Goal: Task Accomplishment & Management: Manage account settings

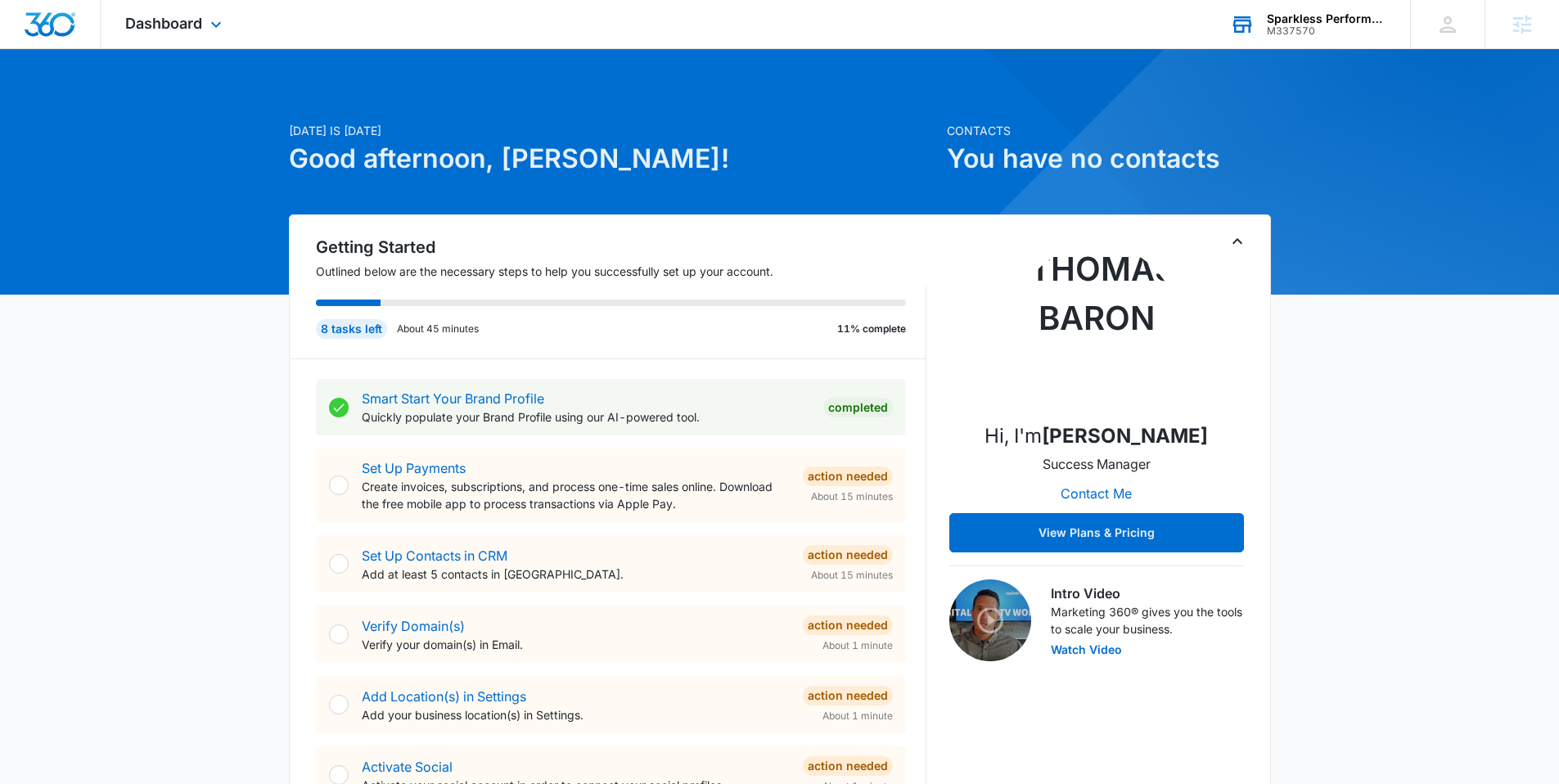
click at [1290, 17] on div "Sparkless Performance" at bounding box center [1326, 19] width 119 height 13
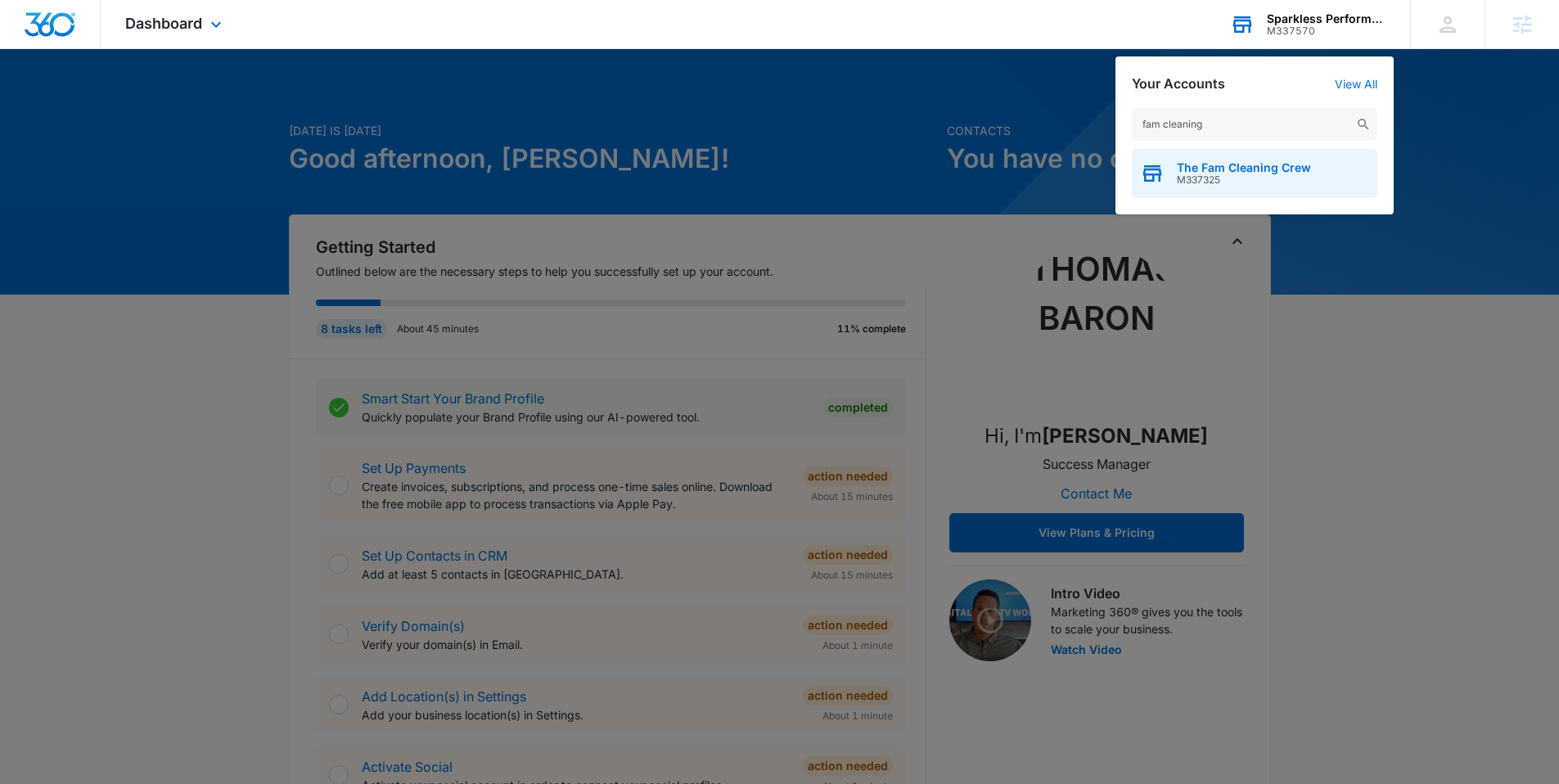
type input "fam cleaning"
click at [1260, 178] on span "M337325" at bounding box center [1244, 180] width 134 height 12
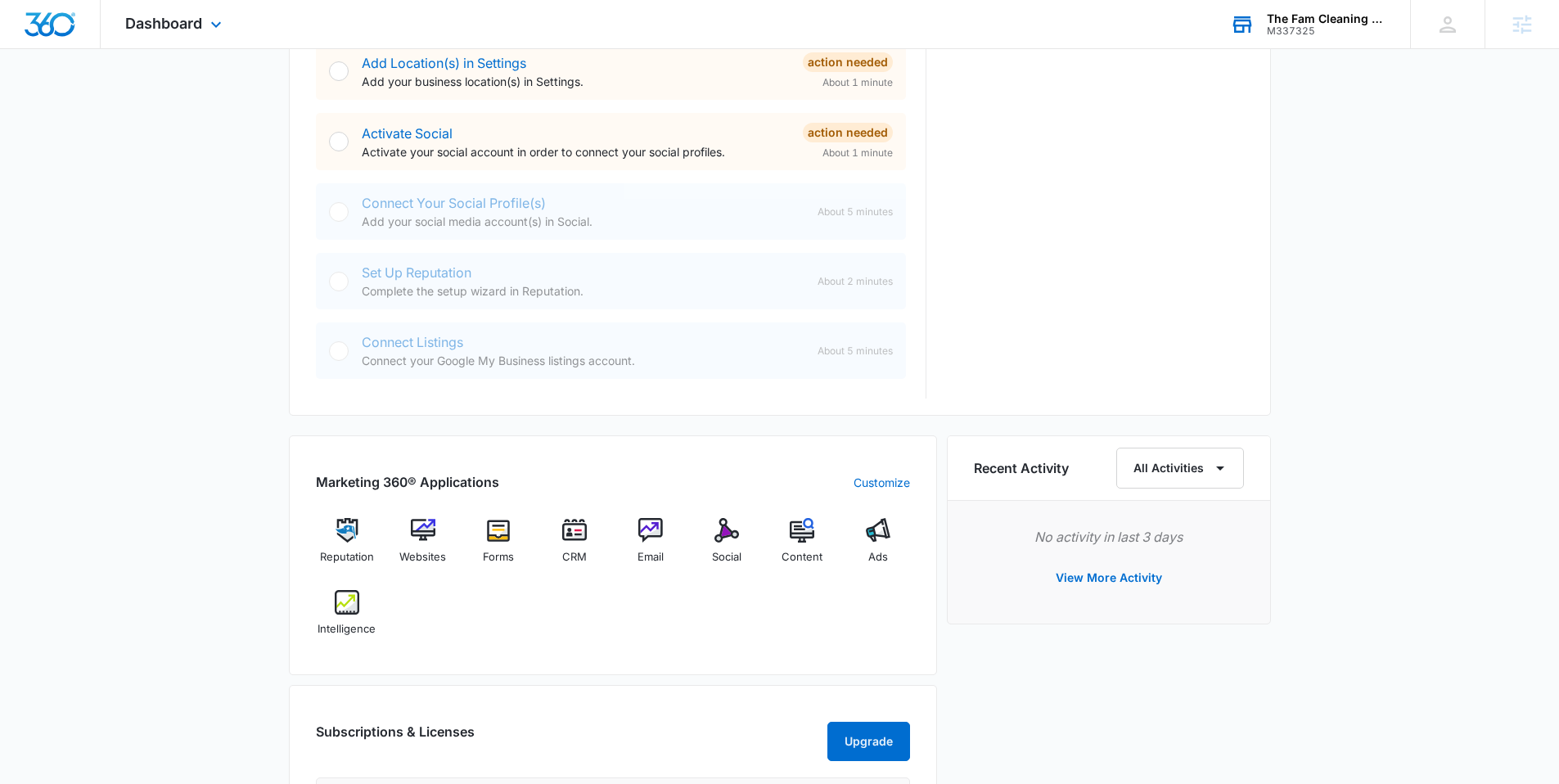
scroll to position [662, 0]
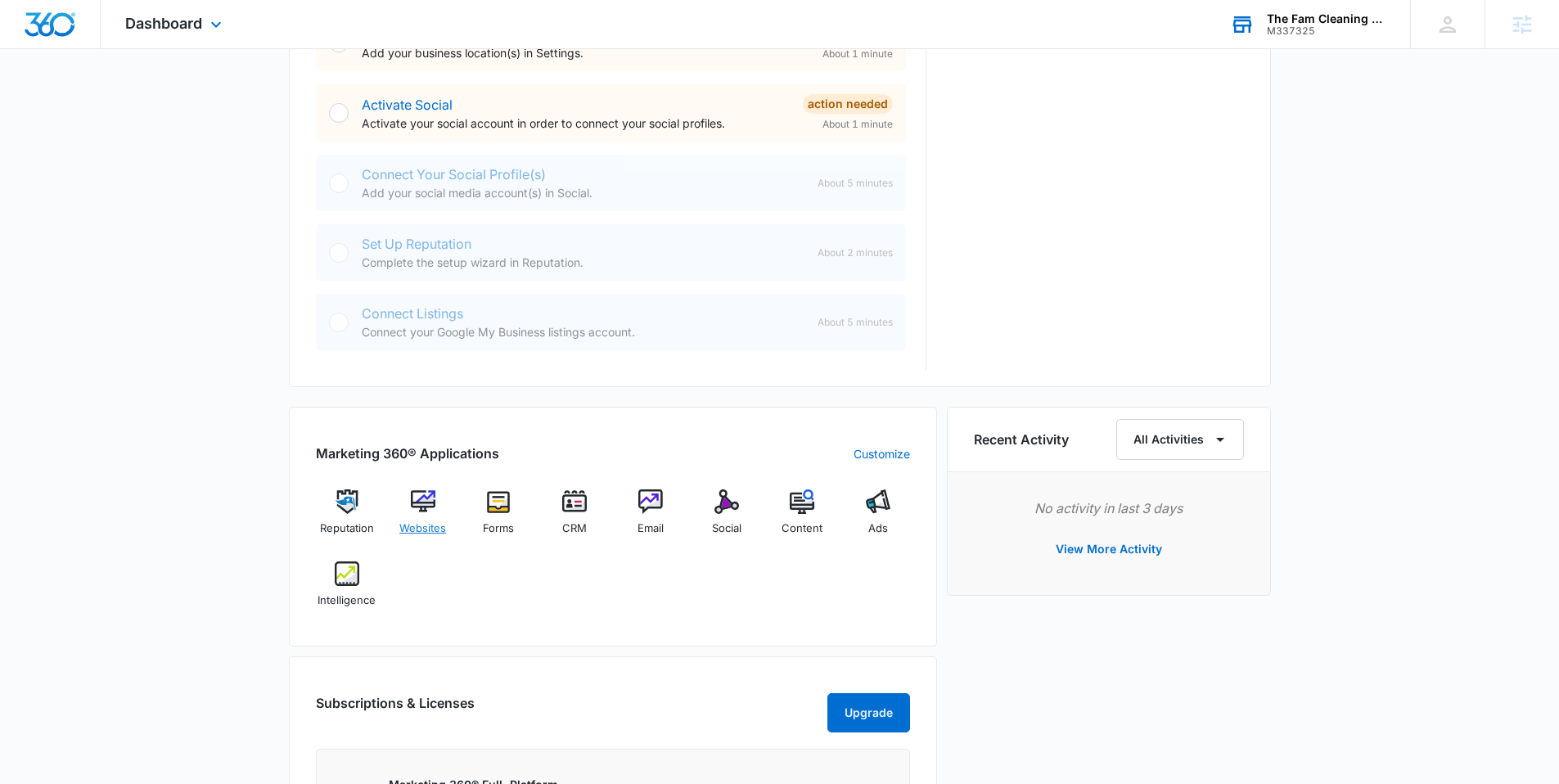
click at [426, 507] on img at bounding box center [424, 501] width 25 height 25
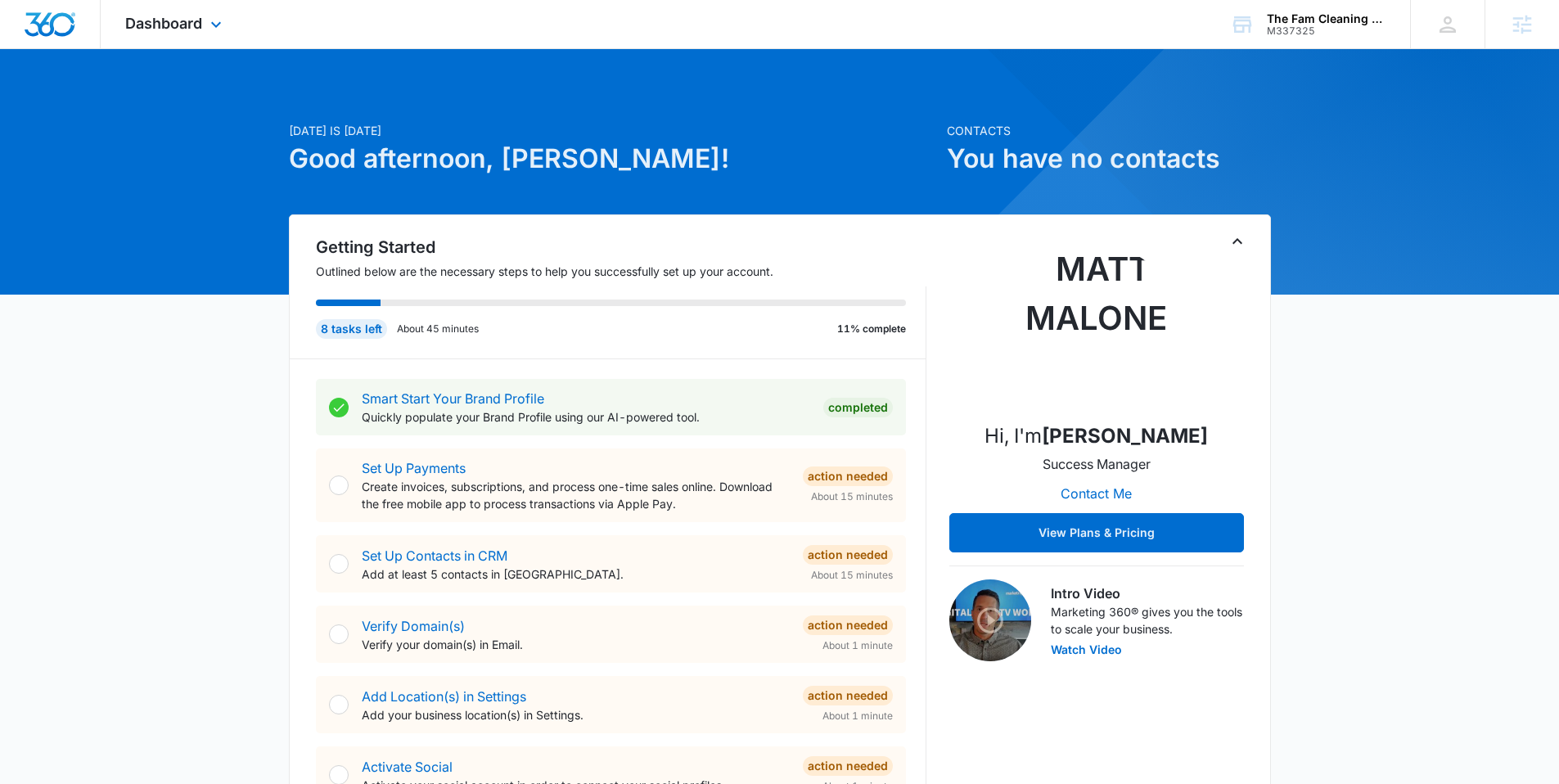
click at [214, 39] on div "Dashboard Apps Reputation Websites Forms CRM Email Social Content Ads Intellige…" at bounding box center [175, 24] width 150 height 48
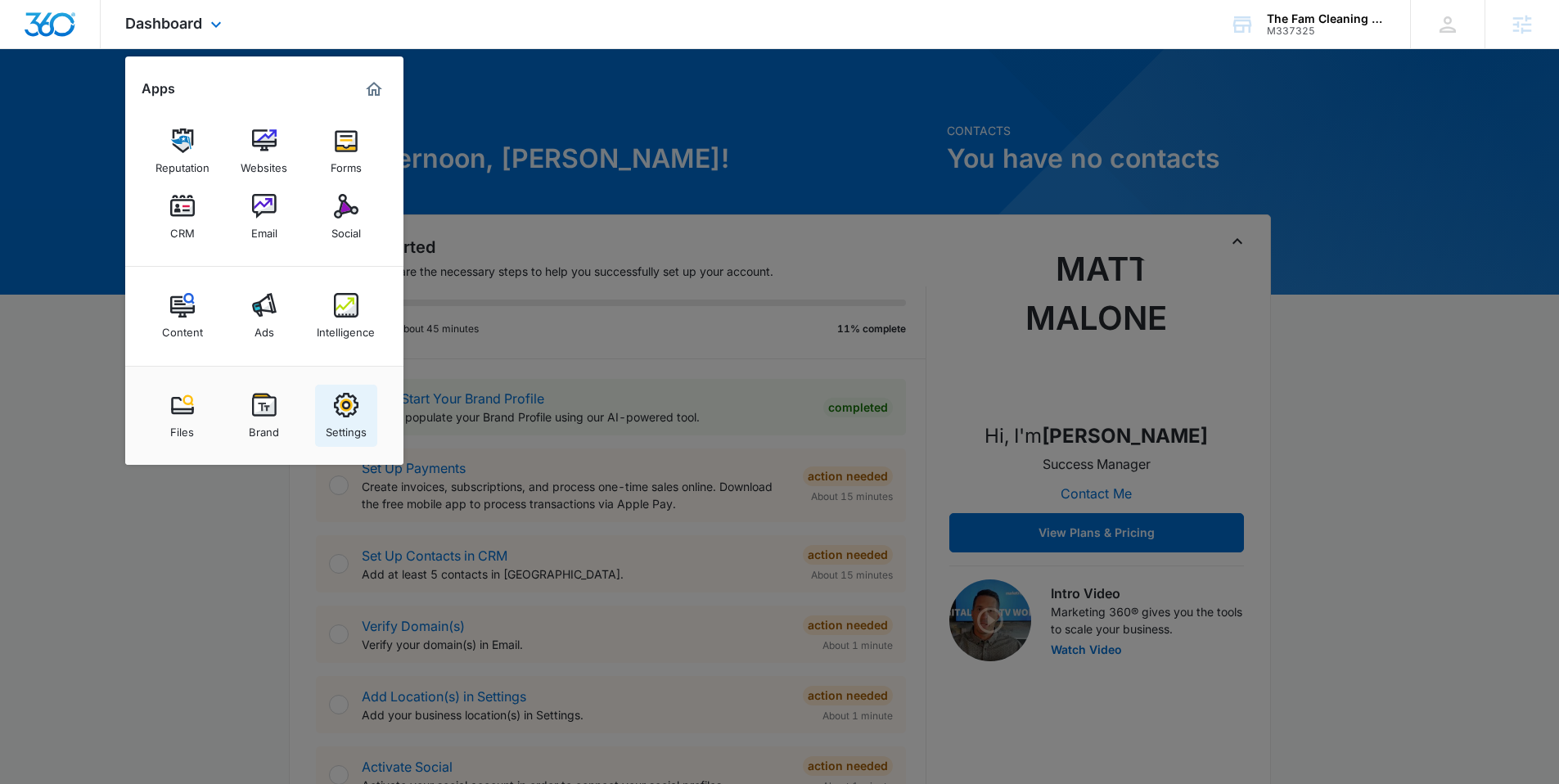
click at [346, 389] on link "Settings" at bounding box center [346, 415] width 62 height 62
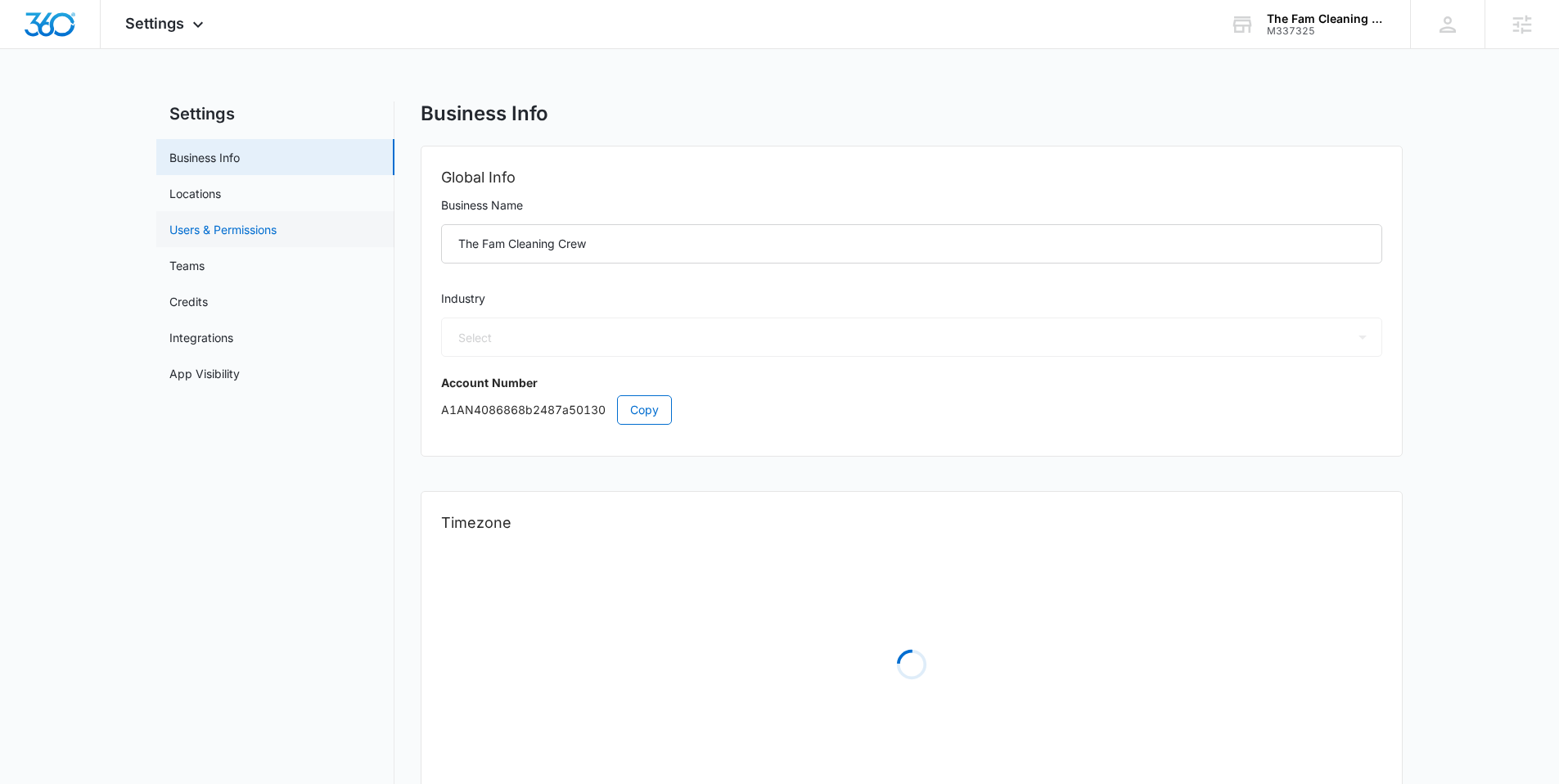
select select "52"
select select "US"
select select "America/New_York"
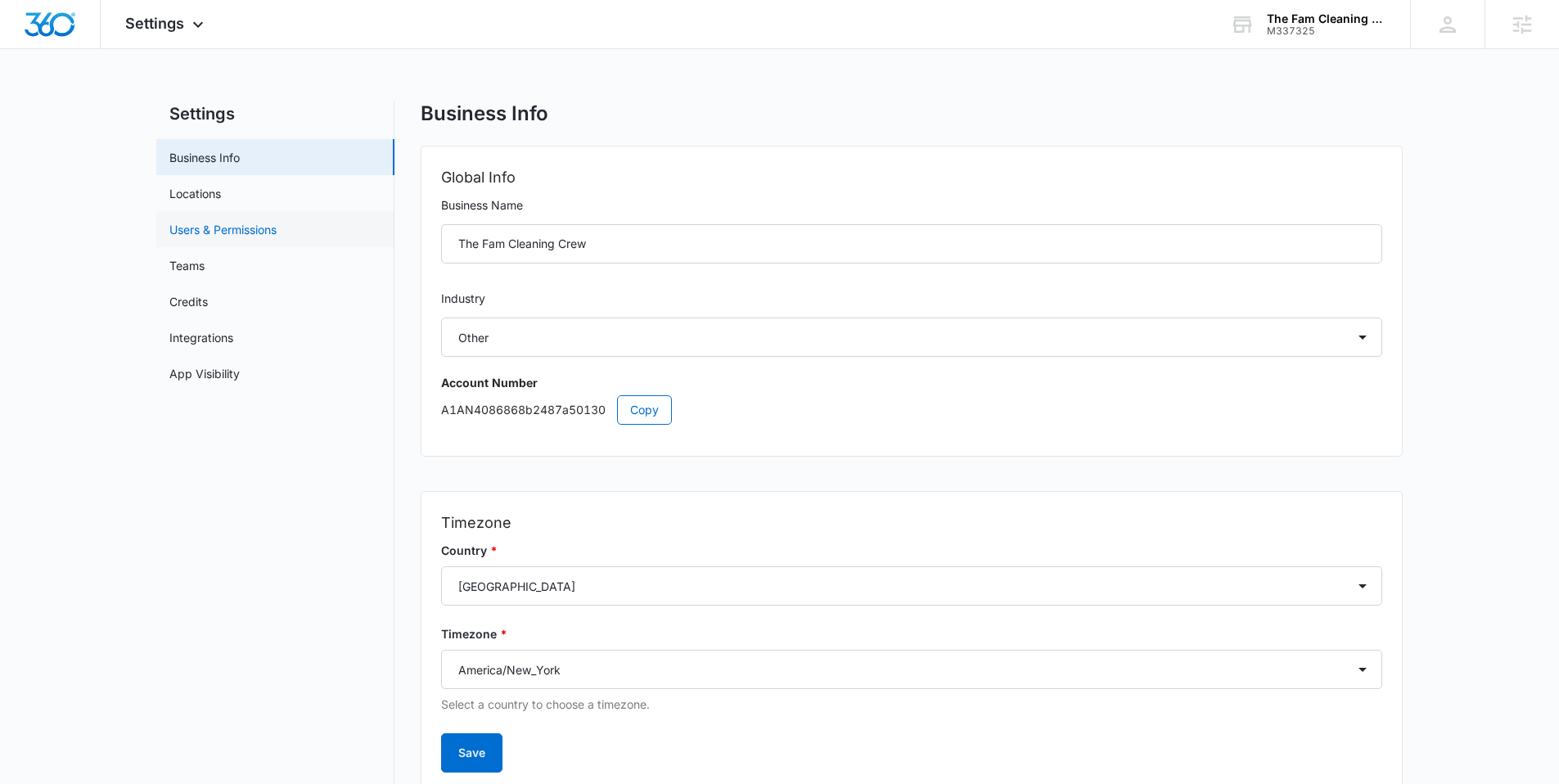
click at [263, 230] on link "Users & Permissions" at bounding box center [222, 230] width 107 height 17
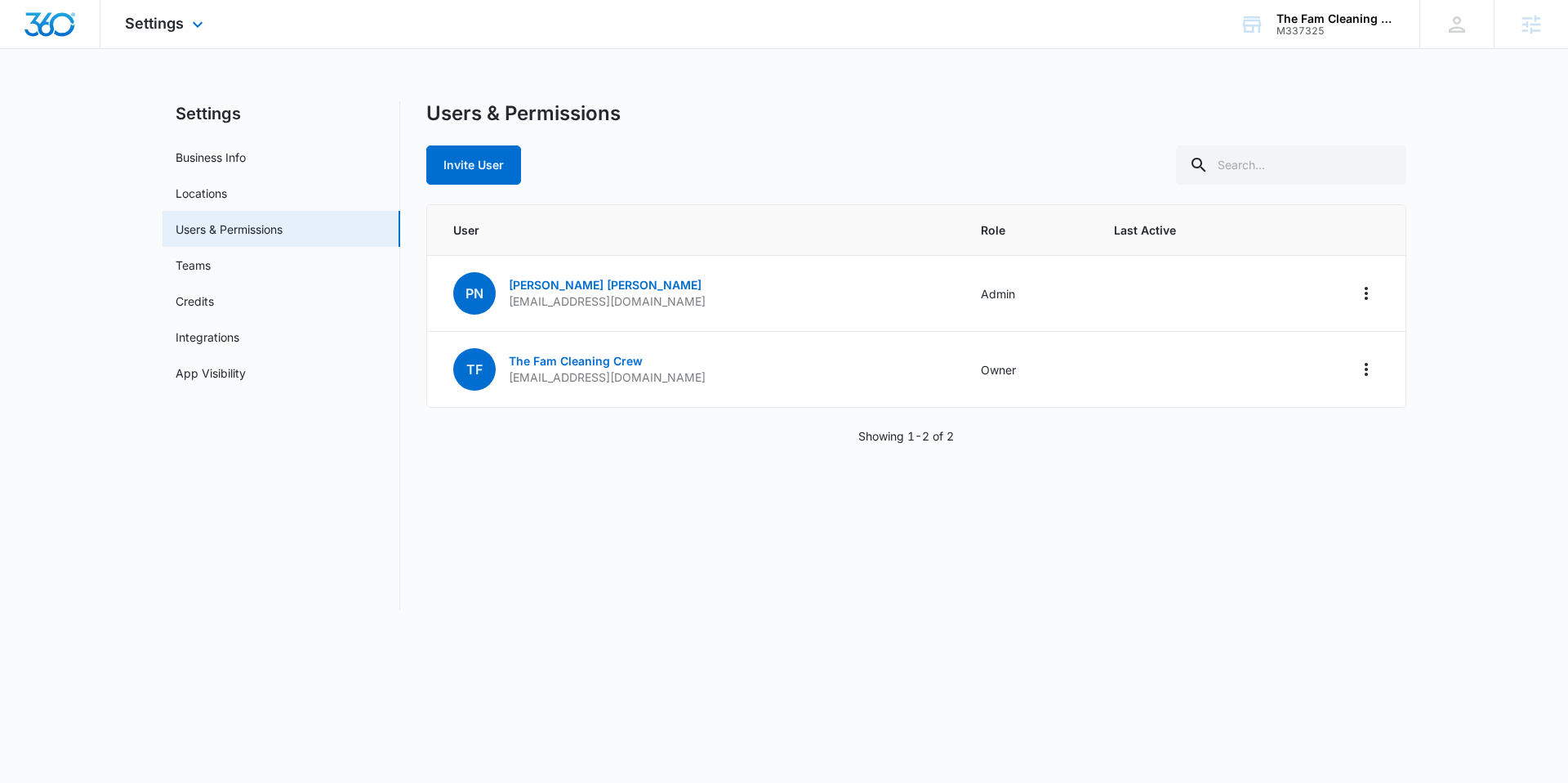
click at [50, 17] on img "Dashboard" at bounding box center [50, 25] width 52 height 25
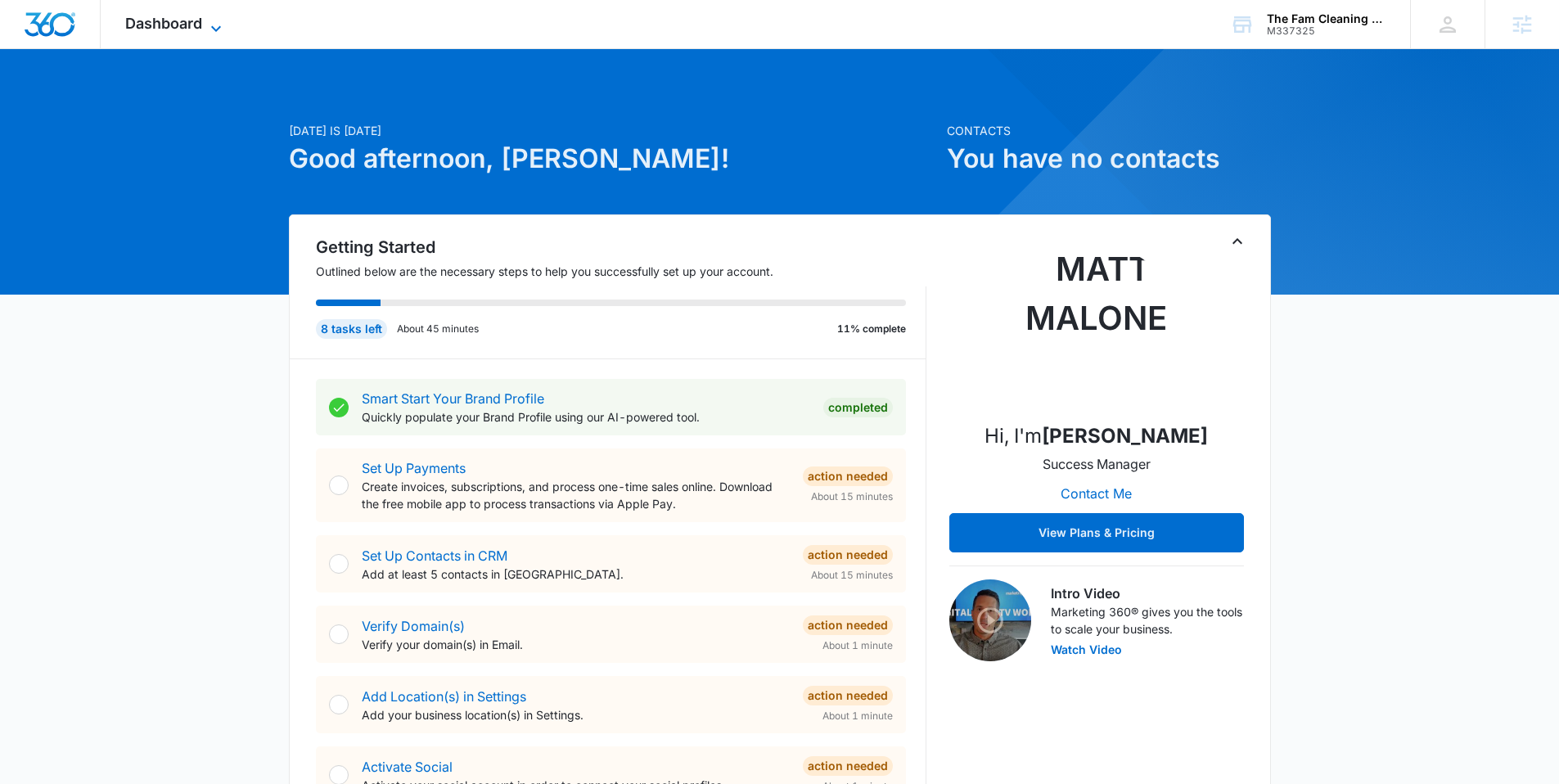
click at [168, 30] on span "Dashboard" at bounding box center [163, 23] width 77 height 17
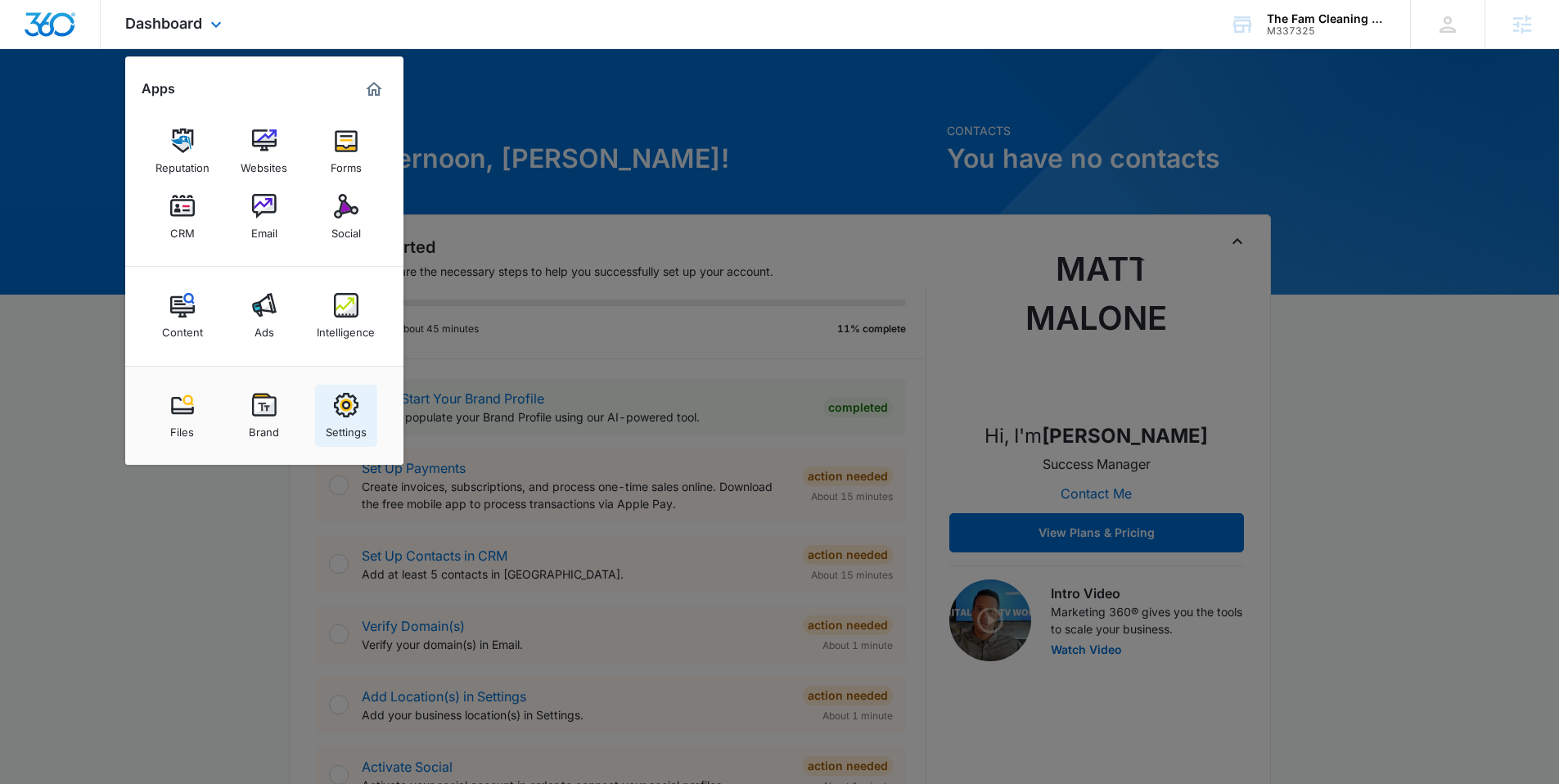
click at [361, 420] on div "Settings" at bounding box center [346, 428] width 41 height 22
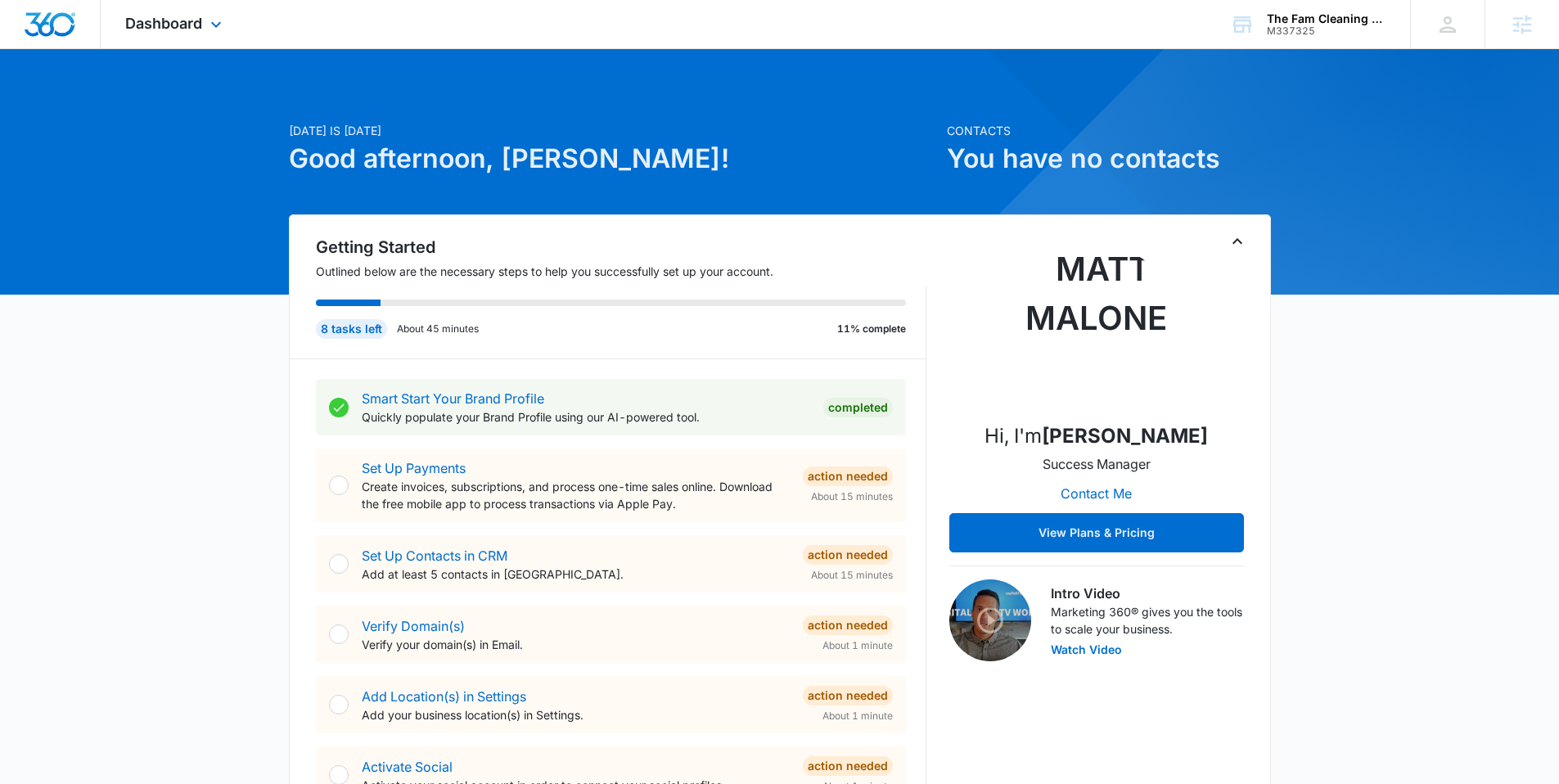
select select "52"
select select "US"
select select "America/New_York"
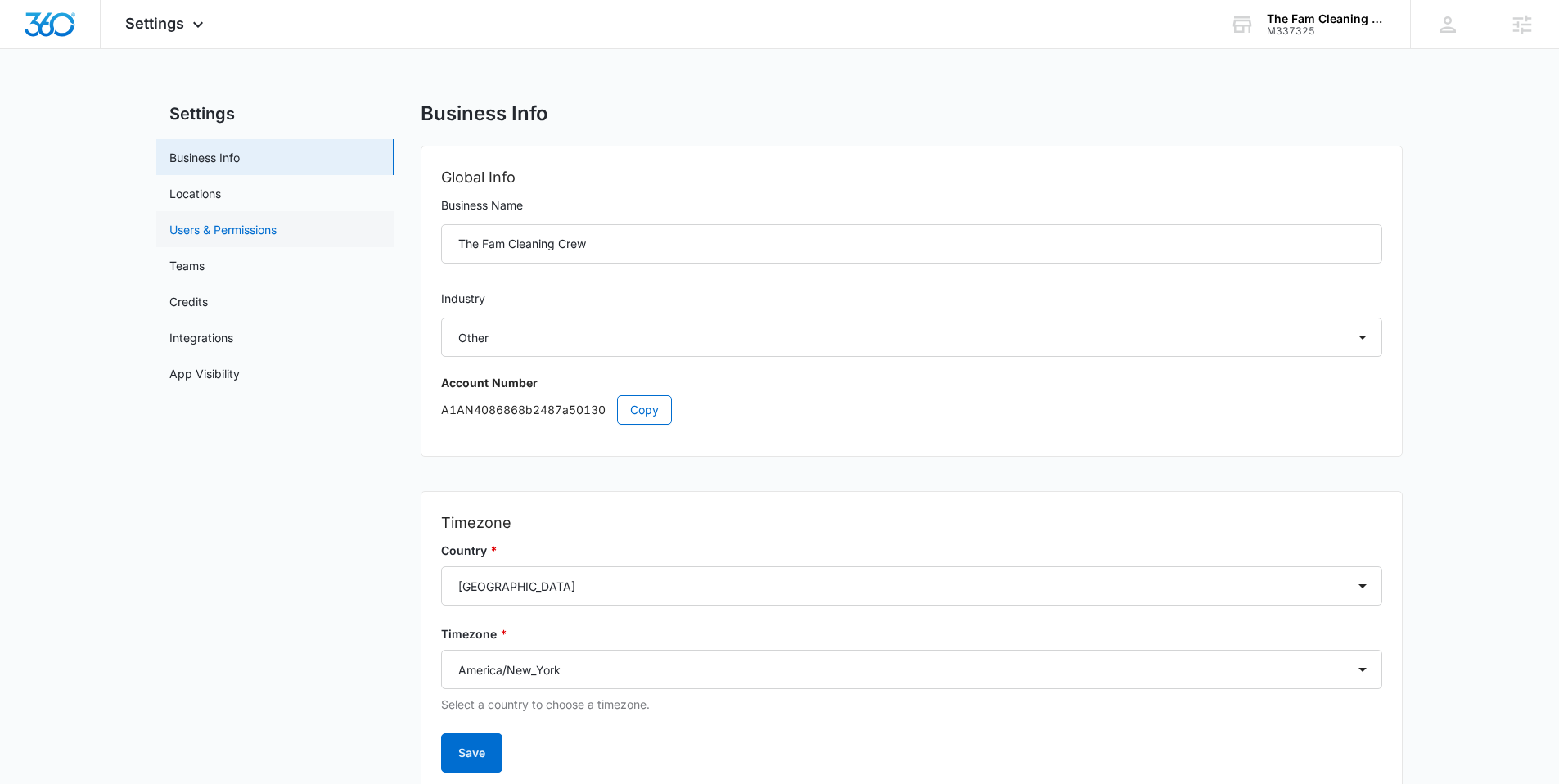
click at [240, 221] on link "Users & Permissions" at bounding box center [222, 230] width 107 height 17
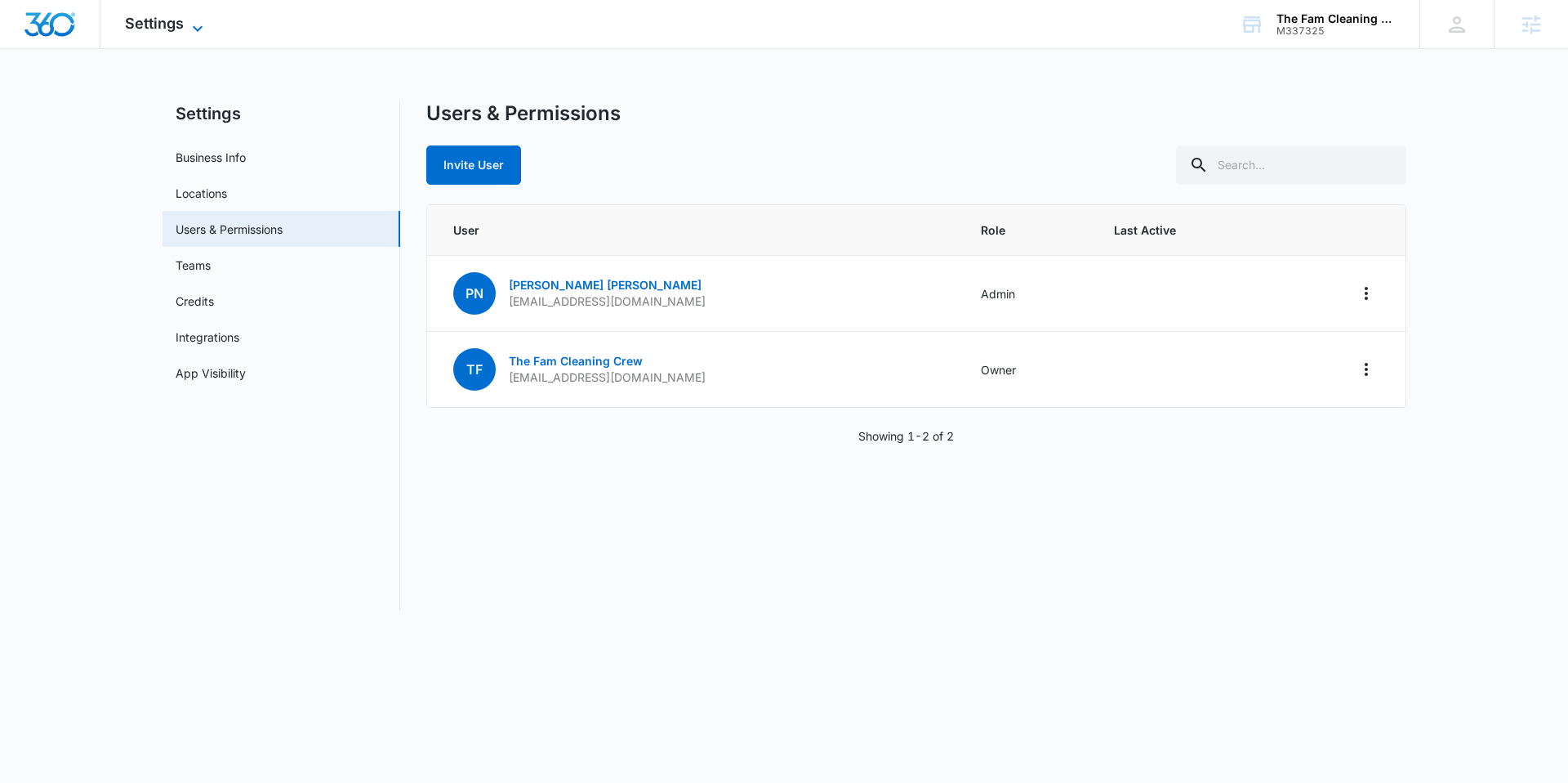
click at [146, 29] on span "Settings" at bounding box center [154, 23] width 59 height 17
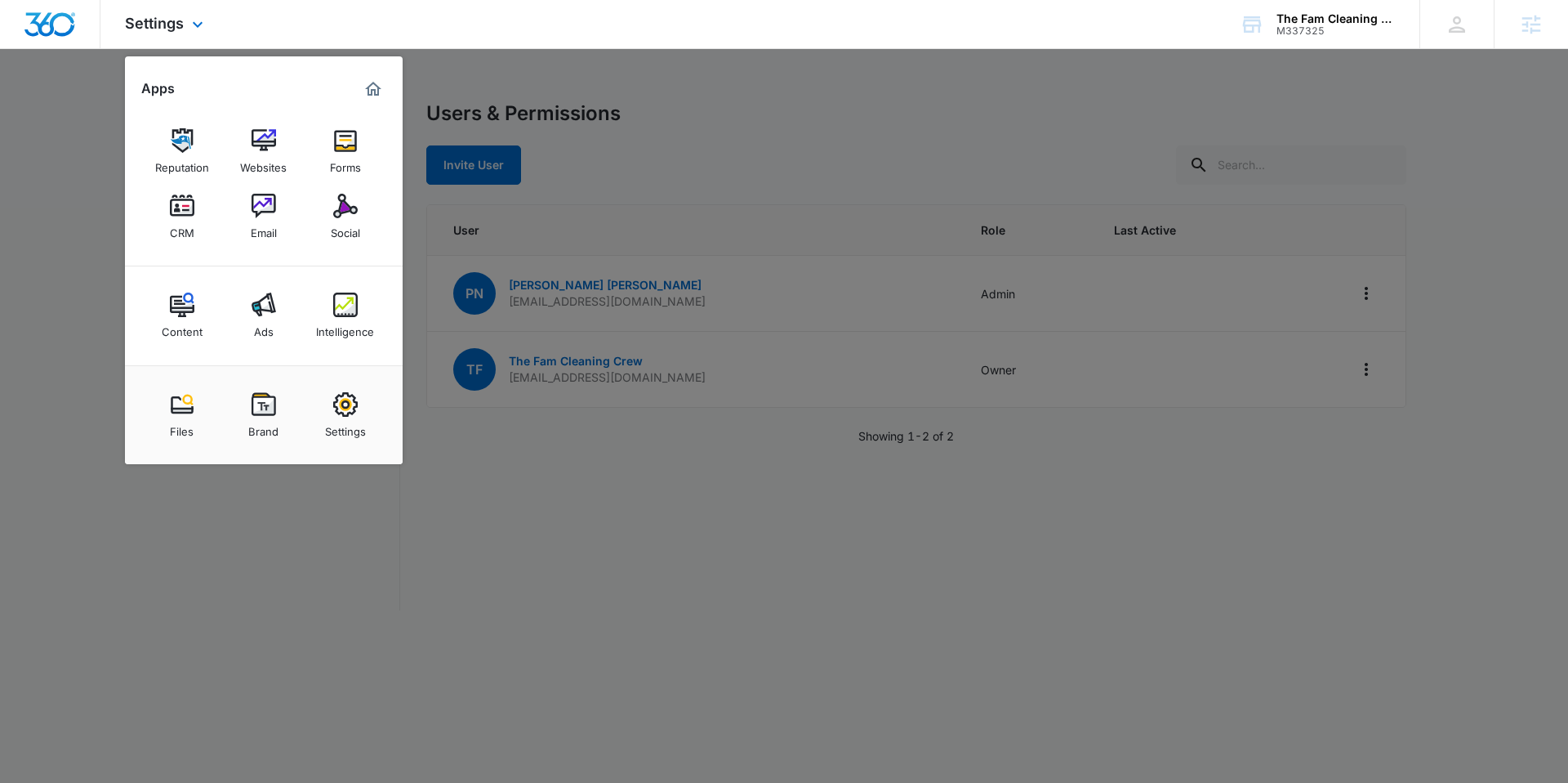
click at [377, 89] on img "Marketing 360® Dashboard" at bounding box center [373, 89] width 20 height 20
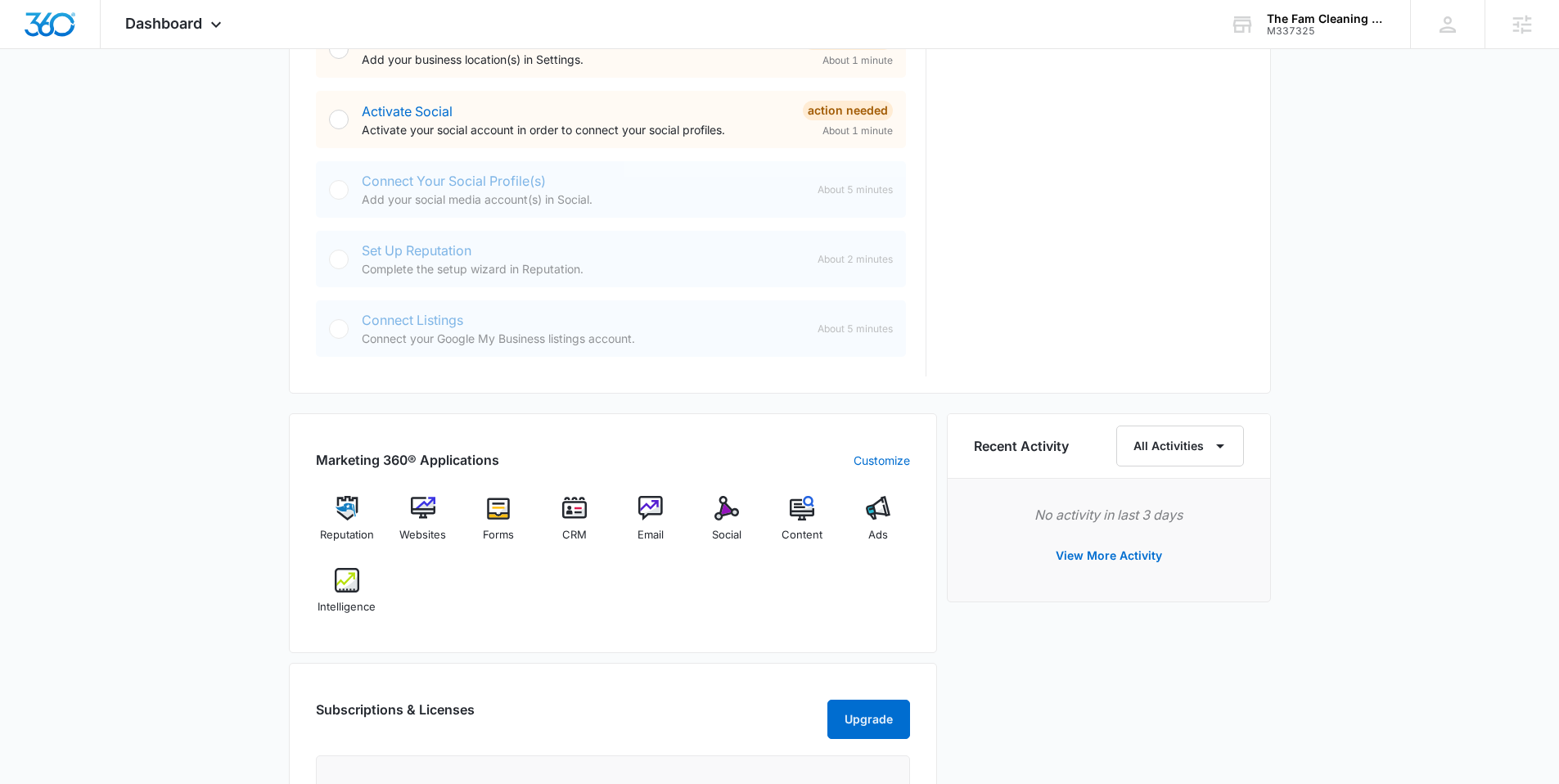
scroll to position [672, 0]
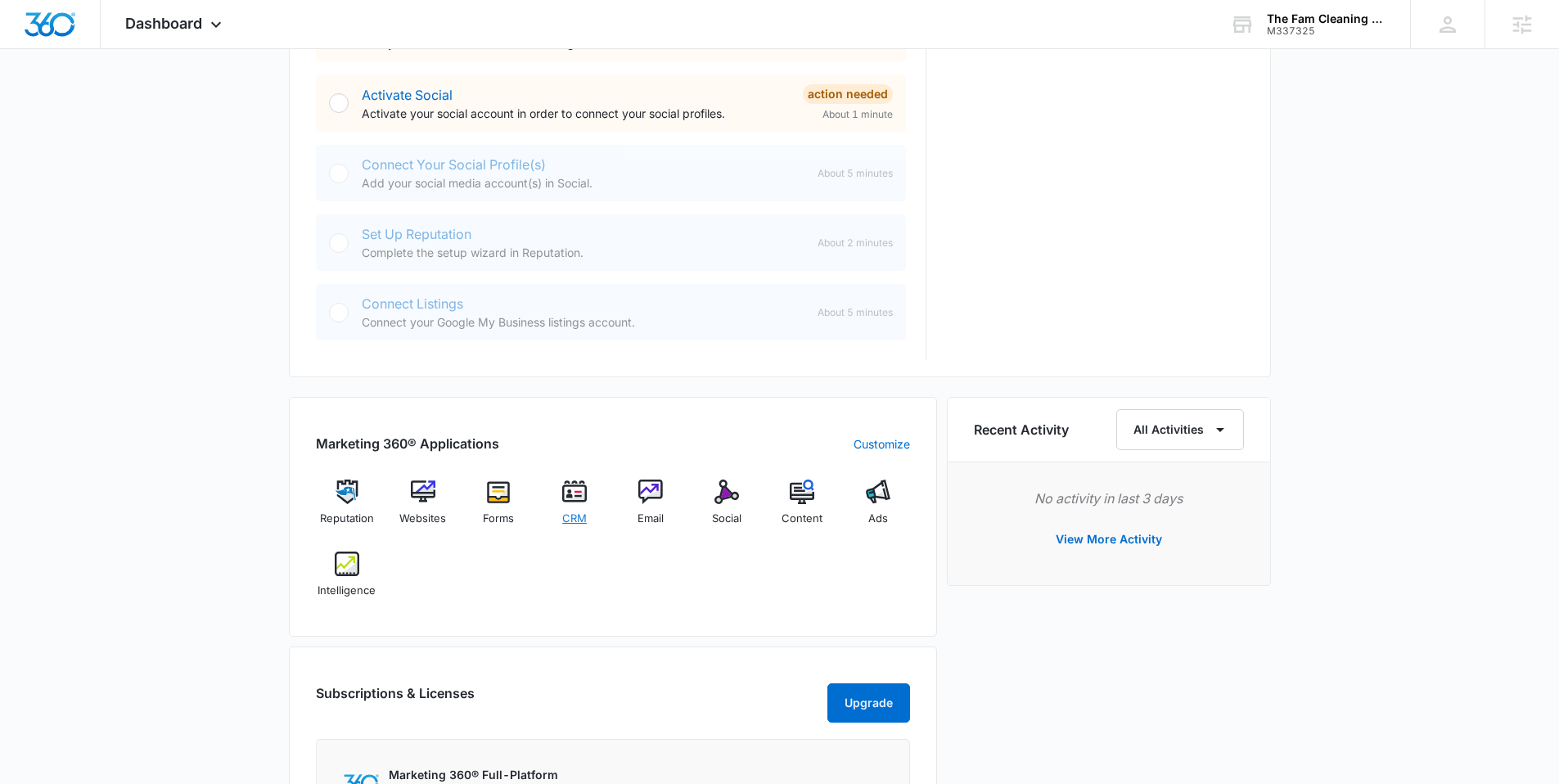
click at [588, 503] on div "CRM" at bounding box center [575, 509] width 63 height 58
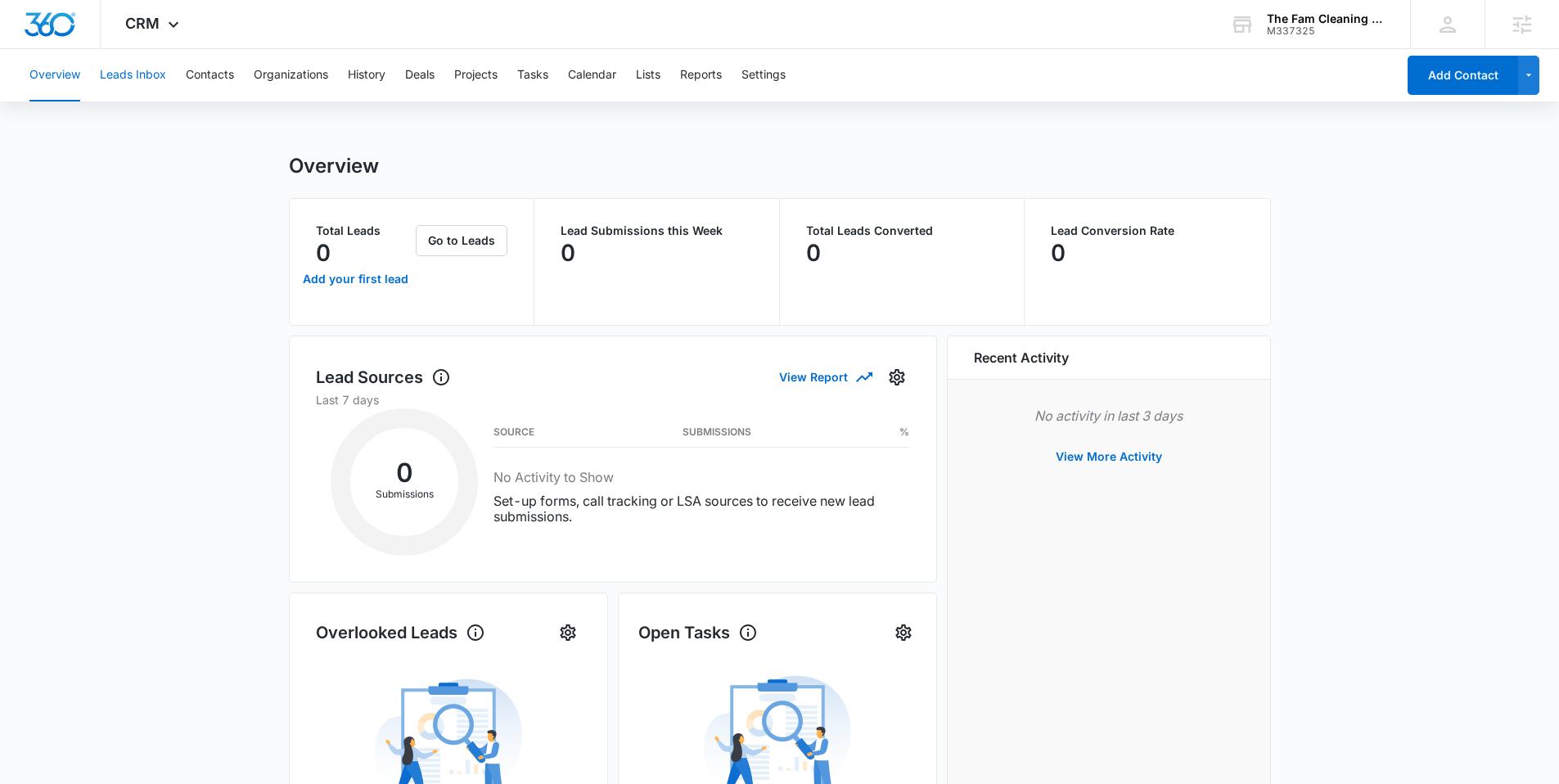
click at [134, 72] on button "Leads Inbox" at bounding box center [133, 75] width 66 height 52
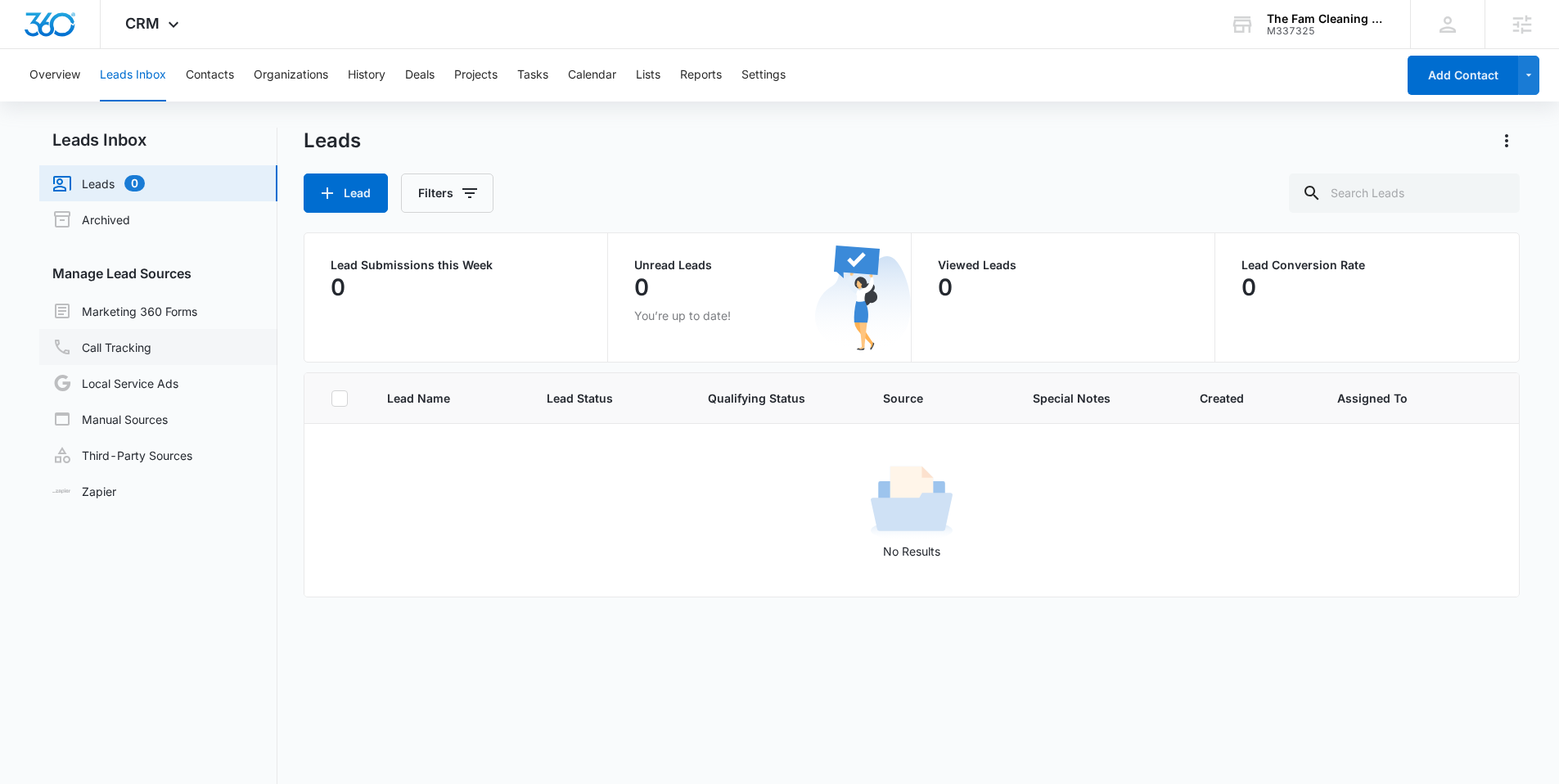
click at [140, 337] on link "Call Tracking" at bounding box center [101, 347] width 99 height 20
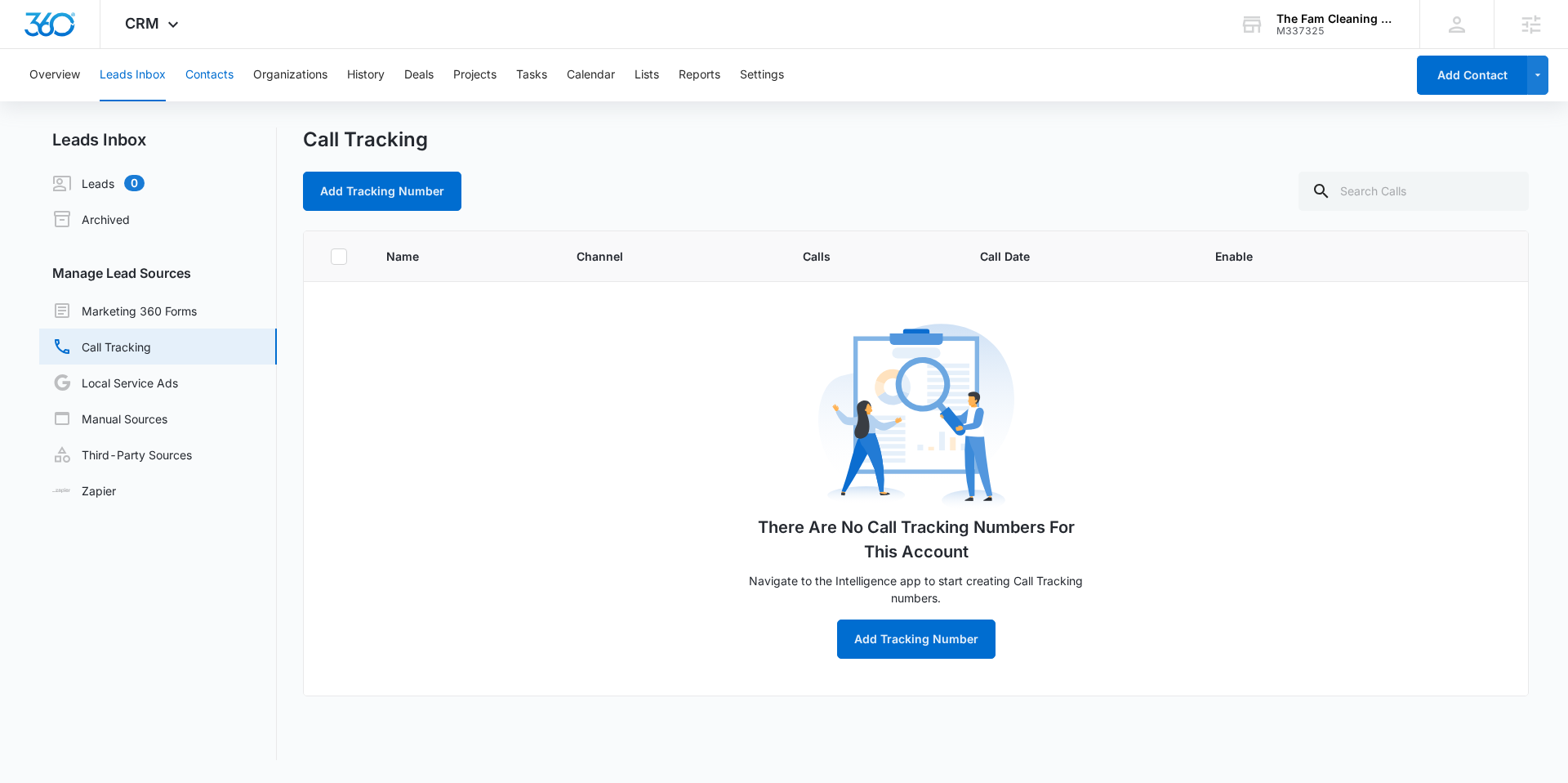
click at [225, 83] on button "Contacts" at bounding box center [209, 74] width 48 height 52
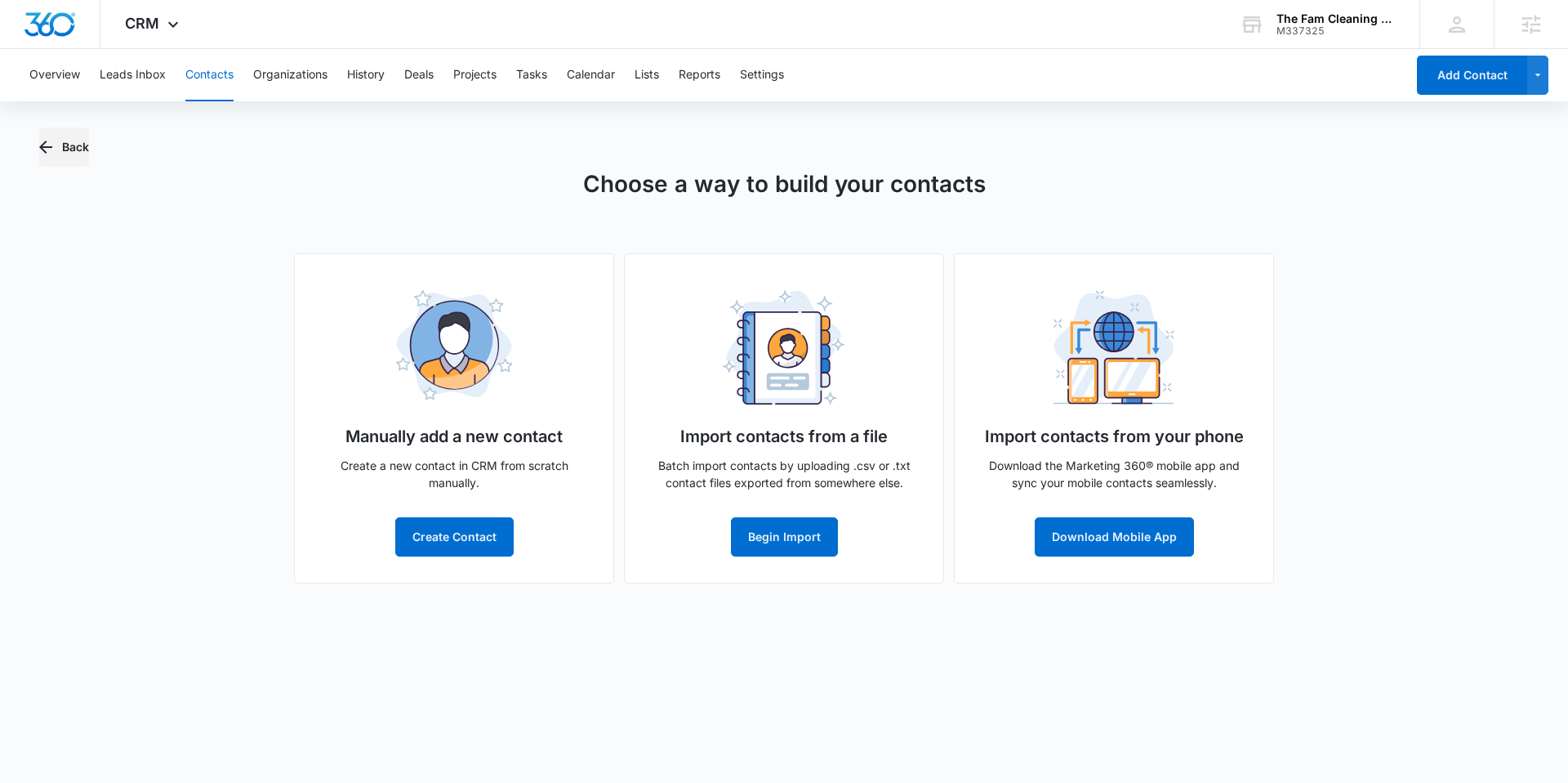
click at [64, 155] on button "Back" at bounding box center [64, 147] width 50 height 39
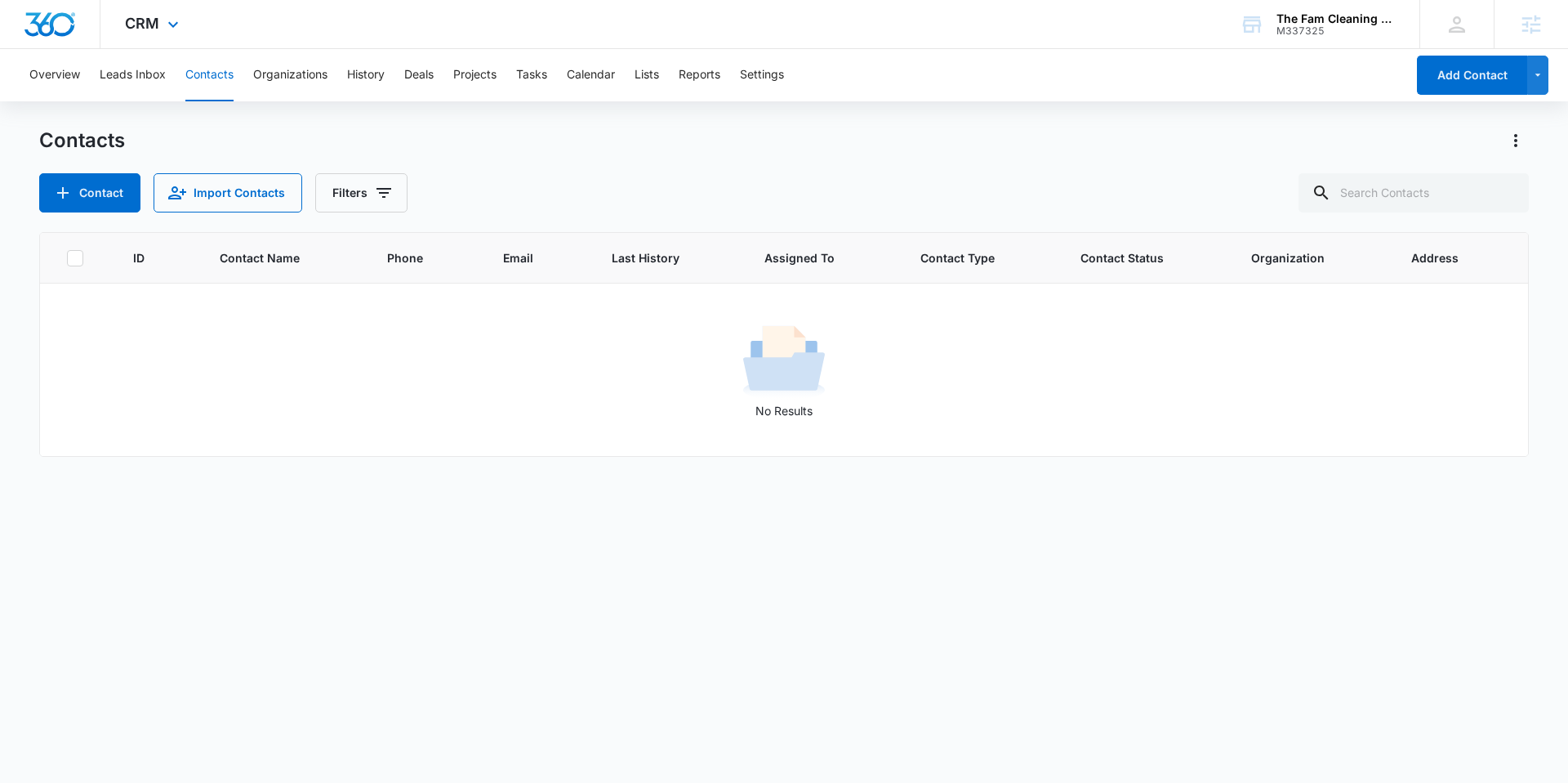
click at [59, 21] on img "Dashboard" at bounding box center [50, 25] width 52 height 25
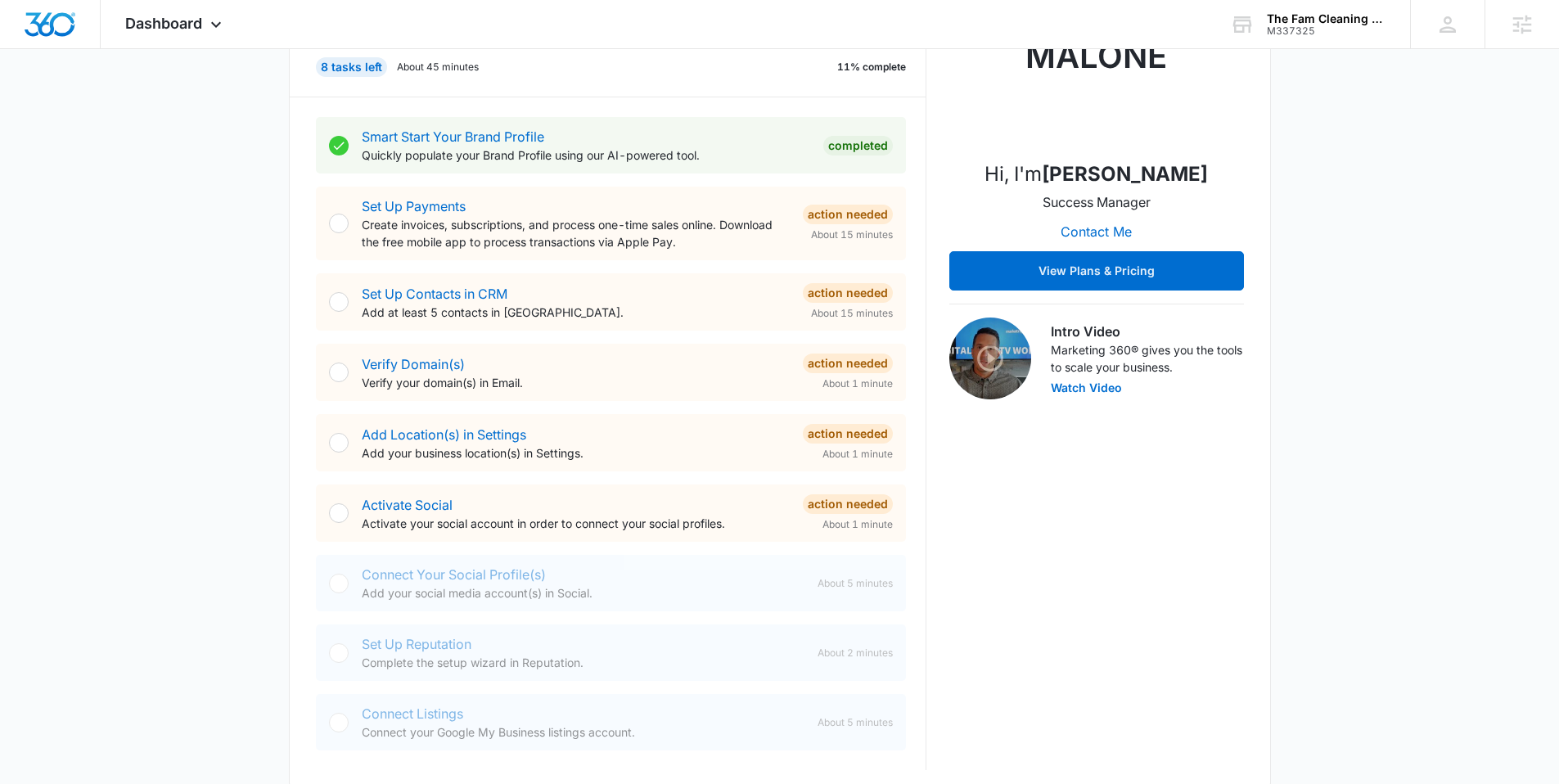
scroll to position [313, 0]
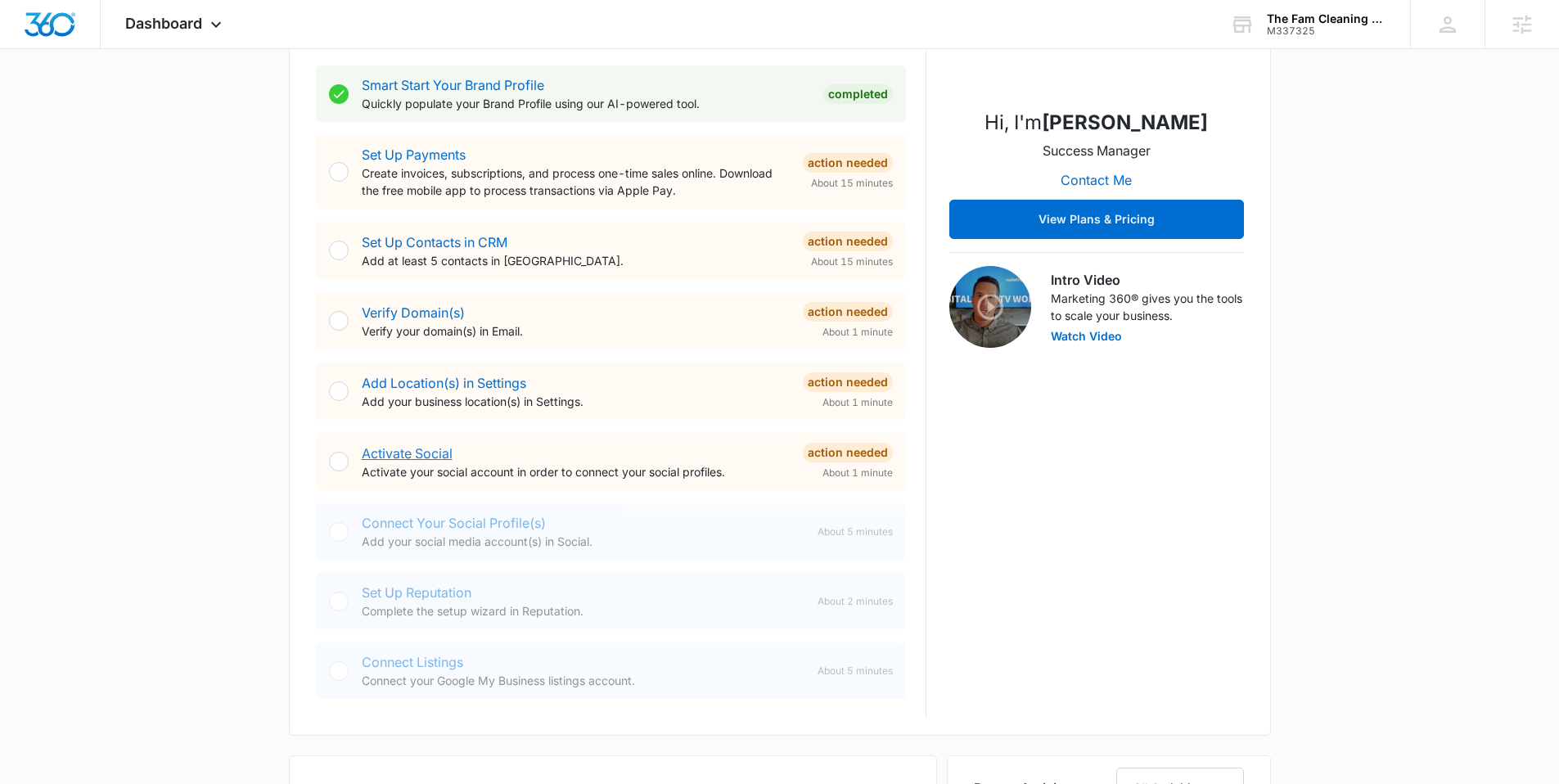
click at [423, 458] on link "Activate Social" at bounding box center [407, 453] width 91 height 17
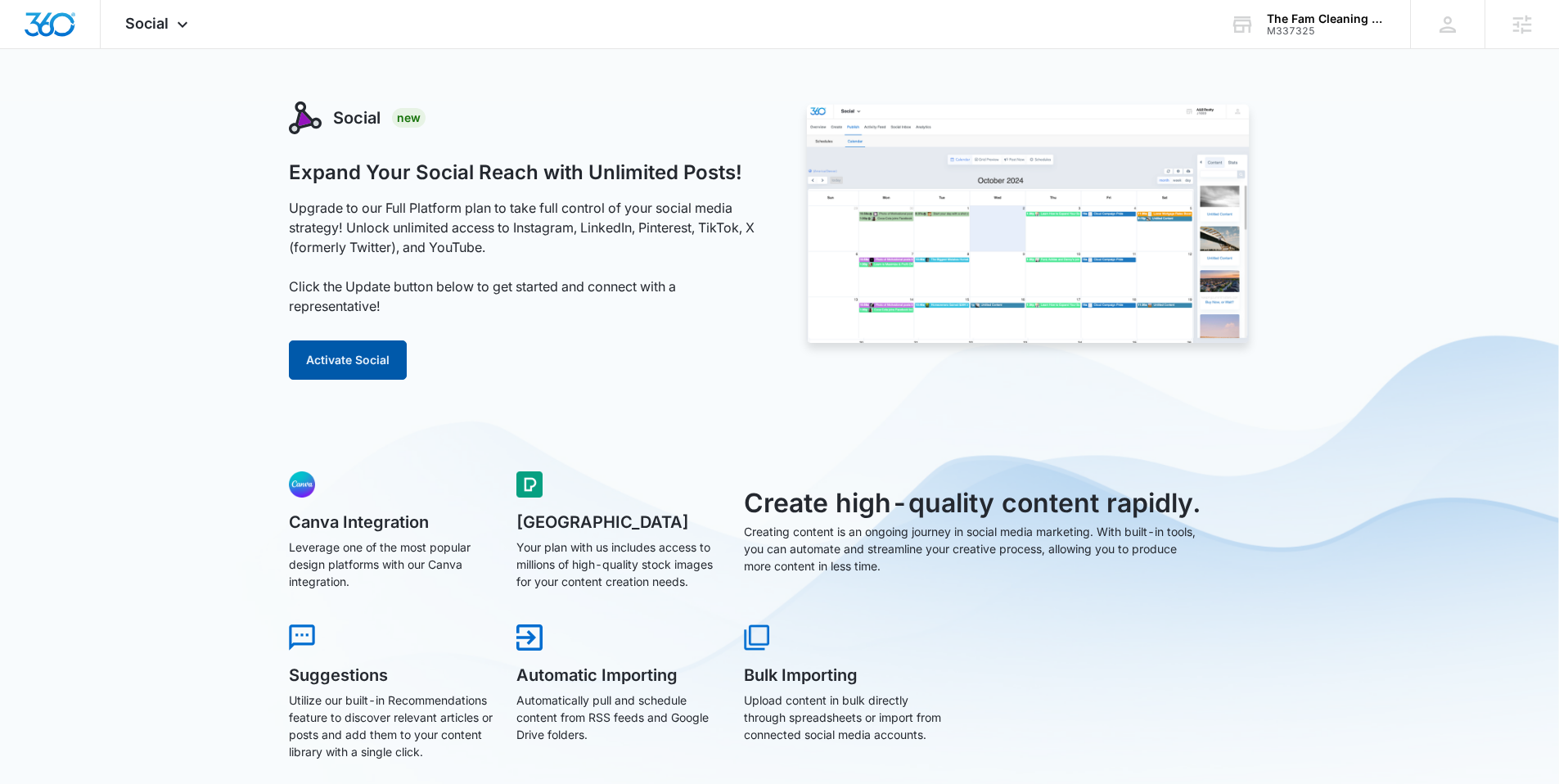
click at [360, 365] on button "Activate Social" at bounding box center [347, 360] width 118 height 39
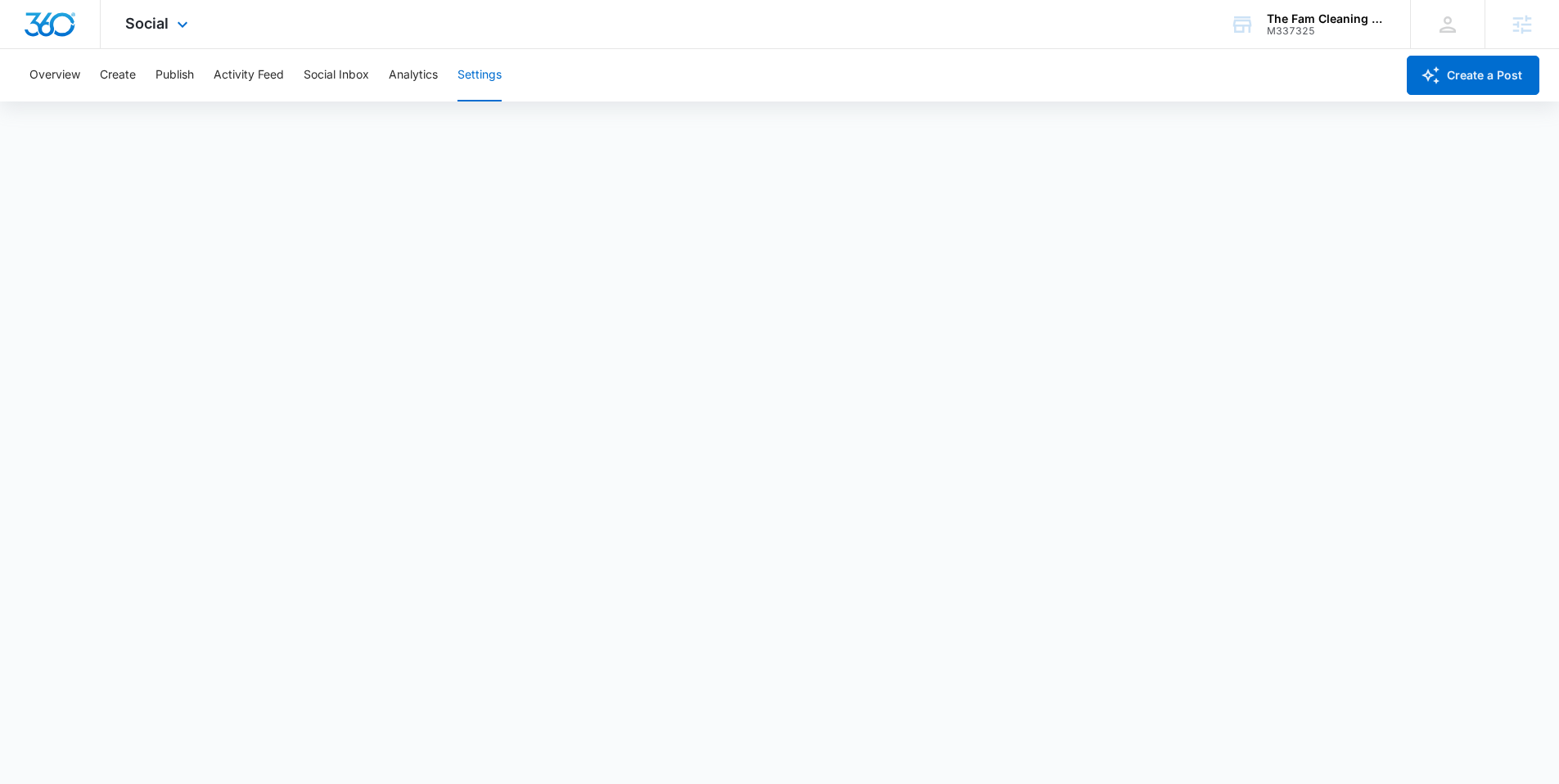
click at [61, 31] on img "Dashboard" at bounding box center [50, 25] width 52 height 25
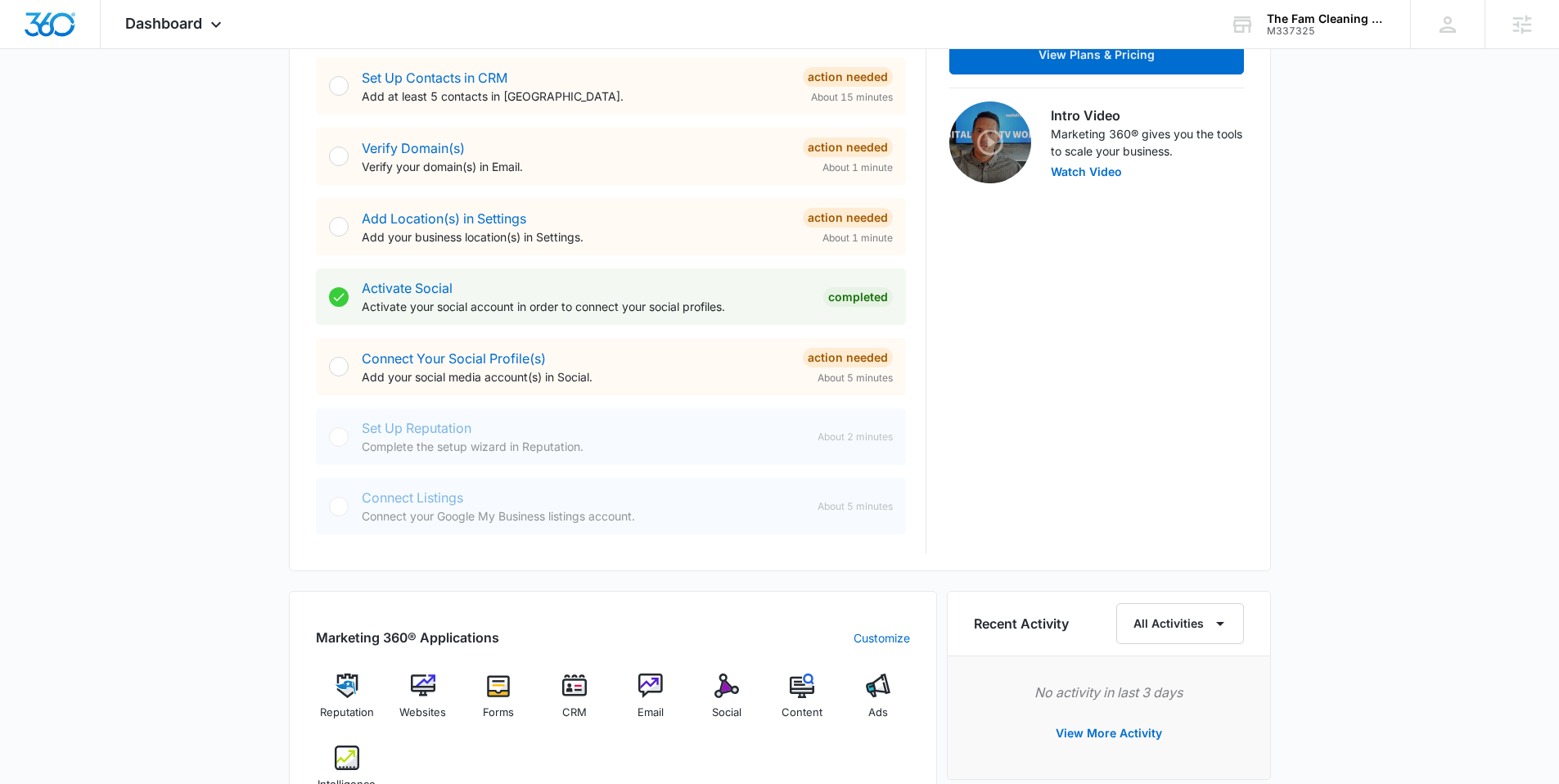
scroll to position [557, 0]
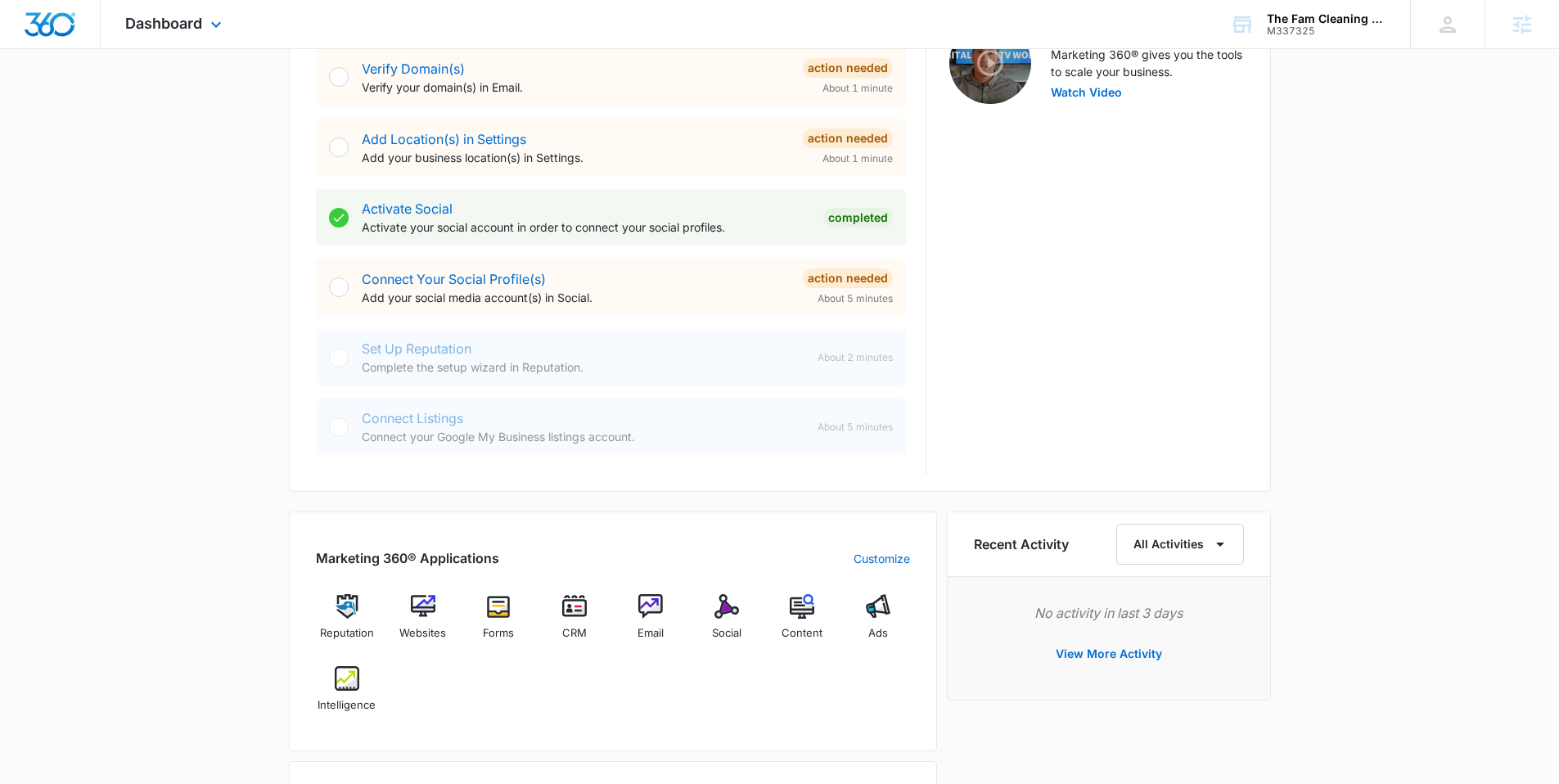
click at [225, 32] on div "Dashboard Apps Reputation Websites Forms CRM Email Social Content Ads Intellige…" at bounding box center [175, 24] width 150 height 48
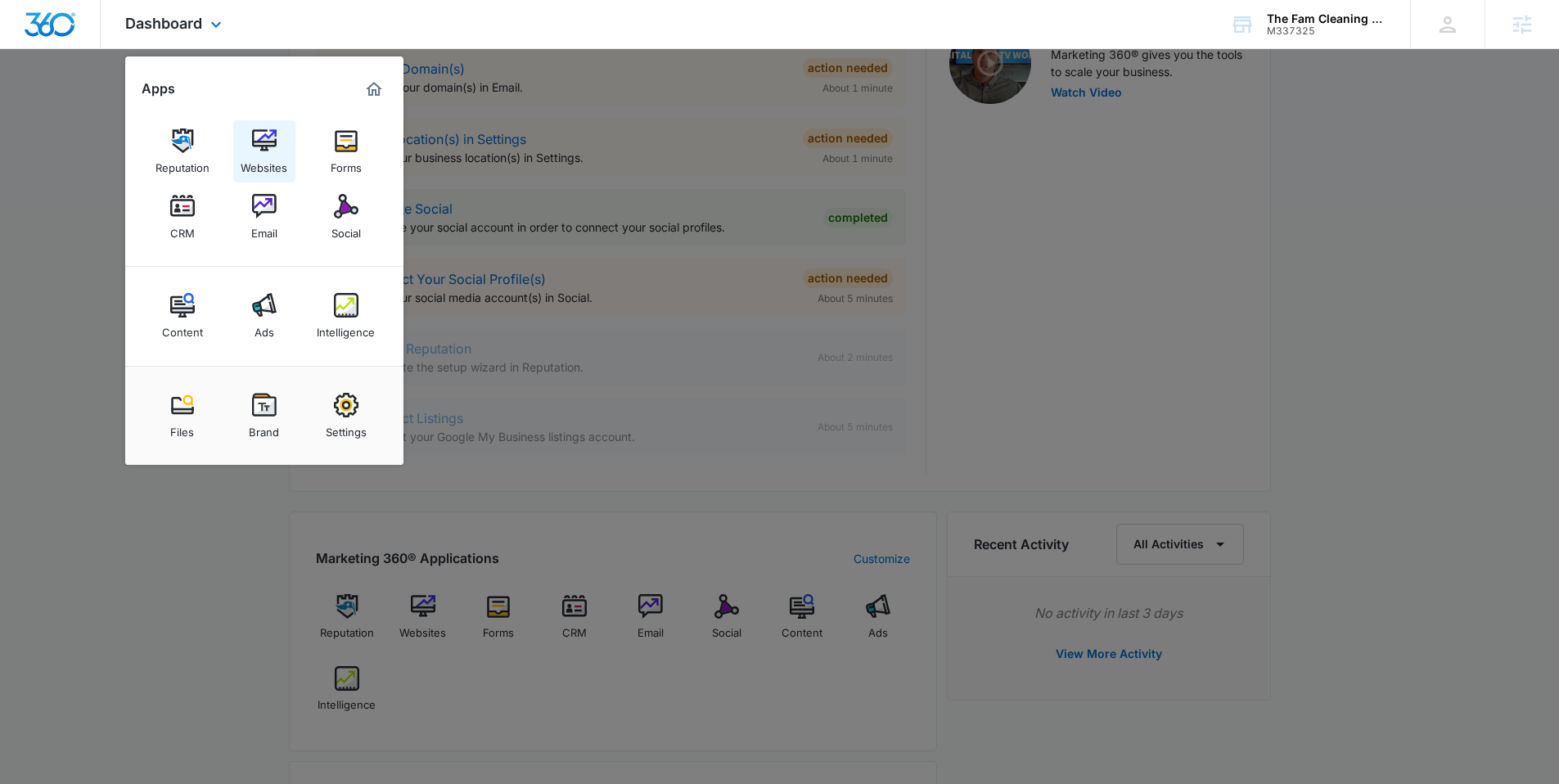
click at [252, 147] on img at bounding box center [264, 141] width 25 height 25
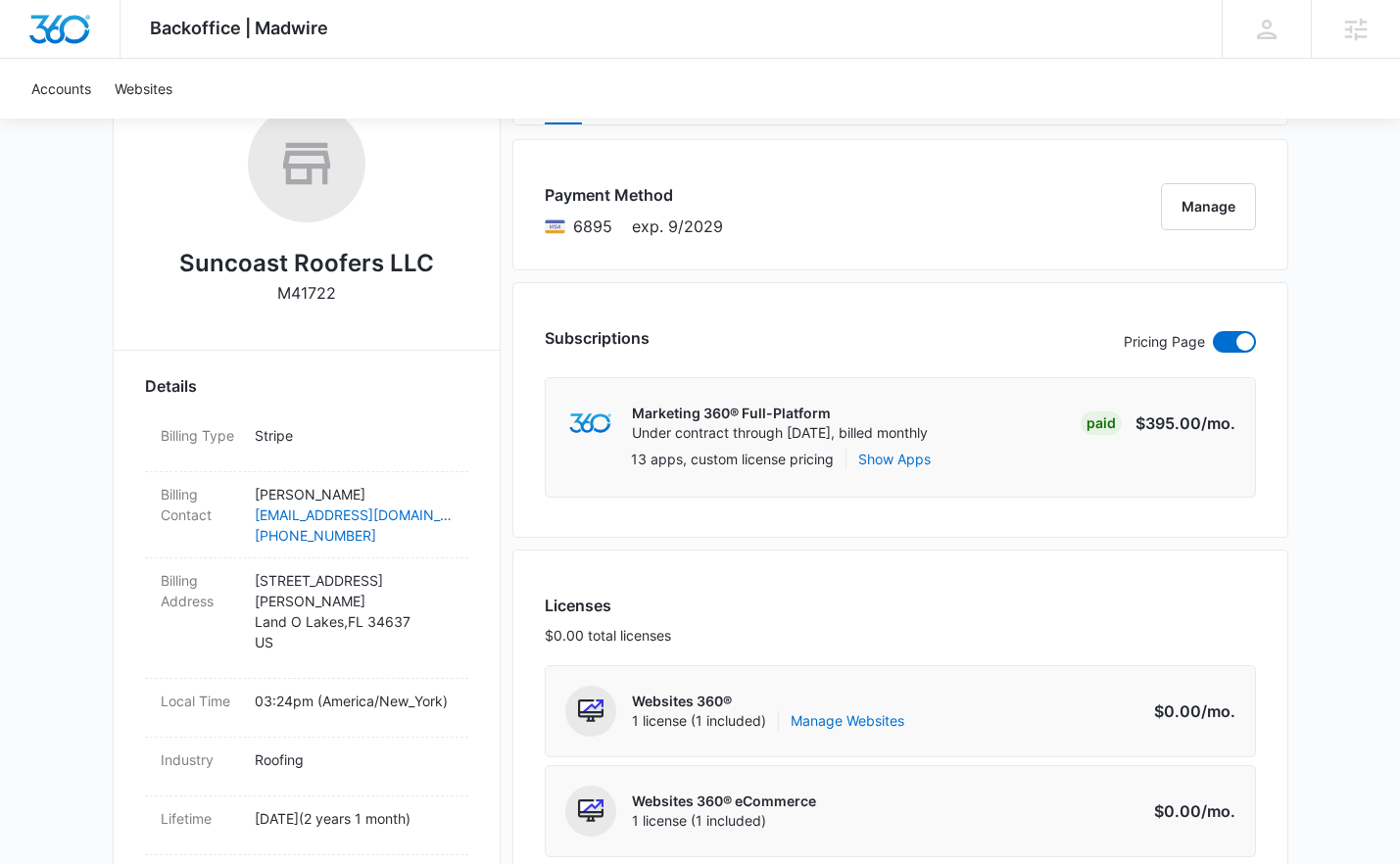
scroll to position [447, 0]
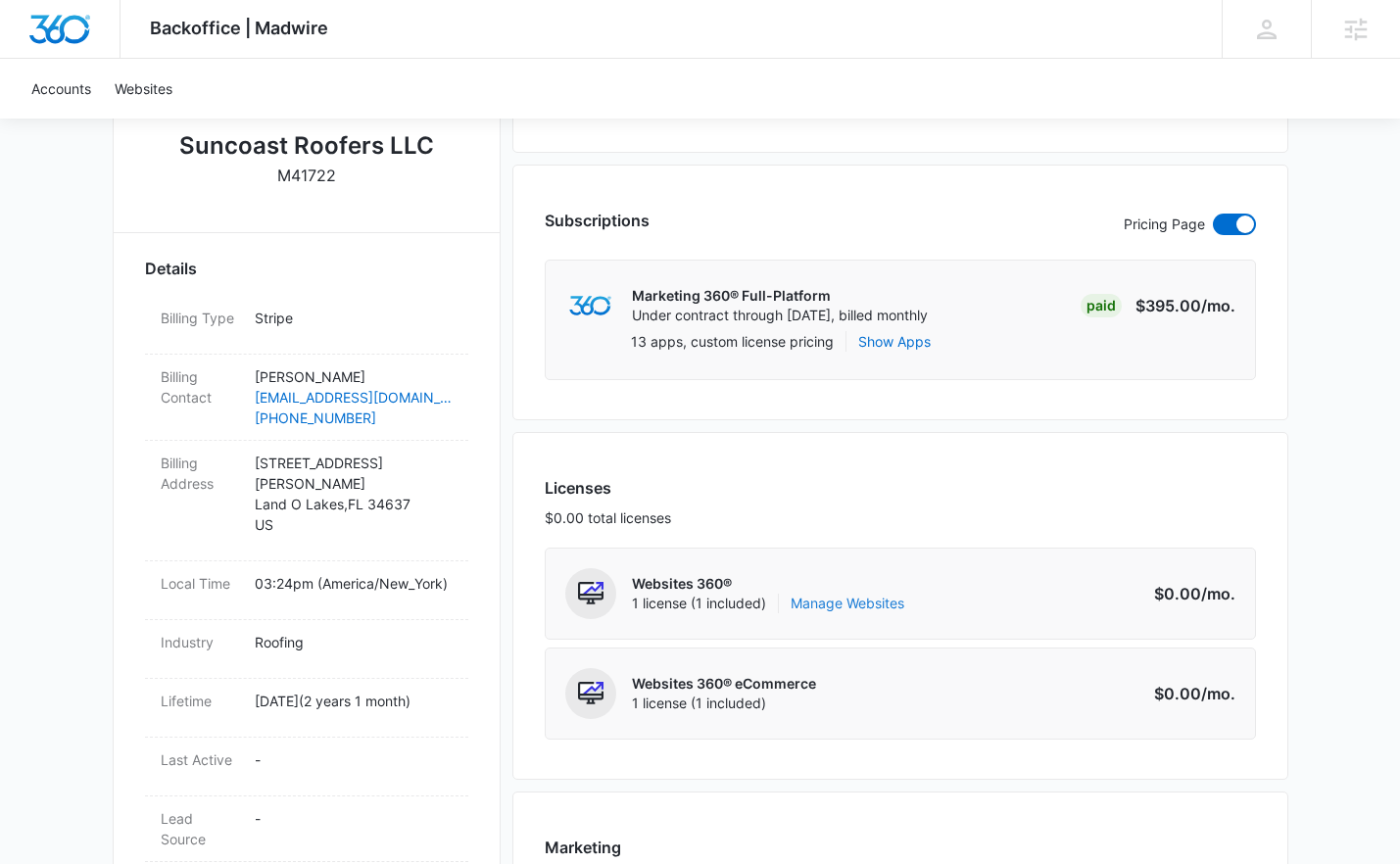
click at [883, 607] on link "Manage Websites" at bounding box center [847, 603] width 114 height 20
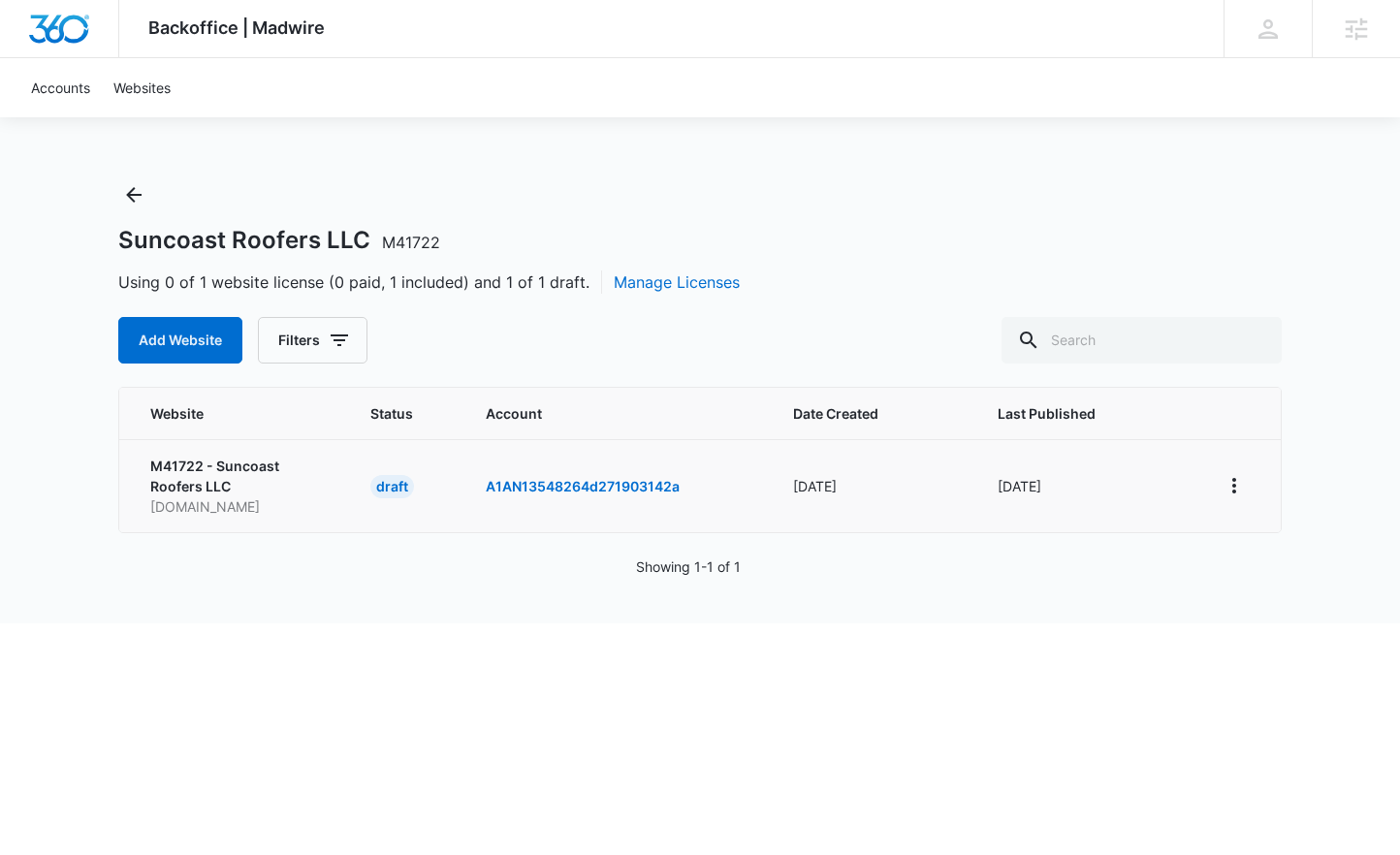
click at [1253, 484] on td at bounding box center [1237, 485] width 85 height 93
click at [1244, 482] on icon "View More" at bounding box center [1234, 486] width 24 height 24
click at [1167, 620] on div "Activate Draft" at bounding box center [1144, 627] width 116 height 14
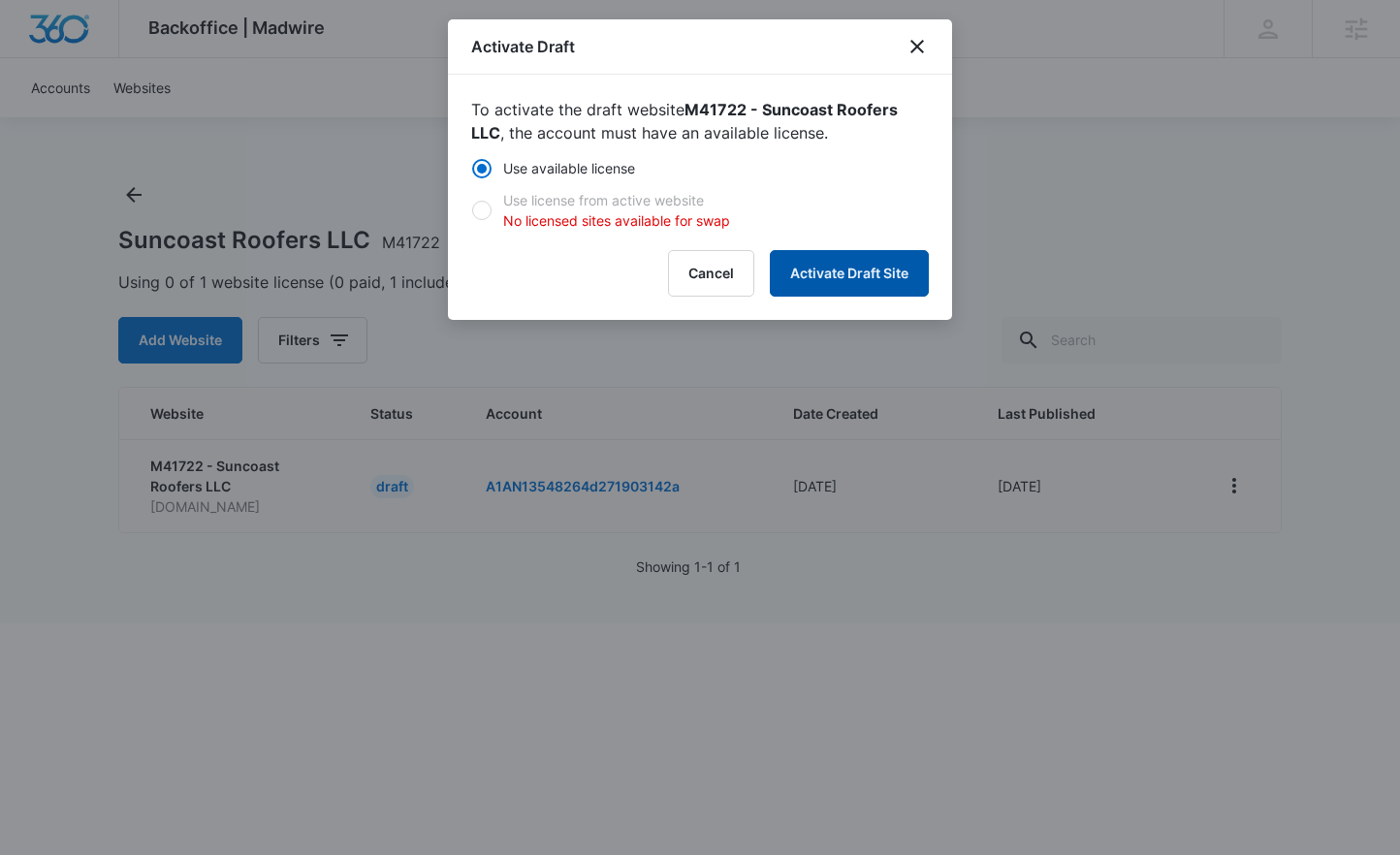
click at [852, 260] on button "Activate Draft Site" at bounding box center [849, 273] width 159 height 46
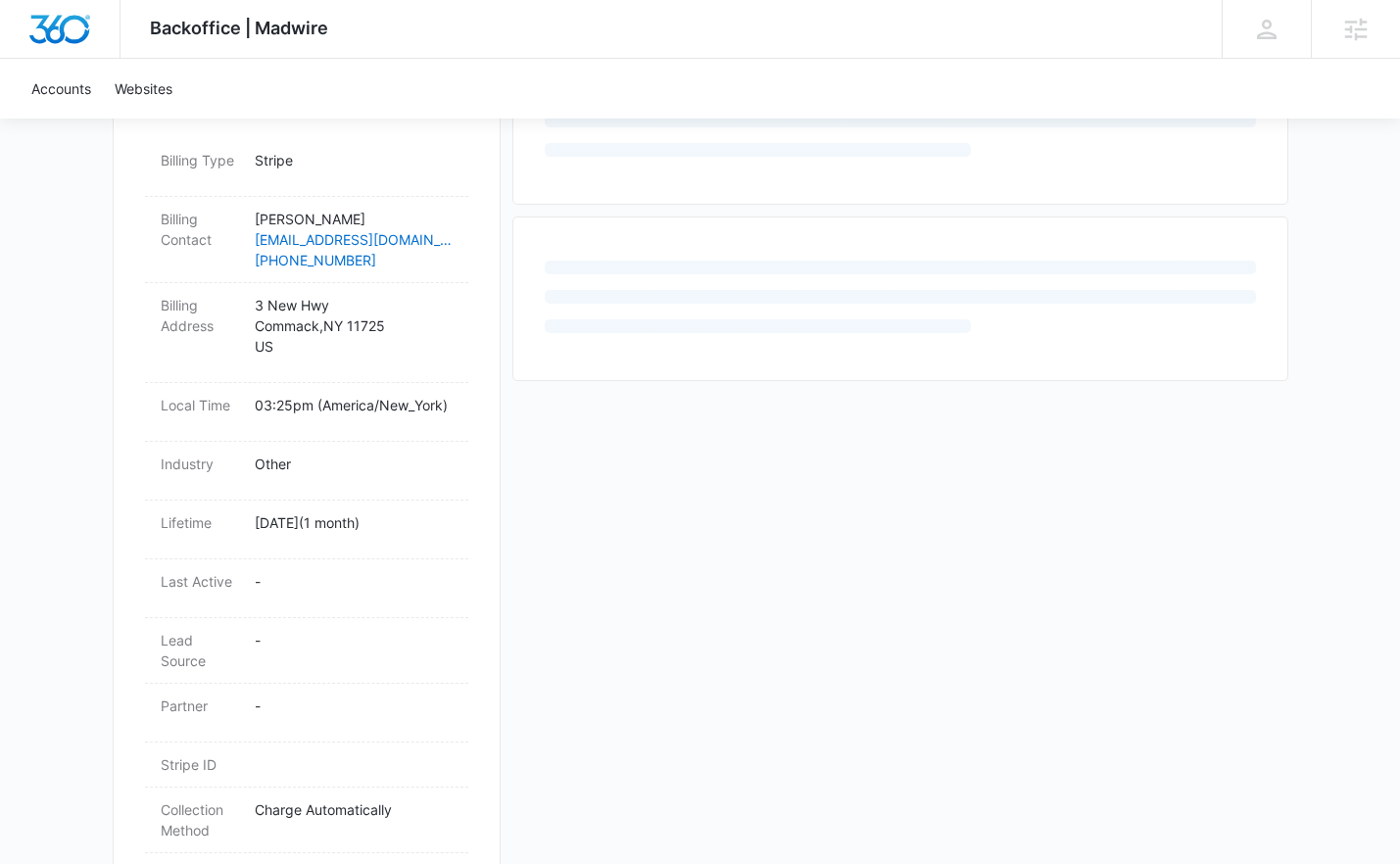
scroll to position [602, 0]
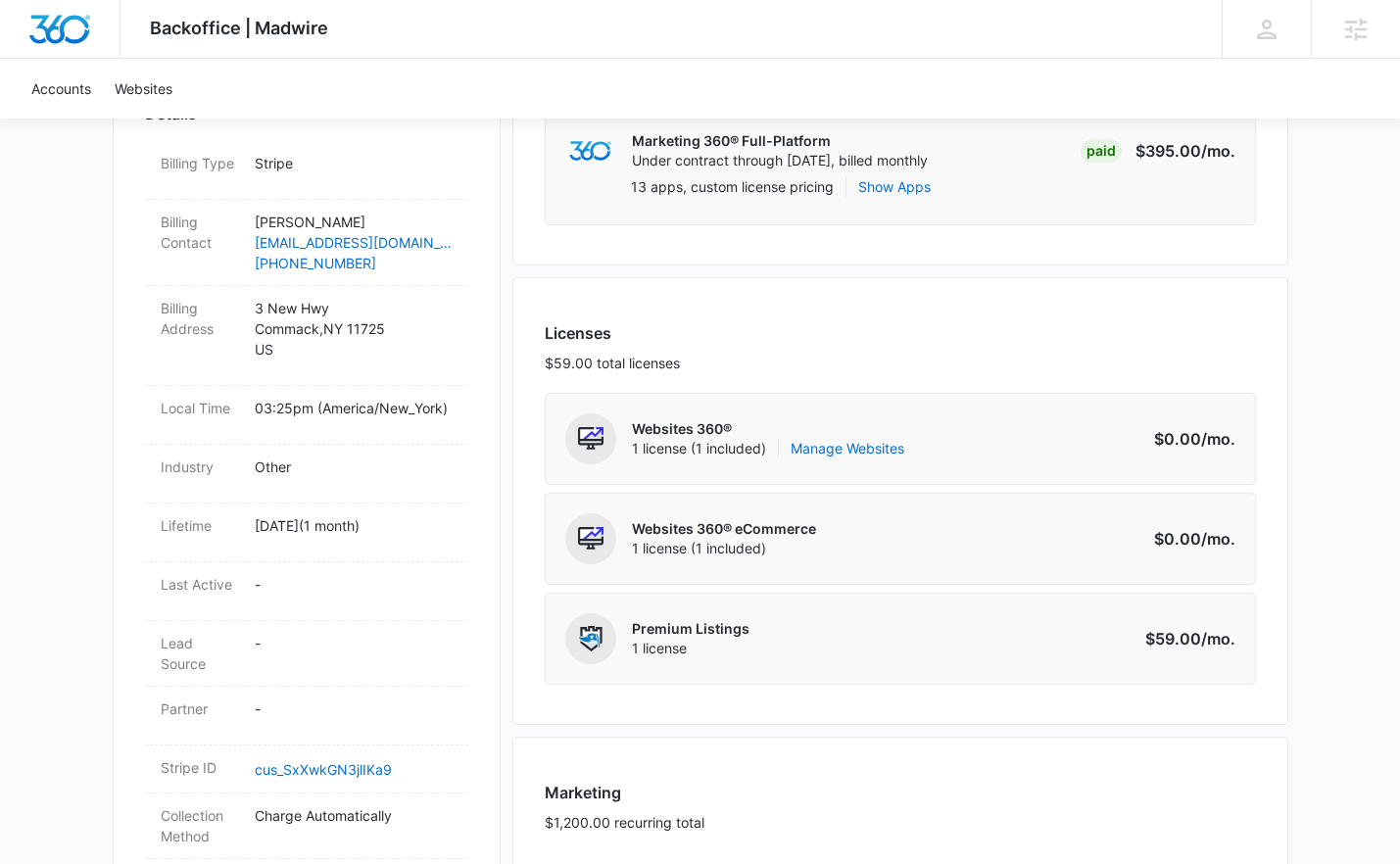
click at [850, 463] on div "Websites 360® 1 license (1 included) Manage Websites" at bounding box center [768, 438] width 272 height 51
click at [853, 453] on link "Manage Websites" at bounding box center [847, 448] width 114 height 20
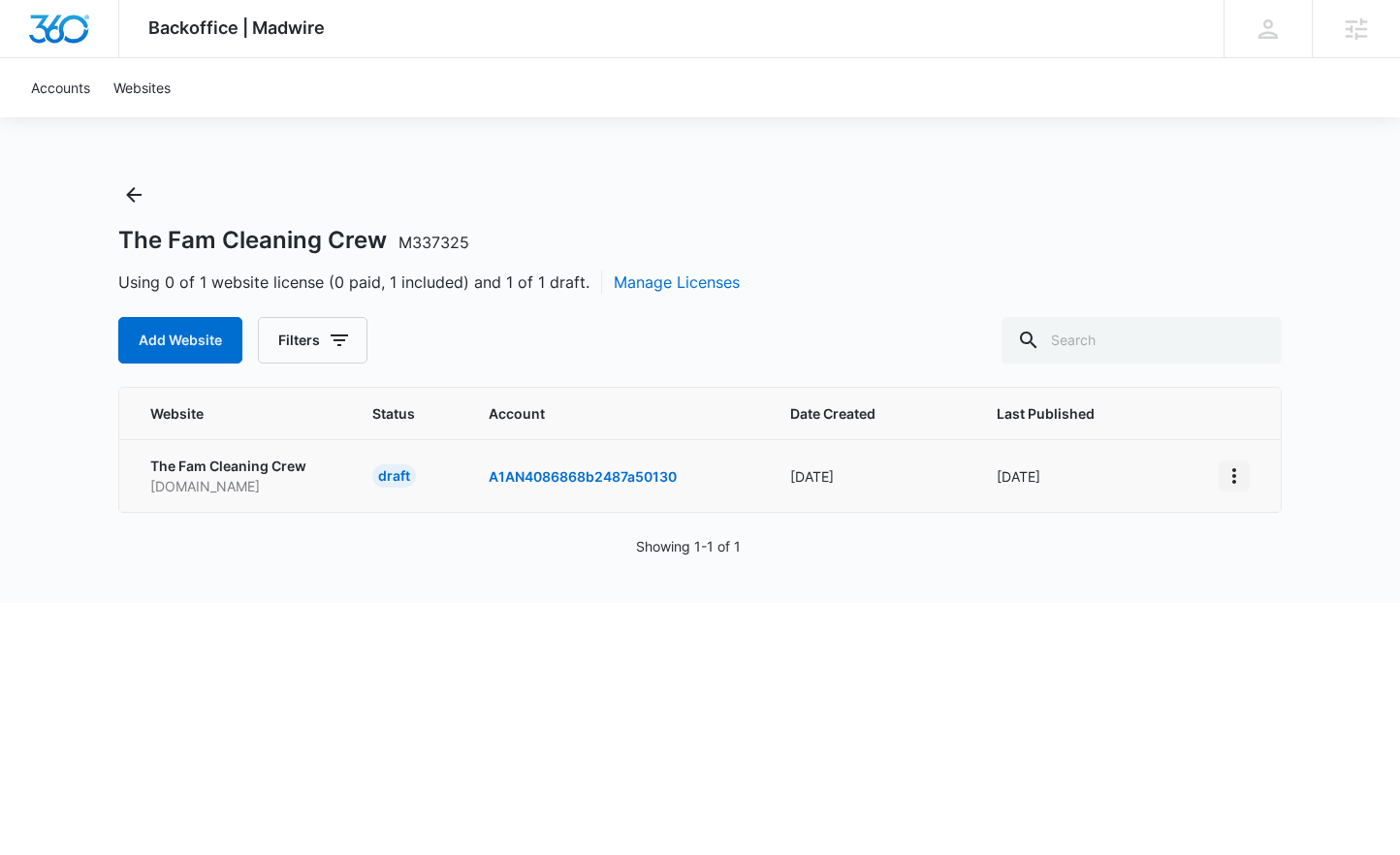
click at [1240, 478] on icon "View More" at bounding box center [1234, 476] width 24 height 24
click at [1158, 613] on div "Activate Draft" at bounding box center [1144, 617] width 116 height 14
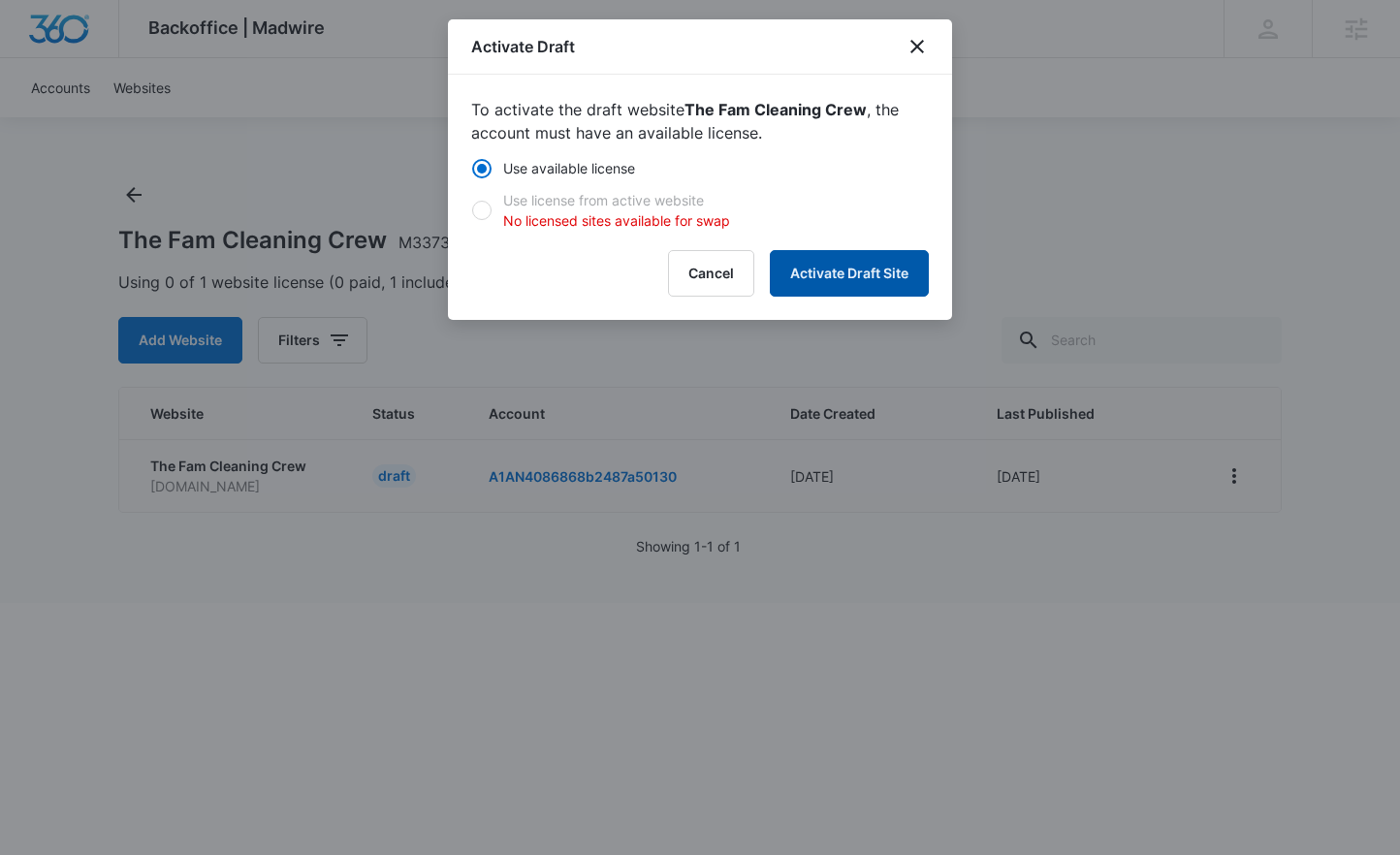
click at [815, 256] on button "Activate Draft Site" at bounding box center [849, 273] width 159 height 46
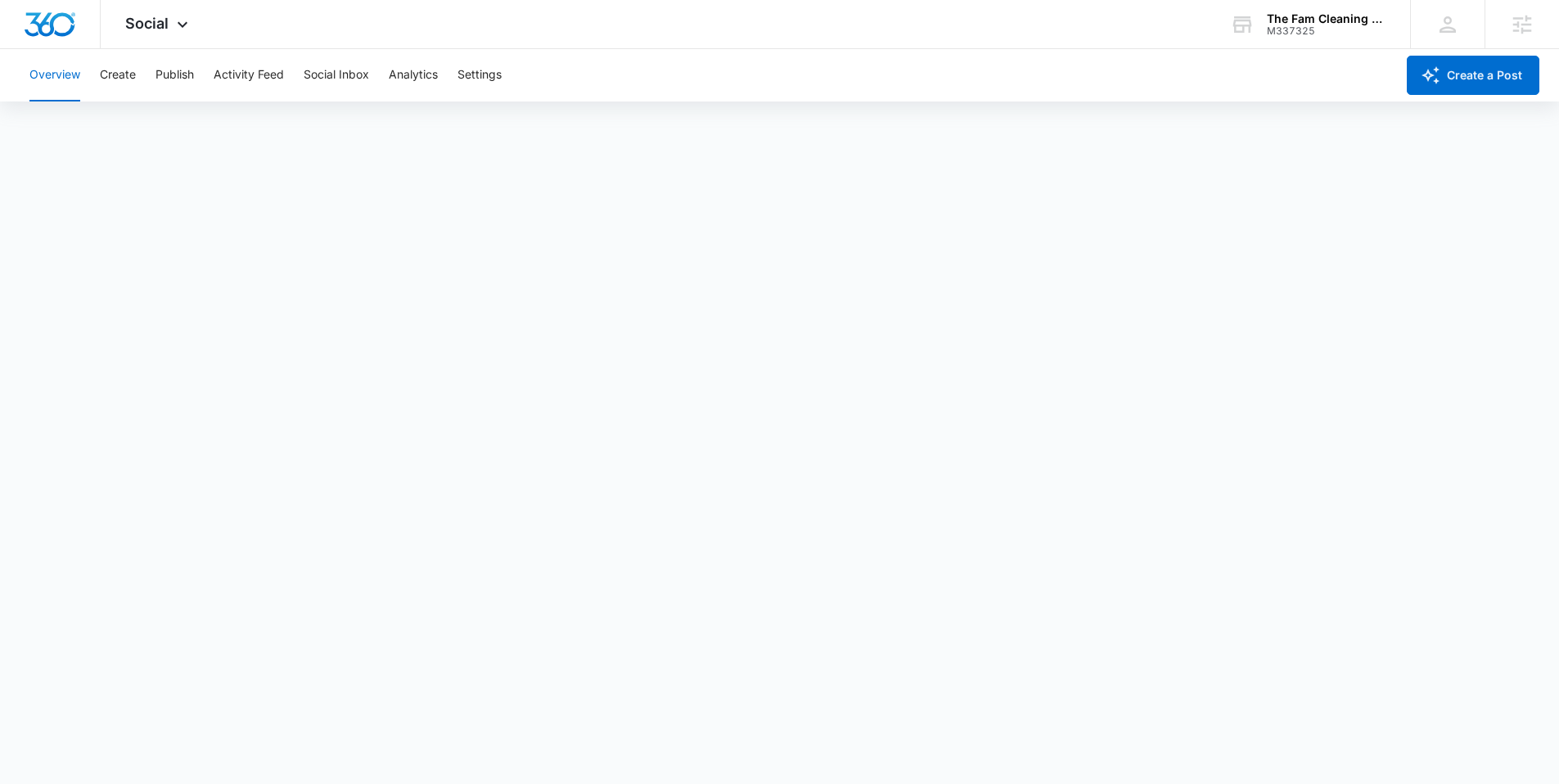
click at [65, 80] on button "Overview" at bounding box center [55, 75] width 51 height 52
click at [166, 27] on span "Social" at bounding box center [147, 23] width 43 height 17
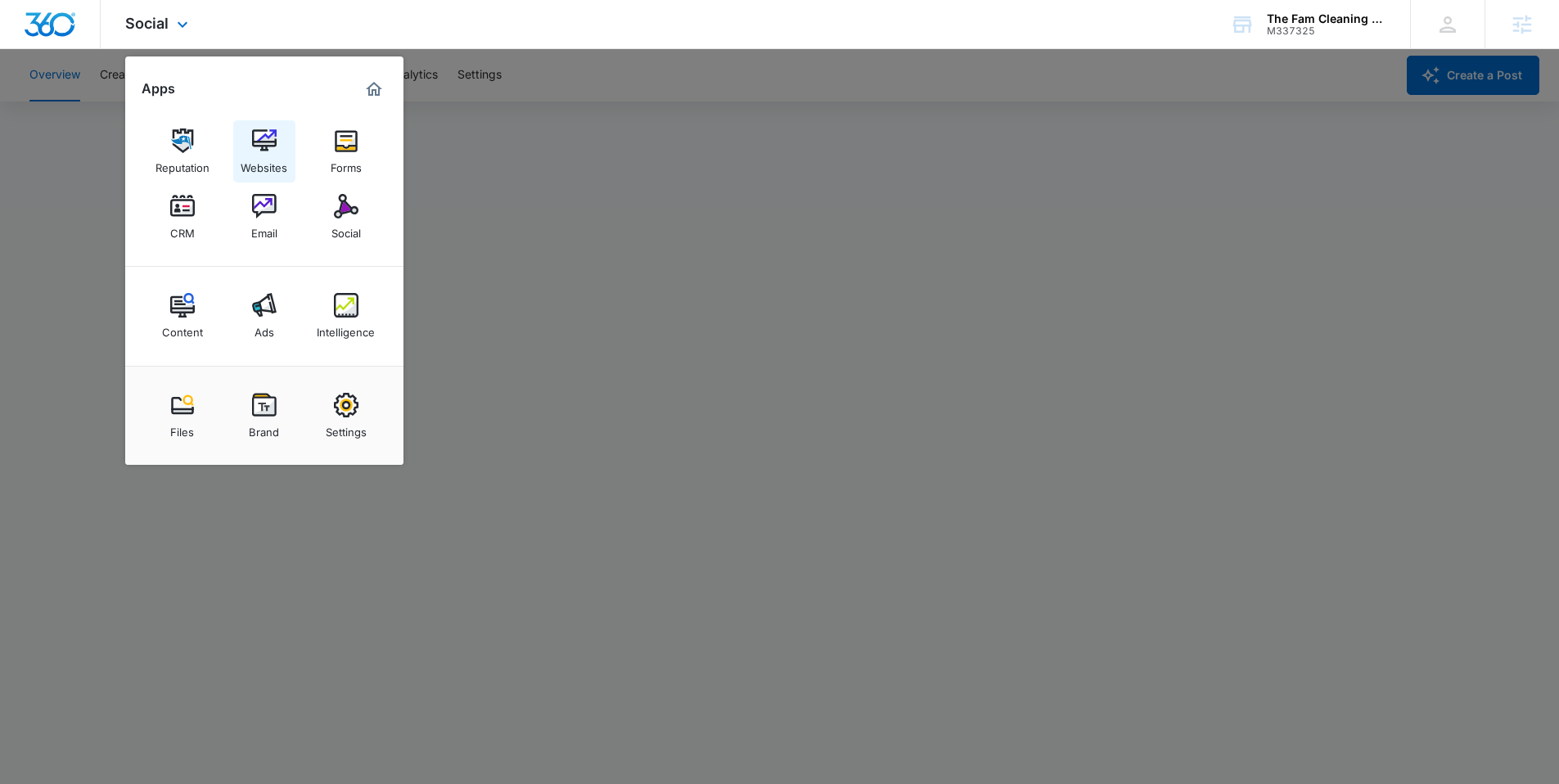
click at [272, 154] on div "Websites" at bounding box center [264, 164] width 46 height 22
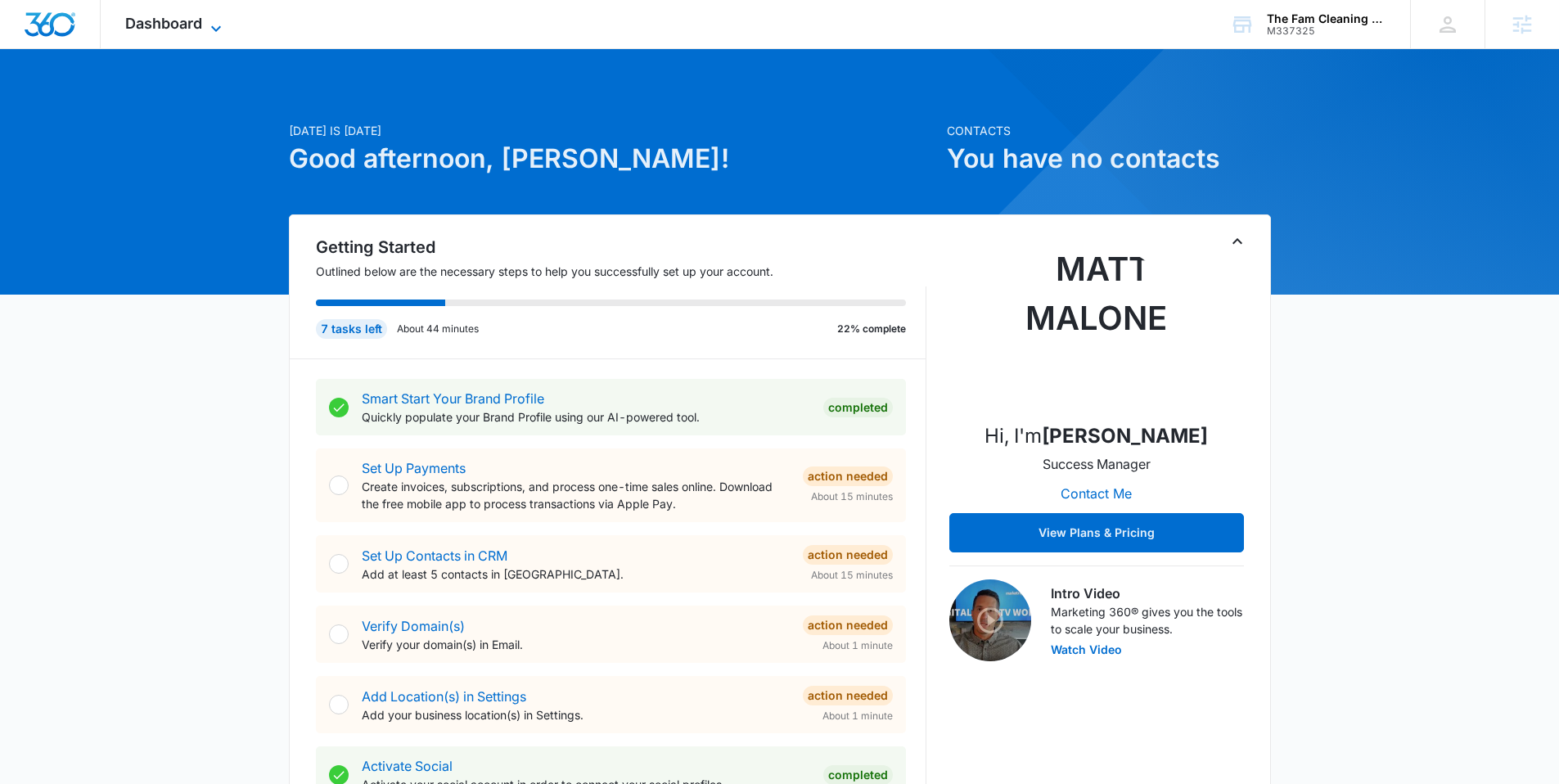
click at [206, 28] on icon at bounding box center [216, 29] width 20 height 20
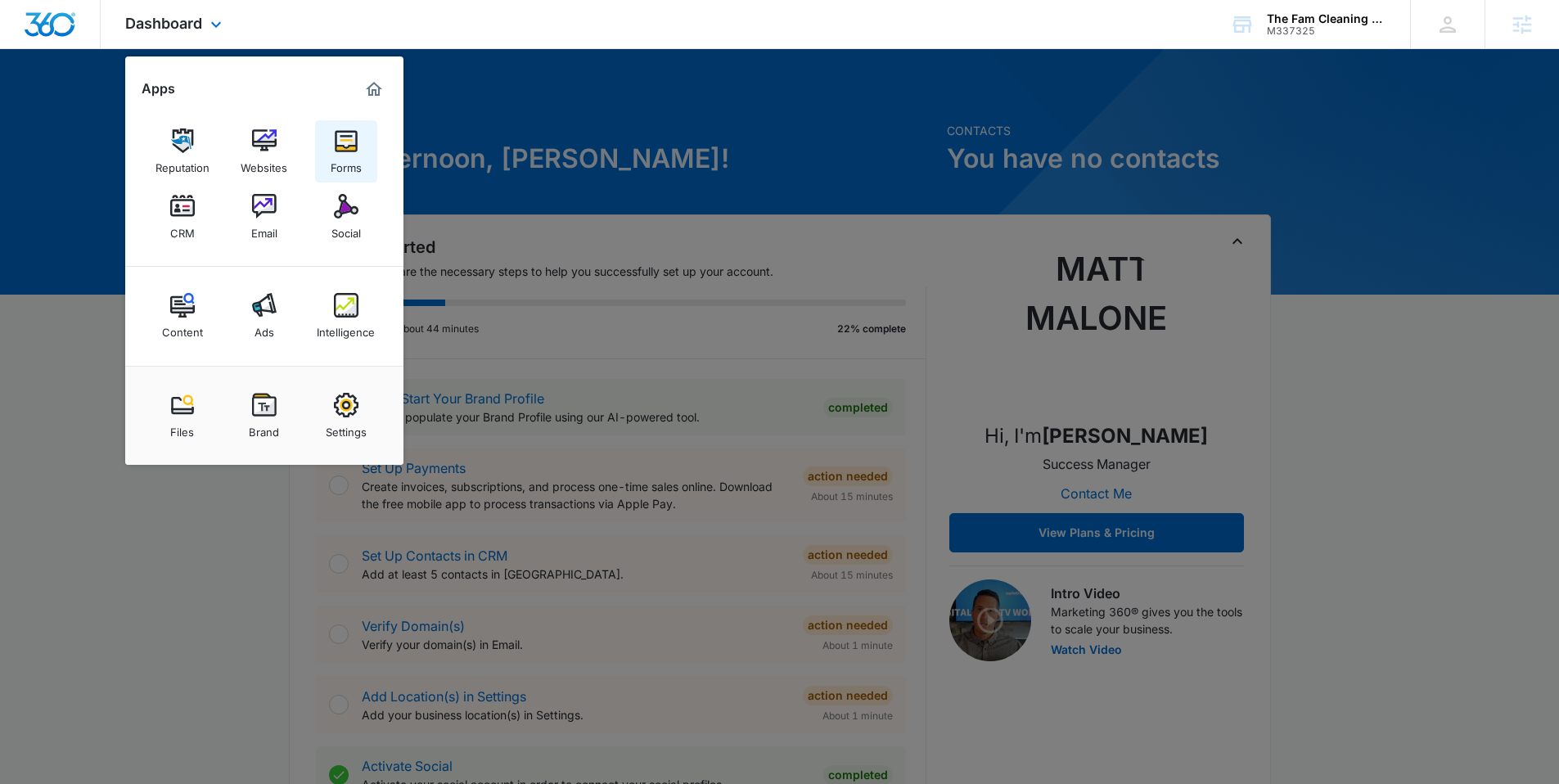
click at [351, 135] on img at bounding box center [346, 141] width 25 height 25
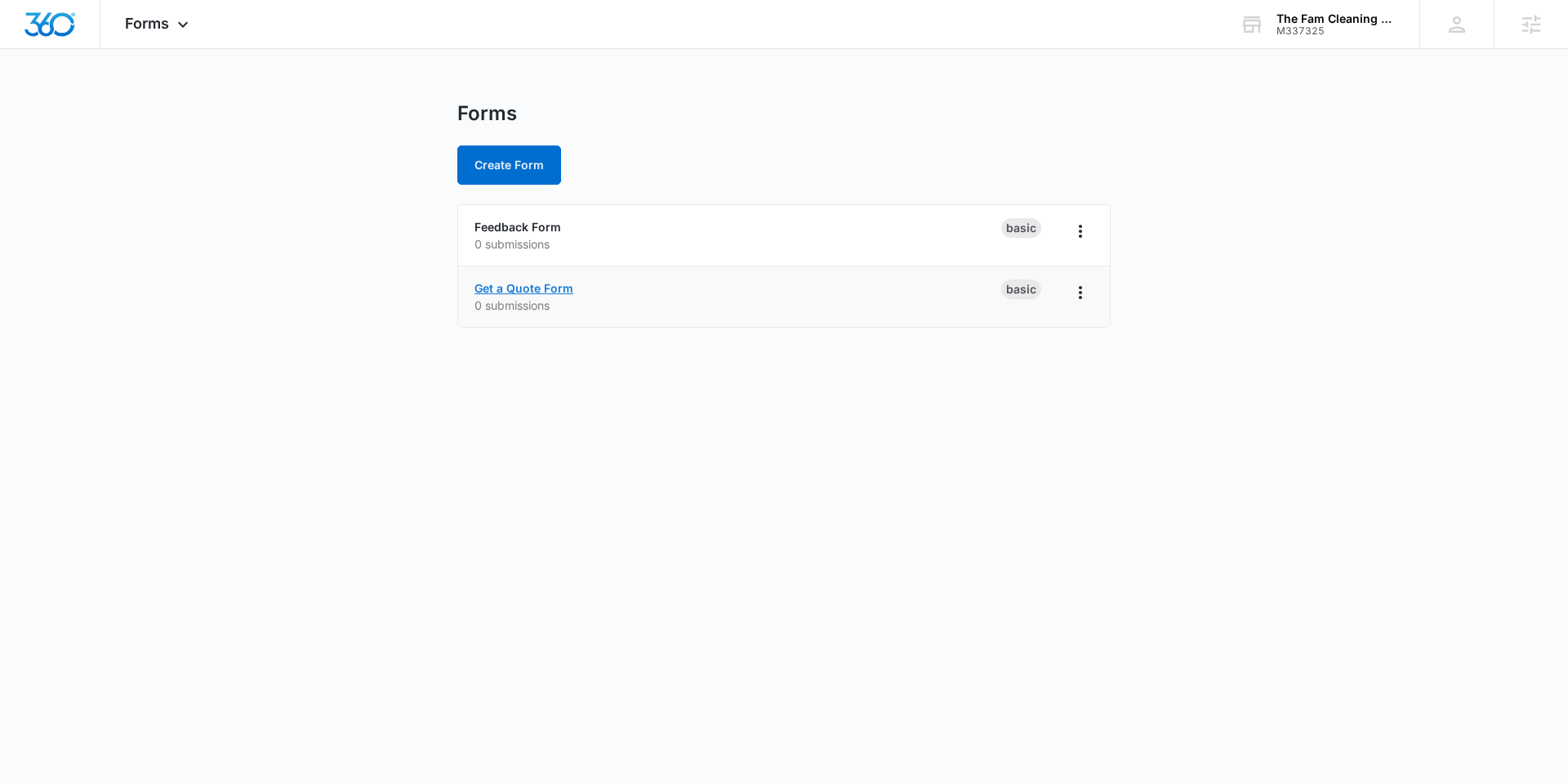
click at [529, 291] on link "Get a Quote Form" at bounding box center [524, 288] width 98 height 14
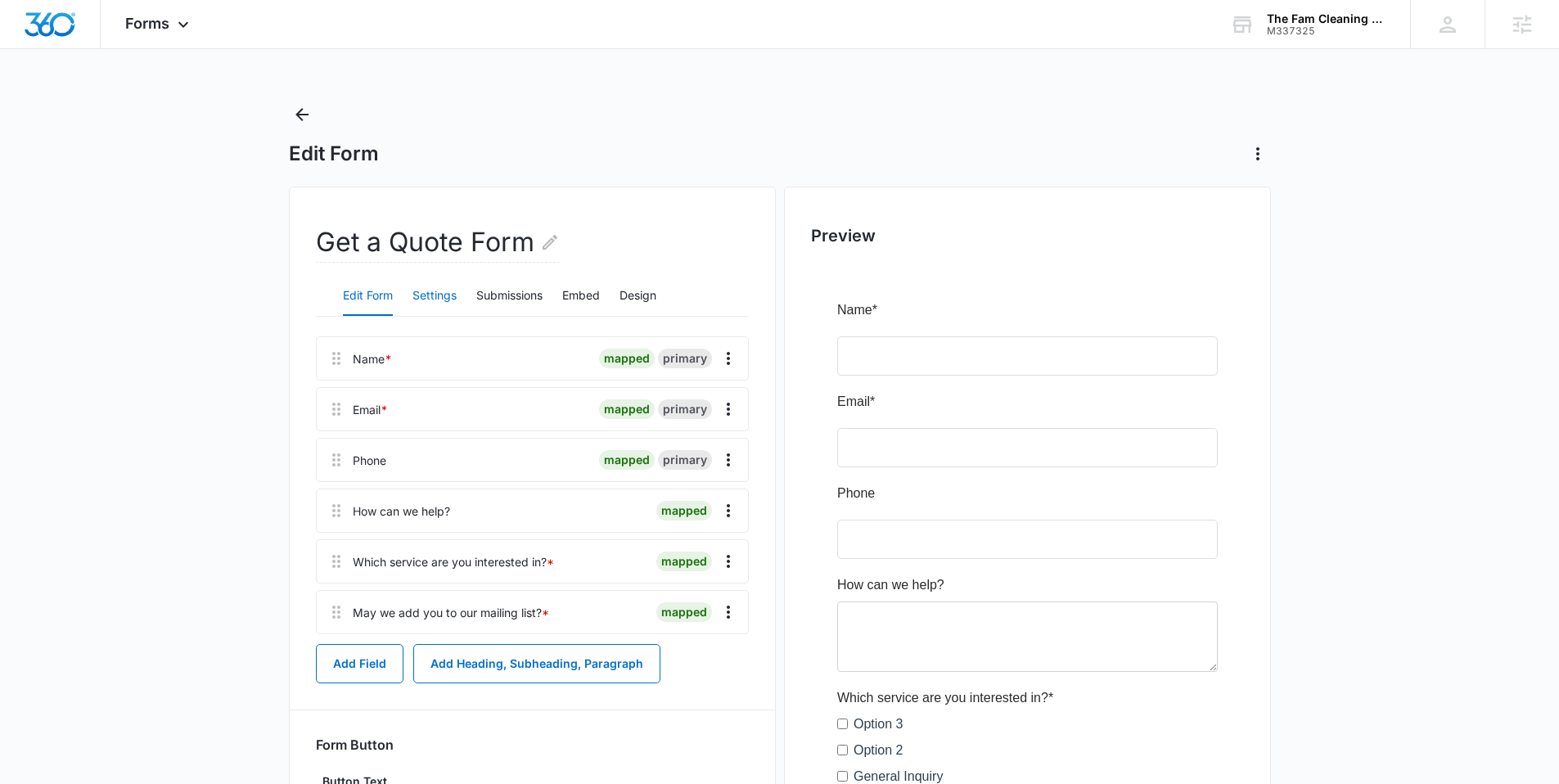
click at [433, 307] on button "Settings" at bounding box center [434, 296] width 44 height 39
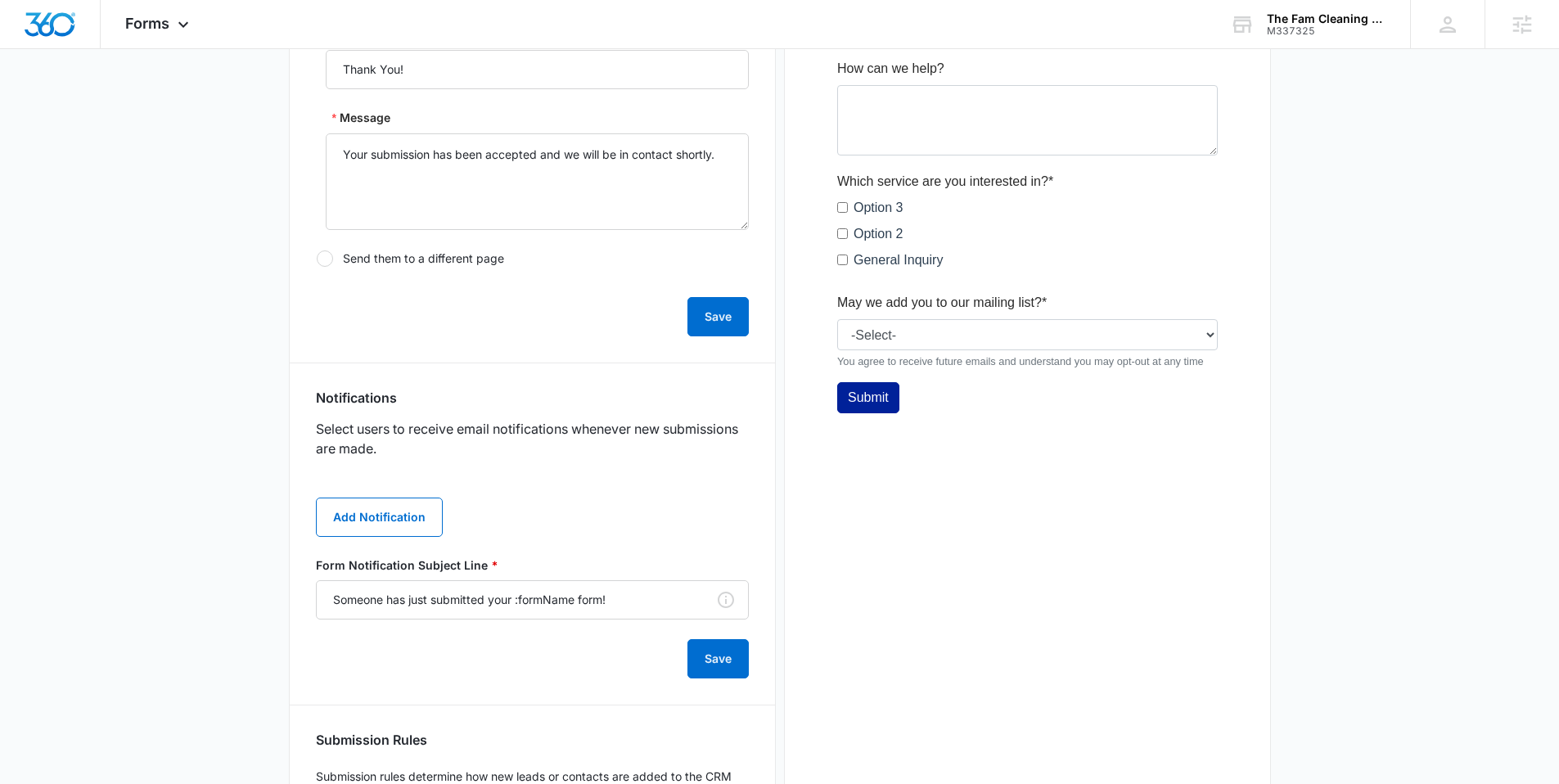
scroll to position [480, 0]
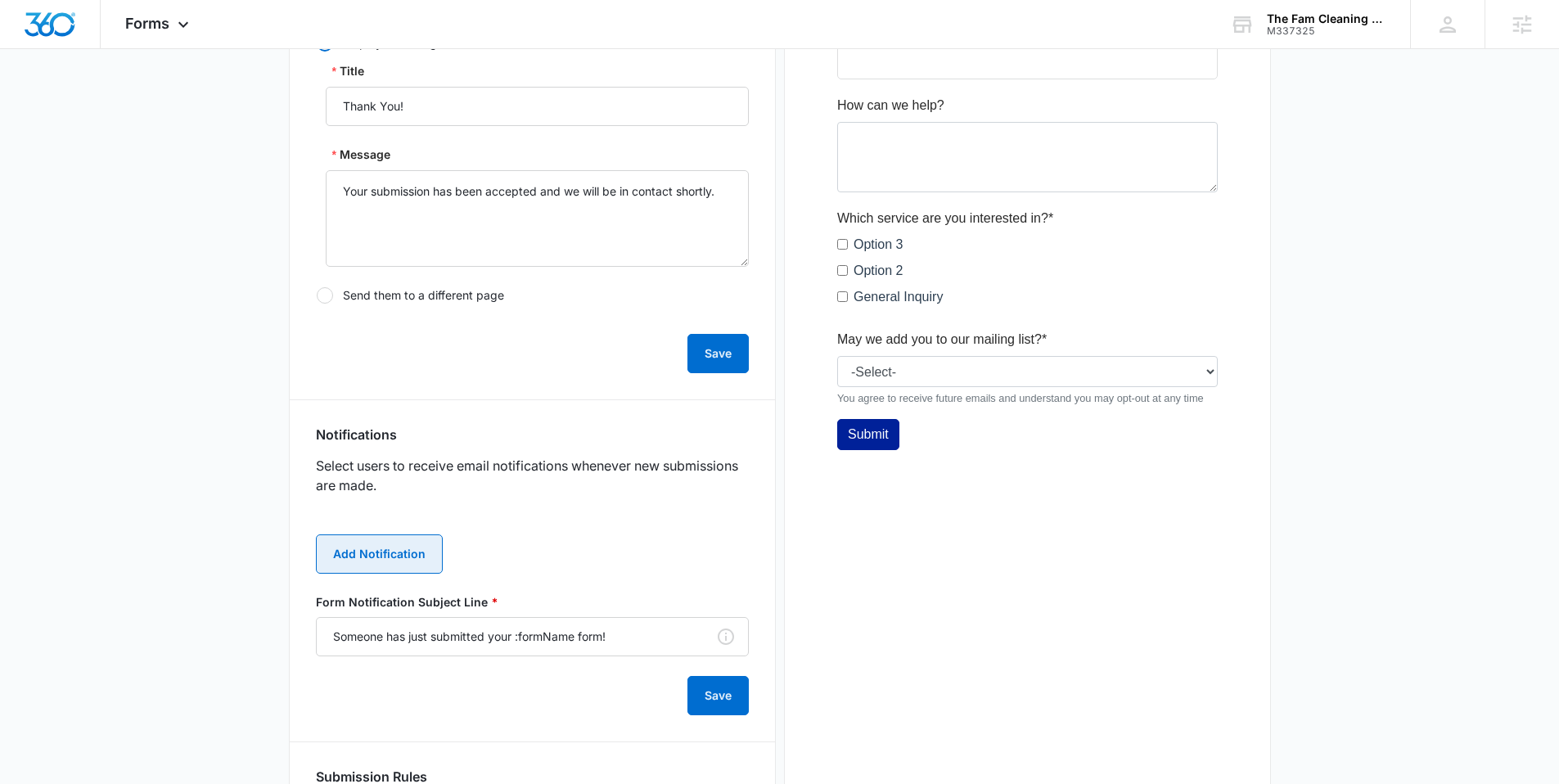
click at [391, 550] on button "Add Notification" at bounding box center [379, 554] width 127 height 39
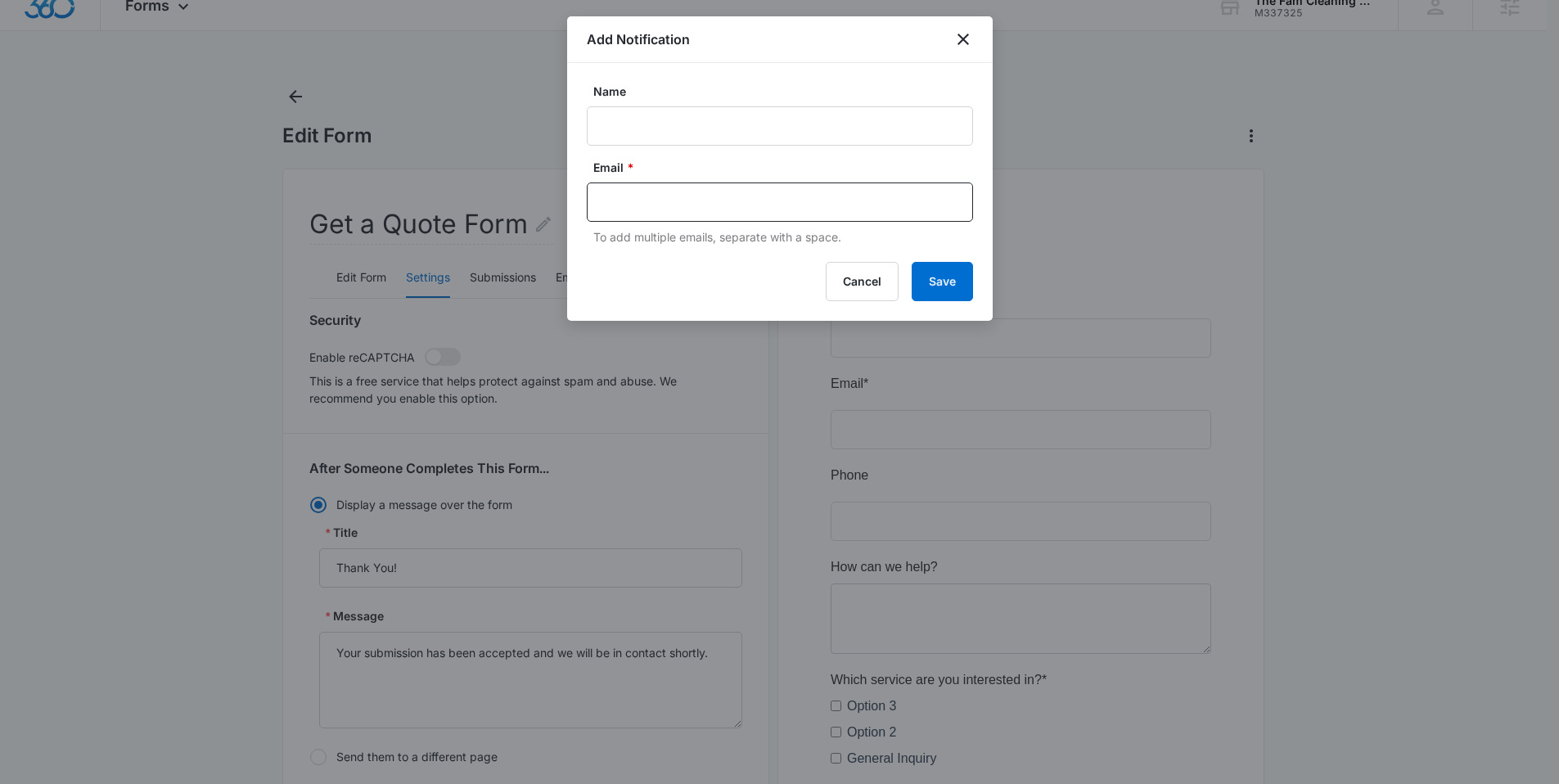
scroll to position [0, 0]
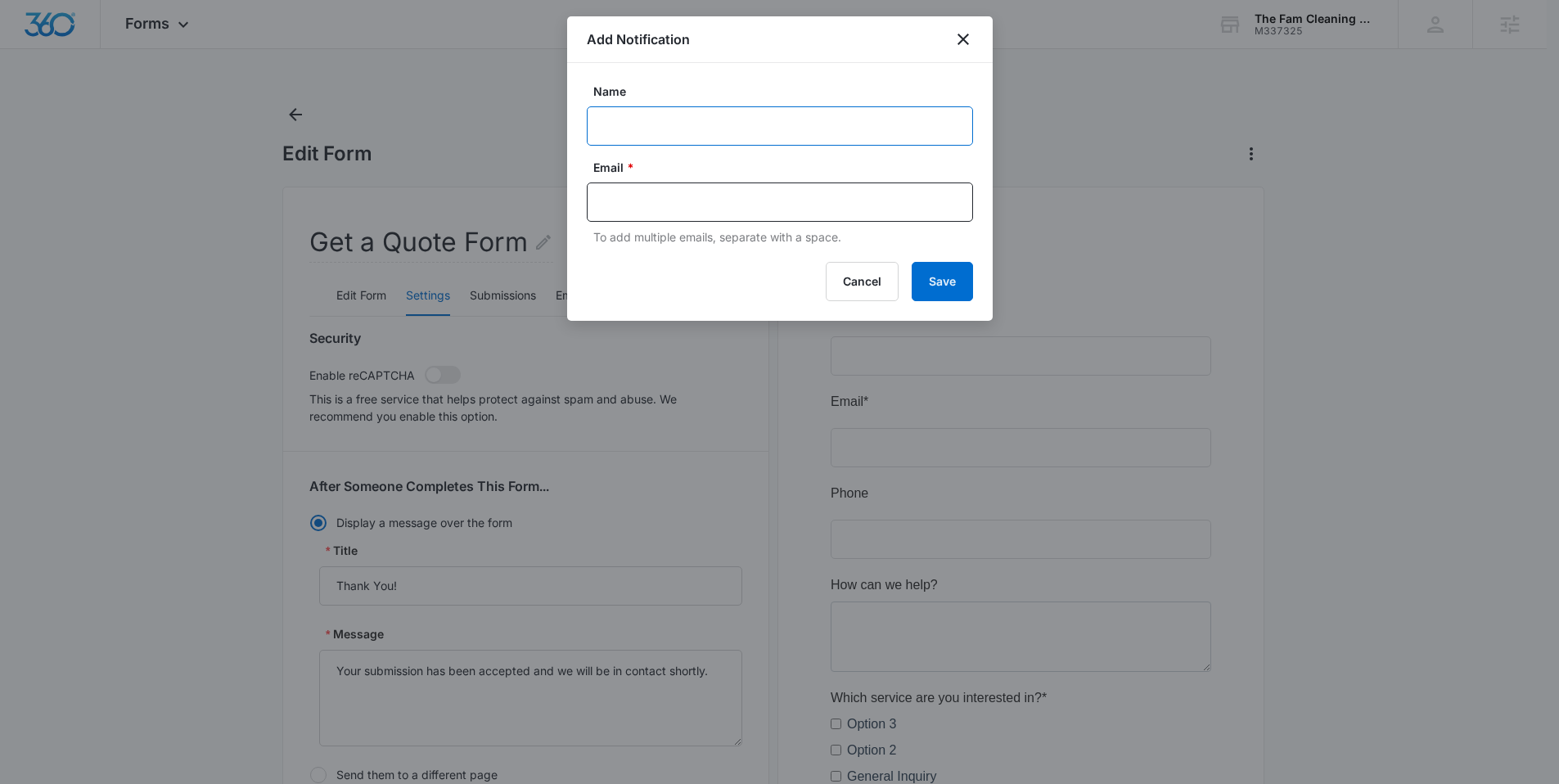
click at [734, 112] on input "Name" at bounding box center [780, 125] width 386 height 39
type input "MSM Notification - M337325 The Fam Cleaning Crew"
click at [670, 218] on div at bounding box center [780, 201] width 386 height 39
click at [689, 210] on input "text" at bounding box center [782, 202] width 355 height 25
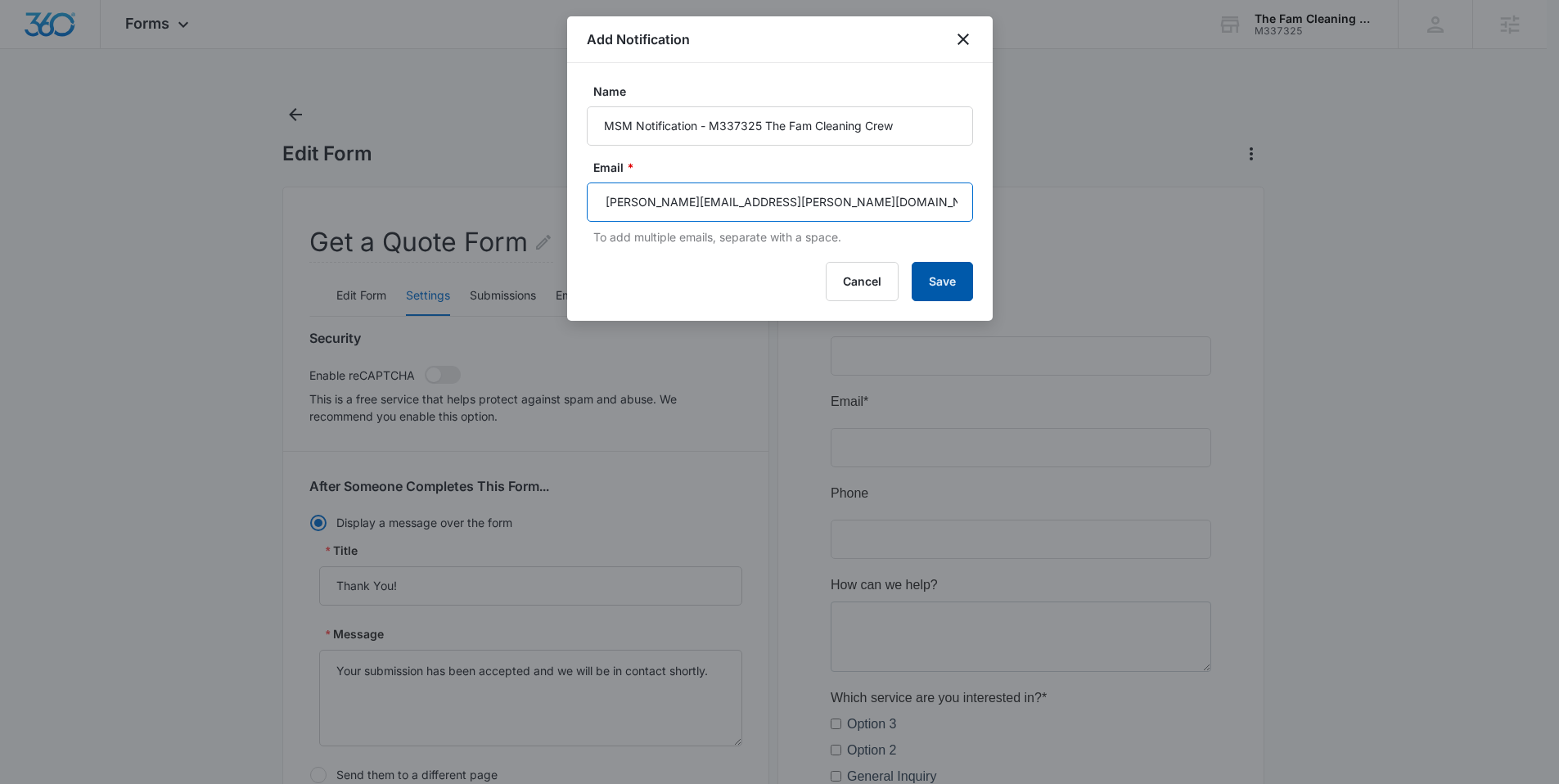
type input "[PERSON_NAME][EMAIL_ADDRESS][PERSON_NAME][DOMAIN_NAME]"
click at [926, 276] on button "Save" at bounding box center [942, 281] width 61 height 39
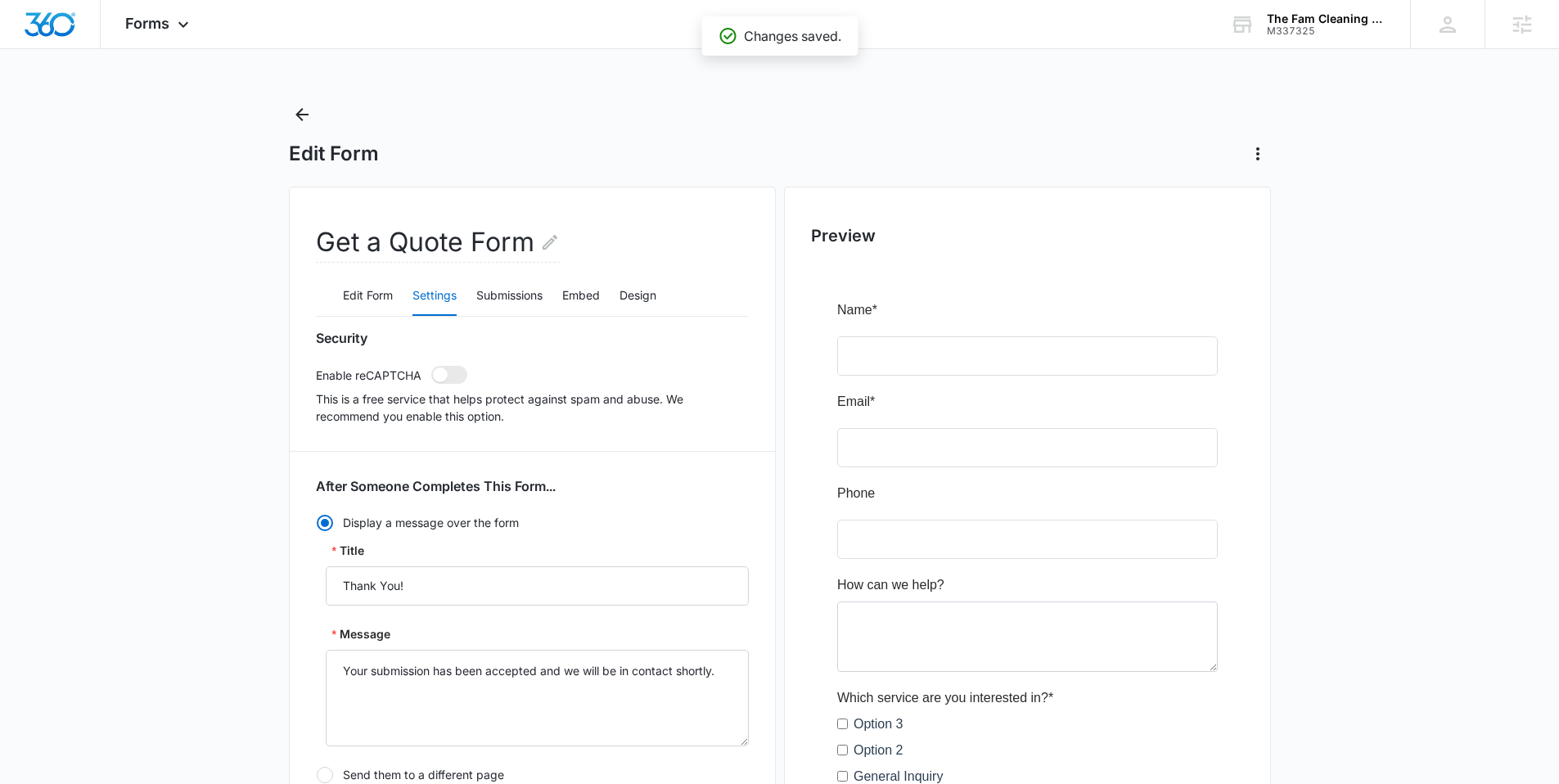
scroll to position [720, 0]
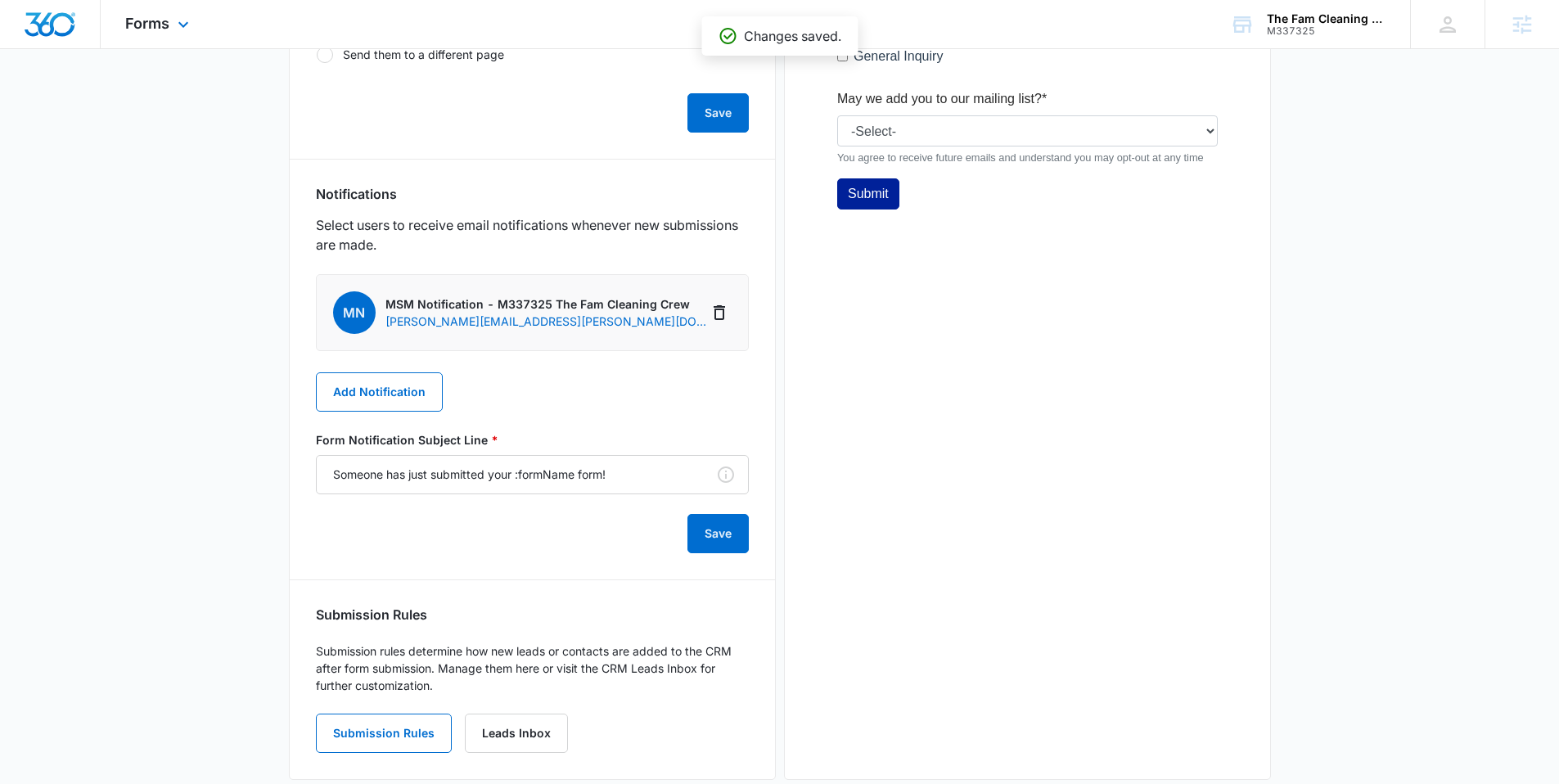
click at [172, 27] on div "Forms Apps Reputation Websites Forms CRM Email Social Content Ads Intelligence …" at bounding box center [158, 24] width 117 height 48
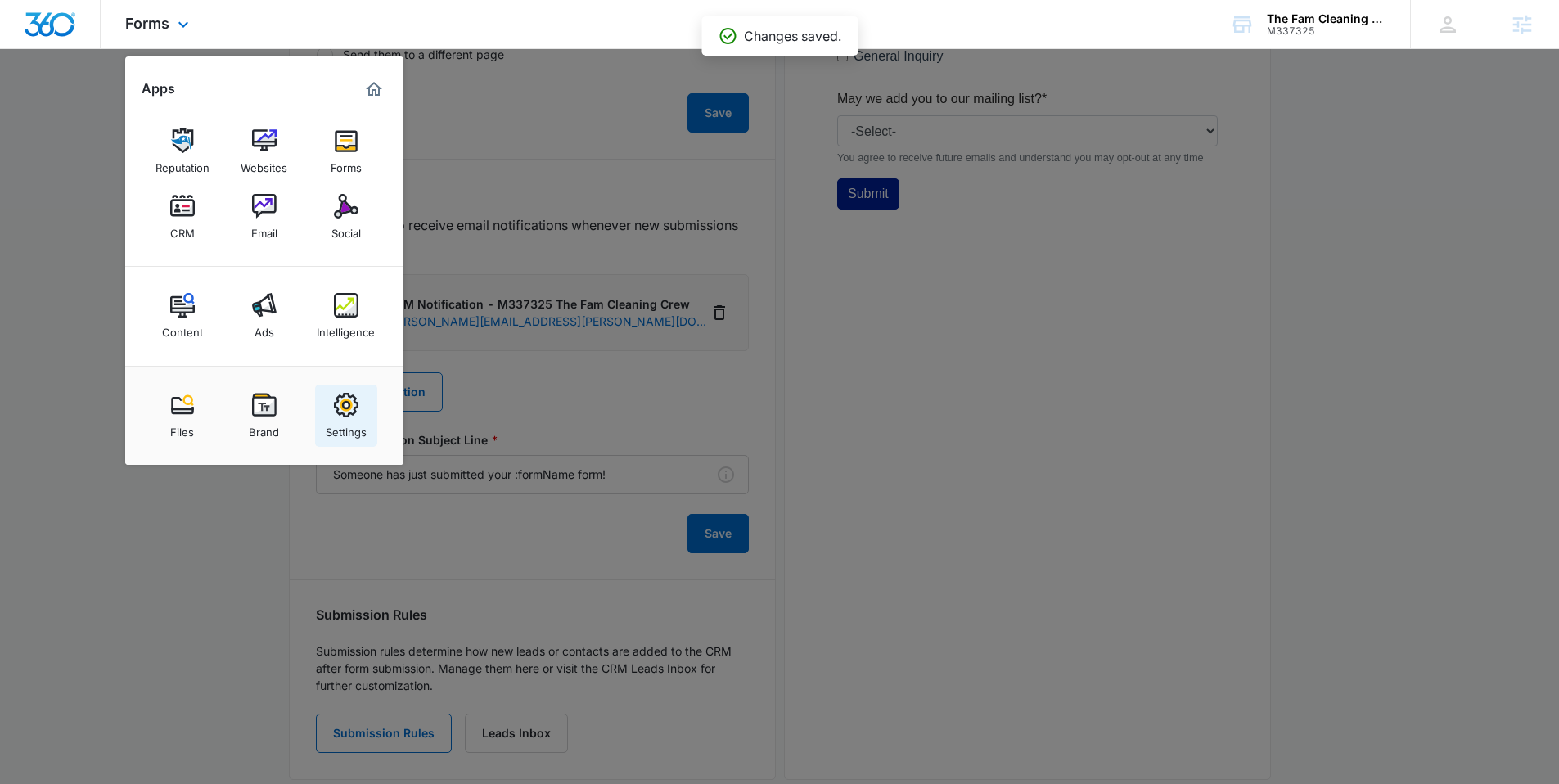
click at [375, 405] on link "Settings" at bounding box center [346, 415] width 62 height 62
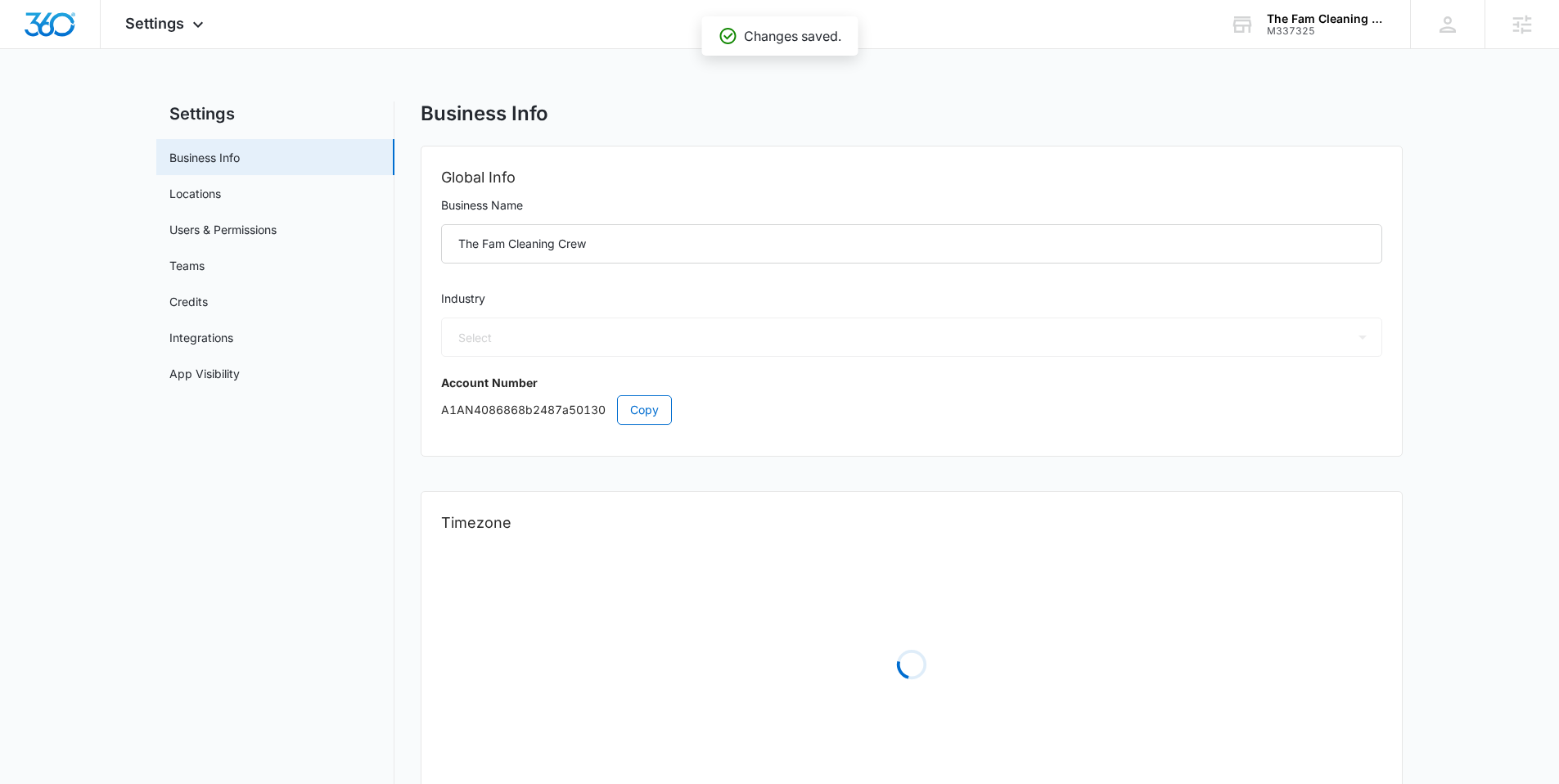
select select "52"
select select "US"
select select "America/New_York"
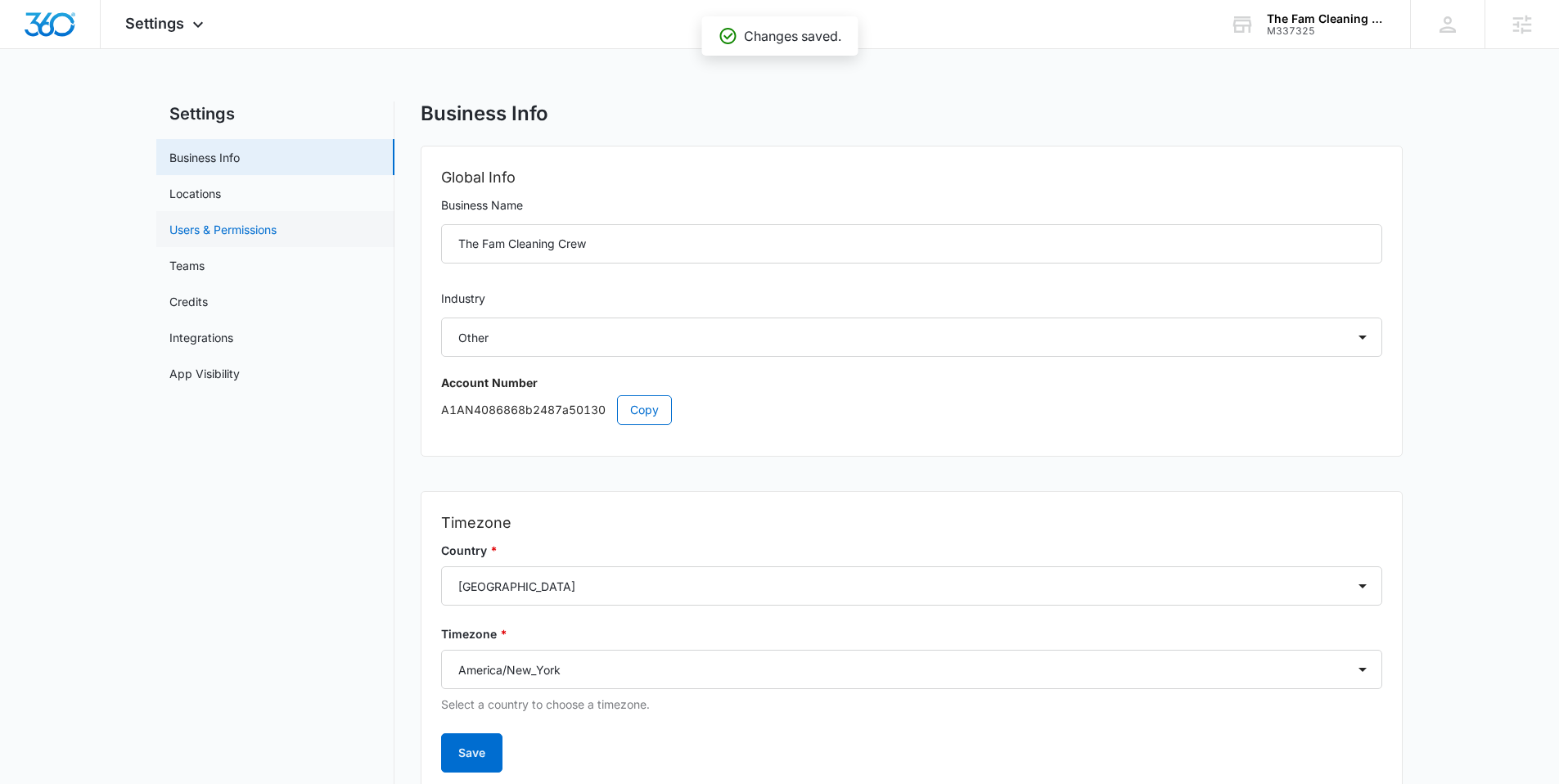
click at [254, 228] on link "Users & Permissions" at bounding box center [222, 230] width 107 height 17
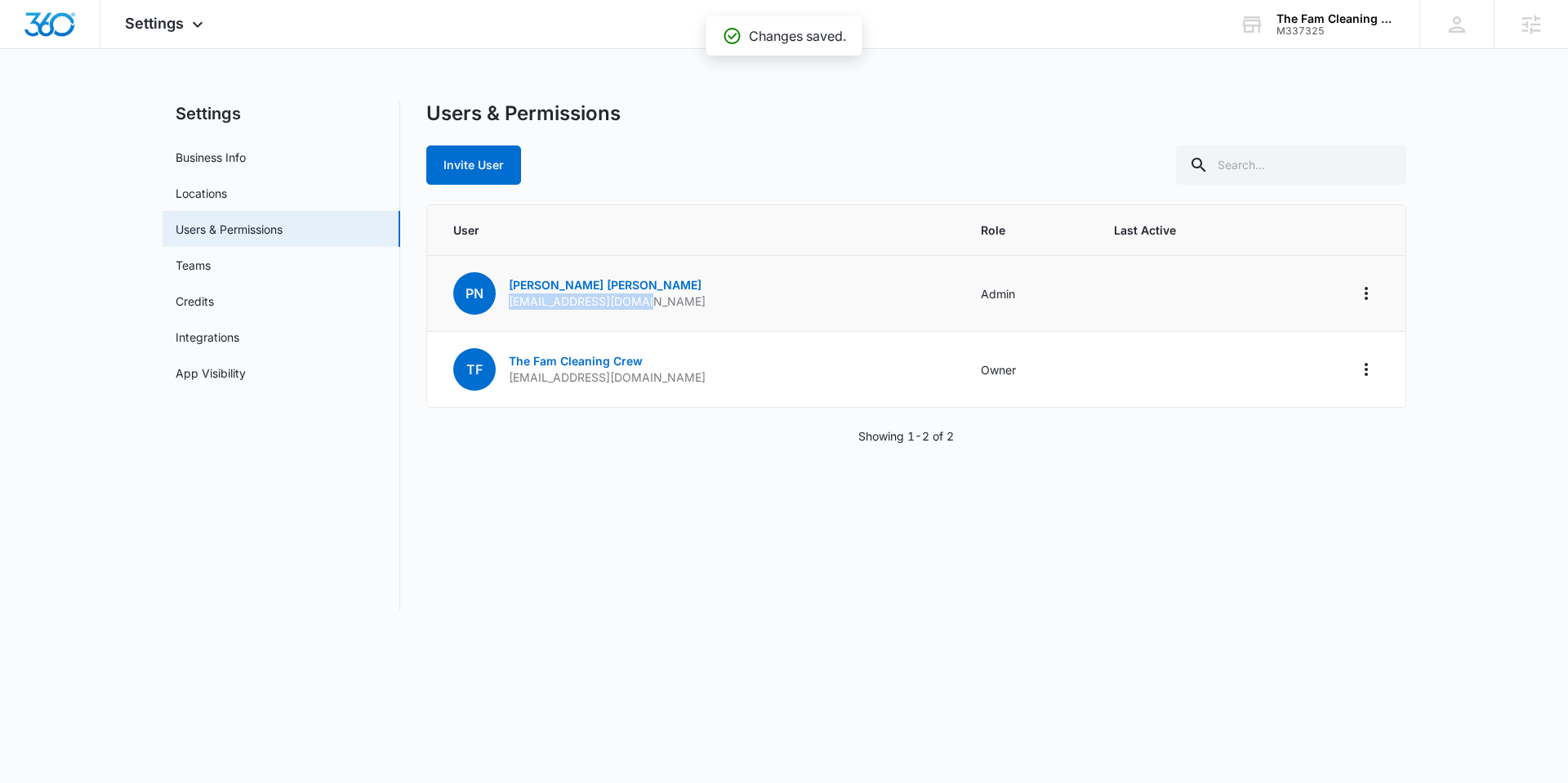
drag, startPoint x: 685, startPoint y: 300, endPoint x: 504, endPoint y: 300, distance: 181.0
click at [504, 300] on td "PN [PERSON_NAME] [EMAIL_ADDRESS][DOMAIN_NAME]" at bounding box center [694, 294] width 535 height 76
copy p "[EMAIL_ADDRESS][DOMAIN_NAME]"
drag, startPoint x: 740, startPoint y: 378, endPoint x: 508, endPoint y: 377, distance: 232.0
click at [508, 377] on td "TF The Fam Cleaning Crew [EMAIL_ADDRESS][DOMAIN_NAME]" at bounding box center [694, 370] width 535 height 76
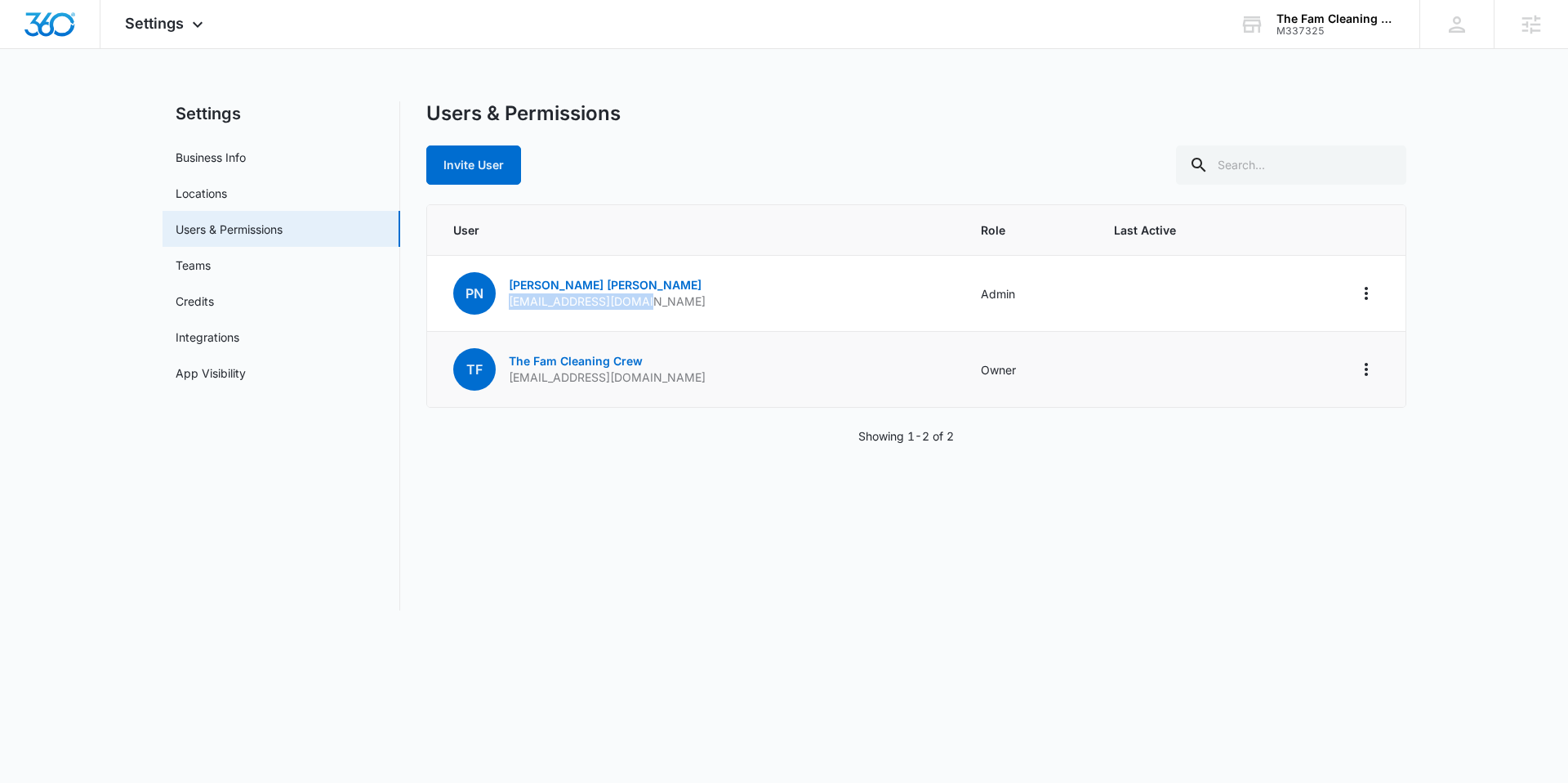
copy p "[EMAIL_ADDRESS][DOMAIN_NAME]"
click at [188, 31] on icon at bounding box center [198, 29] width 20 height 20
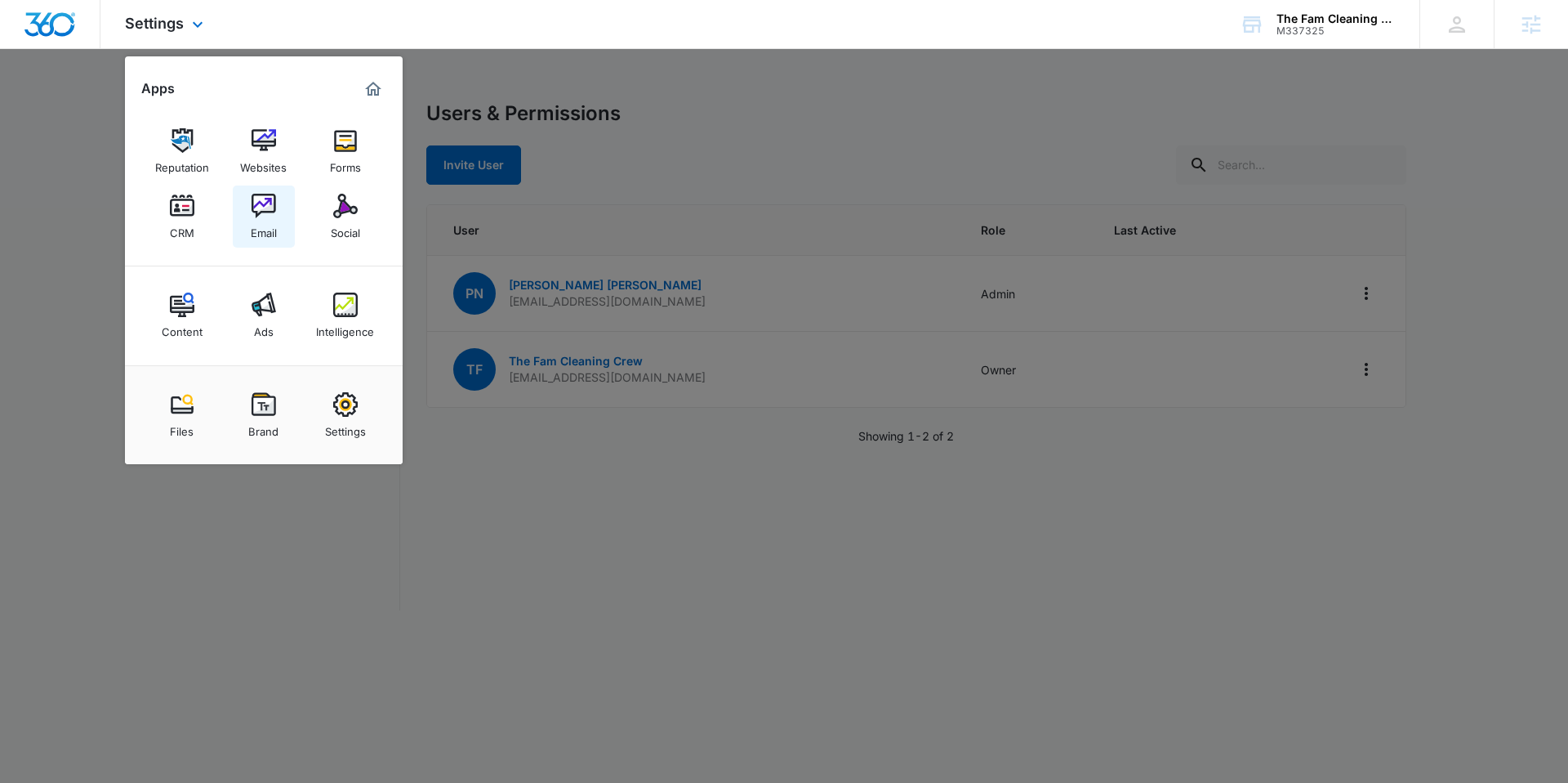
click at [269, 212] on img at bounding box center [264, 206] width 25 height 25
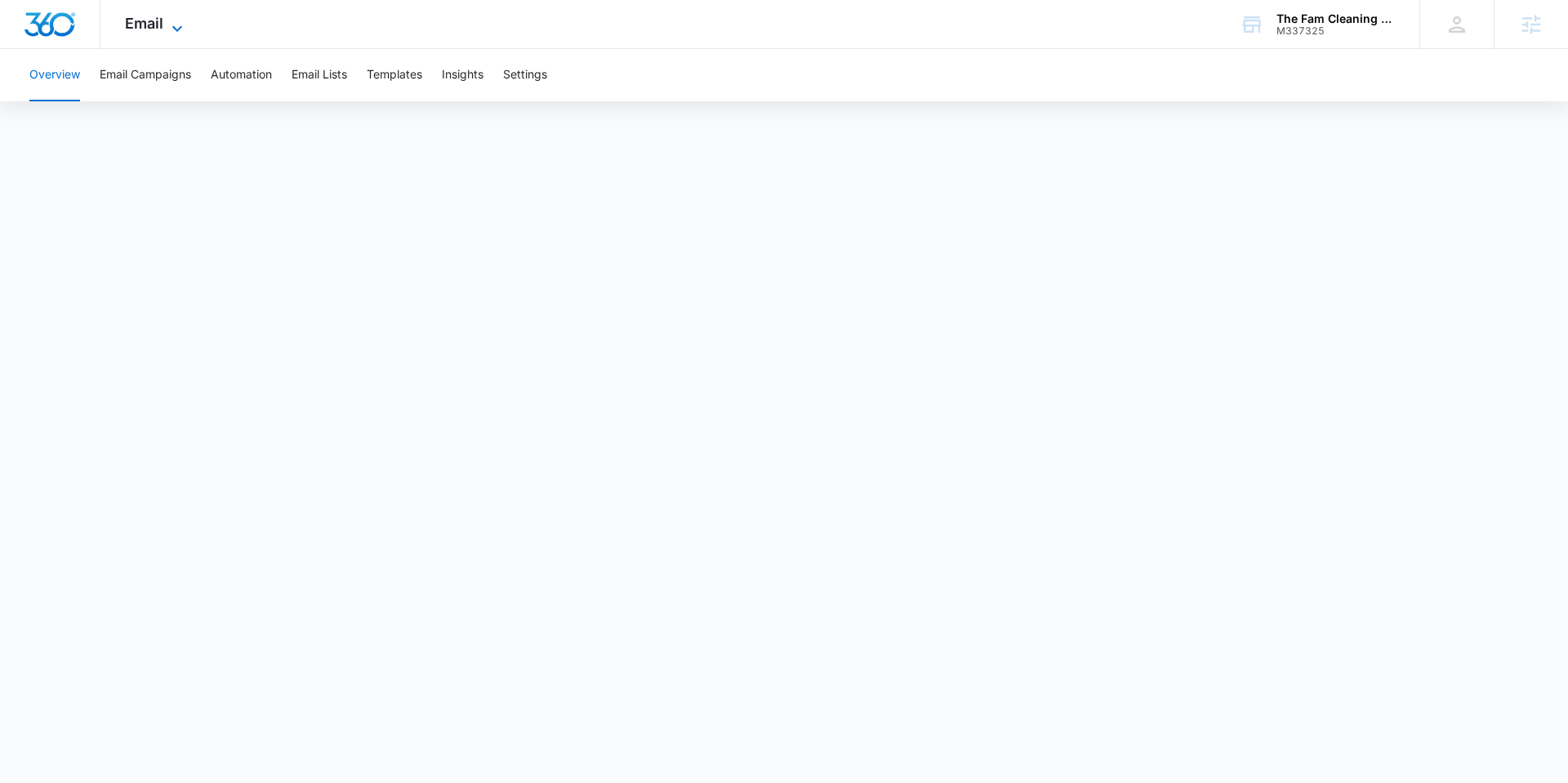
click at [168, 27] on icon at bounding box center [177, 29] width 20 height 20
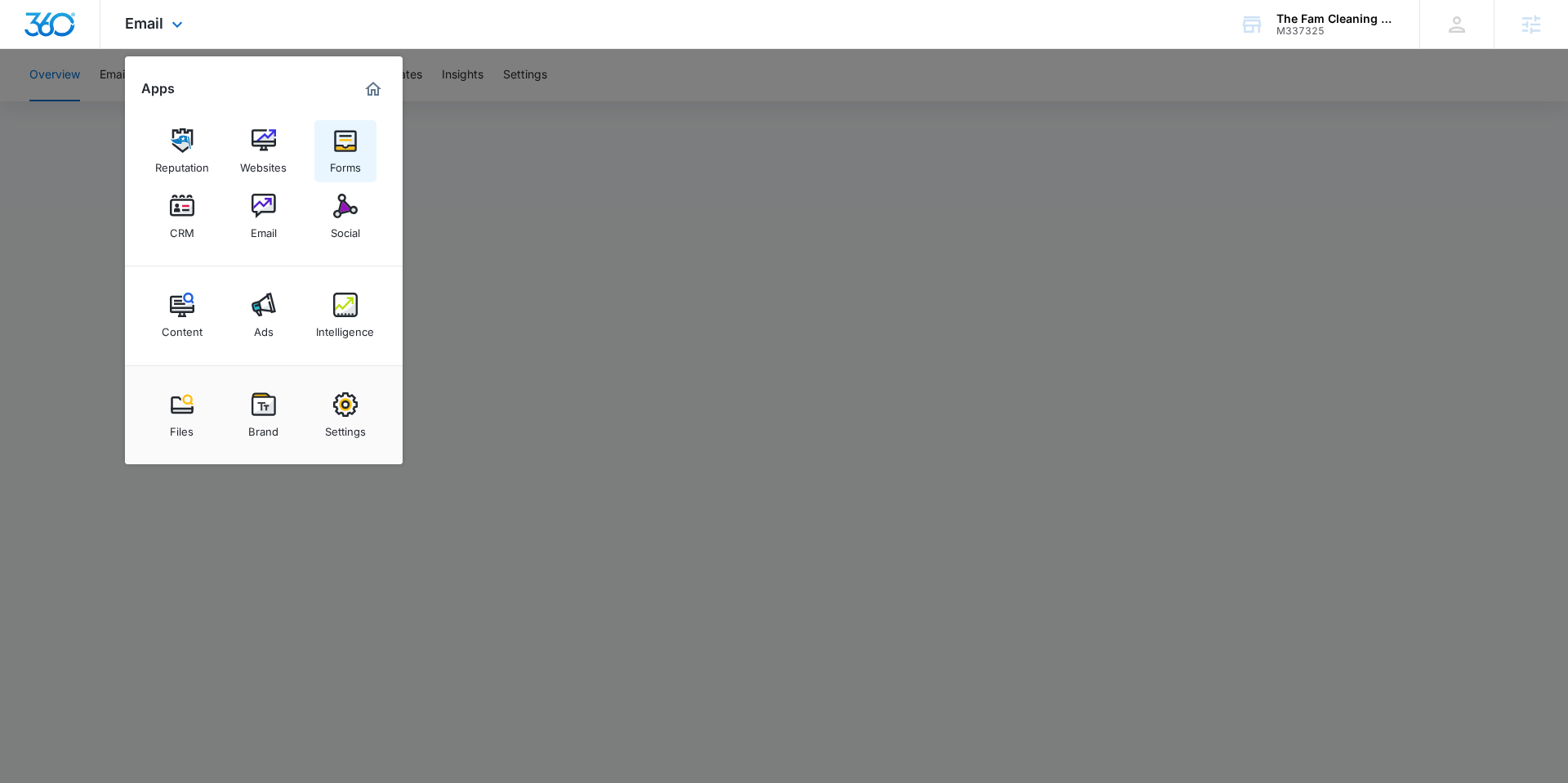
click at [347, 151] on img at bounding box center [346, 141] width 25 height 25
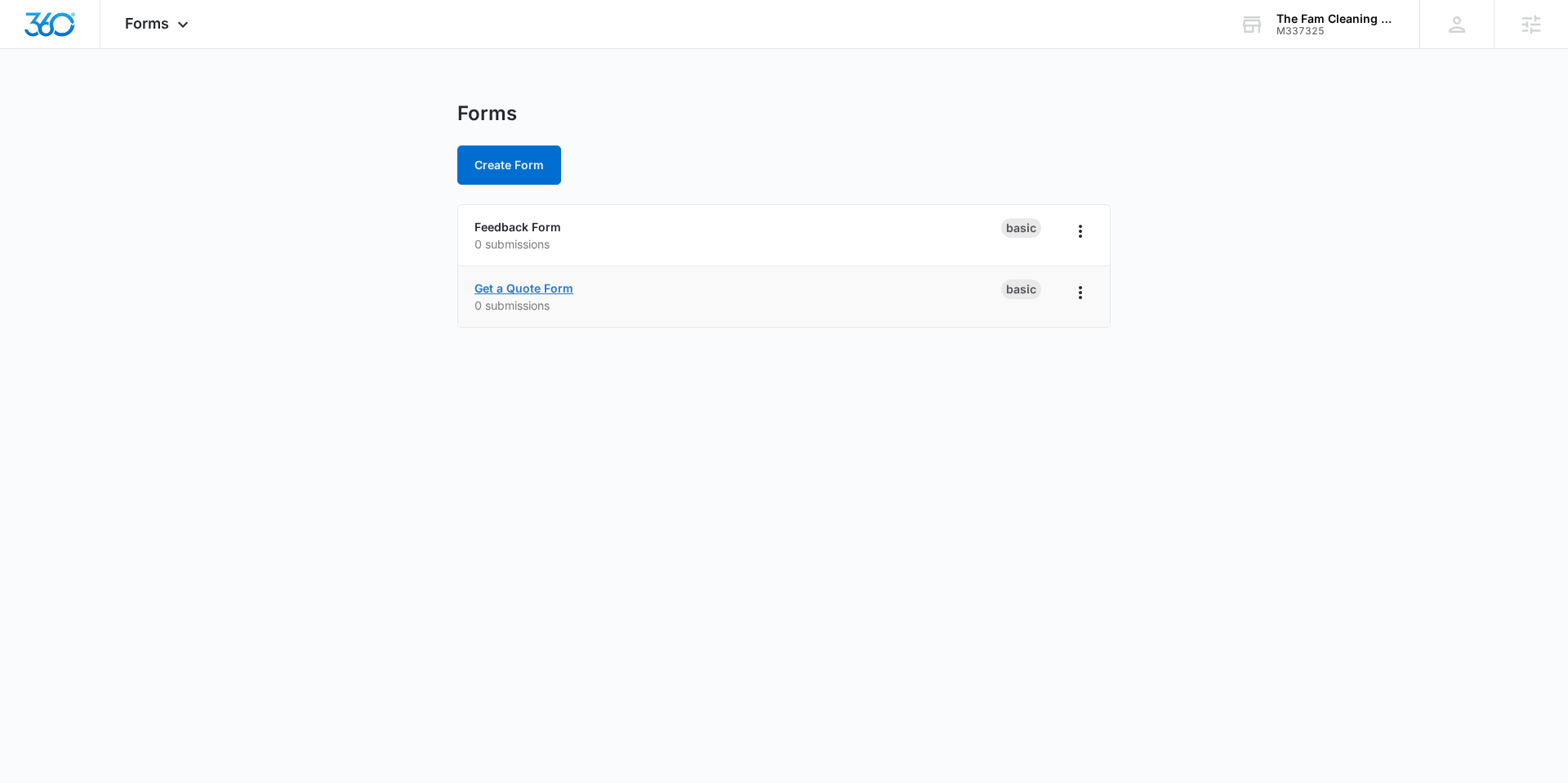
click at [524, 291] on link "Get a Quote Form" at bounding box center [524, 288] width 98 height 14
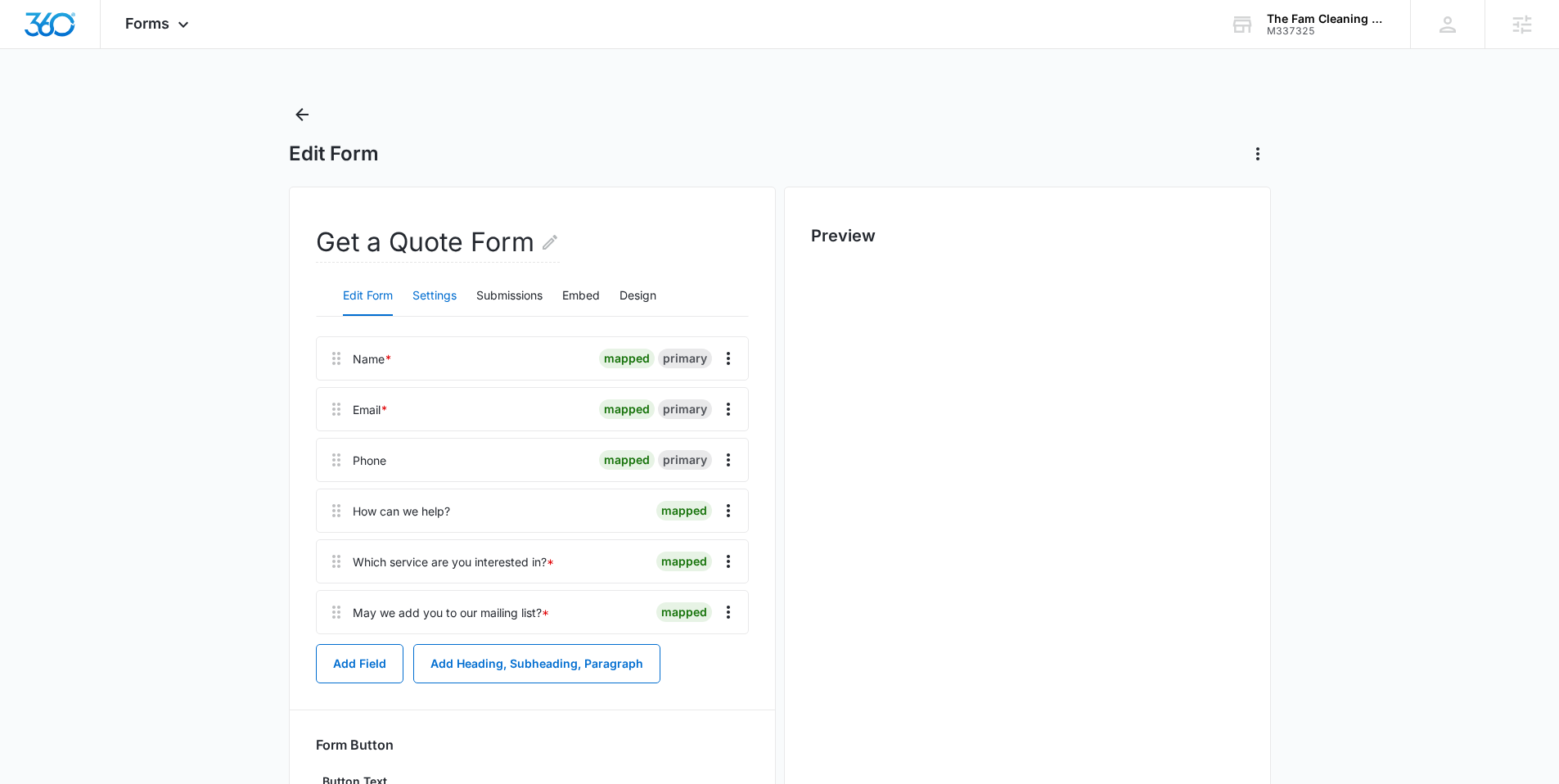
click at [455, 310] on button "Settings" at bounding box center [434, 296] width 44 height 39
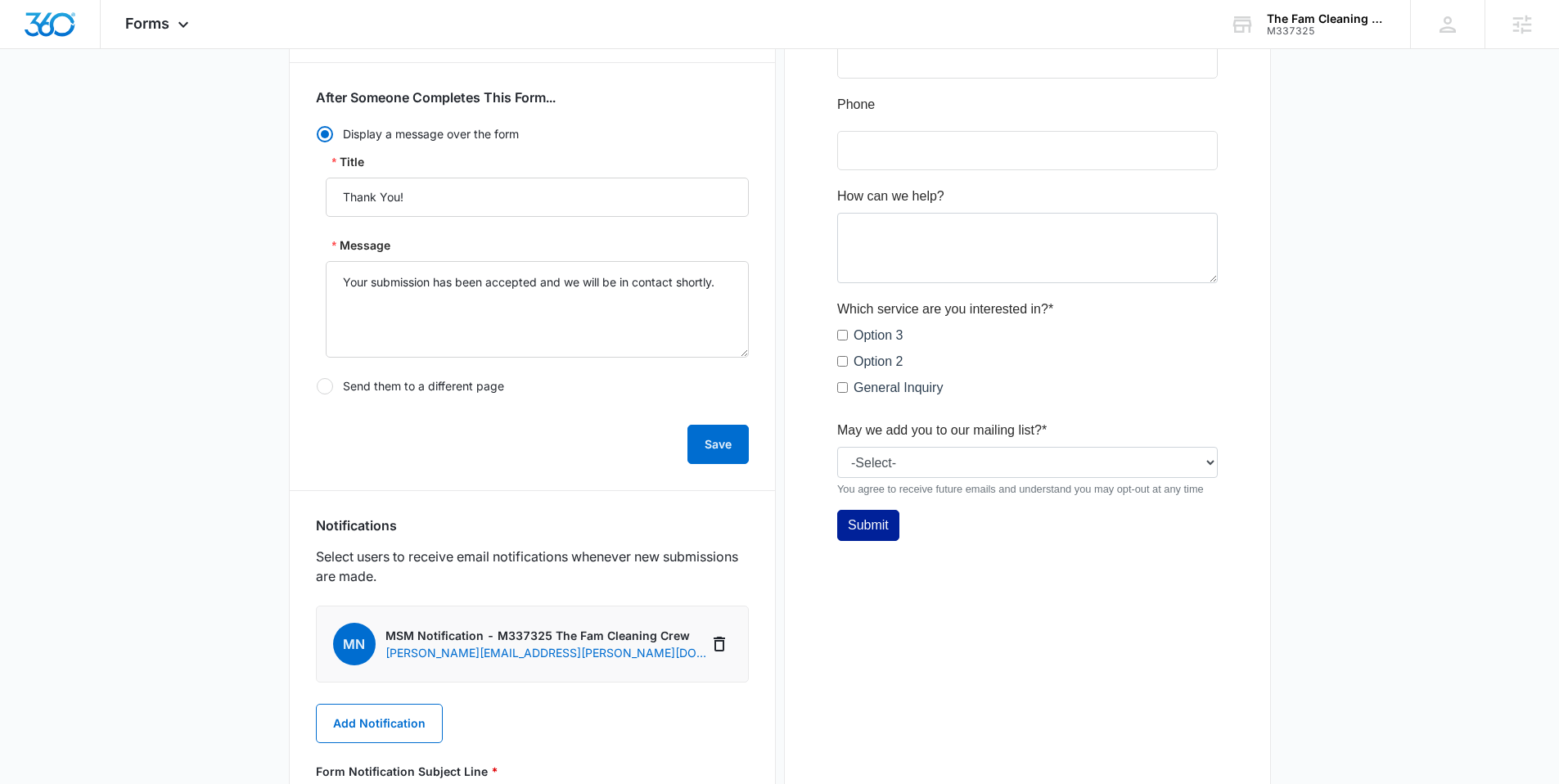
scroll to position [501, 0]
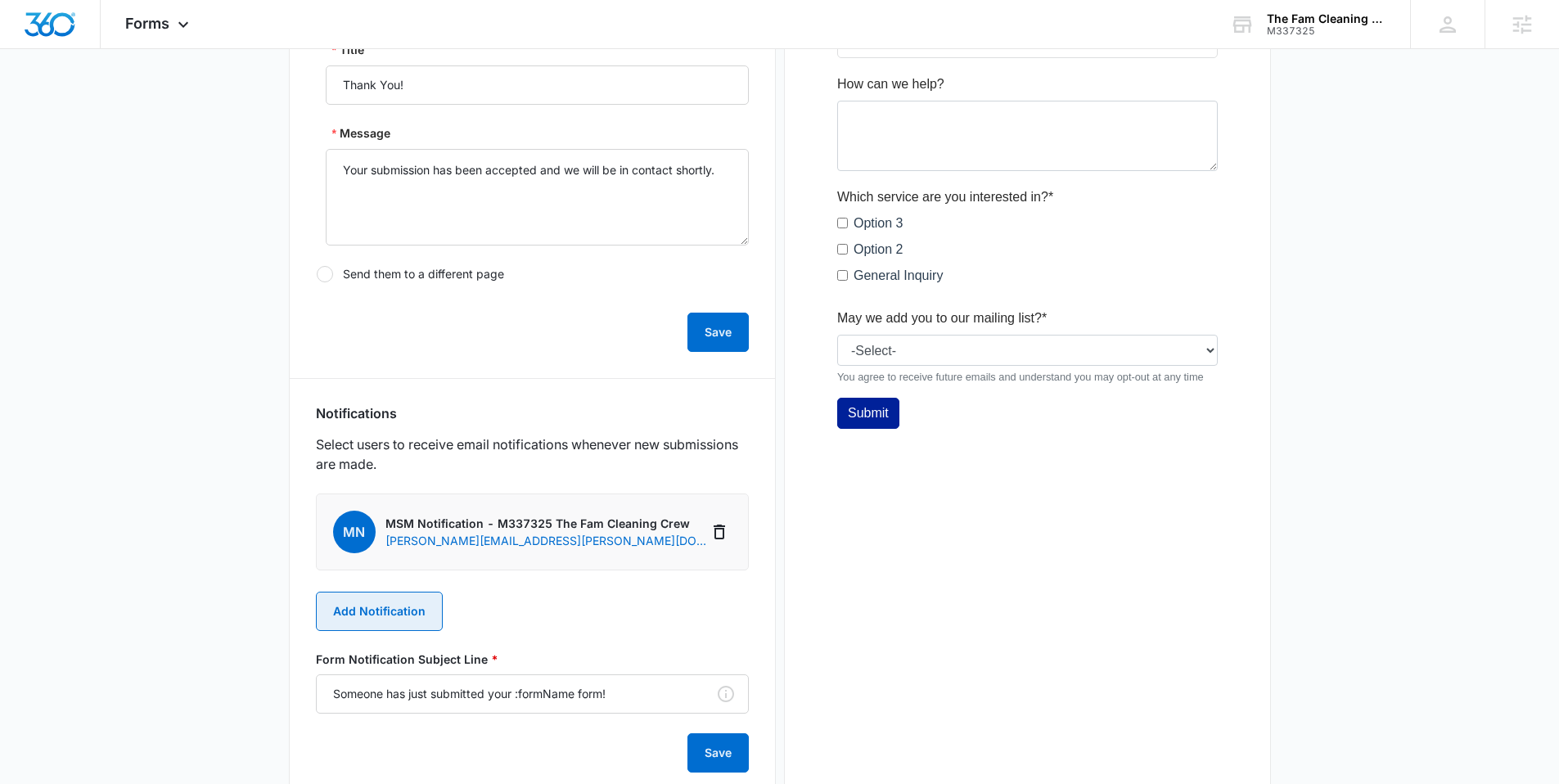
click at [370, 597] on button "Add Notification" at bounding box center [379, 611] width 127 height 39
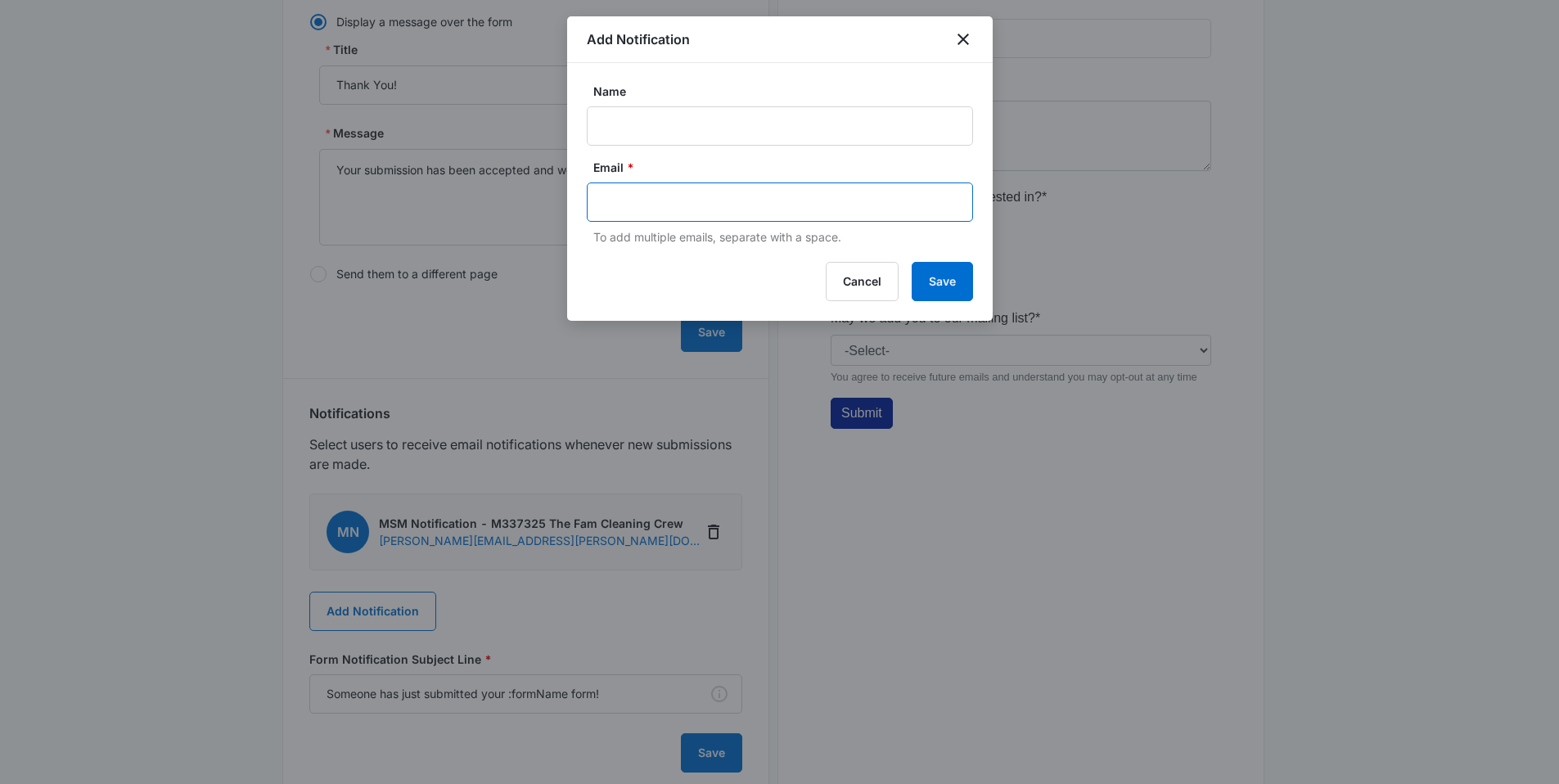
click at [609, 198] on input "text" at bounding box center [782, 202] width 355 height 25
paste input "[EMAIL_ADDRESS][DOMAIN_NAME]"
type input "[EMAIL_ADDRESS][DOMAIN_NAME]"
click at [637, 128] on input "Name" at bounding box center [780, 125] width 386 height 39
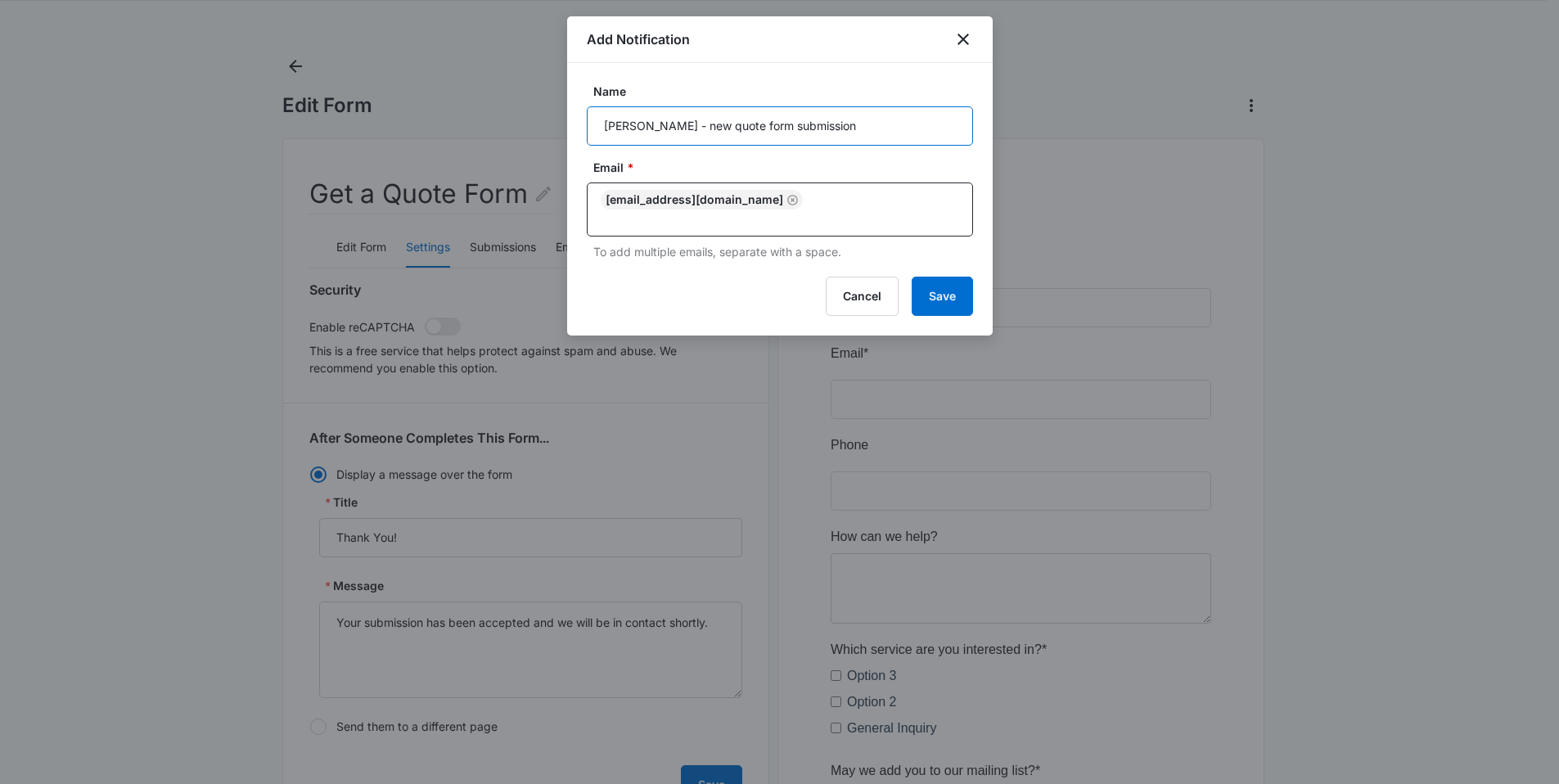
scroll to position [0, 0]
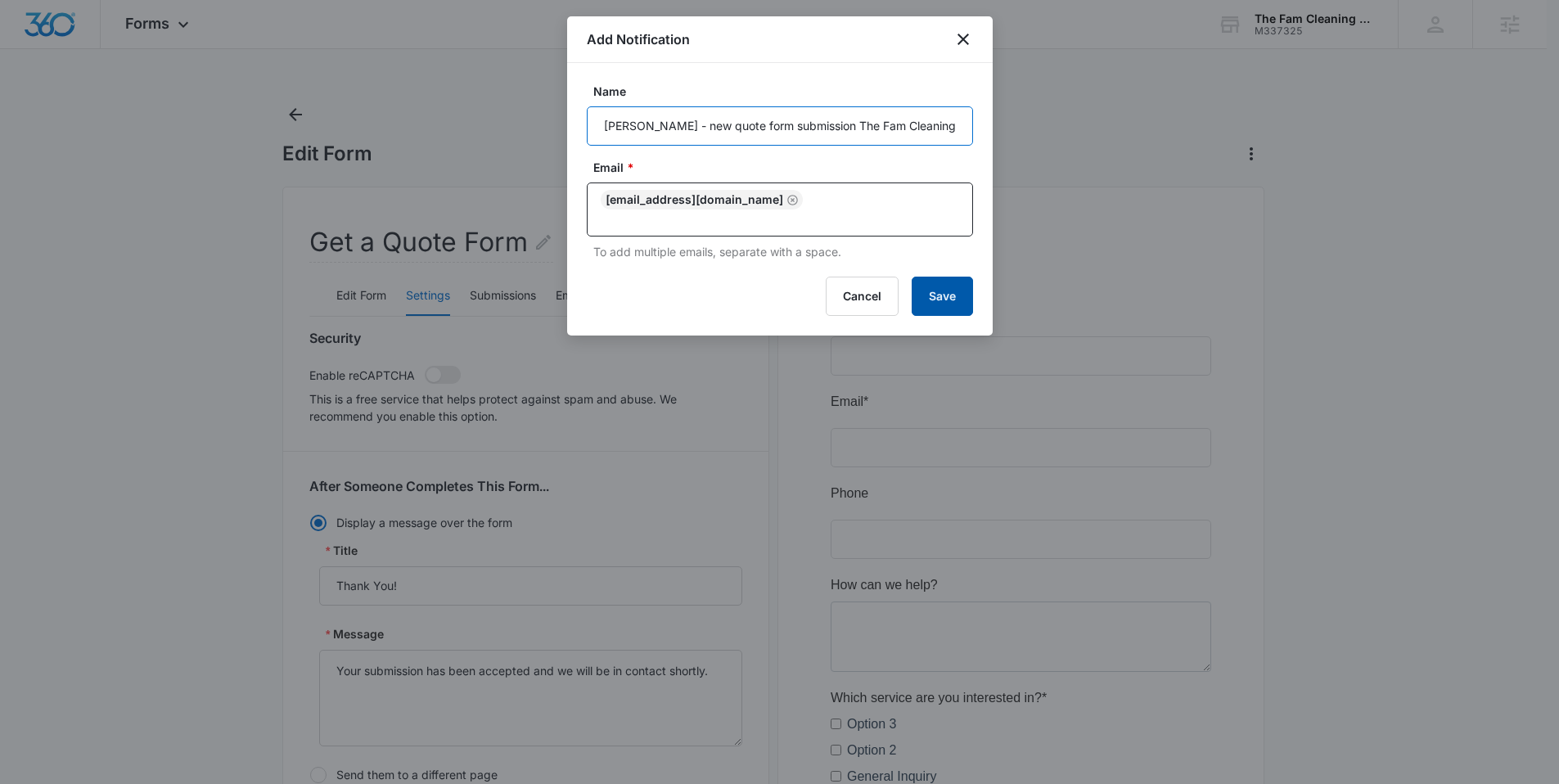
type input "[PERSON_NAME] - new quote form submission The Fam Cleaning"
click at [966, 298] on button "Save" at bounding box center [942, 296] width 61 height 39
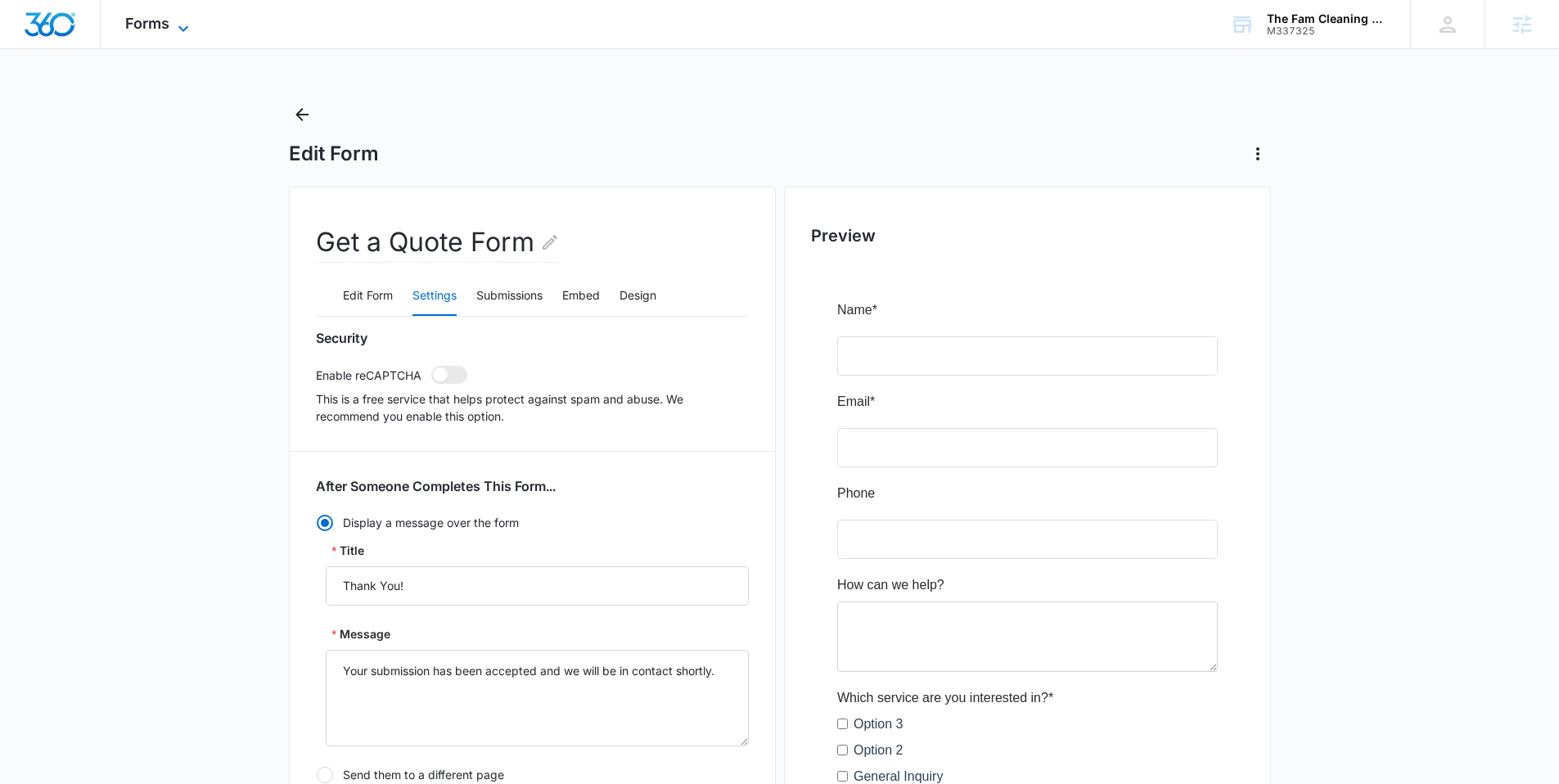
click at [160, 22] on span "Forms" at bounding box center [147, 23] width 44 height 17
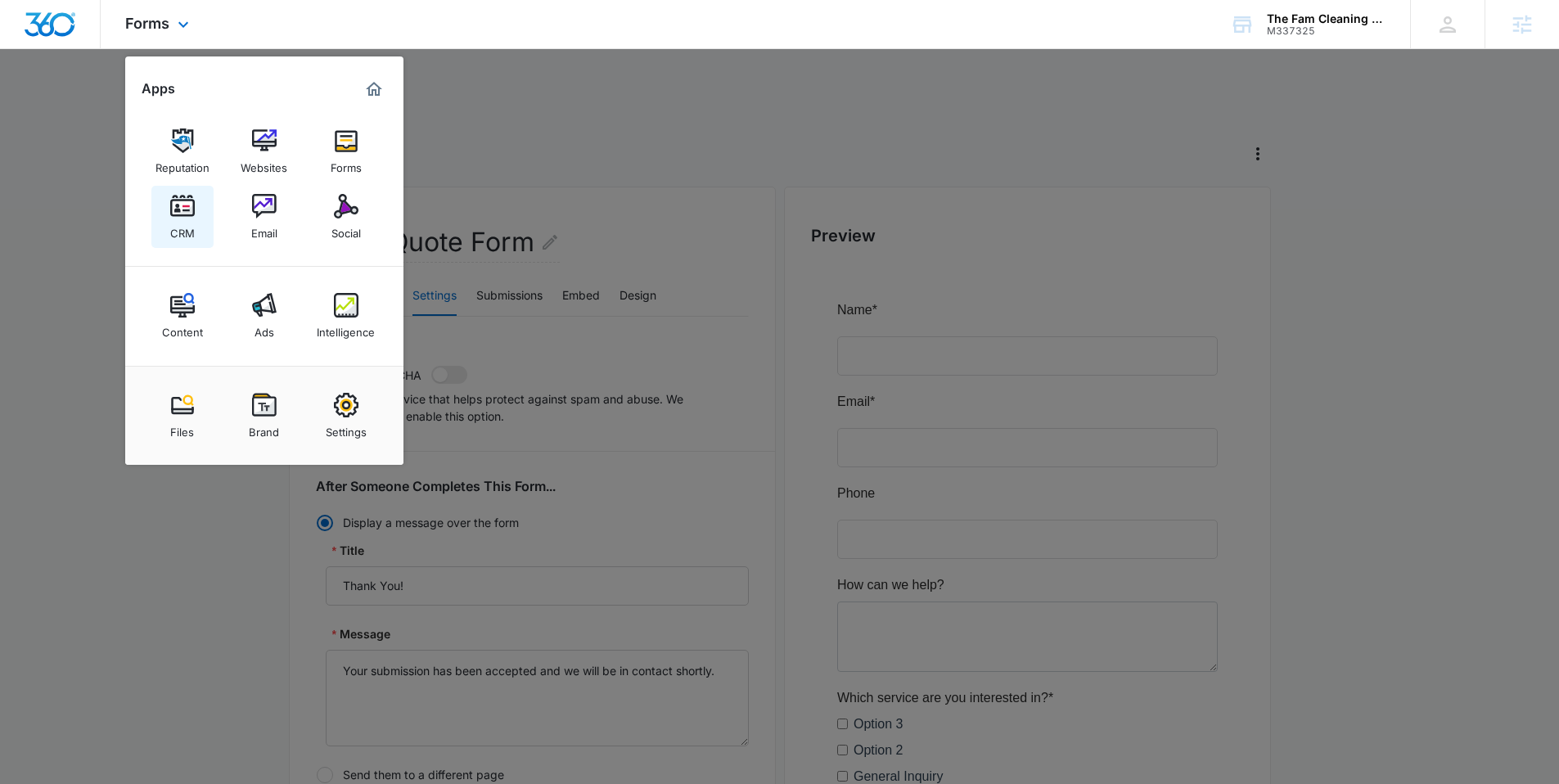
click at [185, 219] on div "CRM" at bounding box center [182, 230] width 25 height 22
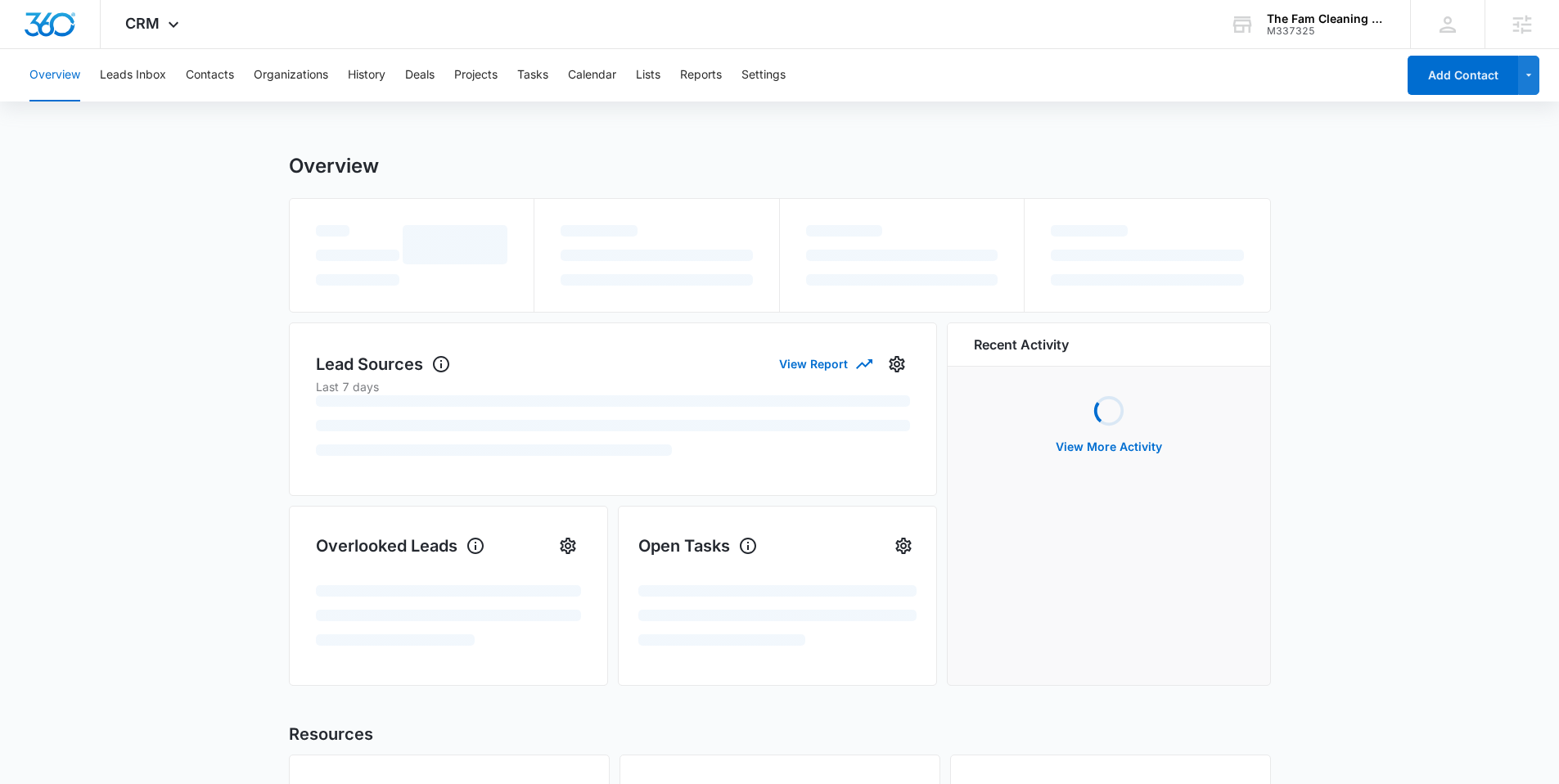
click at [742, 94] on div "Overview Leads Inbox Contacts Organizations History Deals Projects Tasks Calend…" at bounding box center [708, 75] width 1377 height 52
click at [763, 85] on button "Settings" at bounding box center [763, 75] width 44 height 52
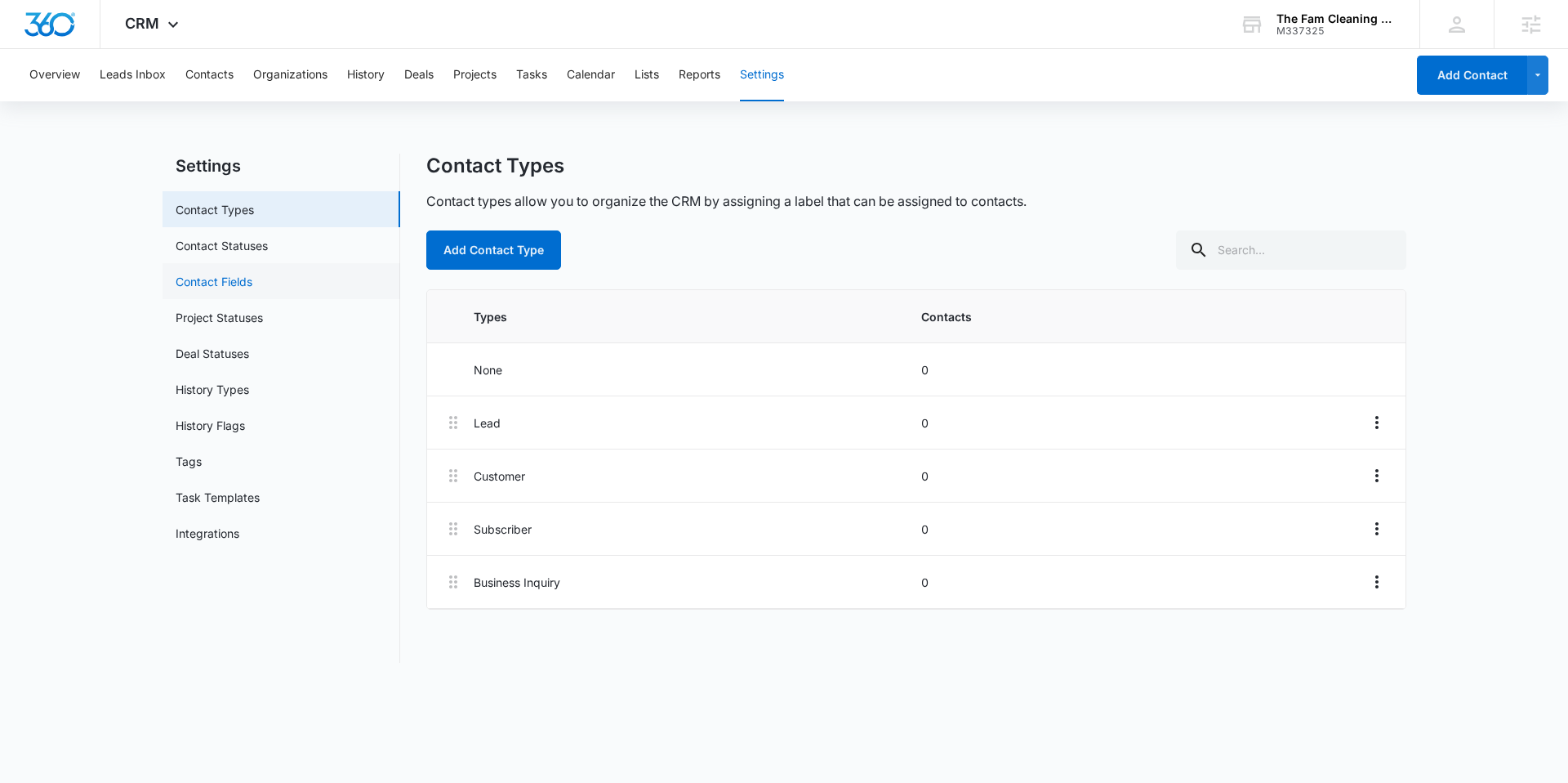
click at [237, 283] on link "Contact Fields" at bounding box center [213, 281] width 77 height 17
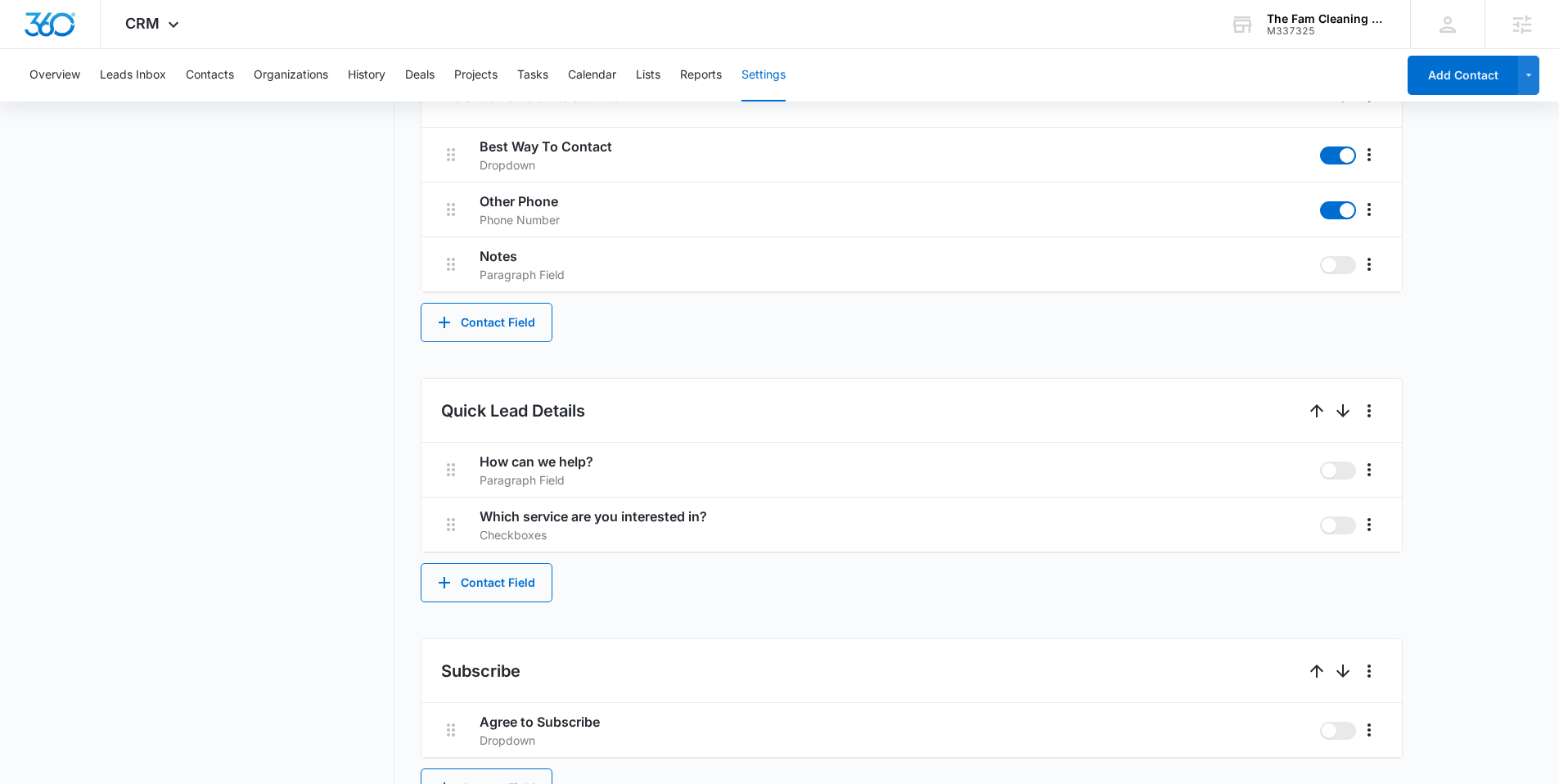
scroll to position [763, 0]
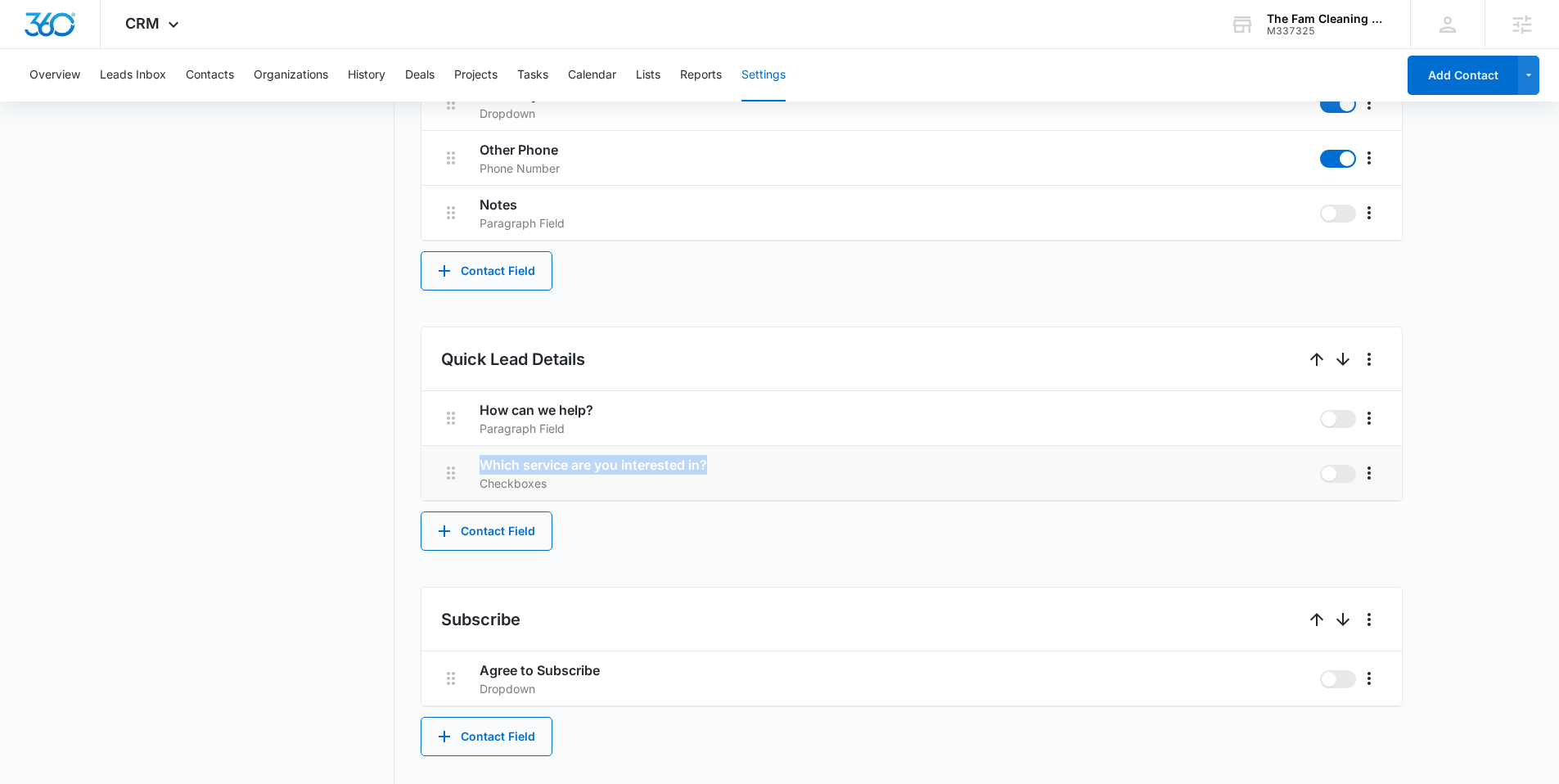
drag, startPoint x: 735, startPoint y: 462, endPoint x: 475, endPoint y: 466, distance: 260.0
click at [475, 466] on li "Which service are you interested in? Checkboxes" at bounding box center [911, 473] width 980 height 55
copy h3 "Which service are you interested in?"
click at [1359, 476] on icon "More" at bounding box center [1369, 473] width 20 height 20
click at [1402, 549] on div "Delete" at bounding box center [1393, 544] width 34 height 12
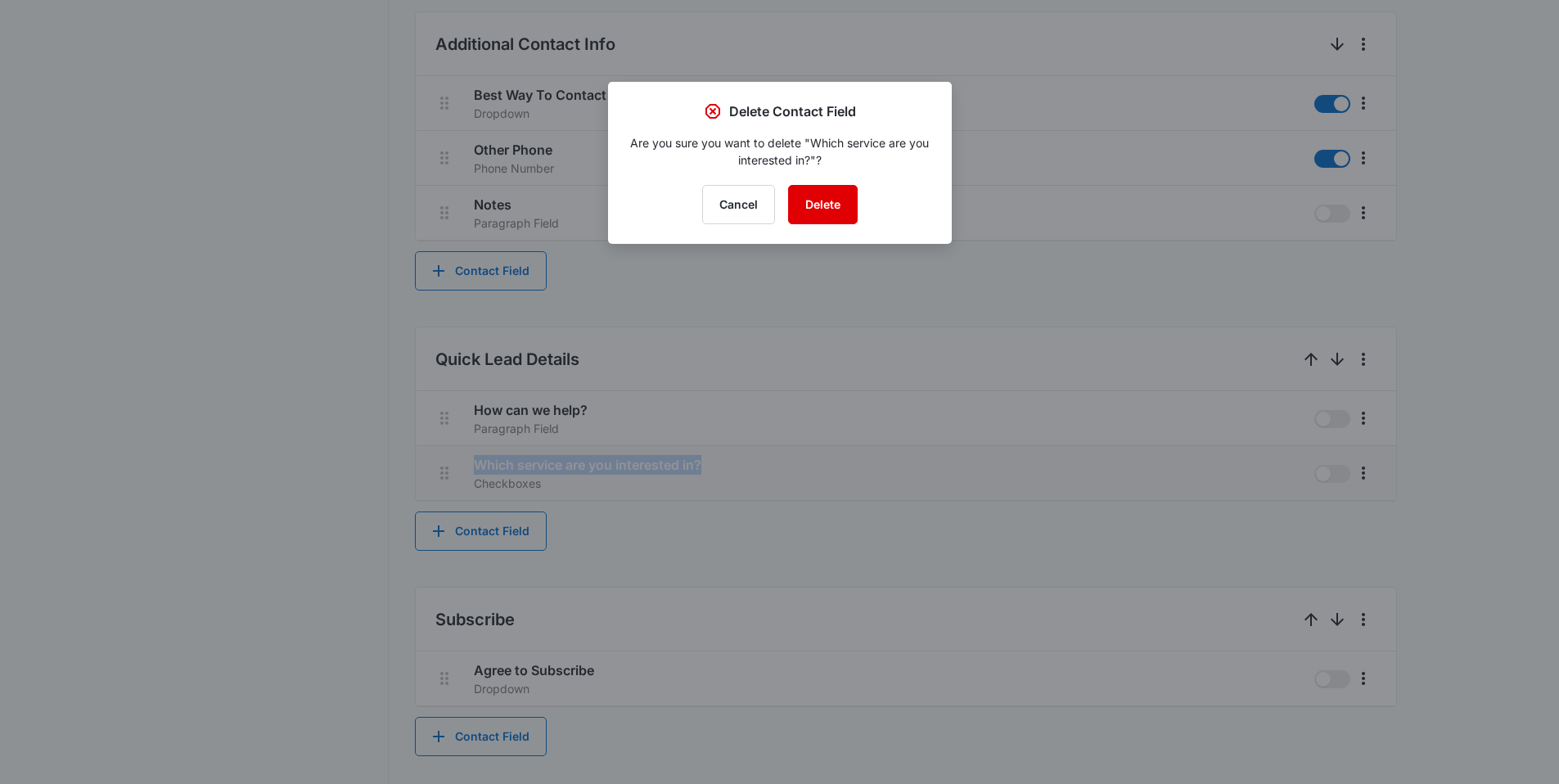
click at [822, 188] on button "Delete" at bounding box center [823, 204] width 70 height 39
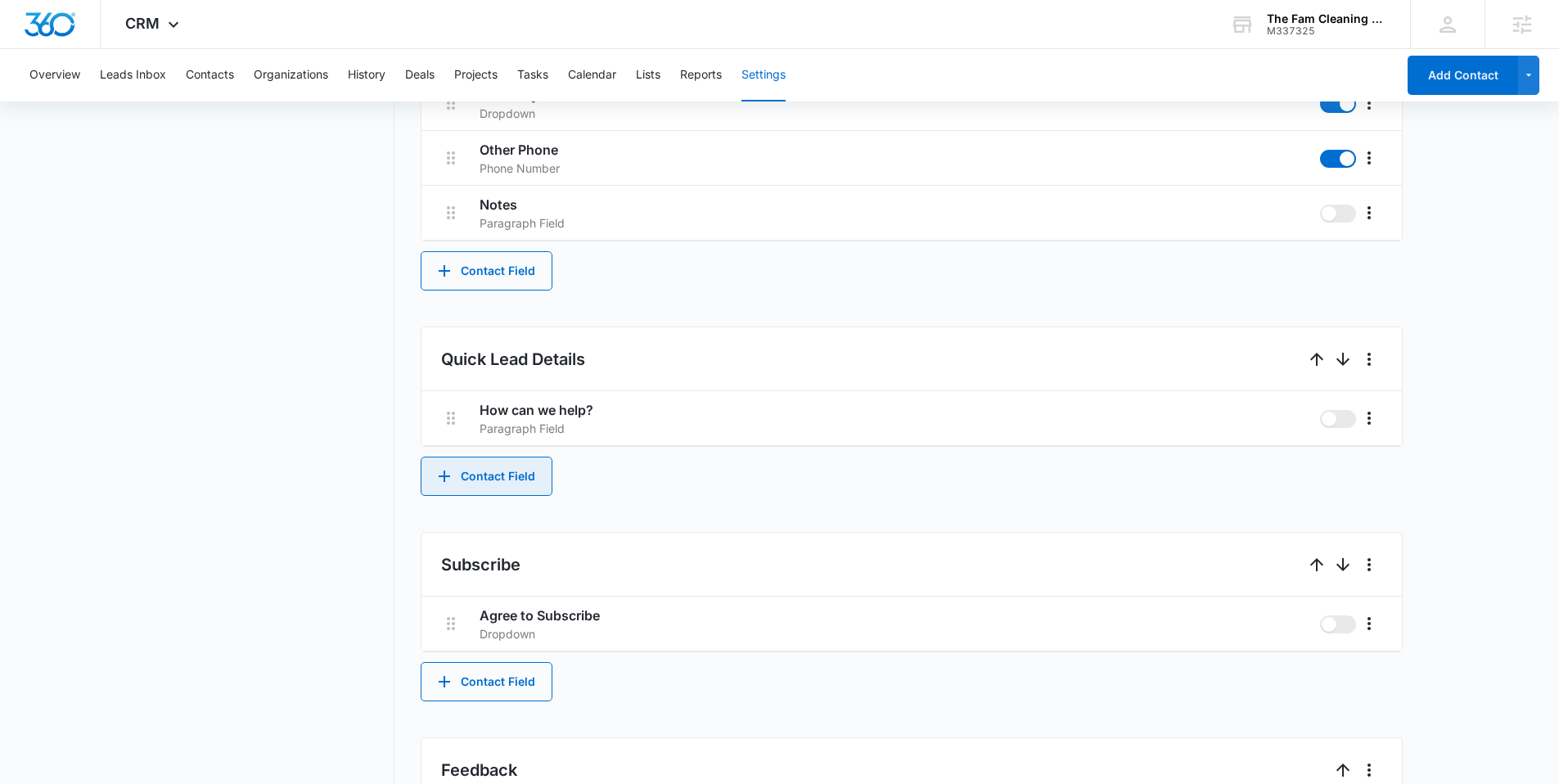
click at [503, 468] on button "Contact Field" at bounding box center [486, 476] width 132 height 39
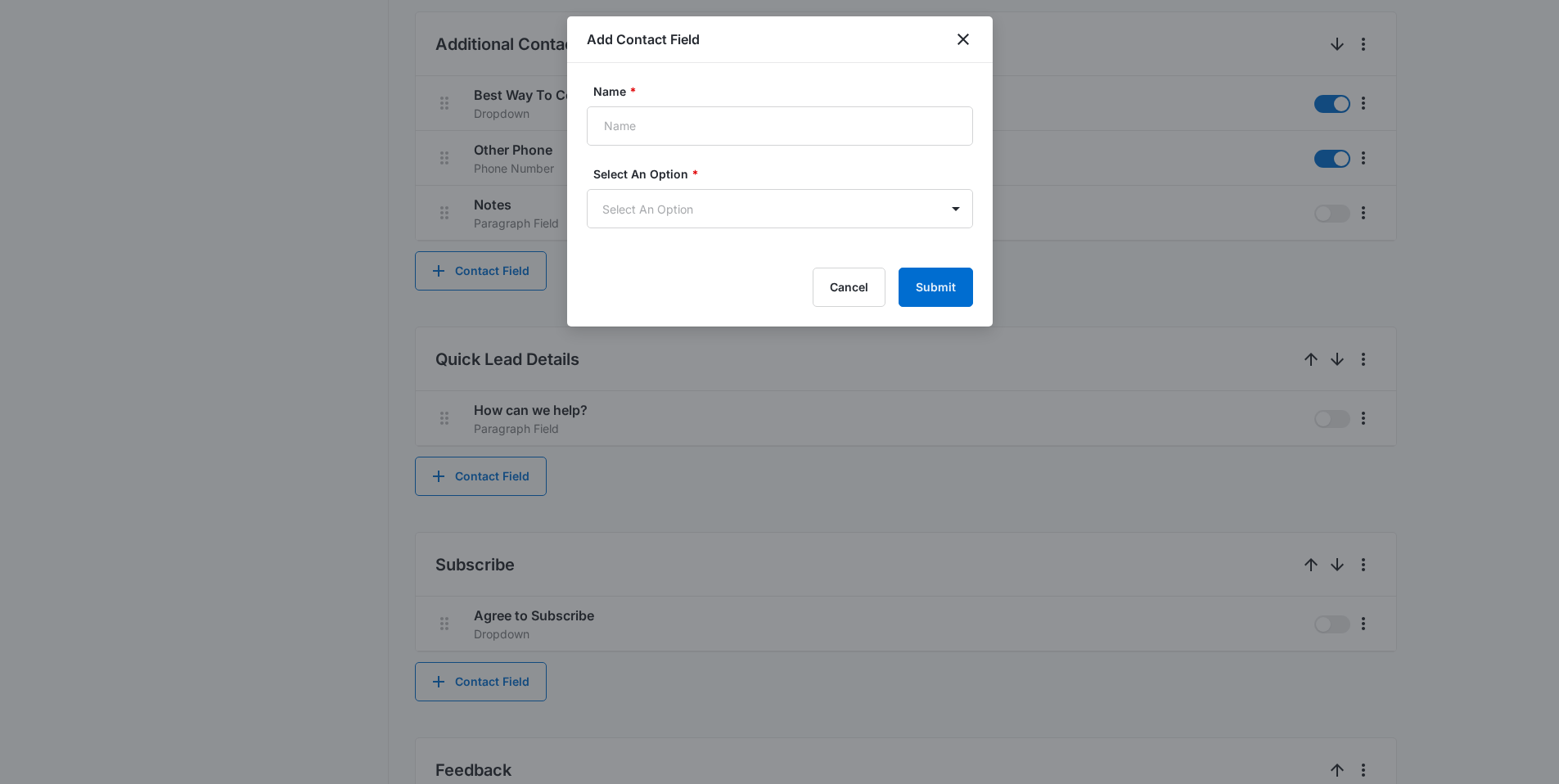
click at [642, 148] on form "Name * Select An Option * Select An Option Cancel Submit" at bounding box center [780, 195] width 386 height 225
click at [628, 116] on input "Name *" at bounding box center [780, 125] width 386 height 39
paste input "Which service are you interested in?"
type input "Which service are you interested in?"
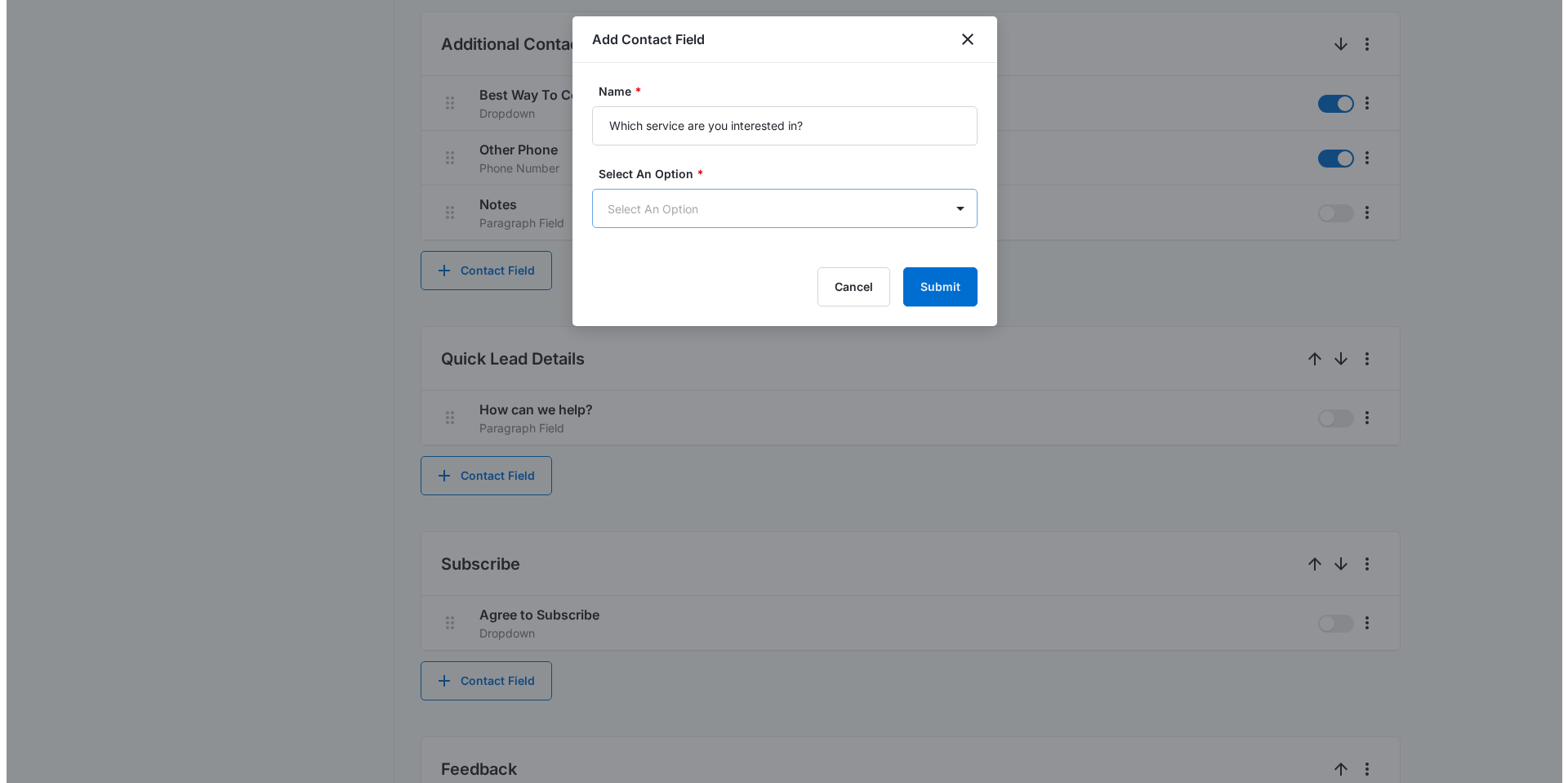
scroll to position [0, 0]
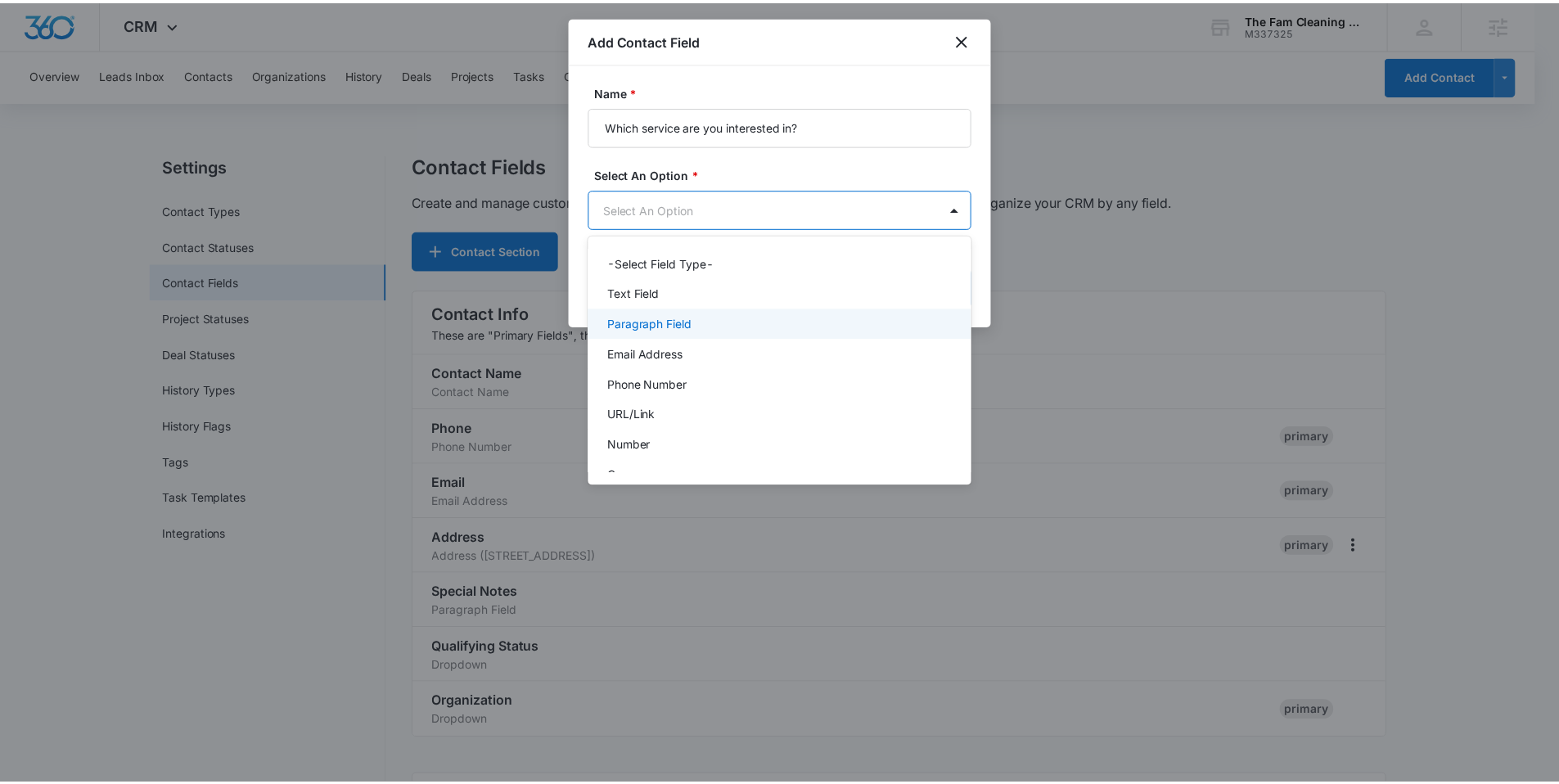
scroll to position [206, 0]
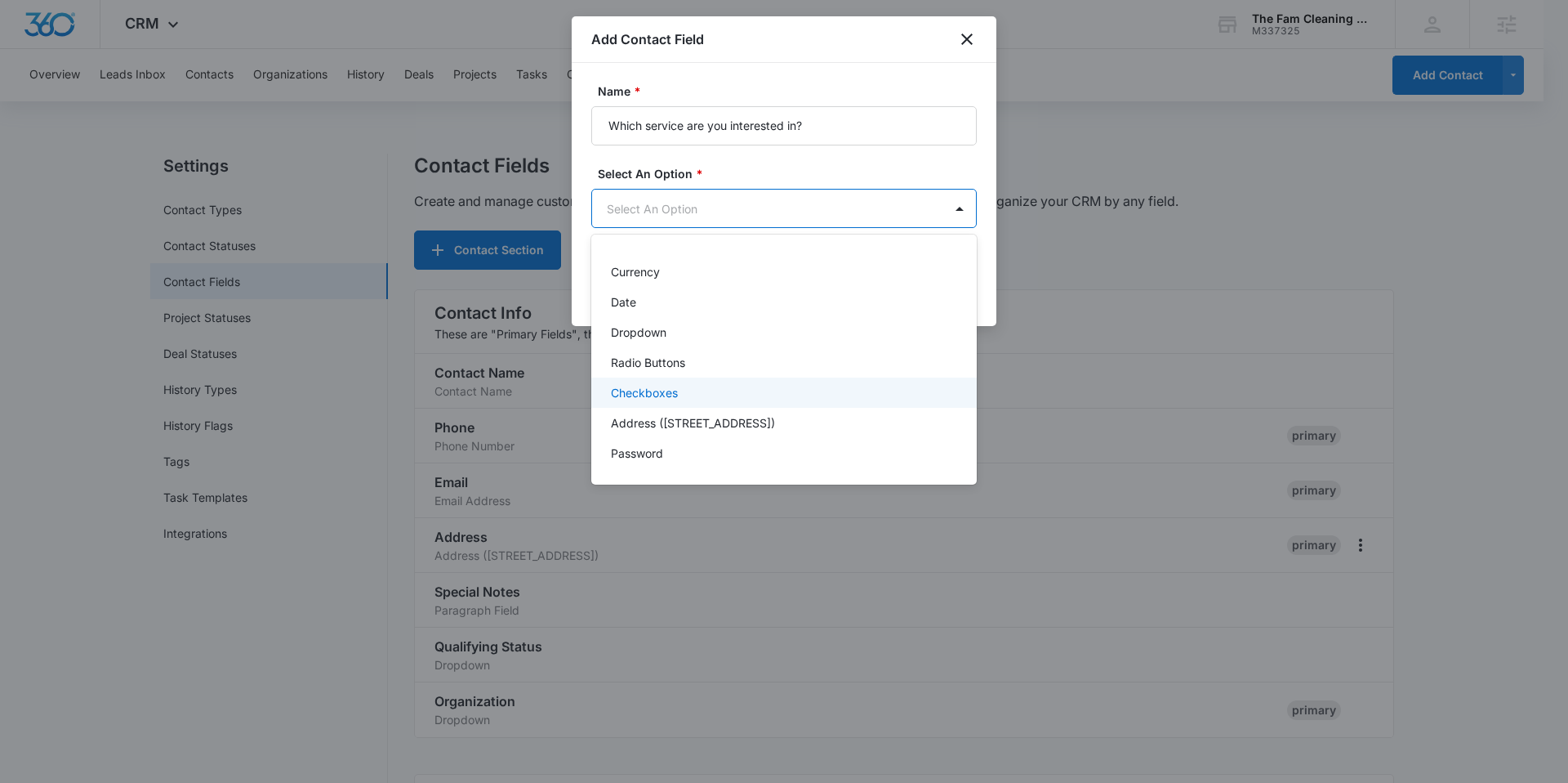
click at [655, 395] on p "Checkboxes" at bounding box center [644, 392] width 67 height 17
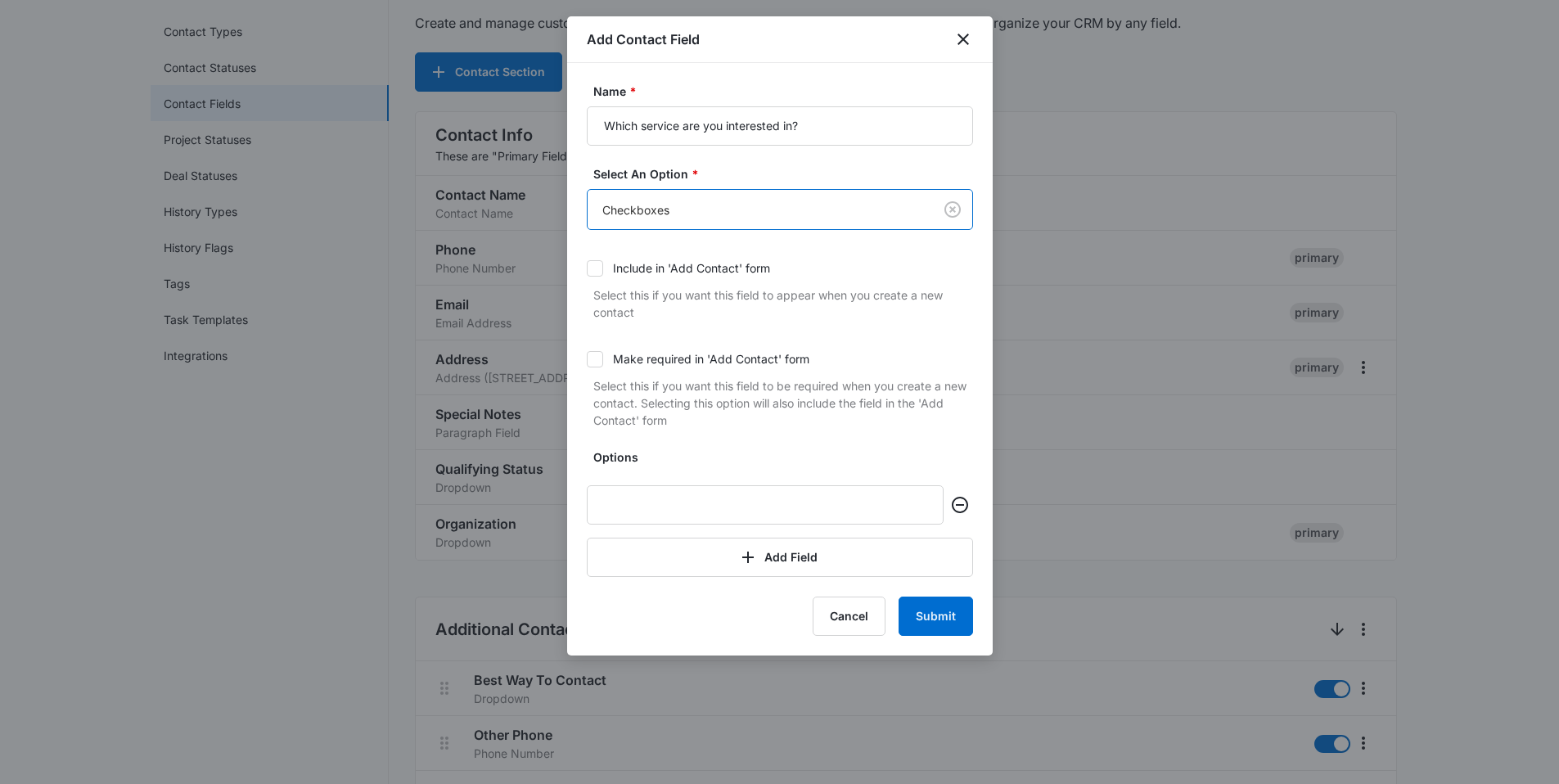
scroll to position [239, 0]
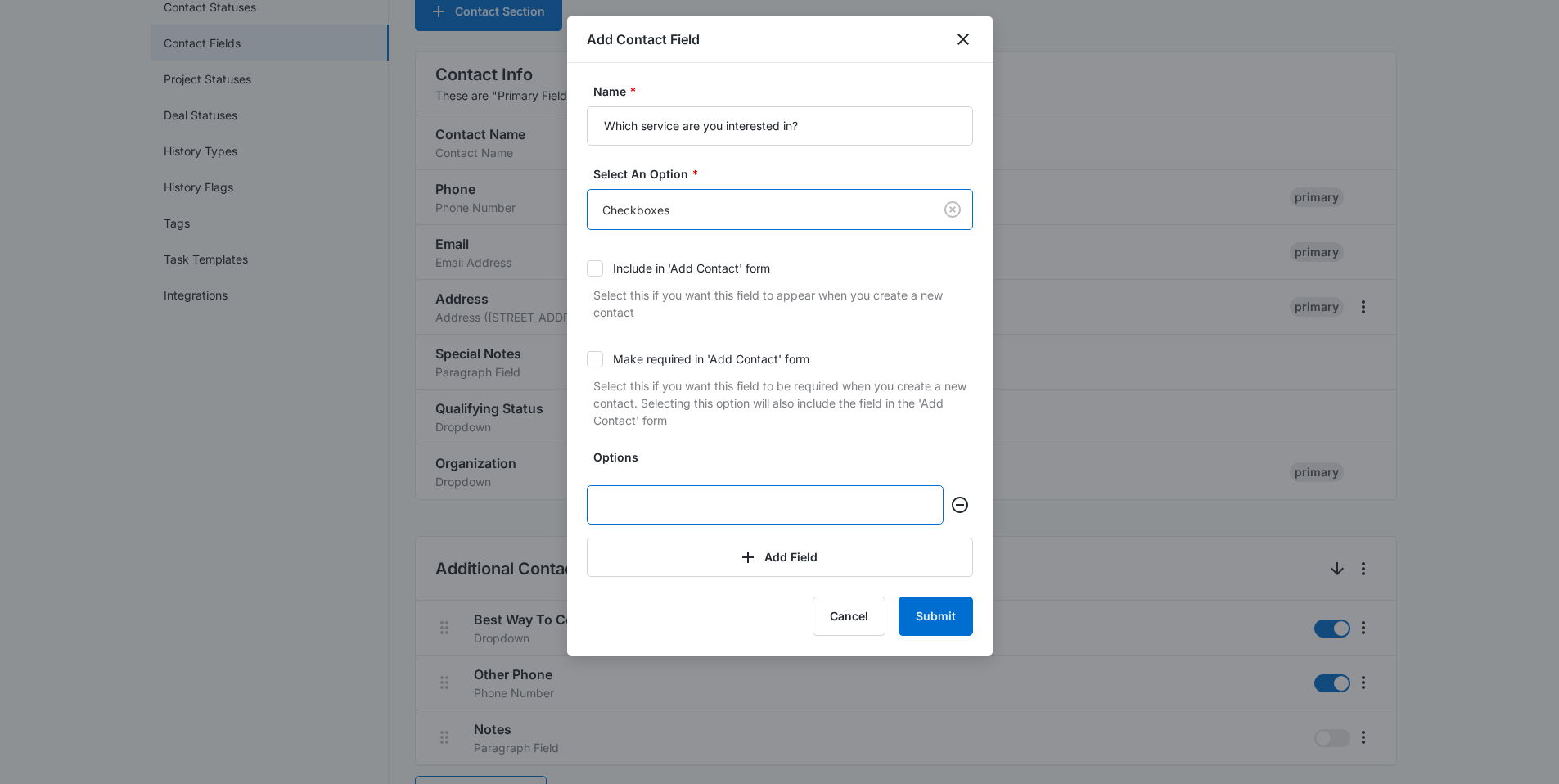
click at [765, 521] on input "text" at bounding box center [765, 504] width 356 height 39
click at [609, 519] on input "text" at bounding box center [765, 504] width 356 height 39
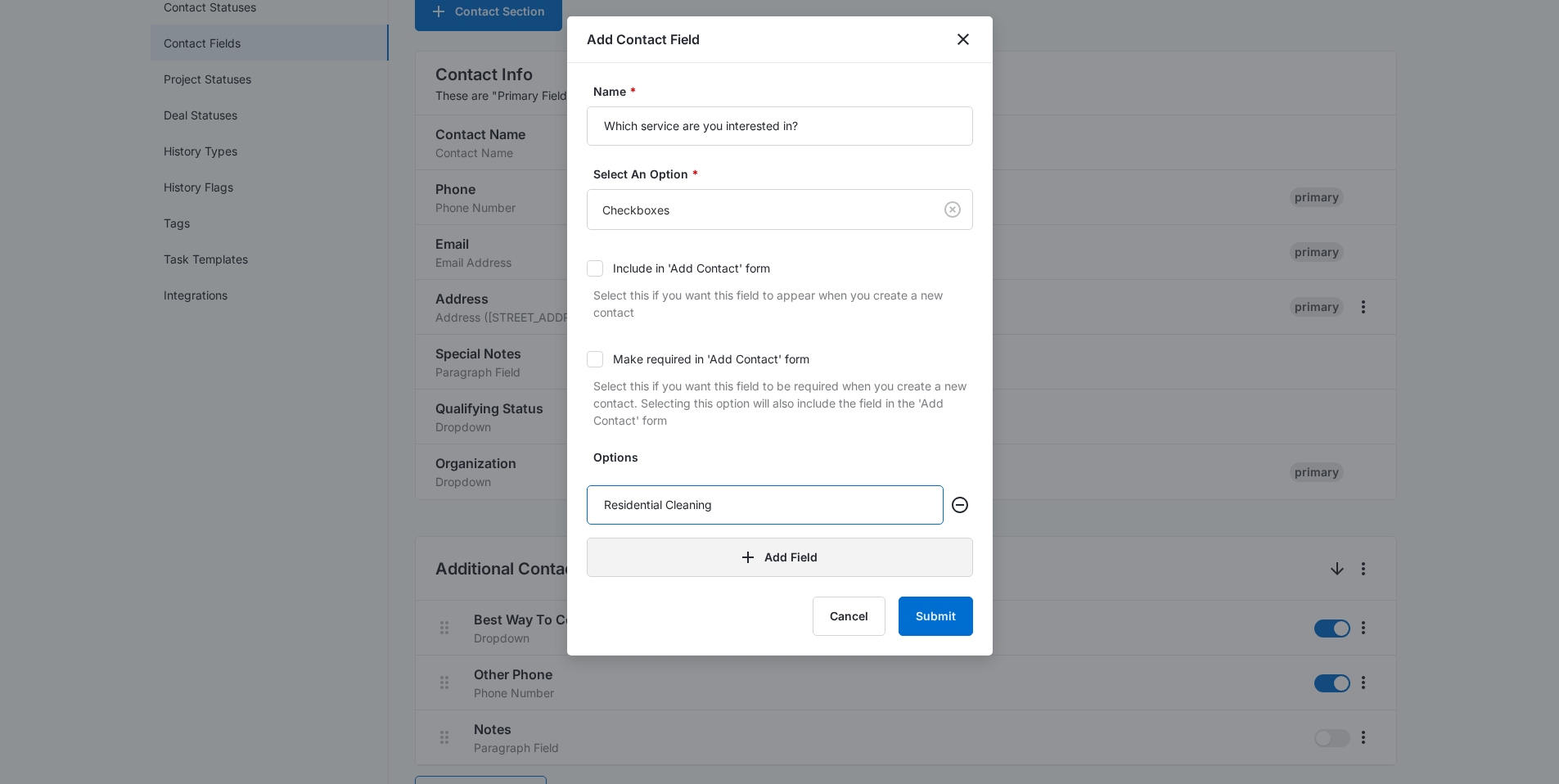
type input "Residential Cleaning"
click at [799, 548] on button "Add Field" at bounding box center [780, 557] width 386 height 39
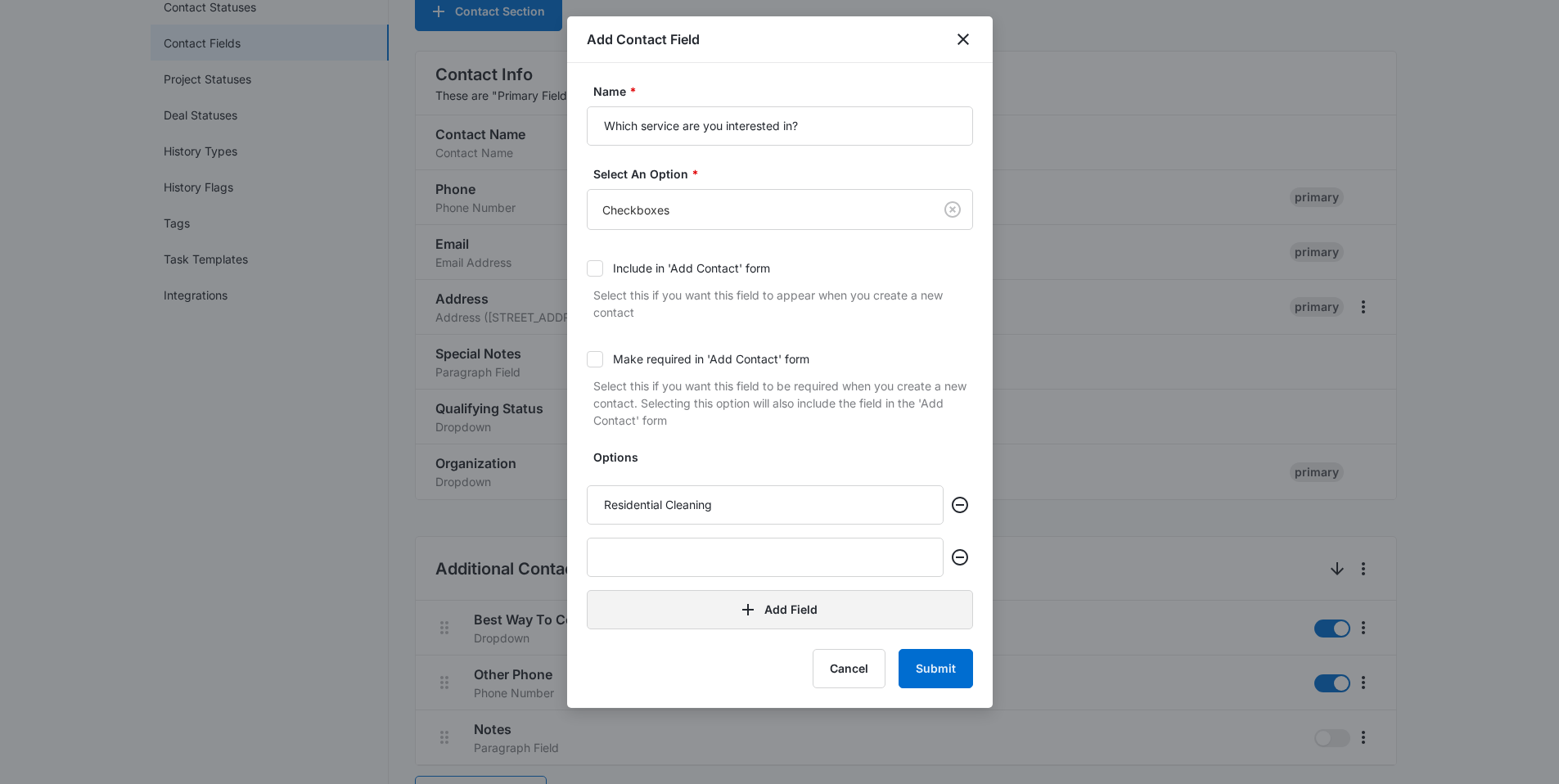
click at [678, 574] on input "text" at bounding box center [765, 557] width 356 height 39
type input "Commercial Cleaning"
click at [776, 601] on button "Add Field" at bounding box center [780, 609] width 386 height 39
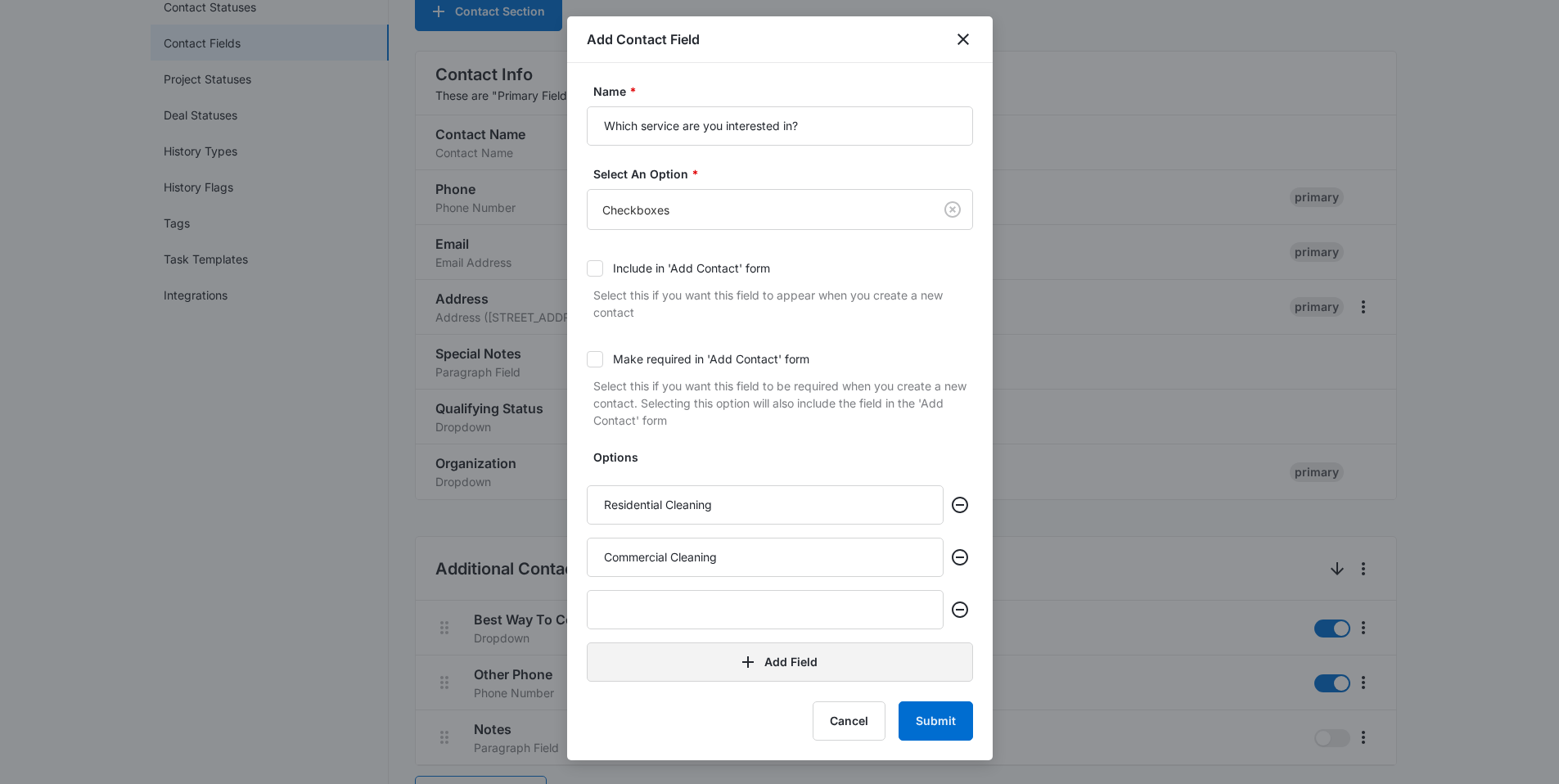
click at [673, 624] on input "text" at bounding box center [765, 609] width 356 height 39
type input "General Inquiry"
click at [966, 729] on button "Submit" at bounding box center [936, 720] width 75 height 39
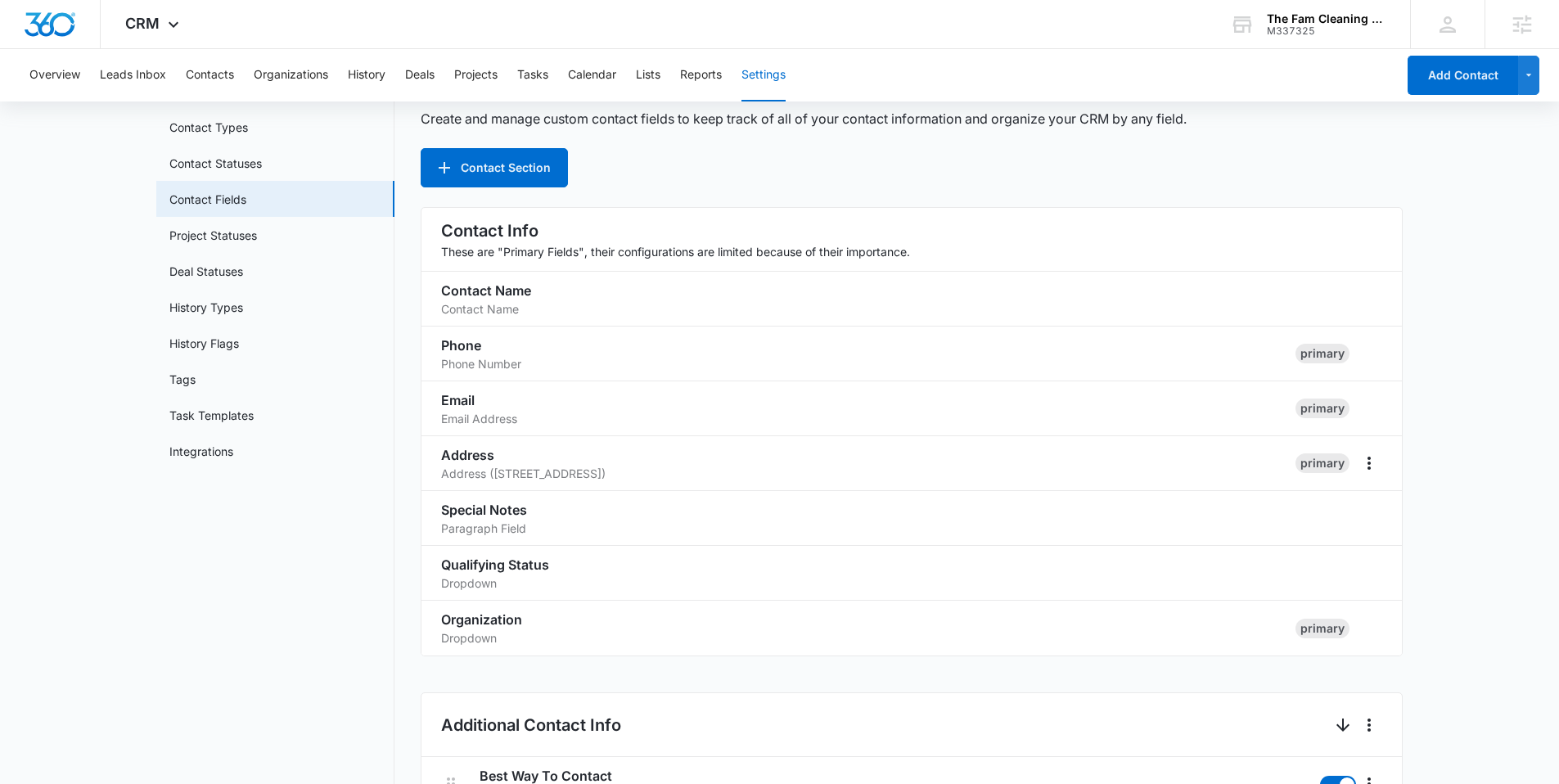
scroll to position [0, 0]
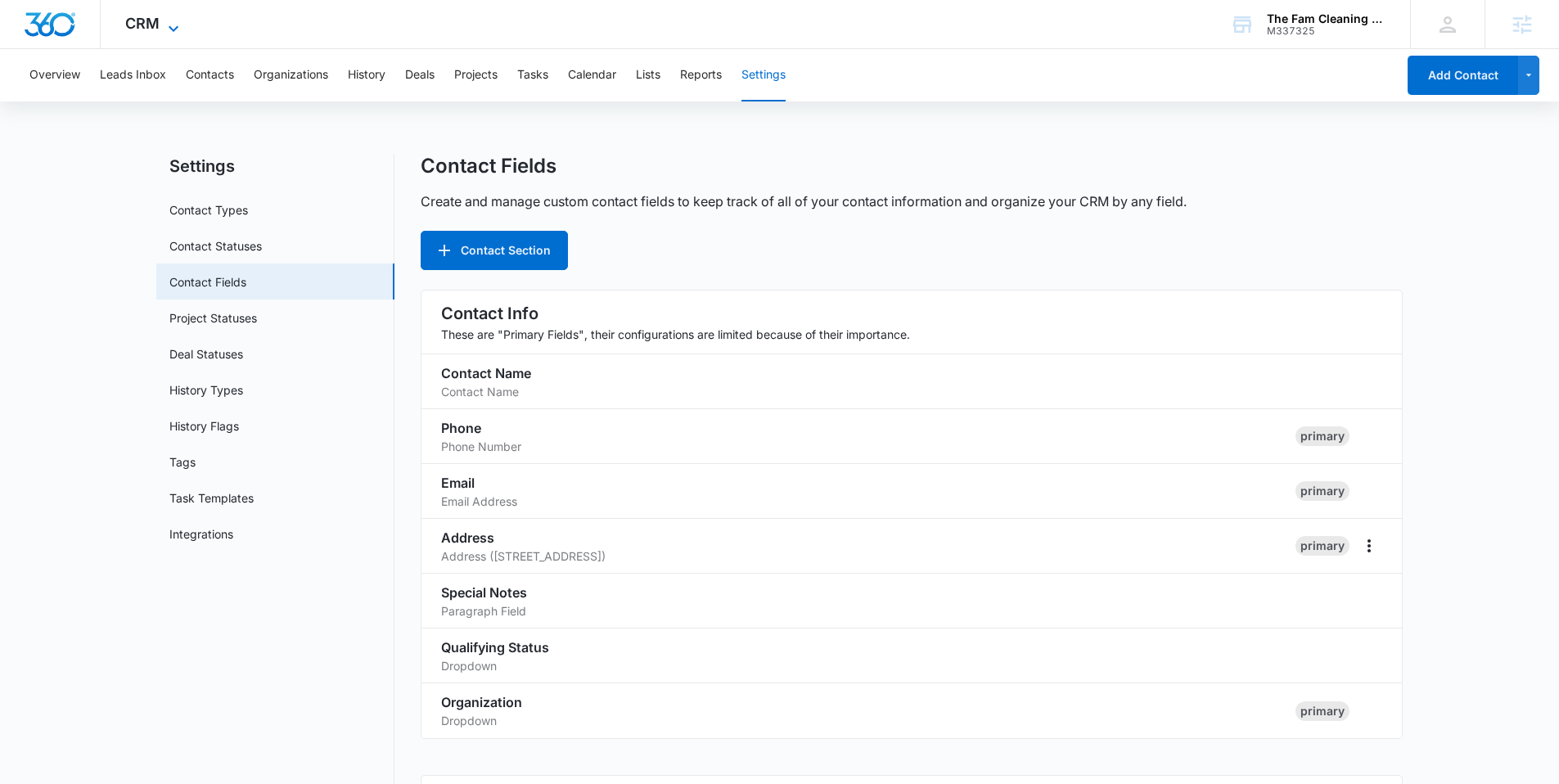
click at [164, 19] on icon at bounding box center [173, 29] width 20 height 20
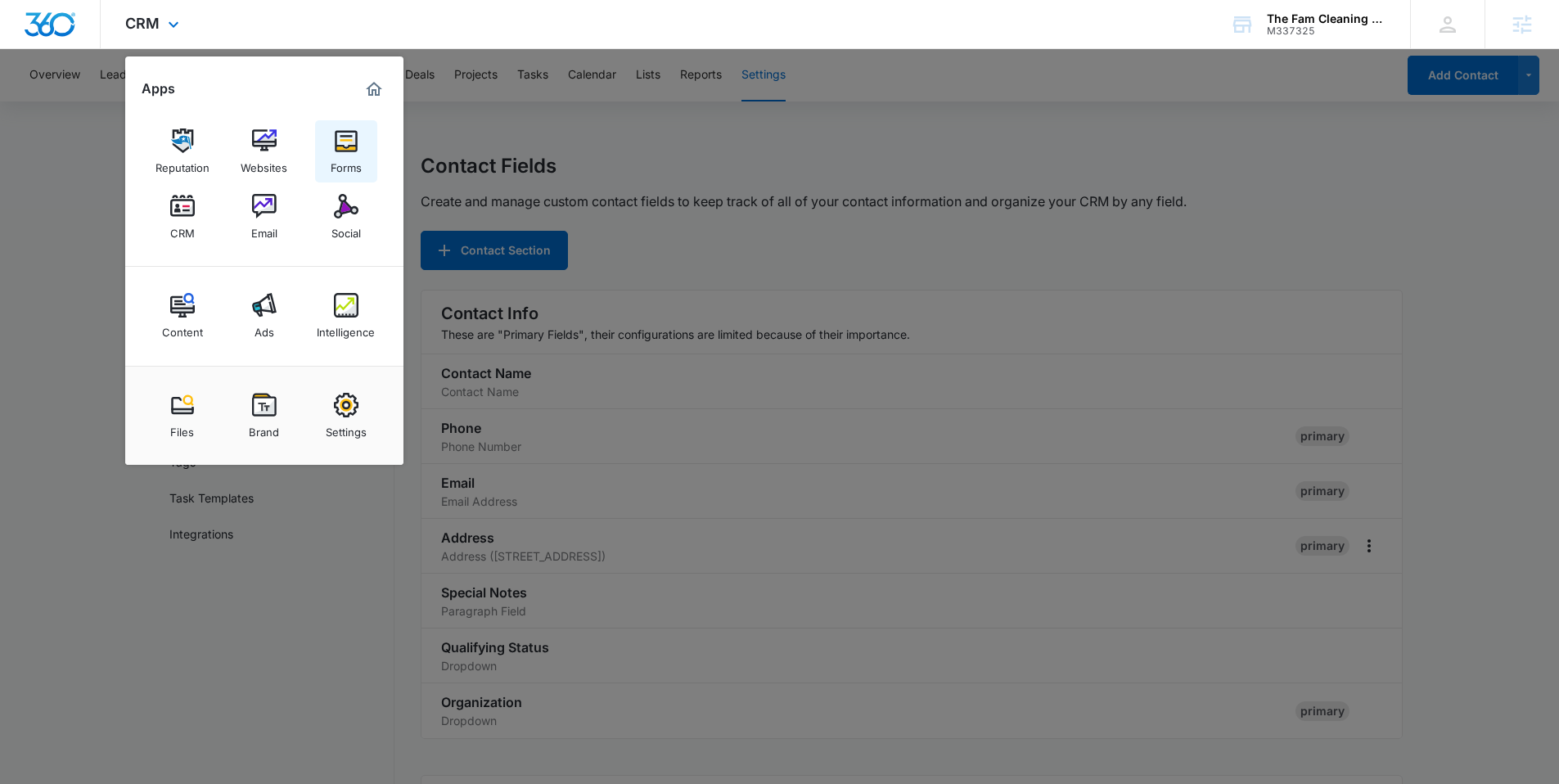
click at [342, 150] on img at bounding box center [346, 141] width 25 height 25
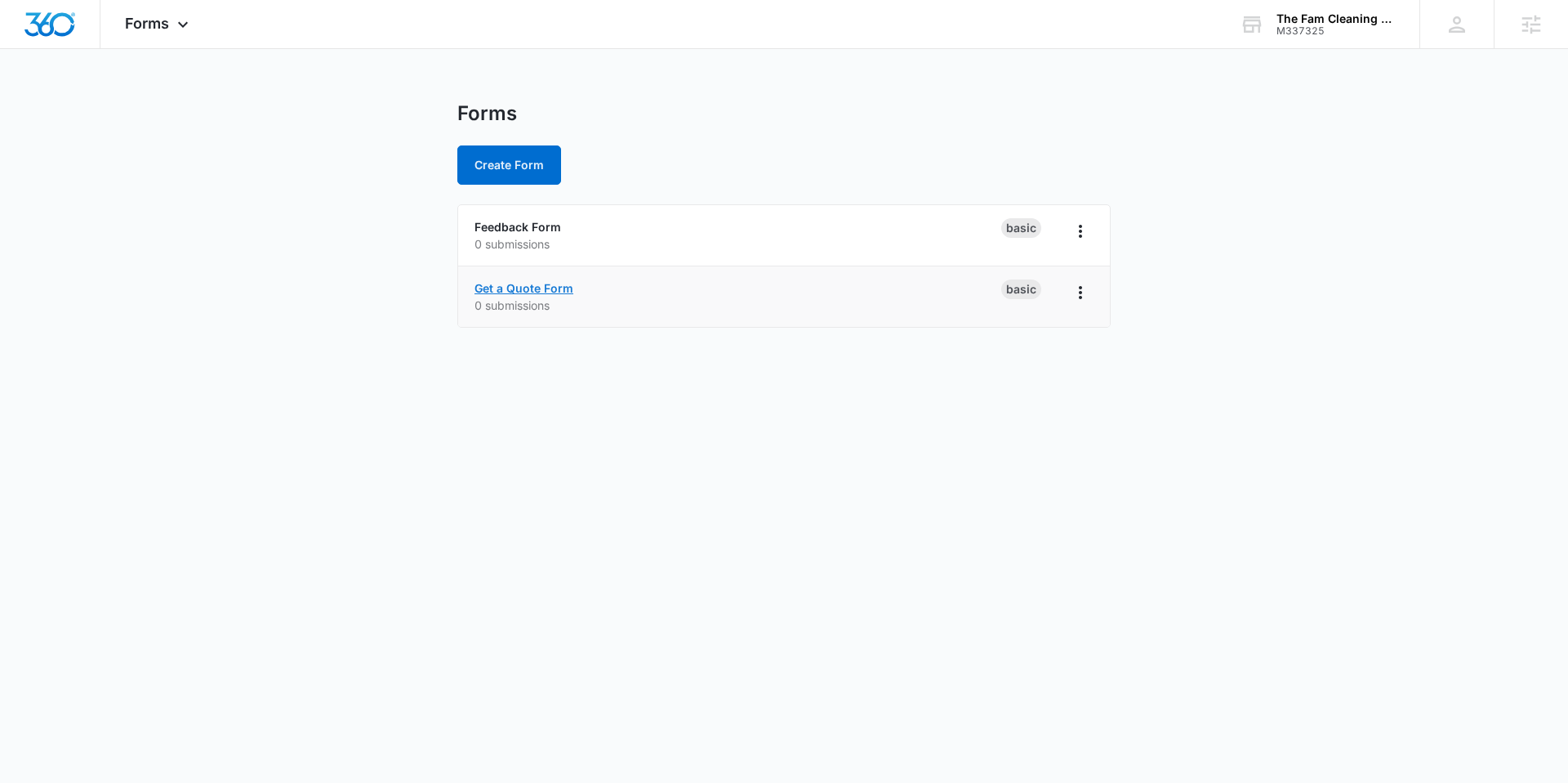
click at [524, 294] on link "Get a Quote Form" at bounding box center [524, 288] width 98 height 14
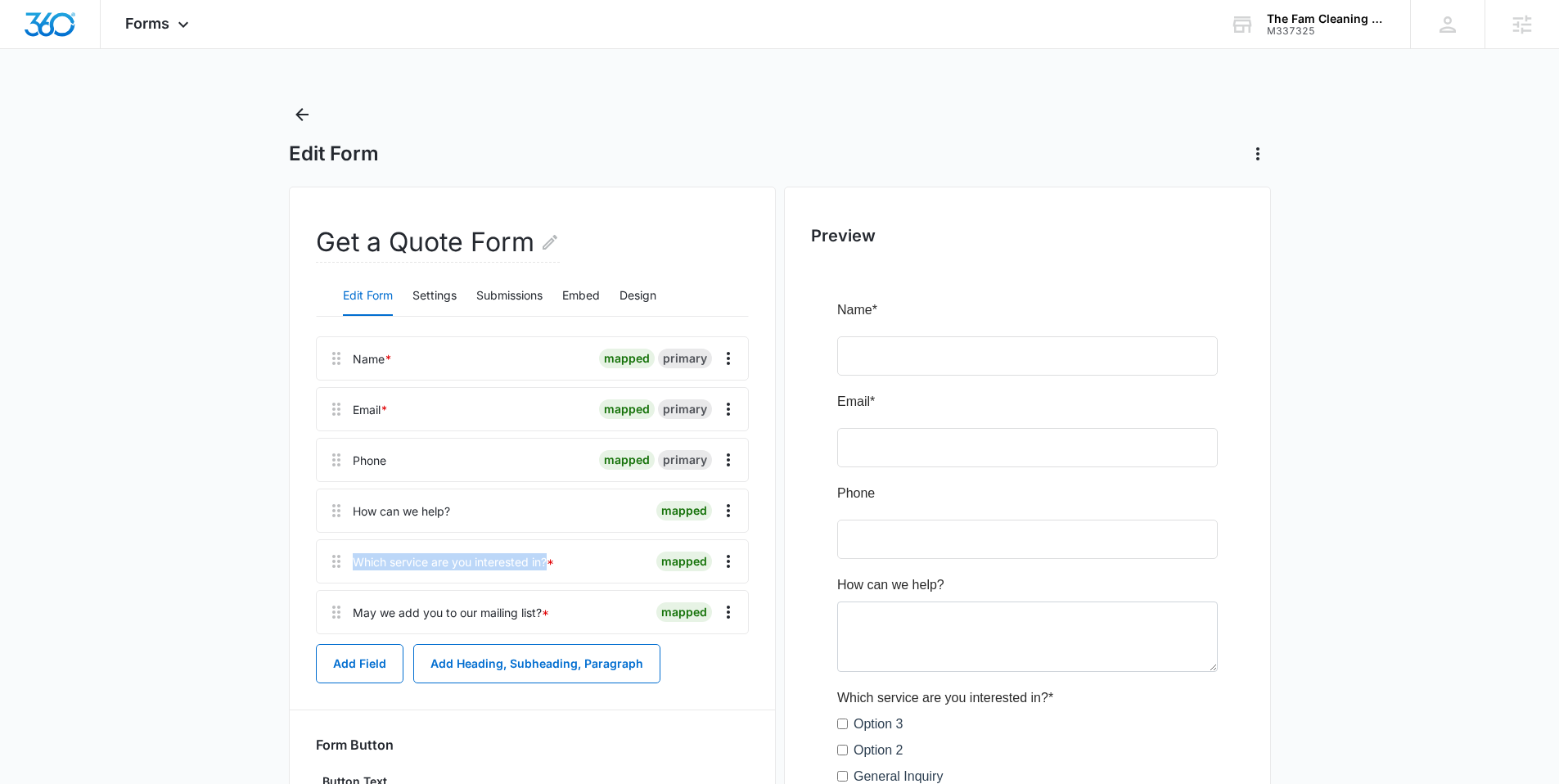
drag, startPoint x: 549, startPoint y: 559, endPoint x: 377, endPoint y: 549, distance: 172.3
click at [377, 549] on div "Which service are you interested in? * mapped" at bounding box center [532, 561] width 433 height 44
copy div "Which service are you interested in?"
click at [719, 557] on icon "Overflow Menu" at bounding box center [729, 561] width 20 height 20
click at [690, 614] on button "Edit" at bounding box center [694, 607] width 94 height 25
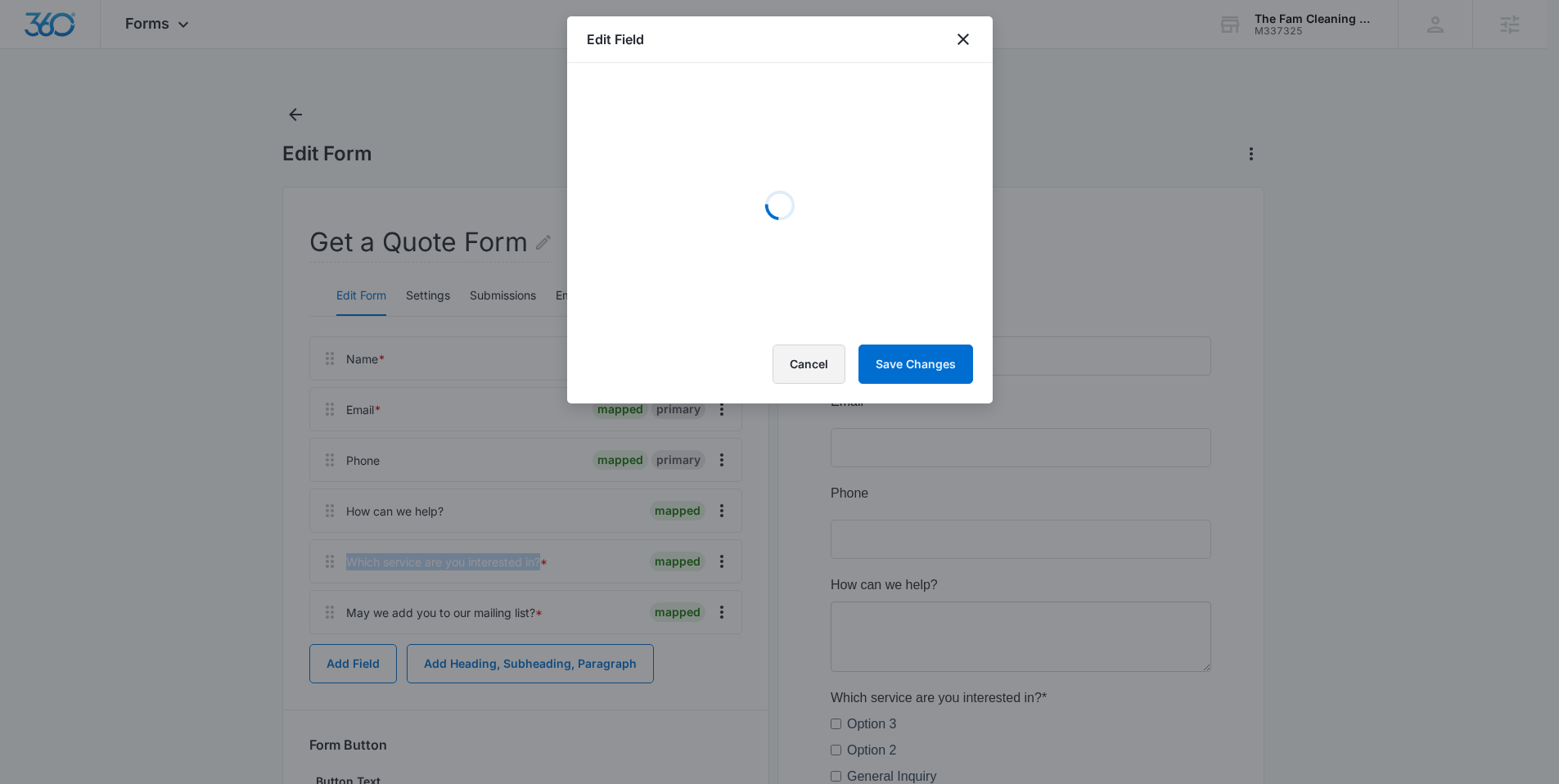
click at [806, 368] on button "Cancel" at bounding box center [809, 364] width 73 height 39
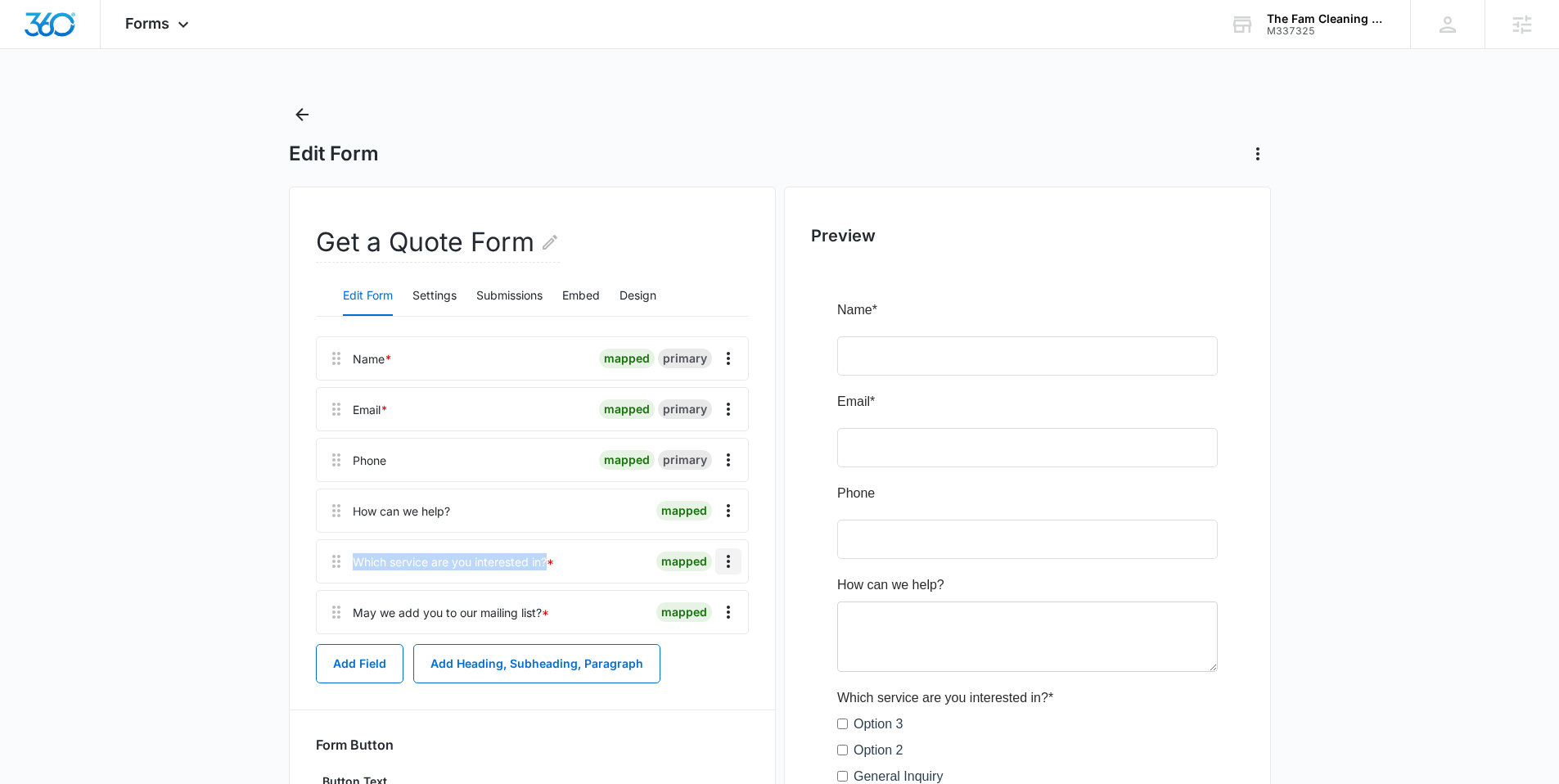
click at [739, 559] on button "Overflow Menu" at bounding box center [729, 561] width 27 height 27
drag, startPoint x: 694, startPoint y: 614, endPoint x: 695, endPoint y: 627, distance: 13.0
click at [695, 627] on div "Edit Delete" at bounding box center [694, 619] width 95 height 77
click at [731, 558] on icon "Overflow Menu" at bounding box center [729, 561] width 20 height 20
click at [689, 630] on div "Delete" at bounding box center [684, 632] width 34 height 12
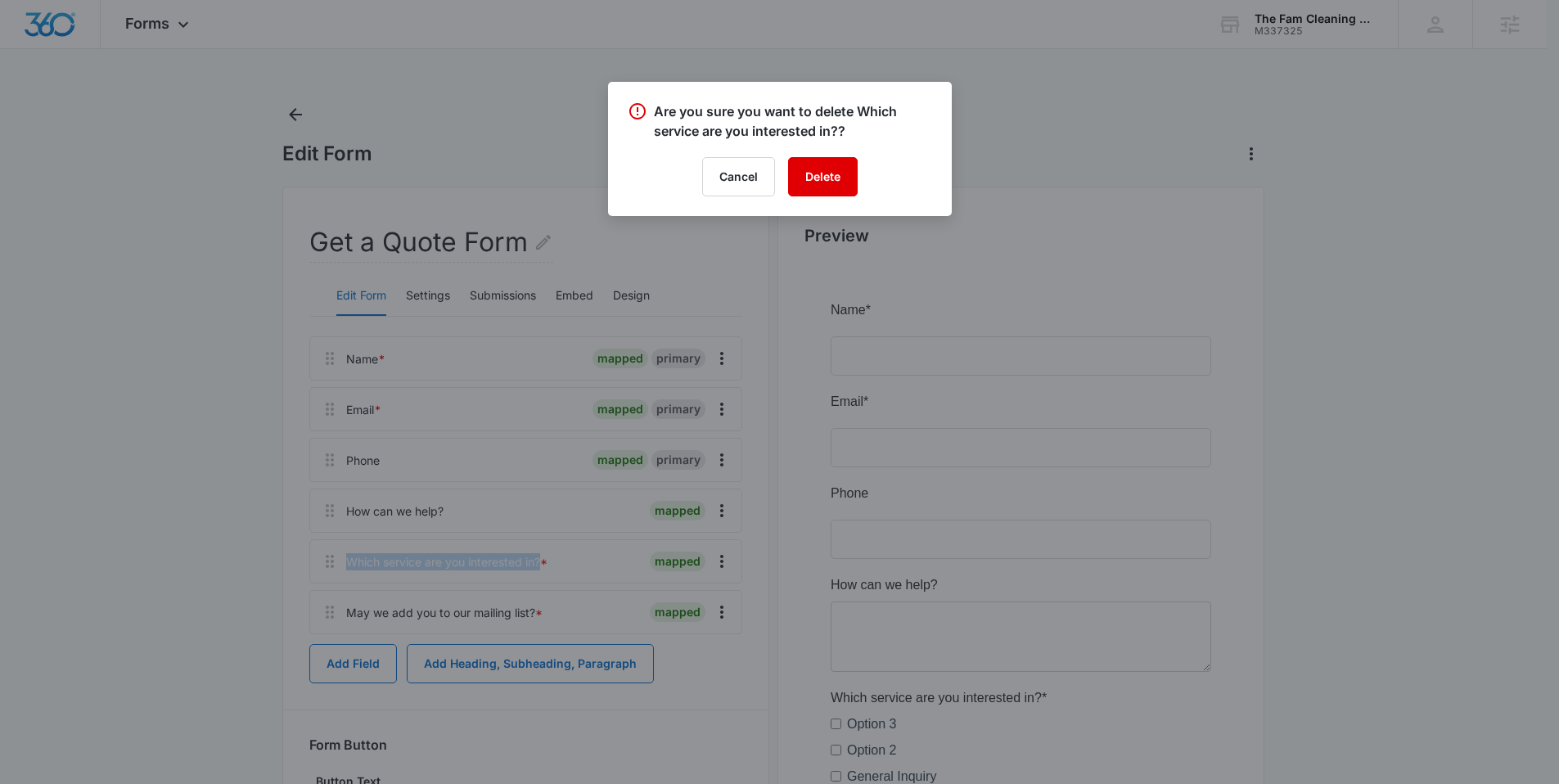
click at [816, 167] on button "Delete" at bounding box center [823, 177] width 70 height 39
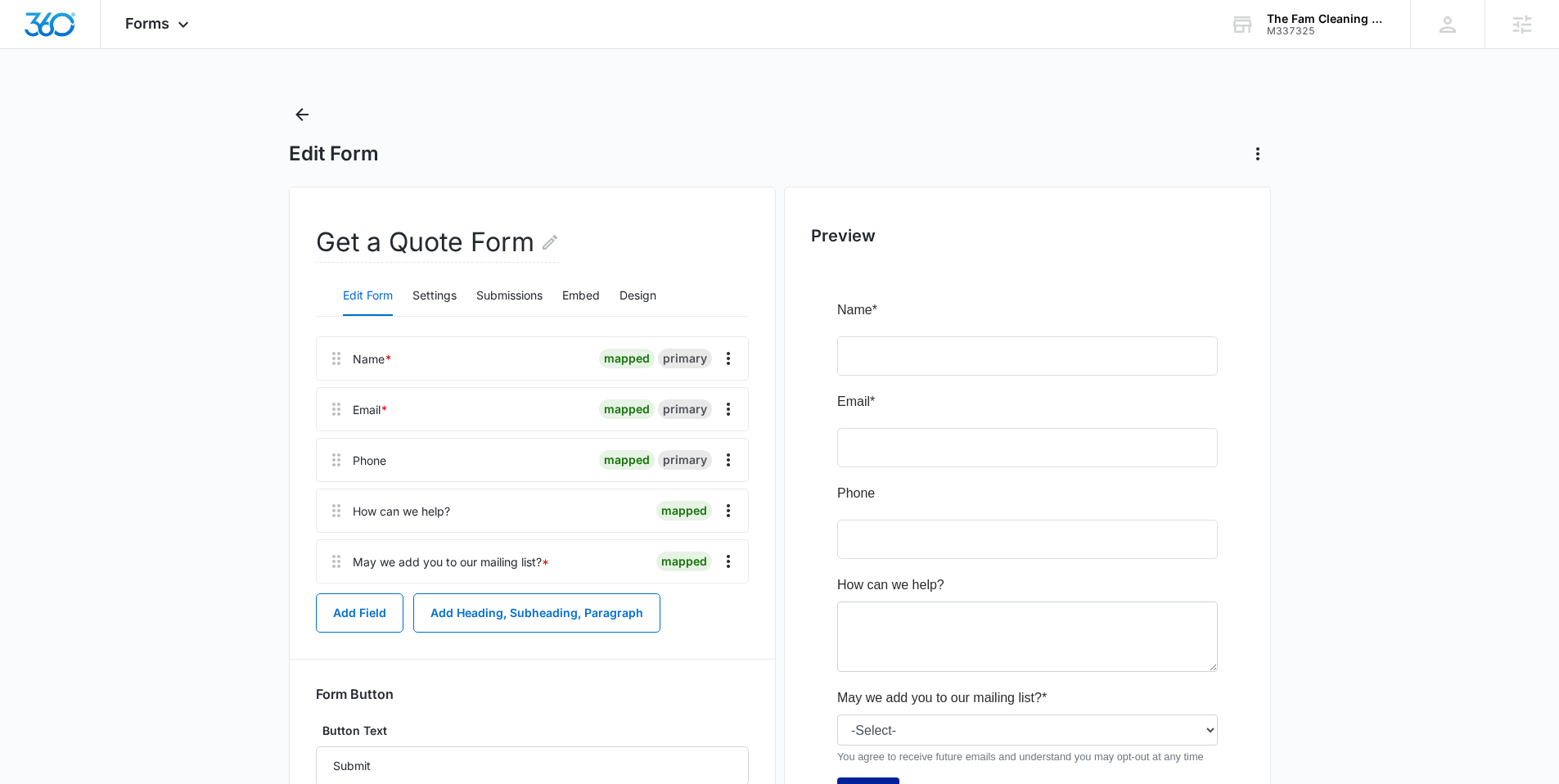
scroll to position [19, 0]
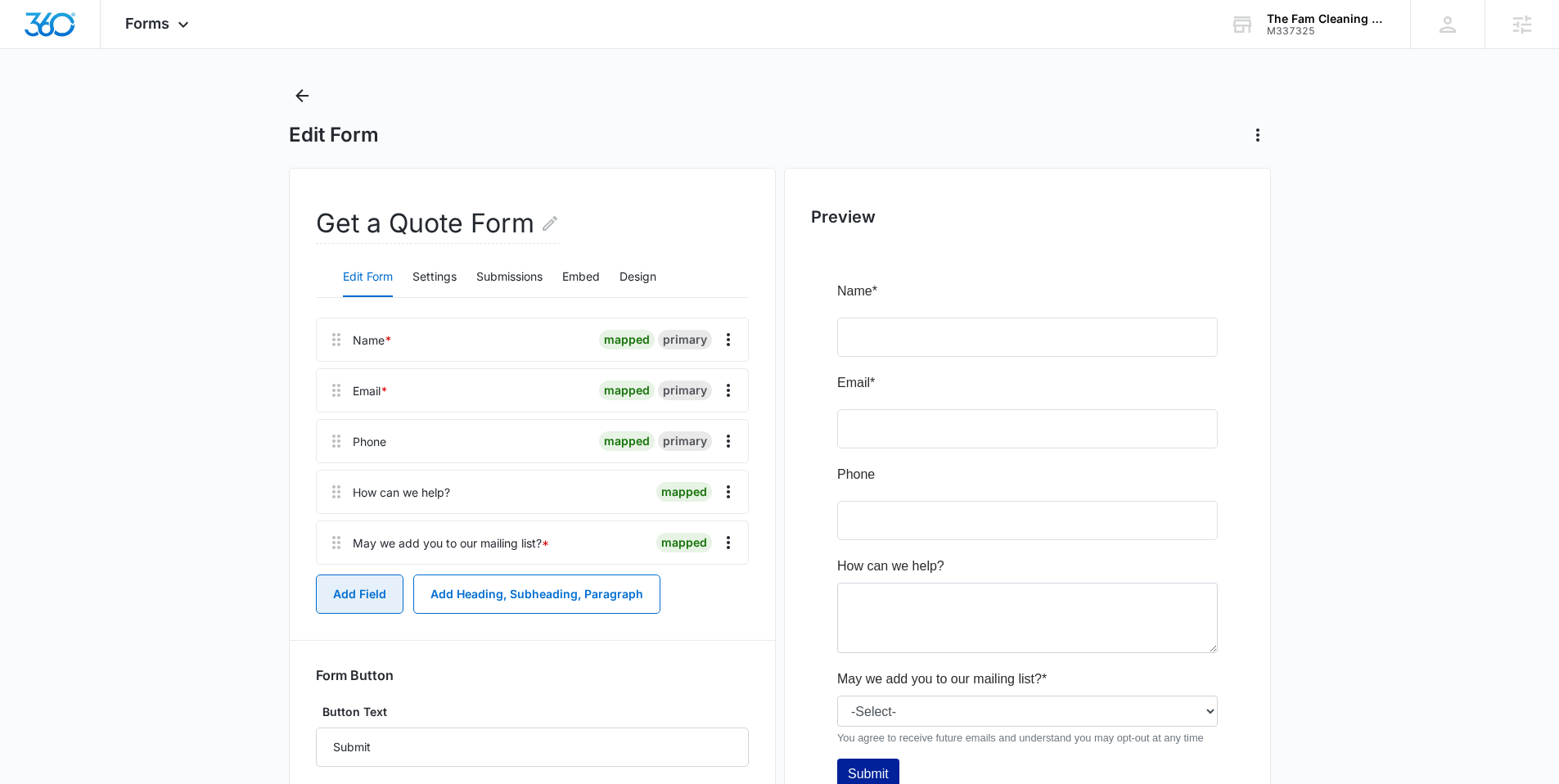
click at [334, 596] on button "Add Field" at bounding box center [360, 593] width 88 height 39
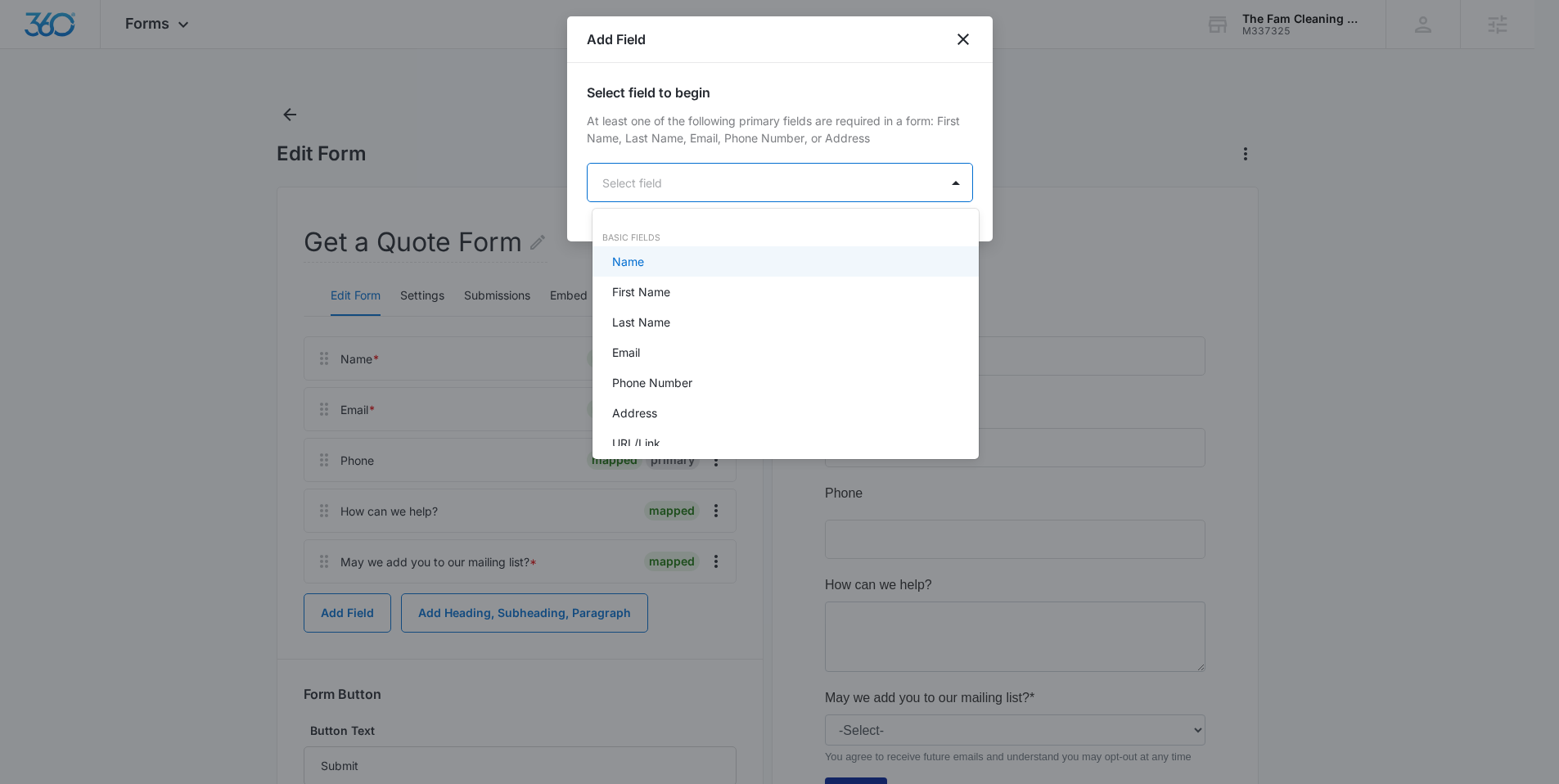
click at [690, 188] on body "Forms Apps Reputation Websites Forms CRM Email Social Content Ads Intelligence …" at bounding box center [779, 392] width 1559 height 784
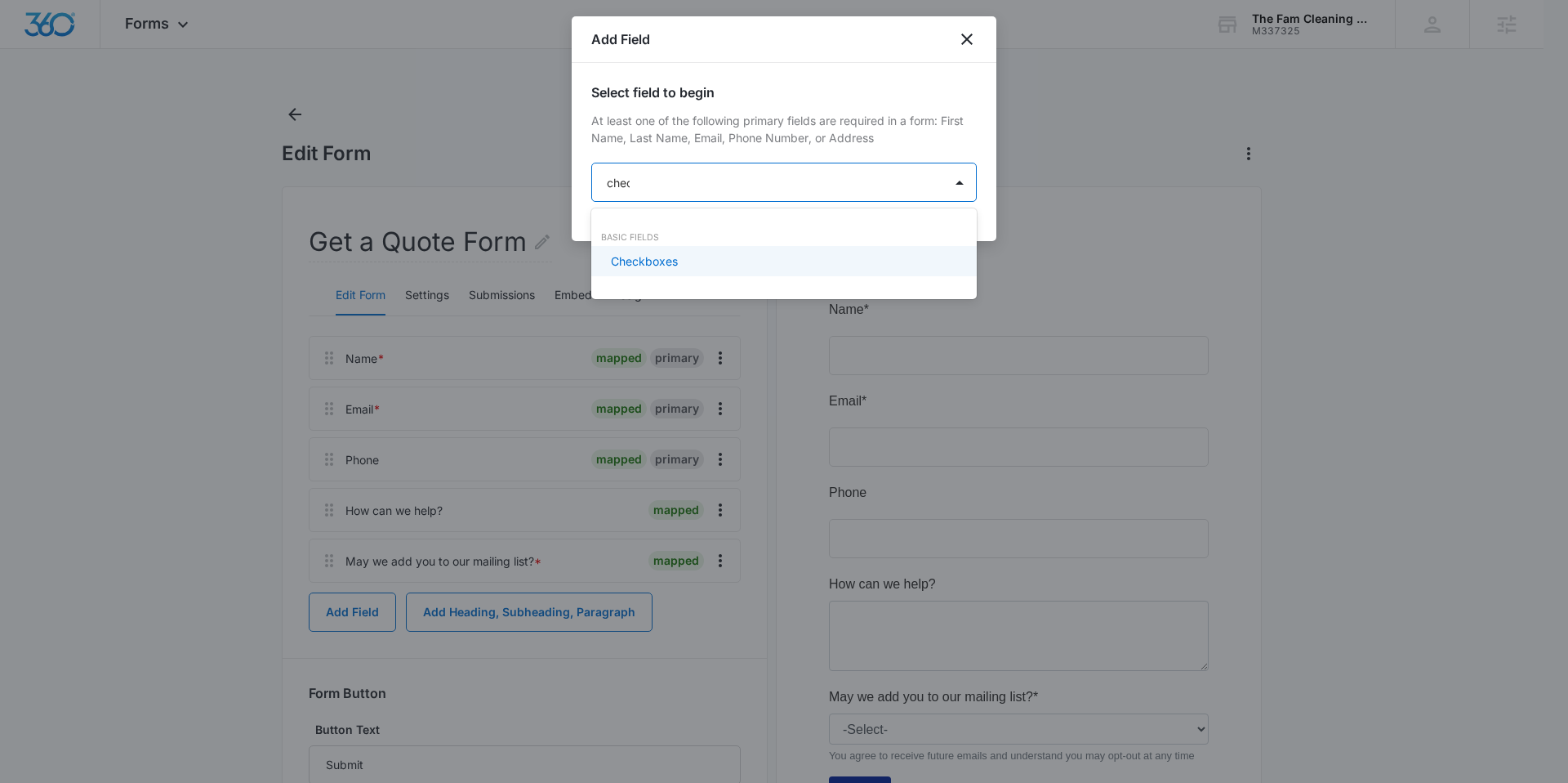
type input "check"
click at [668, 250] on div "Checkboxes" at bounding box center [784, 261] width 386 height 31
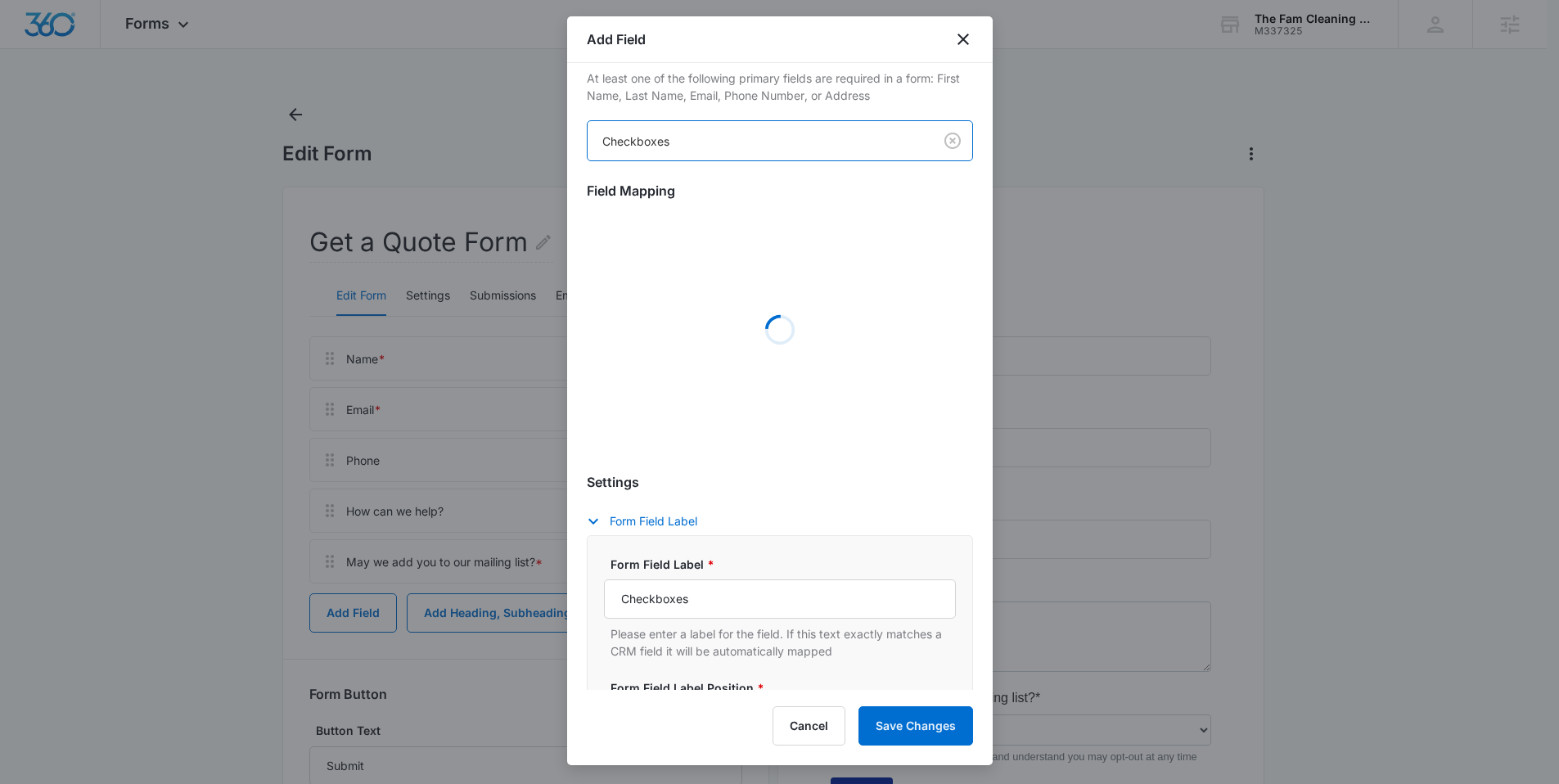
scroll to position [57, 0]
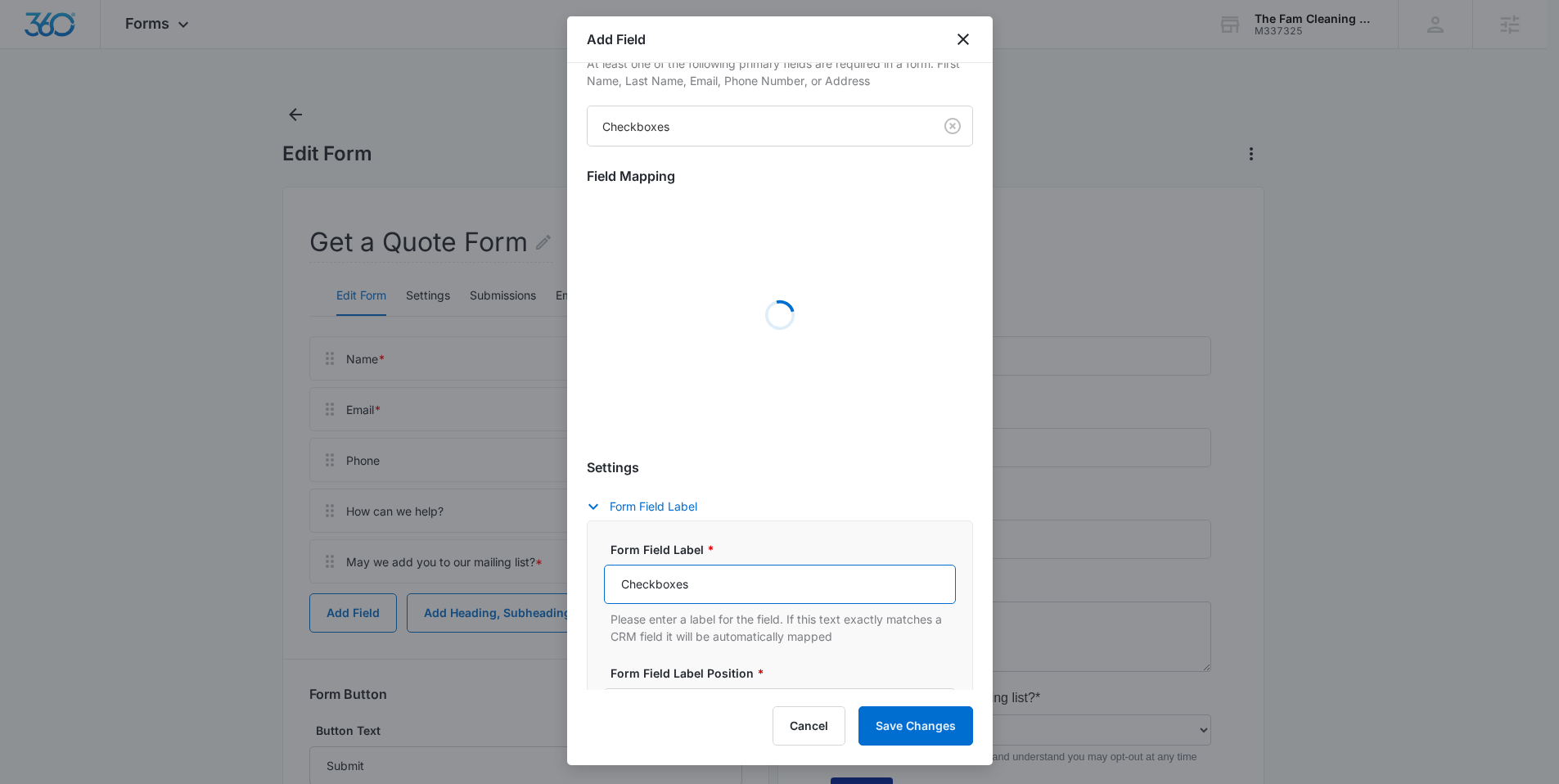
drag, startPoint x: 622, startPoint y: 583, endPoint x: 577, endPoint y: 581, distance: 45.0
click at [577, 581] on div "Select field to begin At least one of the following primary fields are required…" at bounding box center [779, 376] width 425 height 627
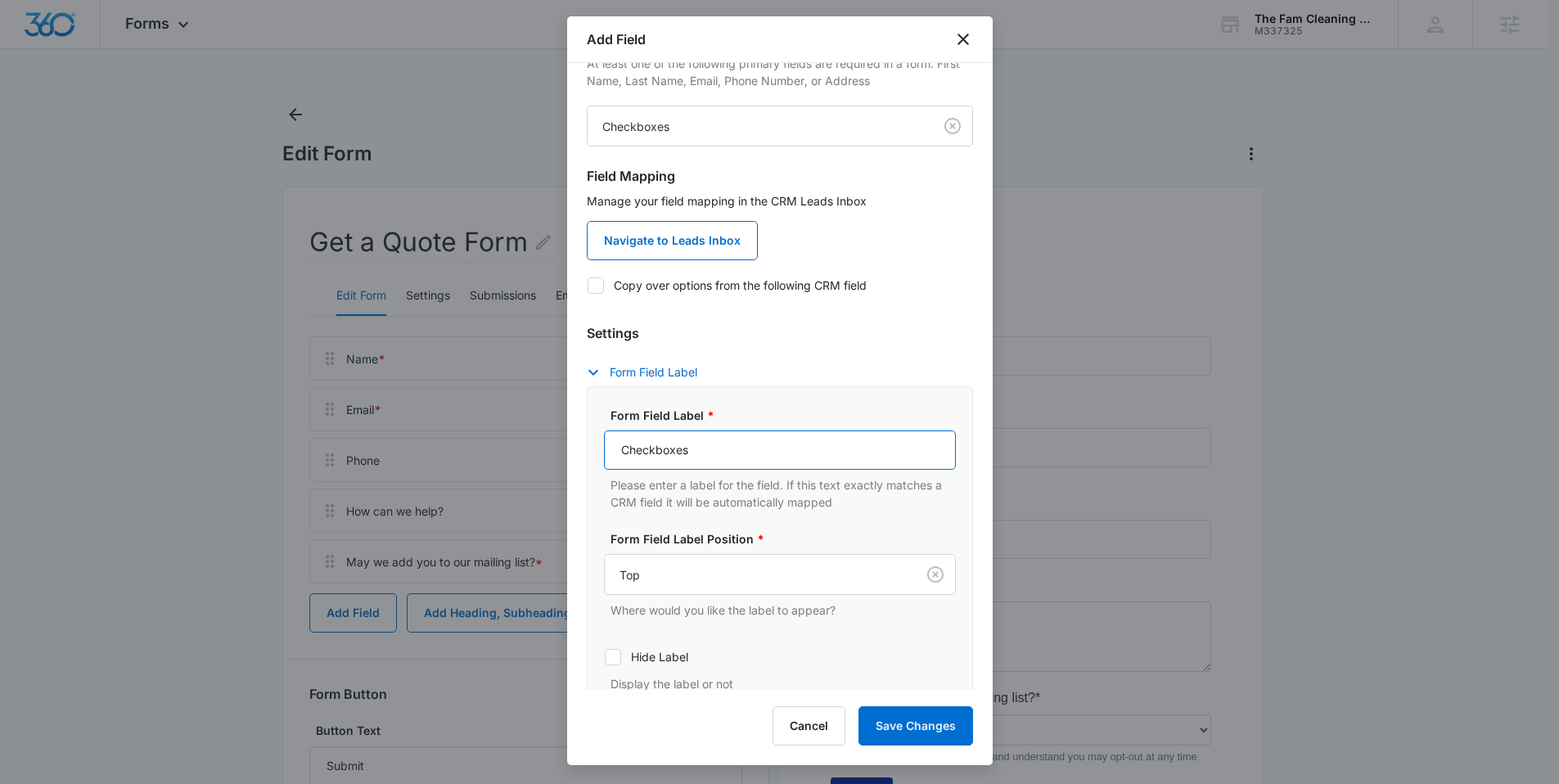
paste input "Which service are you interested in?"
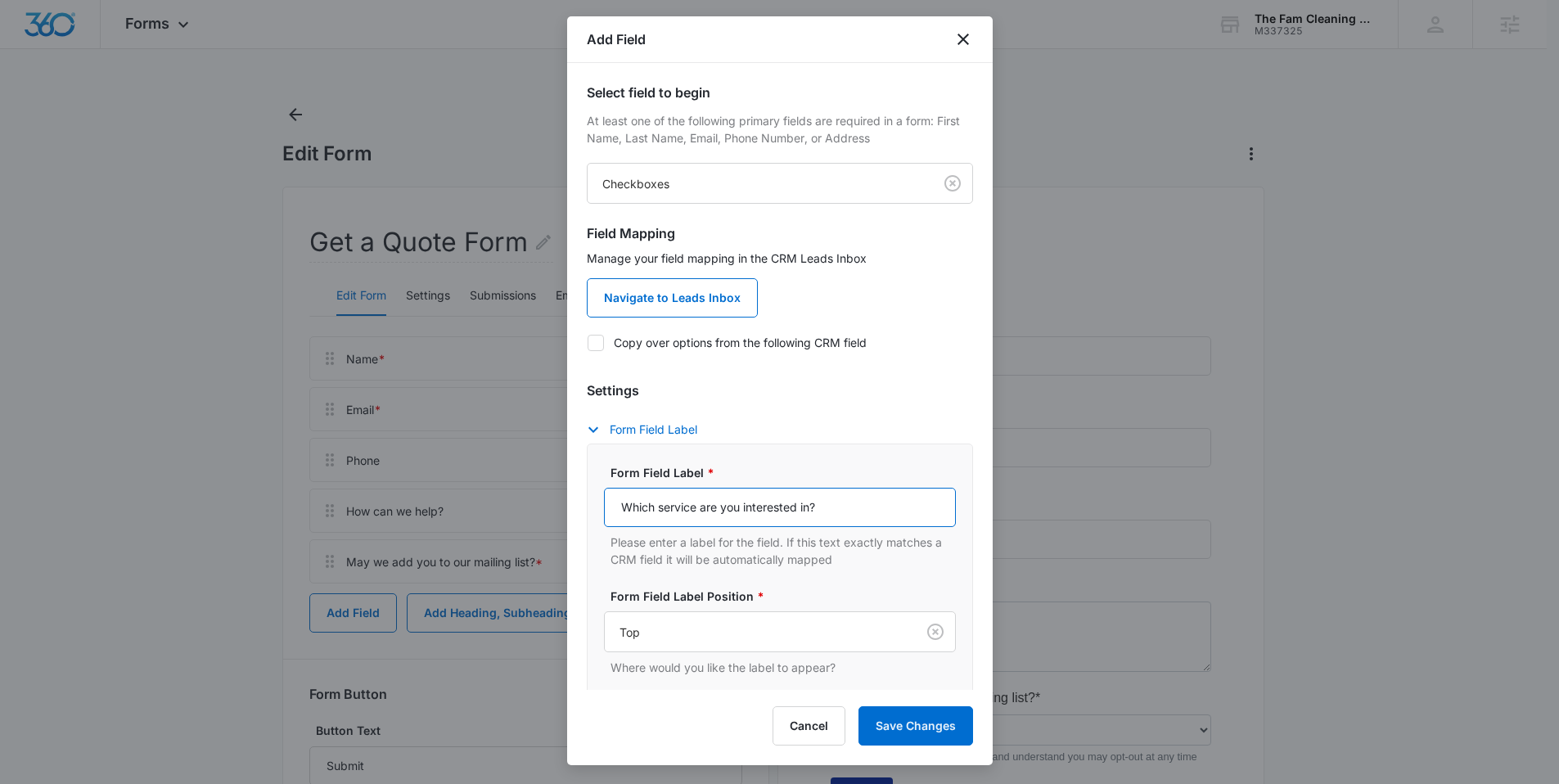
type input "Which service are you interested in?"
click at [653, 337] on label "Copy over options from the following CRM field" at bounding box center [780, 342] width 386 height 17
click at [588, 342] on input "Copy over options from the following CRM field" at bounding box center [587, 342] width 1 height 1
checkbox input "true"
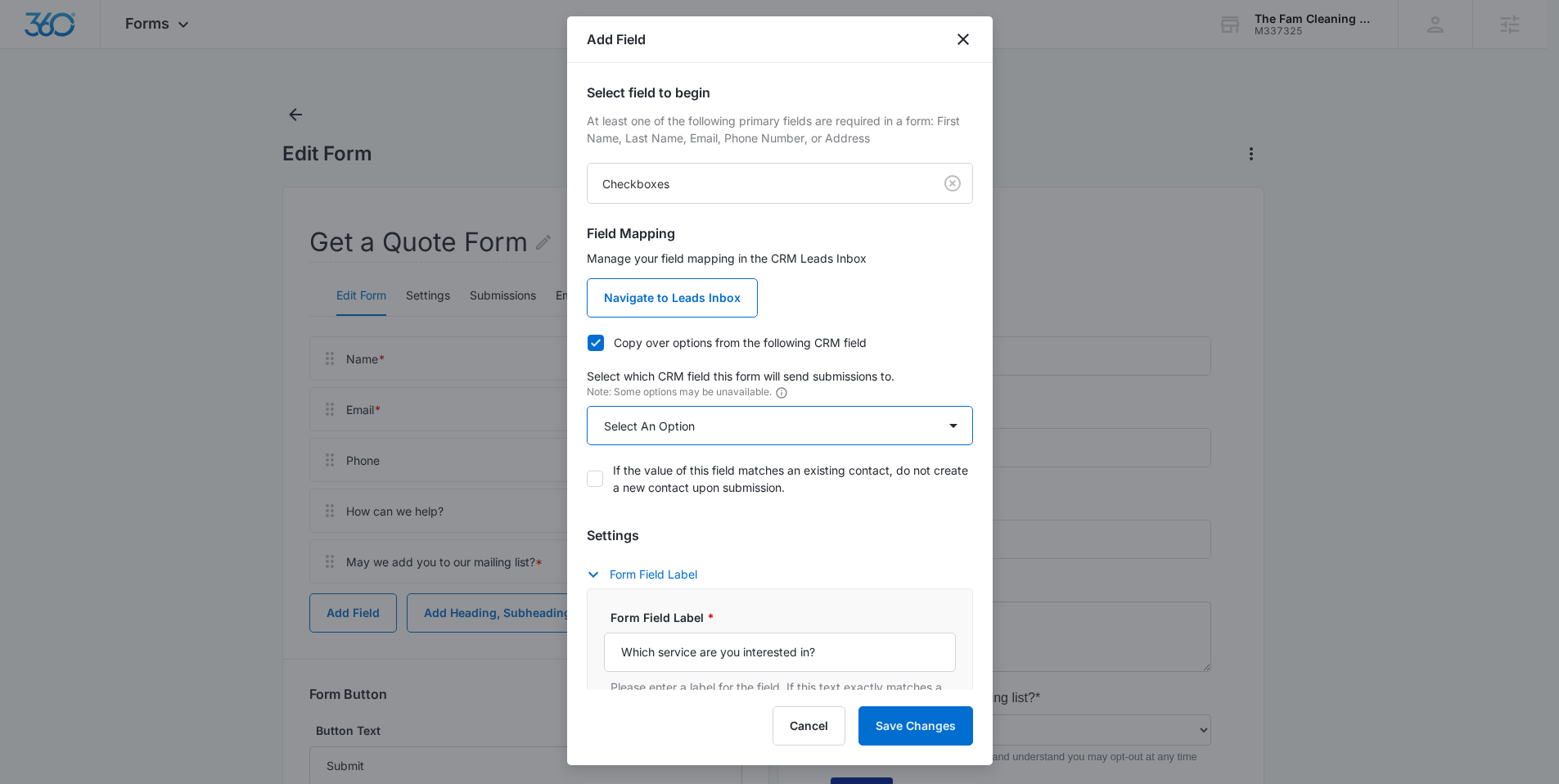
click at [671, 438] on select "Select An Option Select An Option Review Request Which service are you interest…" at bounding box center [780, 425] width 386 height 39
select select "363"
click at [587, 406] on select "Select An Option Select An Option Review Request Which service are you interest…" at bounding box center [780, 425] width 386 height 39
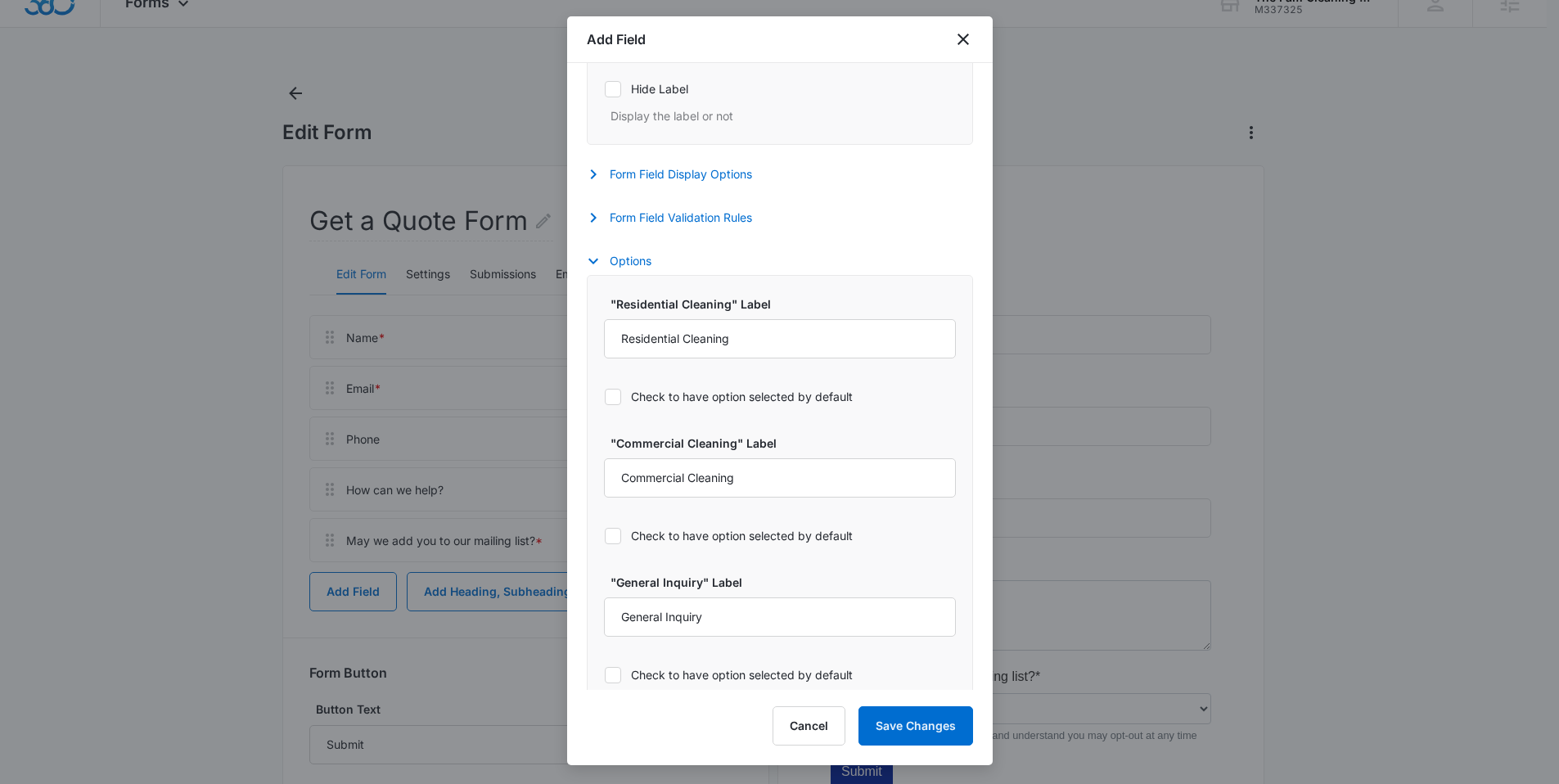
scroll to position [794, 0]
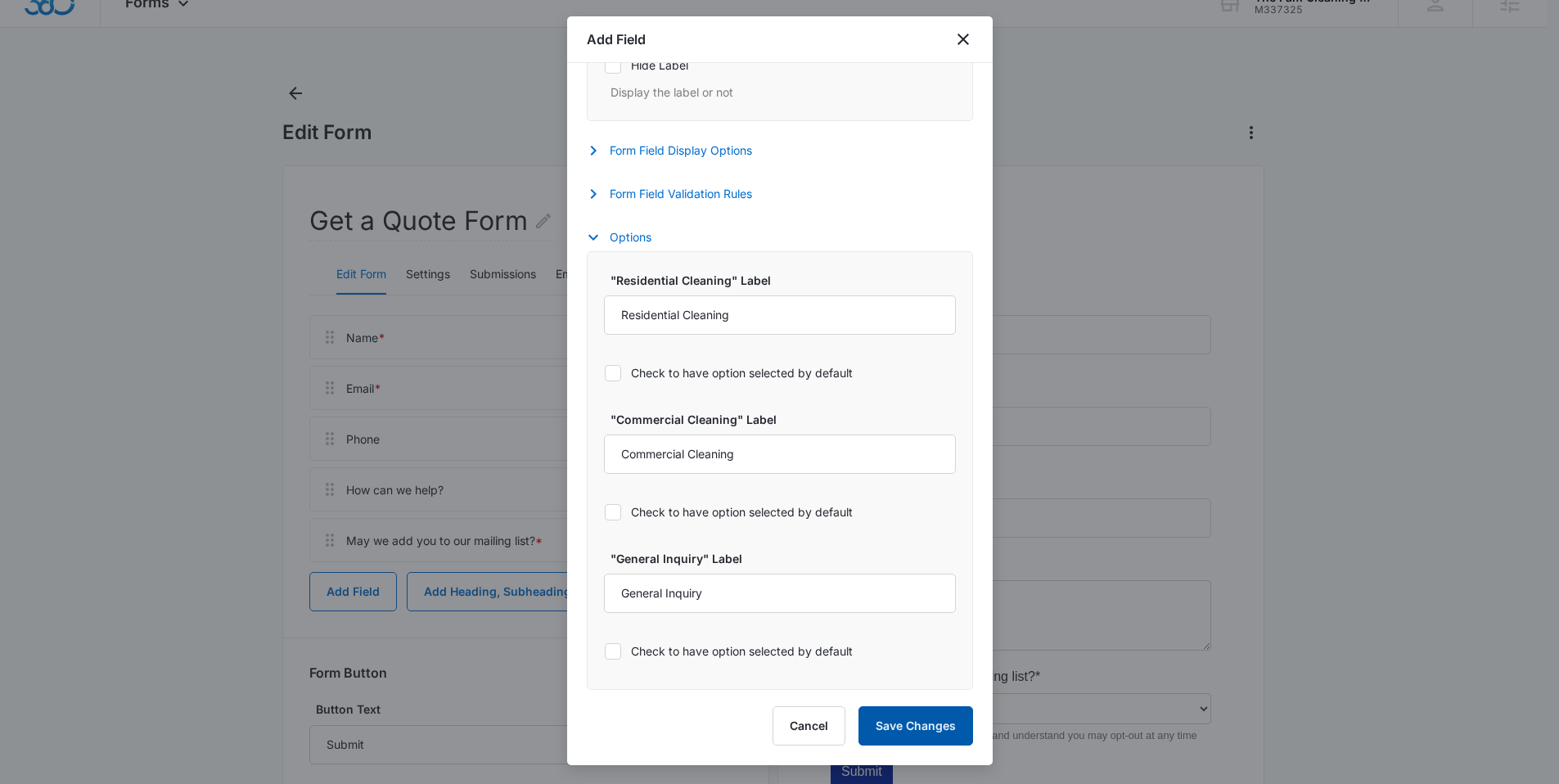
click at [899, 730] on button "Save Changes" at bounding box center [916, 725] width 114 height 39
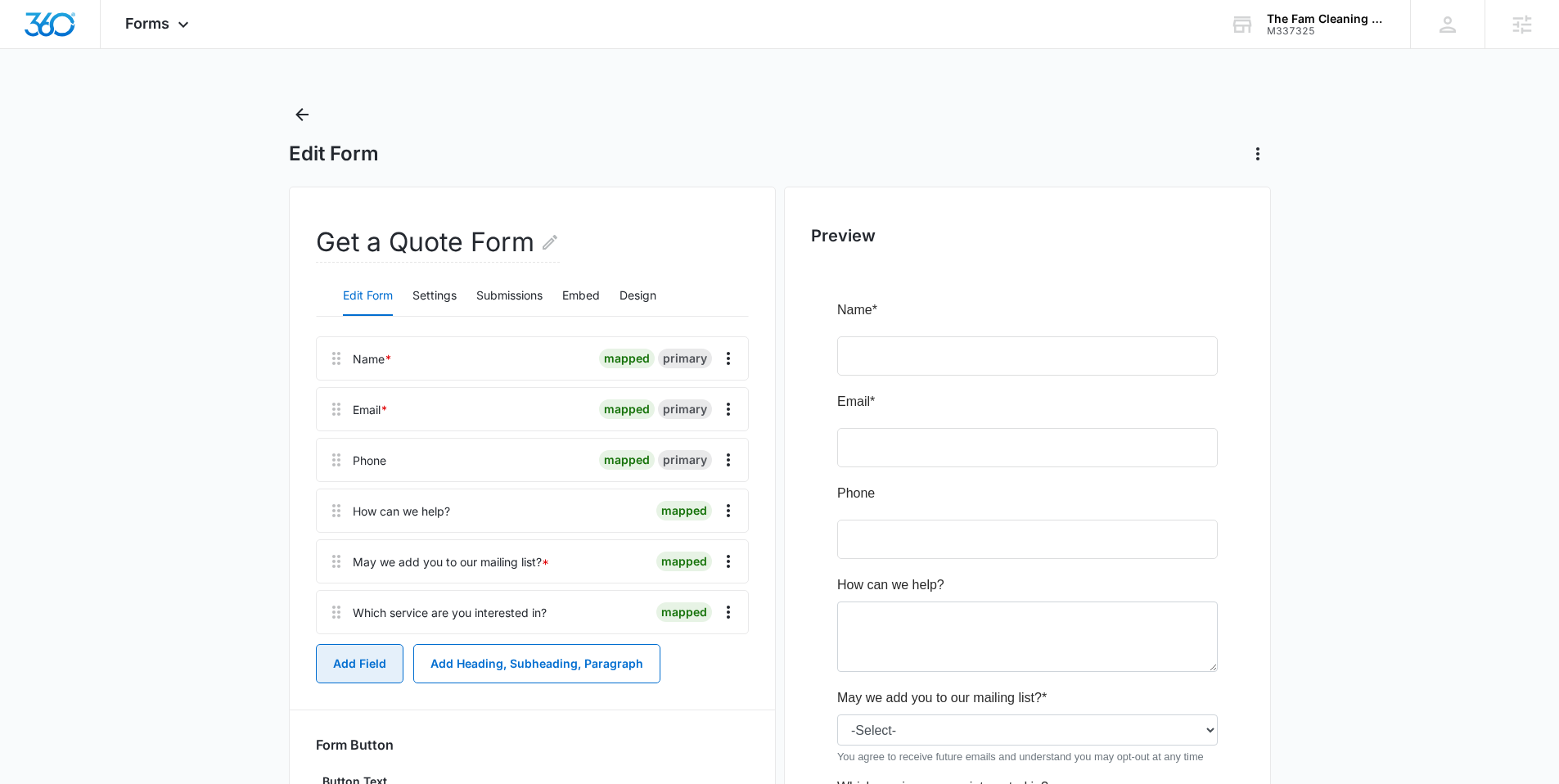
scroll to position [3, 0]
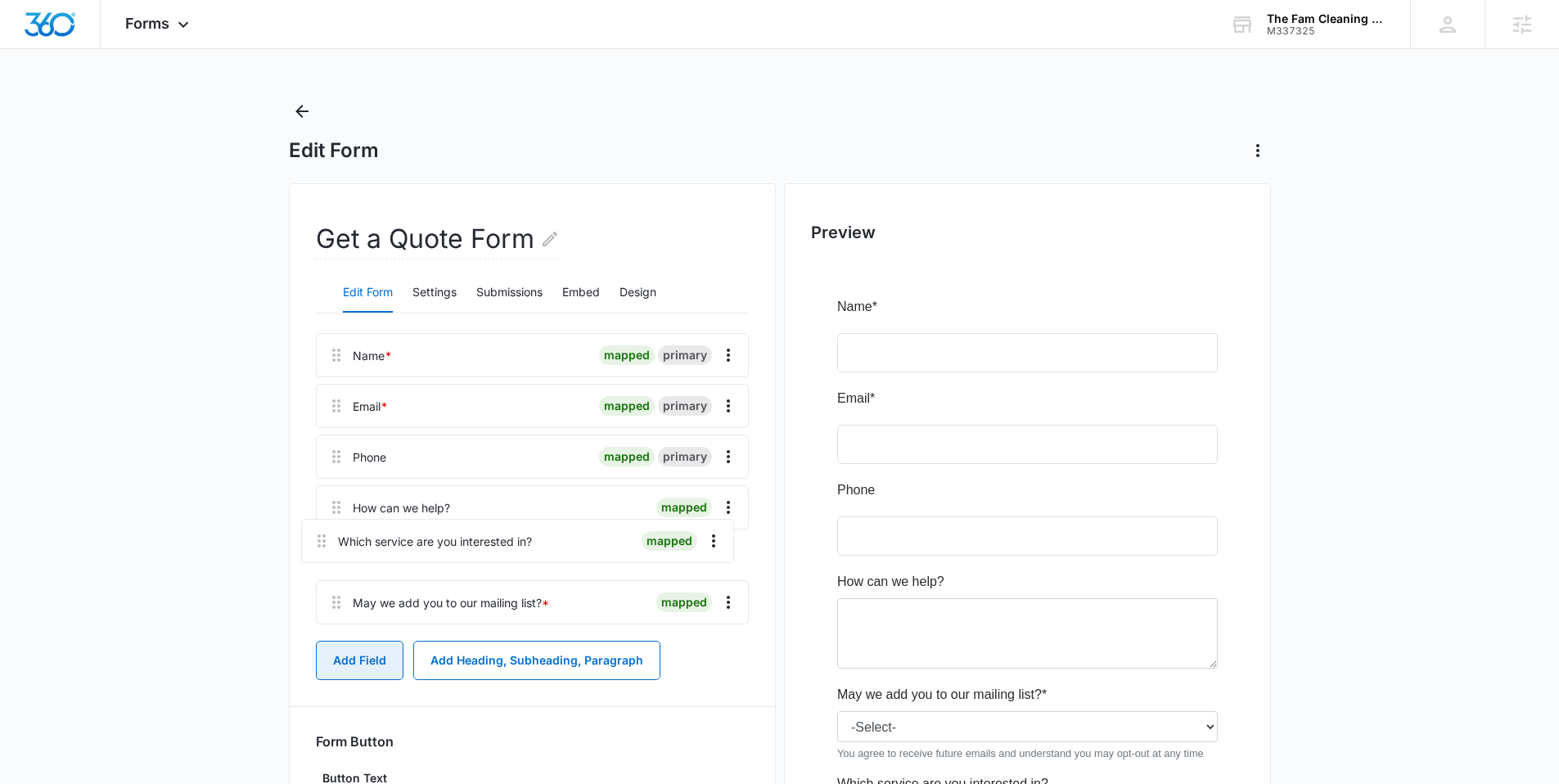
drag, startPoint x: 336, startPoint y: 615, endPoint x: 321, endPoint y: 533, distance: 83.4
click at [321, 533] on div "Name * mapped primary Email * mapped primary Phone mapped primary How can we he…" at bounding box center [532, 482] width 433 height 298
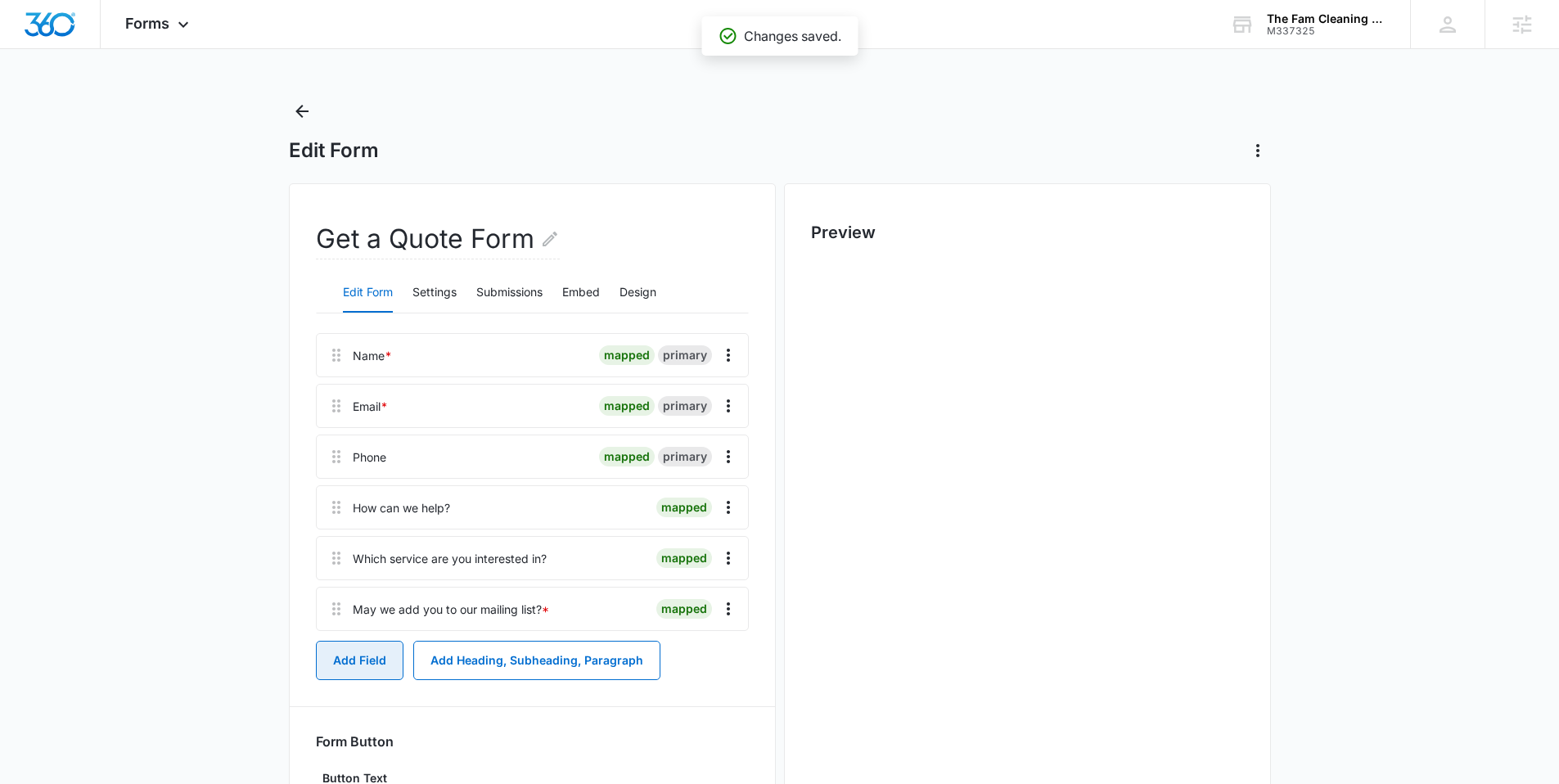
scroll to position [0, 0]
click at [372, 663] on button "Add Field" at bounding box center [360, 660] width 88 height 39
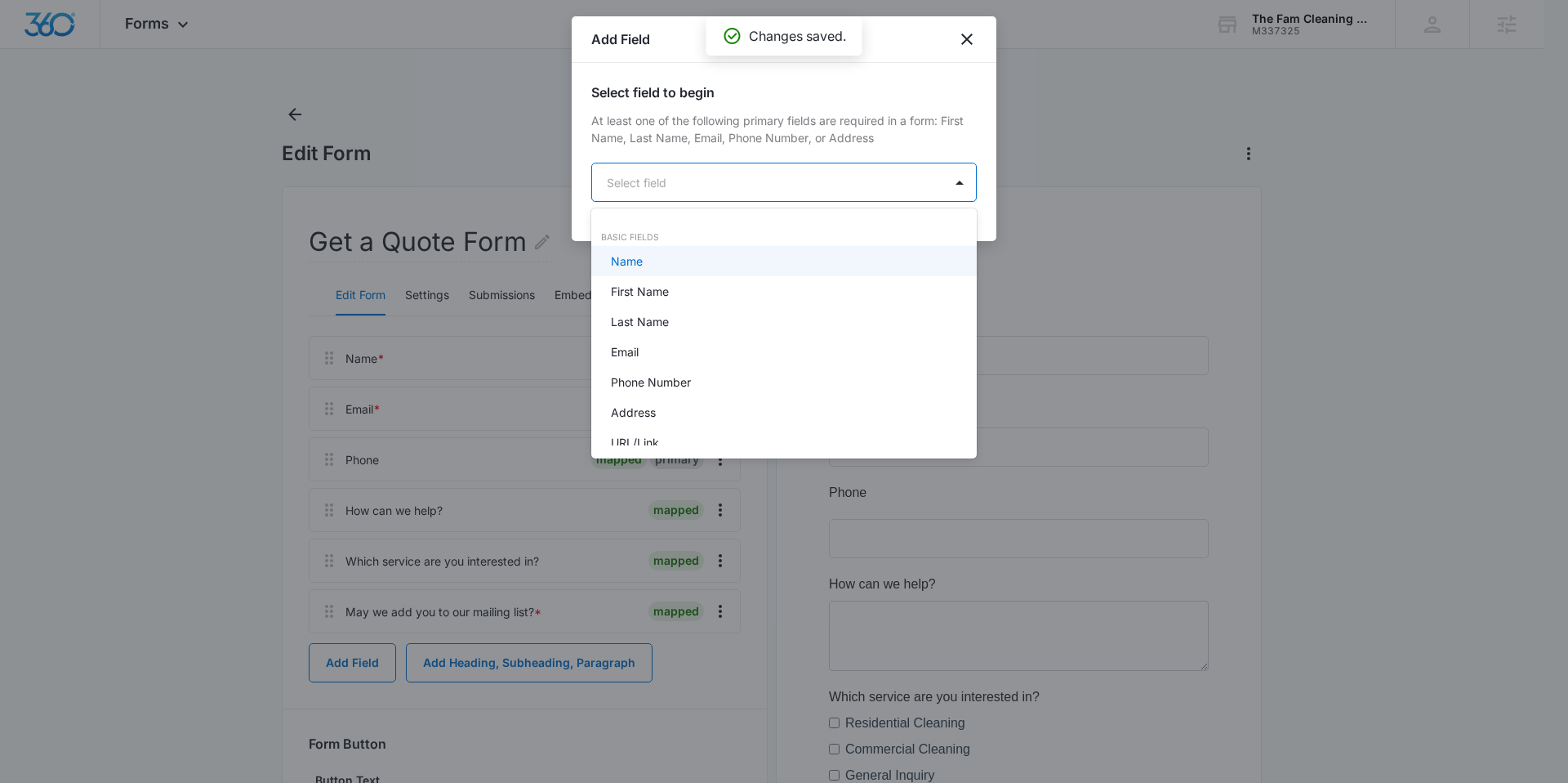
click at [676, 176] on body "Forms Apps Reputation Websites Forms CRM Email Social Content Ads Intelligence …" at bounding box center [784, 392] width 1568 height 783
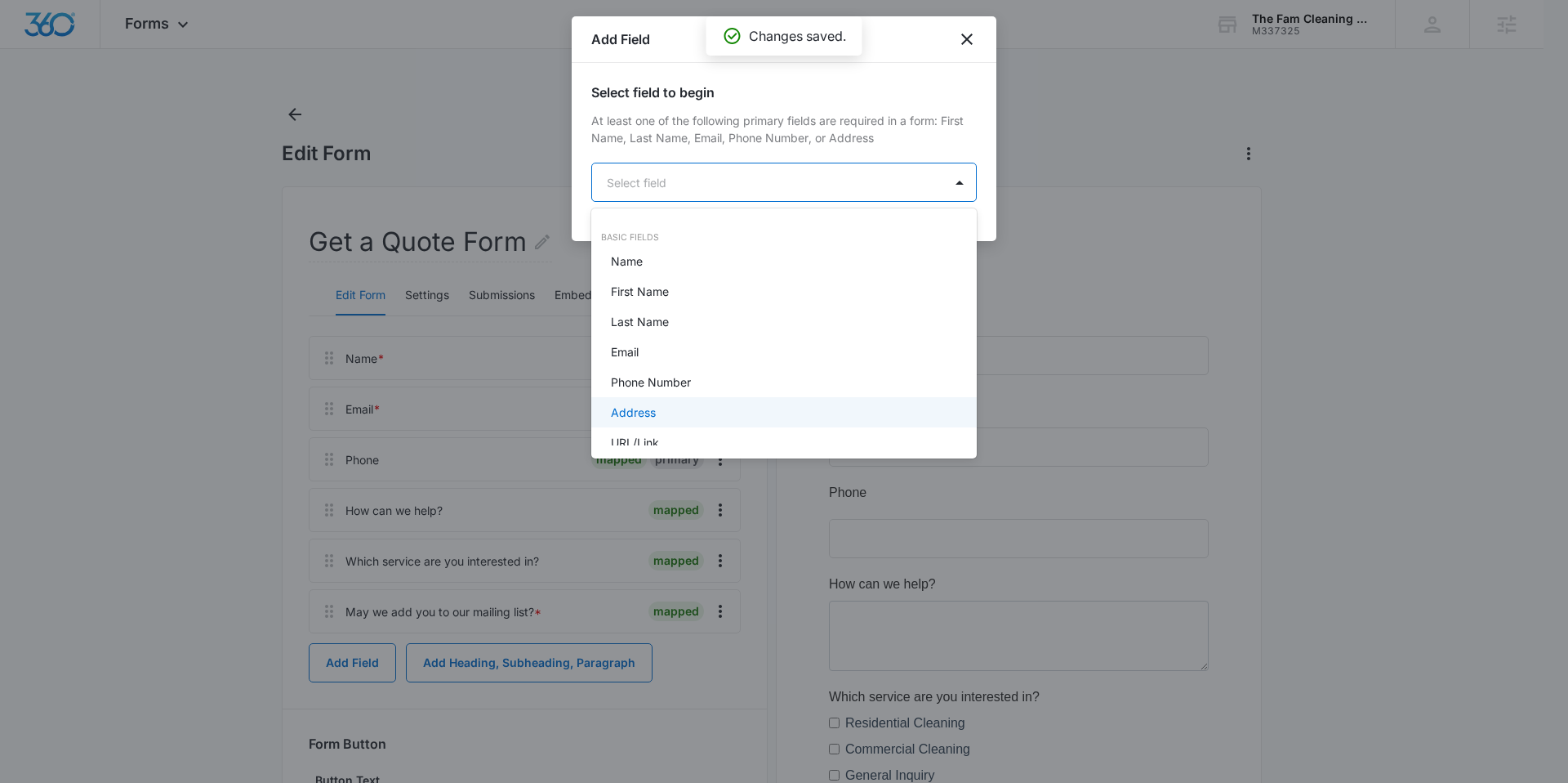
click at [649, 416] on p "Address" at bounding box center [633, 412] width 45 height 17
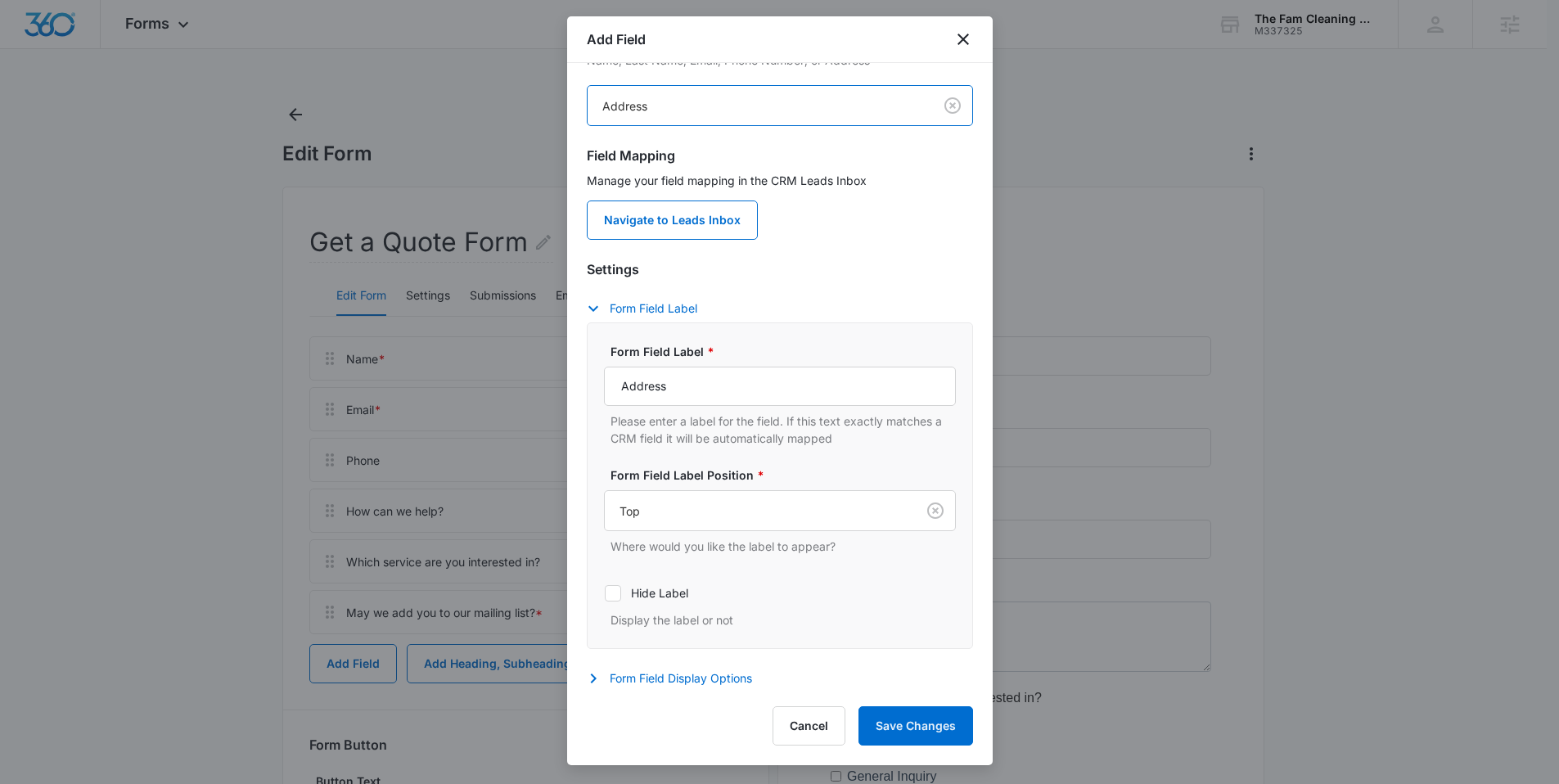
scroll to position [123, 0]
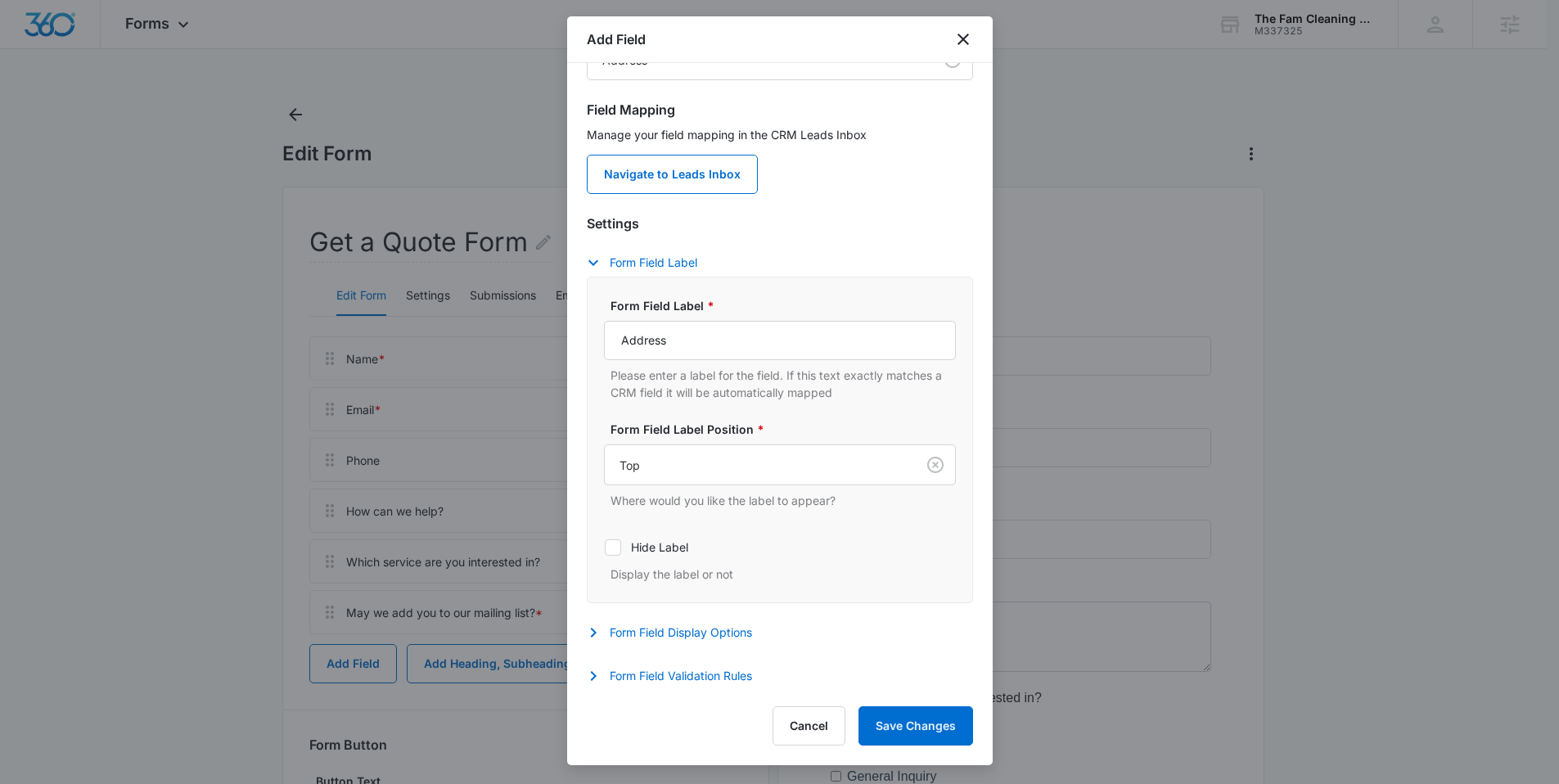
click at [686, 690] on div "Add Field Select field to begin At least one of the following primary fields ar…" at bounding box center [779, 390] width 425 height 748
click at [685, 673] on button "Form Field Validation Rules" at bounding box center [677, 676] width 182 height 20
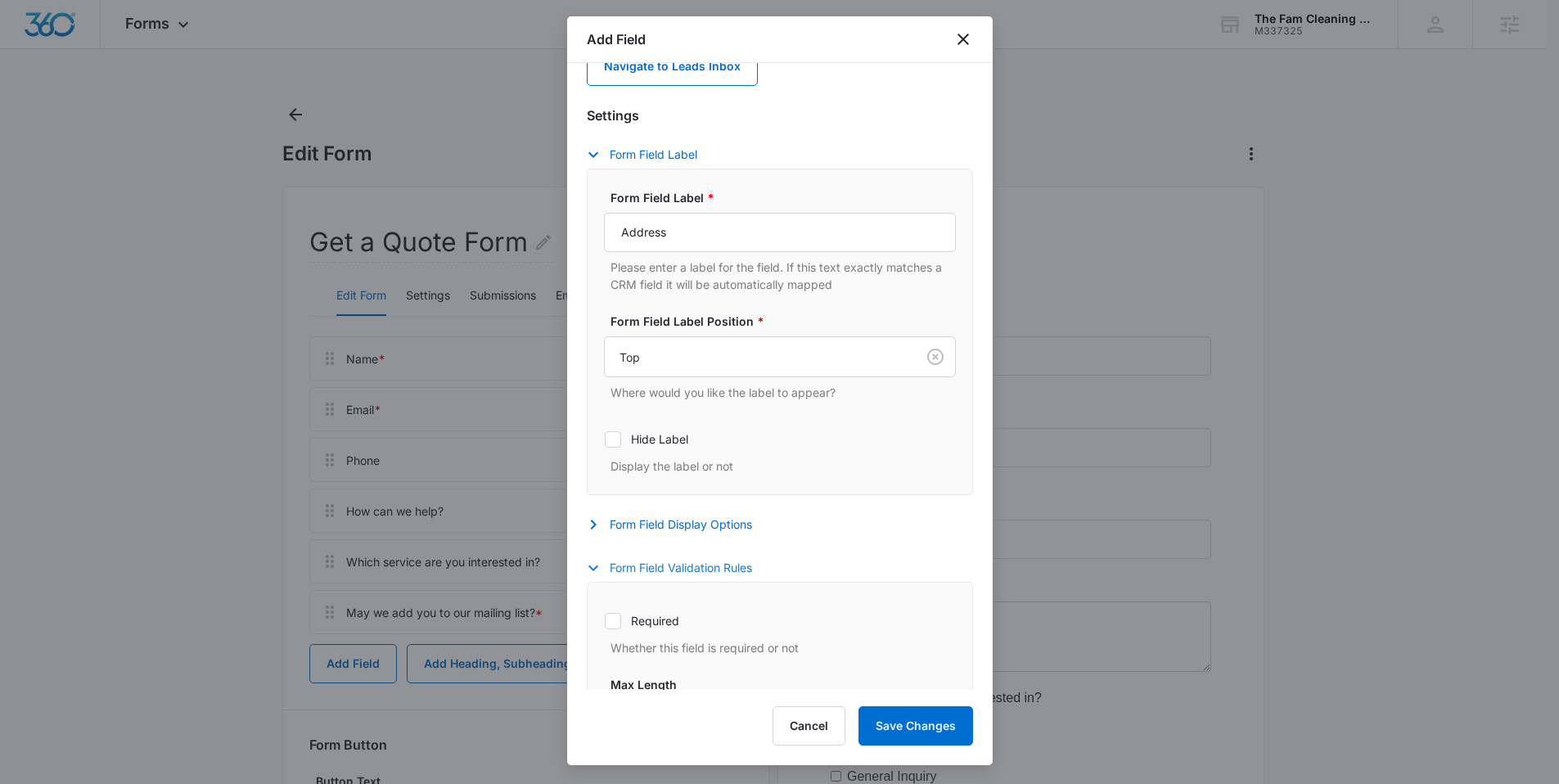
scroll to position [301, 0]
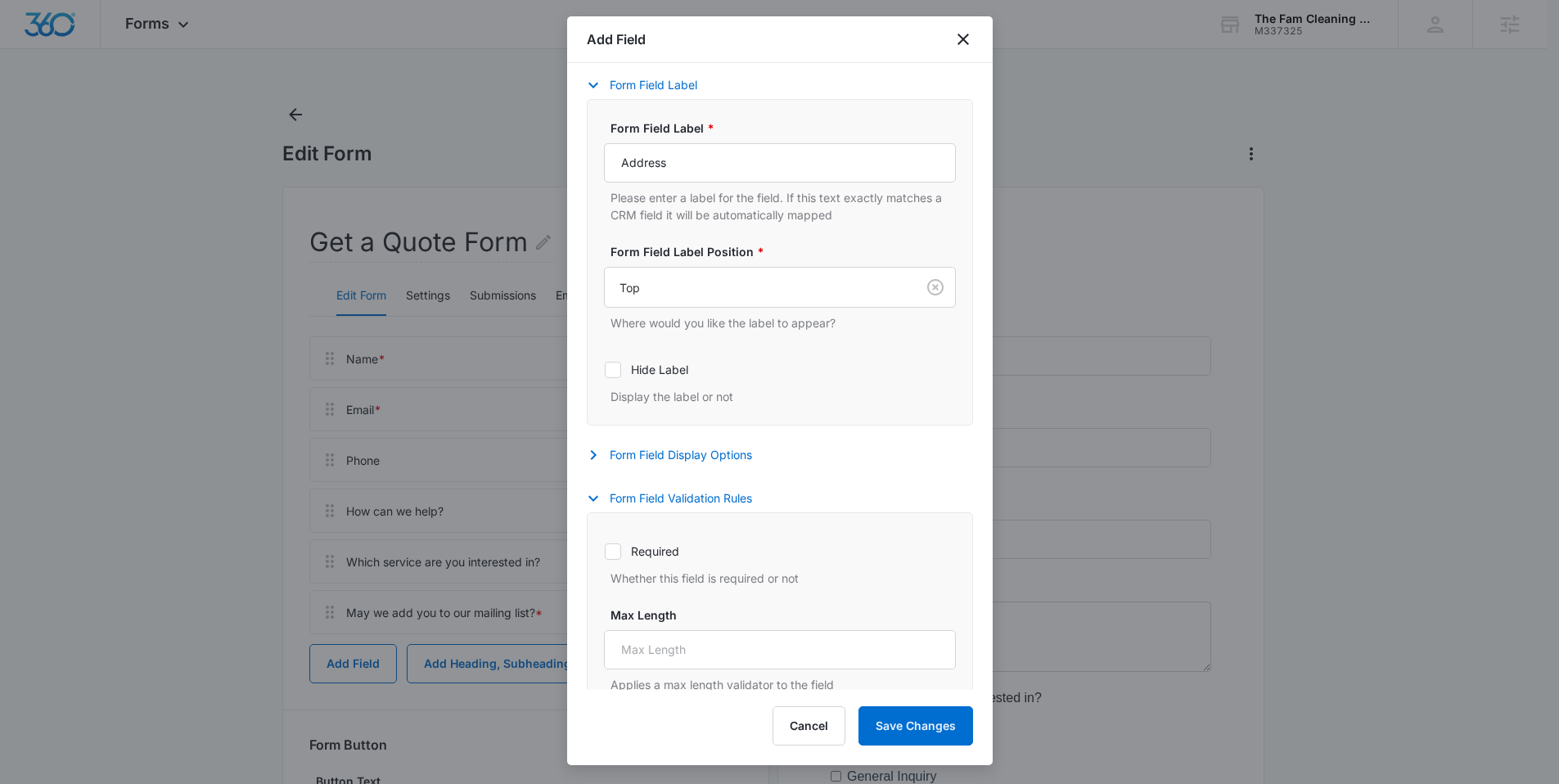
click at [652, 558] on label "Required" at bounding box center [780, 551] width 352 height 17
click at [605, 551] on input "Required" at bounding box center [604, 550] width 1 height 1
checkbox input "true"
click at [898, 728] on button "Save Changes" at bounding box center [916, 725] width 114 height 39
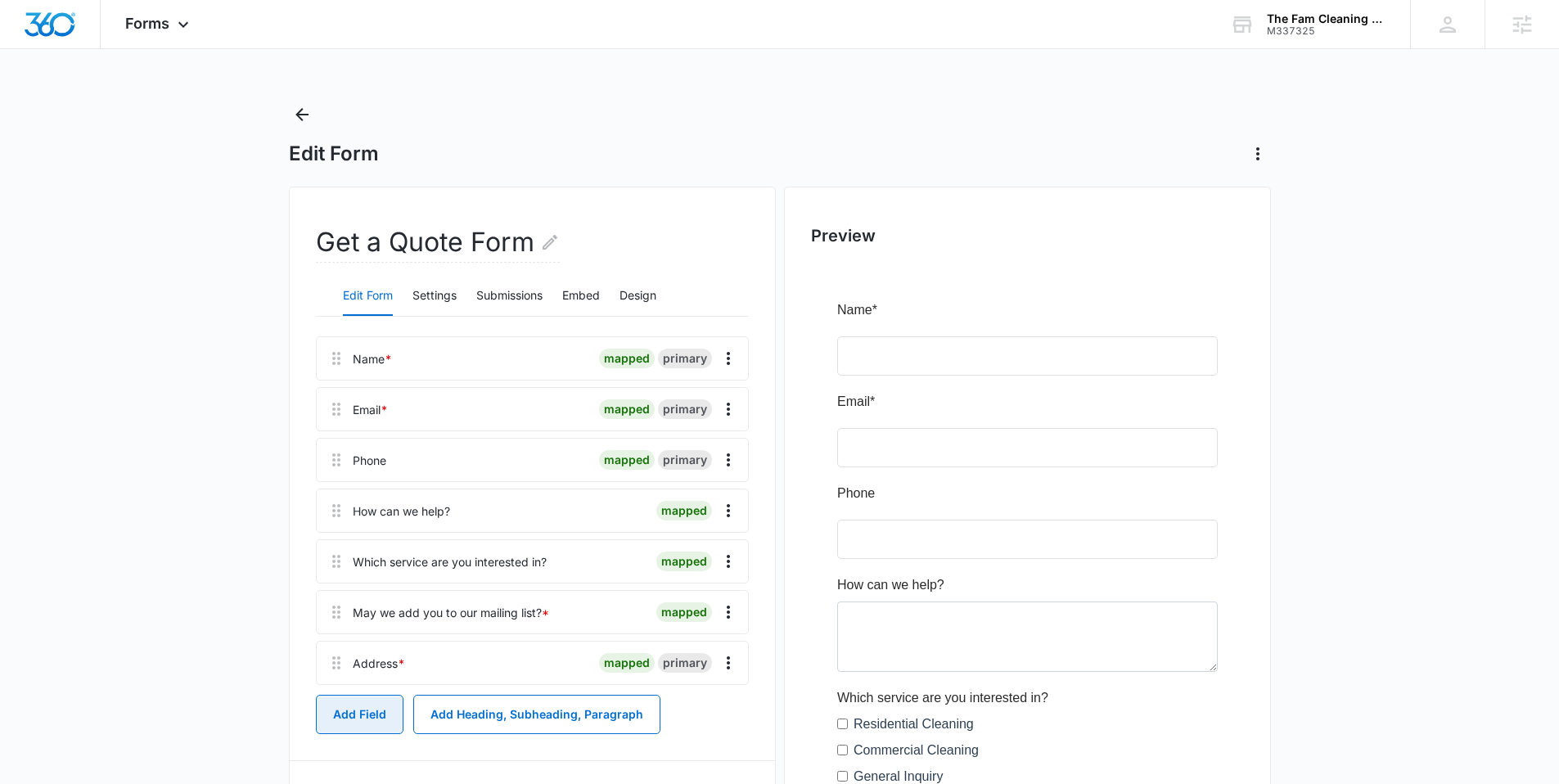
scroll to position [3, 0]
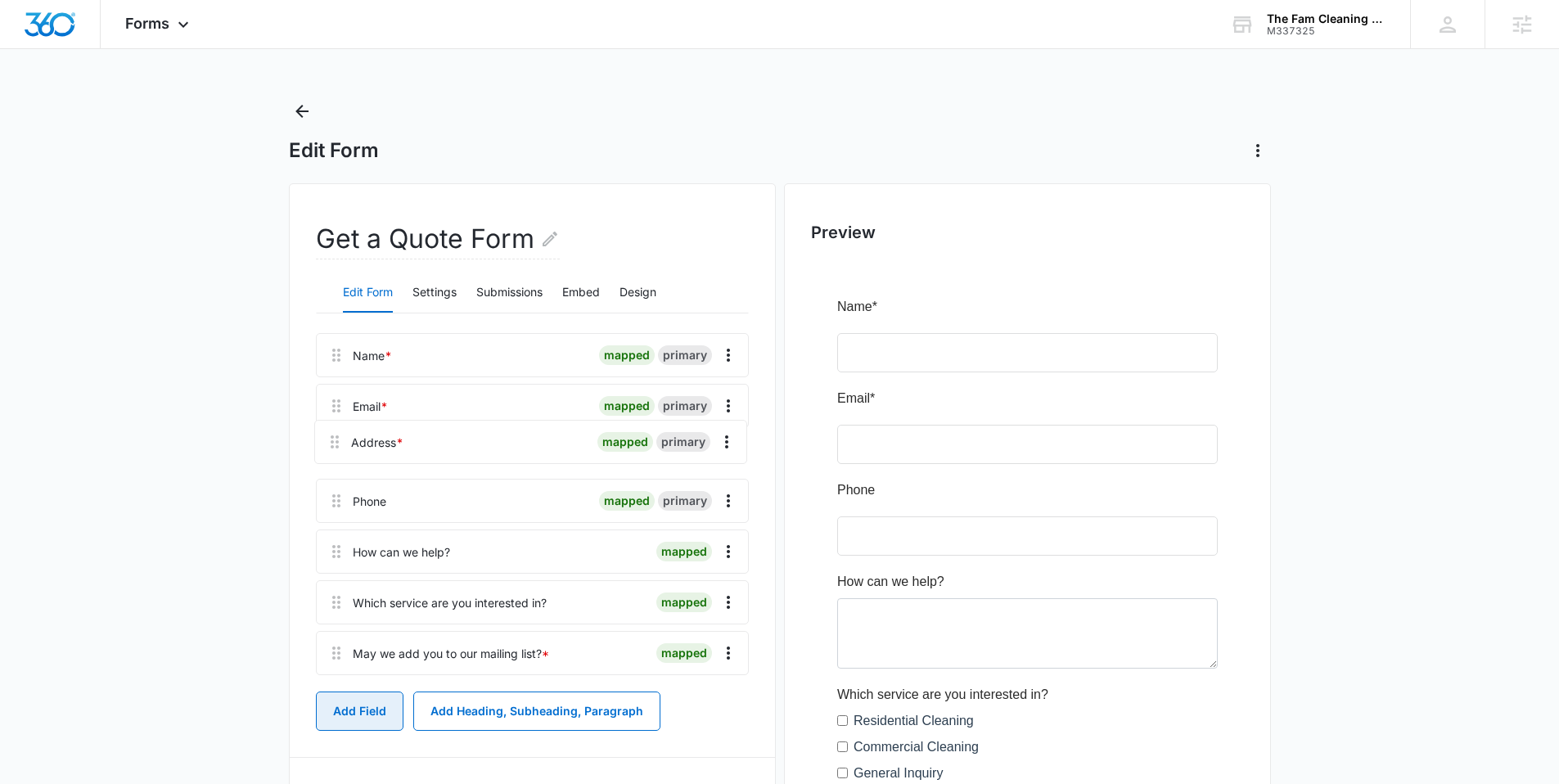
drag, startPoint x: 328, startPoint y: 661, endPoint x: 327, endPoint y: 424, distance: 237.0
click at [327, 424] on div "Name * mapped primary Email * mapped primary Phone mapped primary How can we he…" at bounding box center [532, 507] width 433 height 349
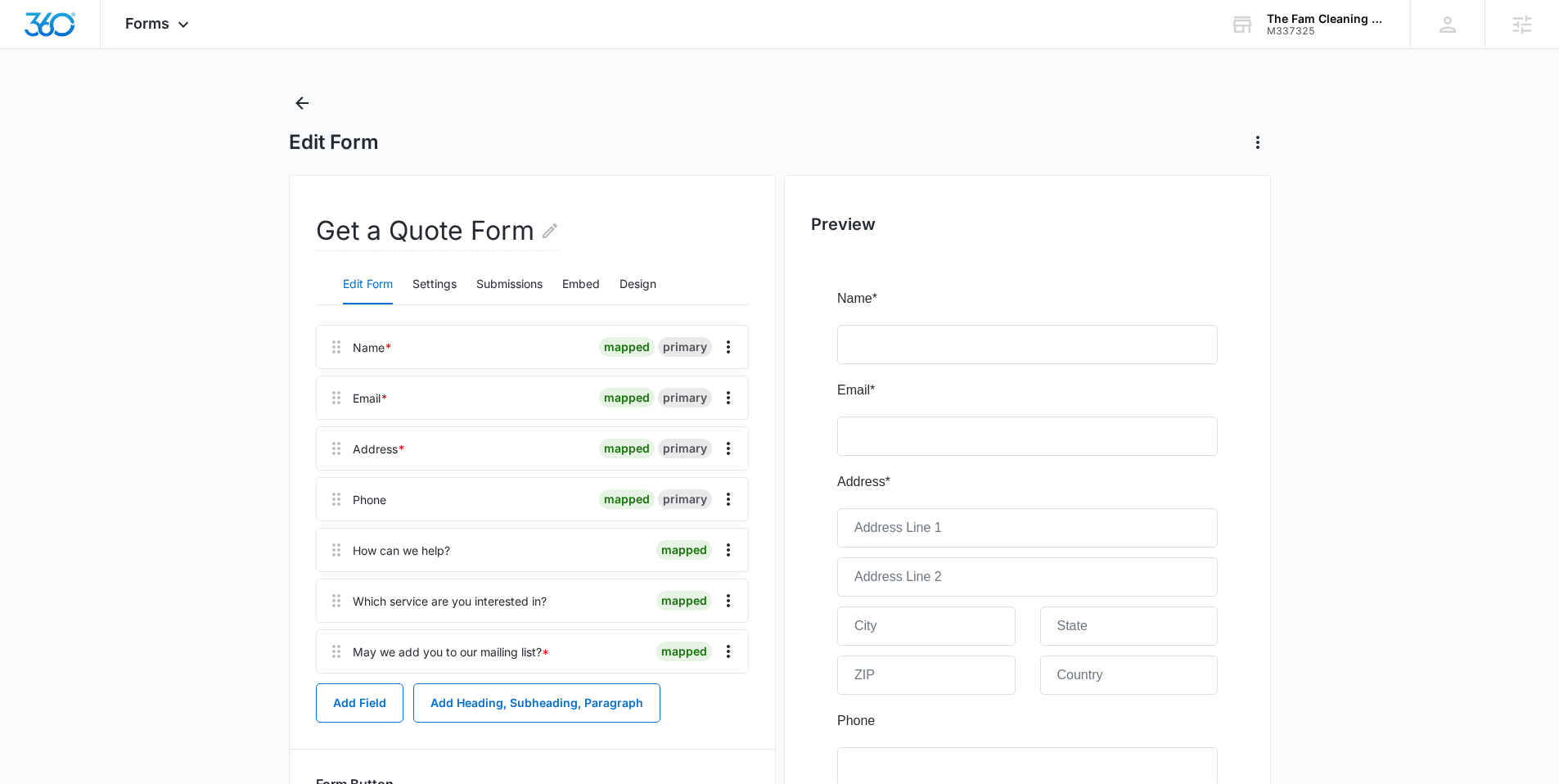
scroll to position [0, 0]
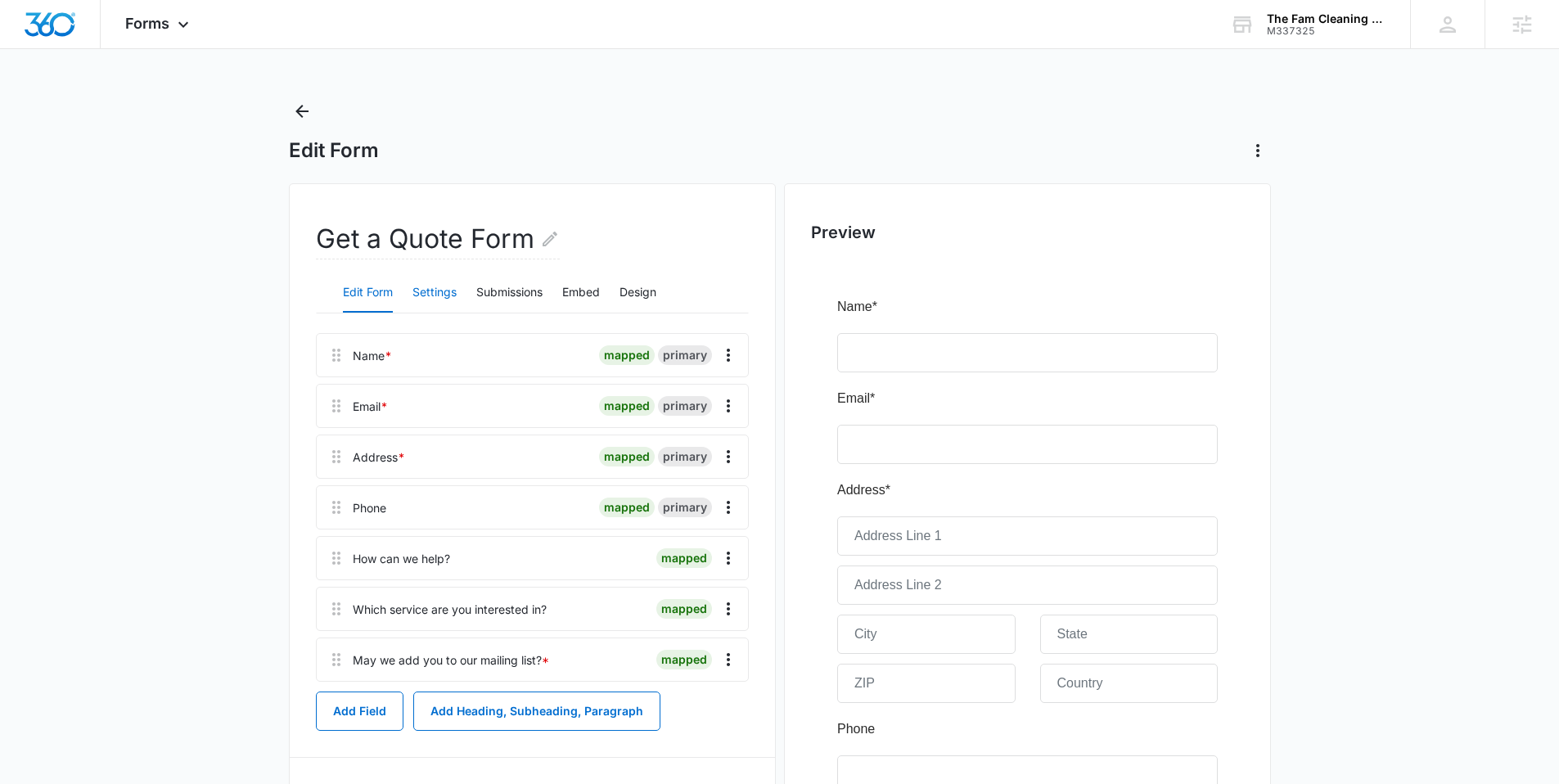
click at [430, 295] on button "Settings" at bounding box center [434, 293] width 44 height 39
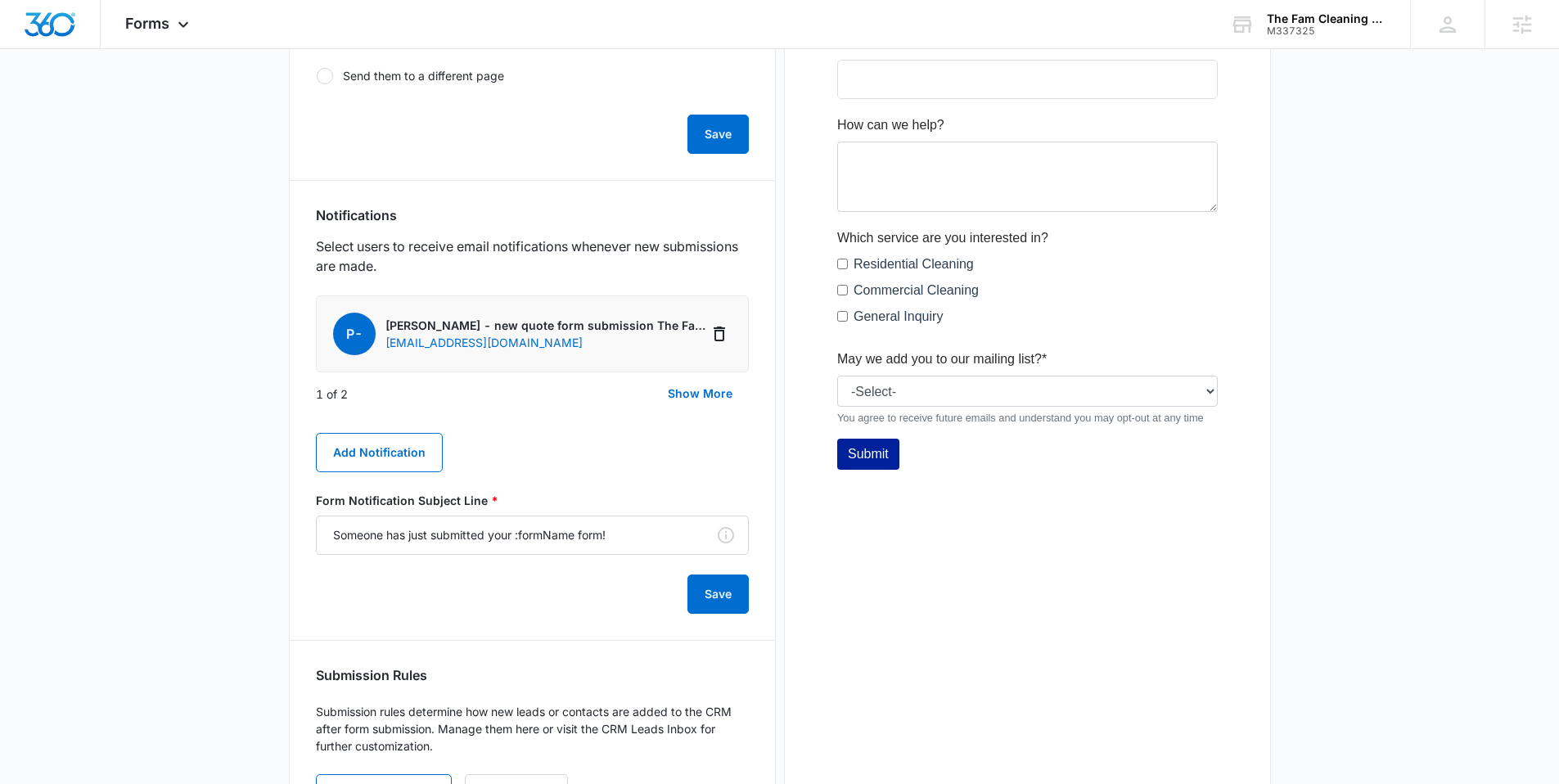
scroll to position [709, 0]
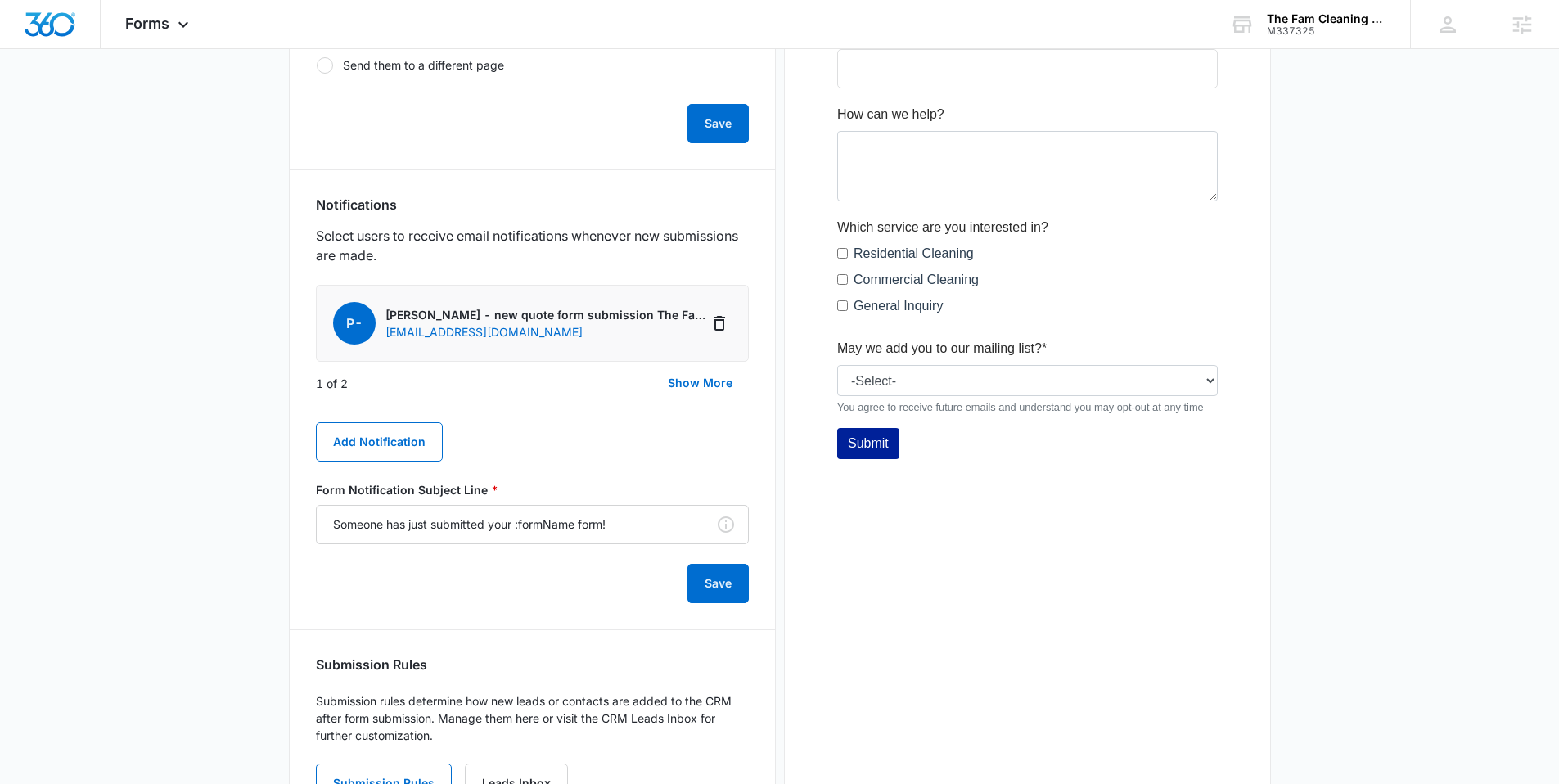
click at [375, 420] on div "P- [PERSON_NAME] - new quote form submission The Fam Cleaning [EMAIL_ADDRESS][D…" at bounding box center [532, 444] width 433 height 318
click at [661, 377] on button "Show More" at bounding box center [700, 382] width 97 height 39
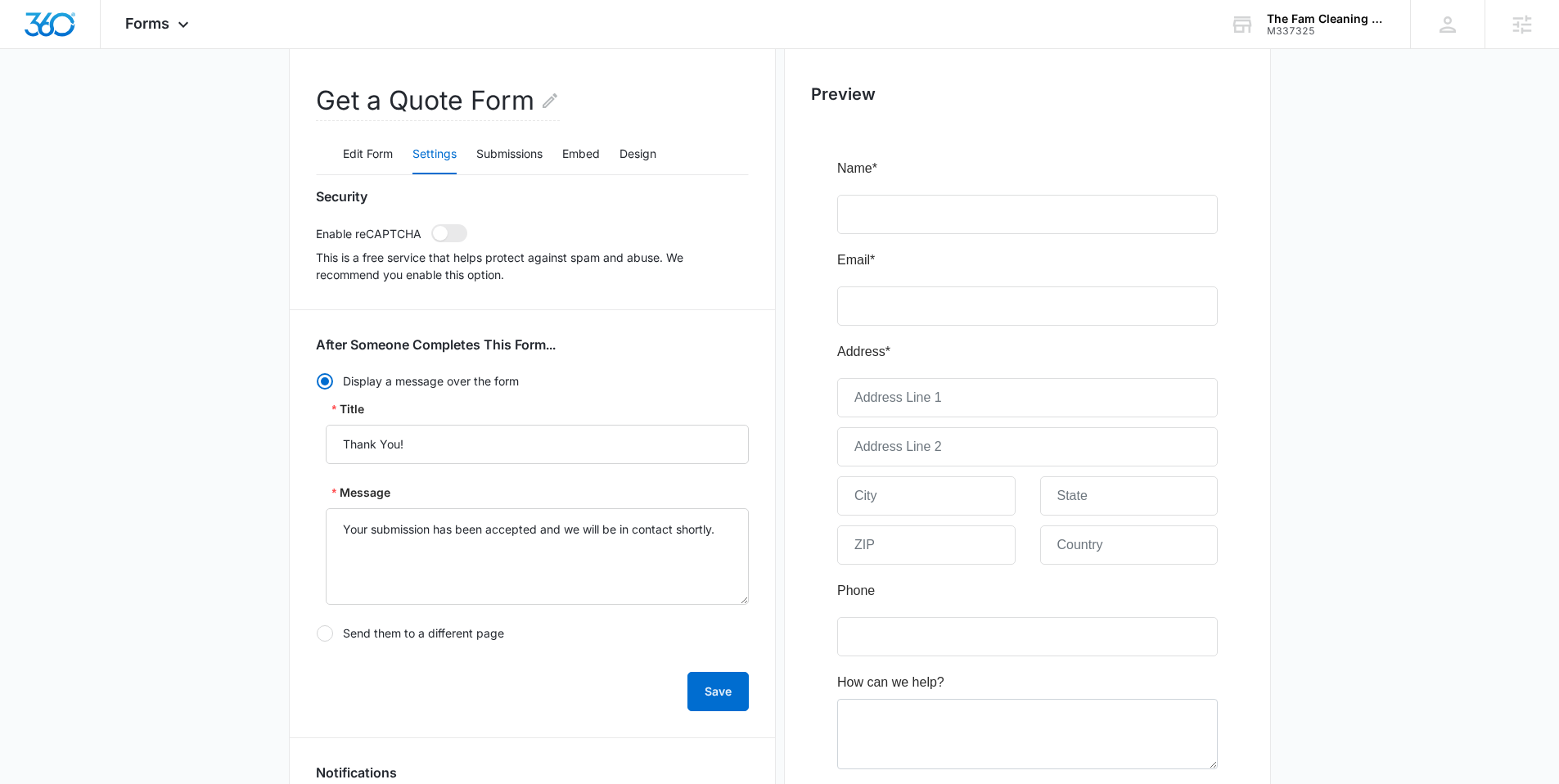
scroll to position [0, 0]
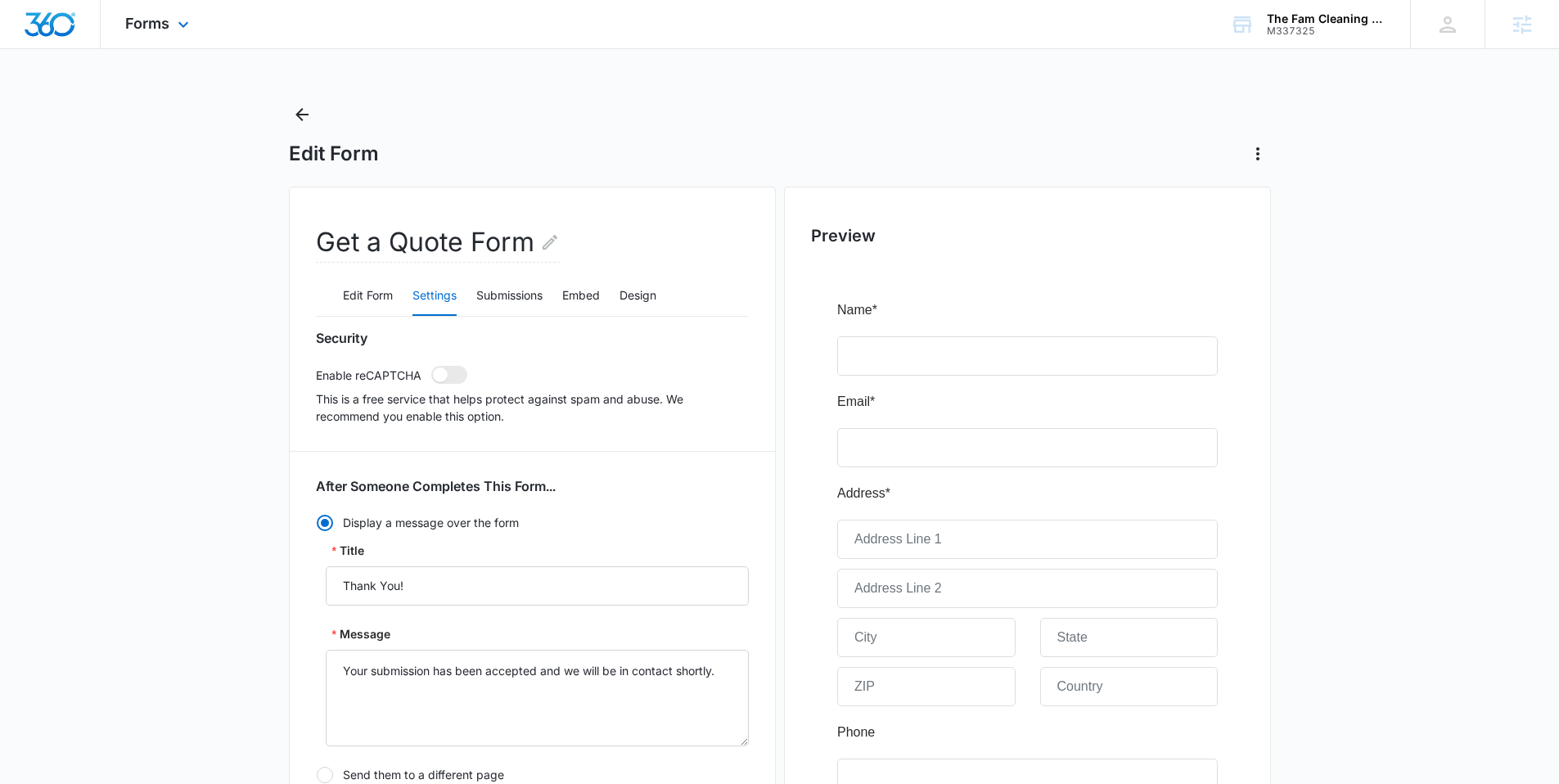
click at [48, 8] on div at bounding box center [50, 24] width 100 height 48
click at [61, 22] on img "Dashboard" at bounding box center [50, 25] width 52 height 25
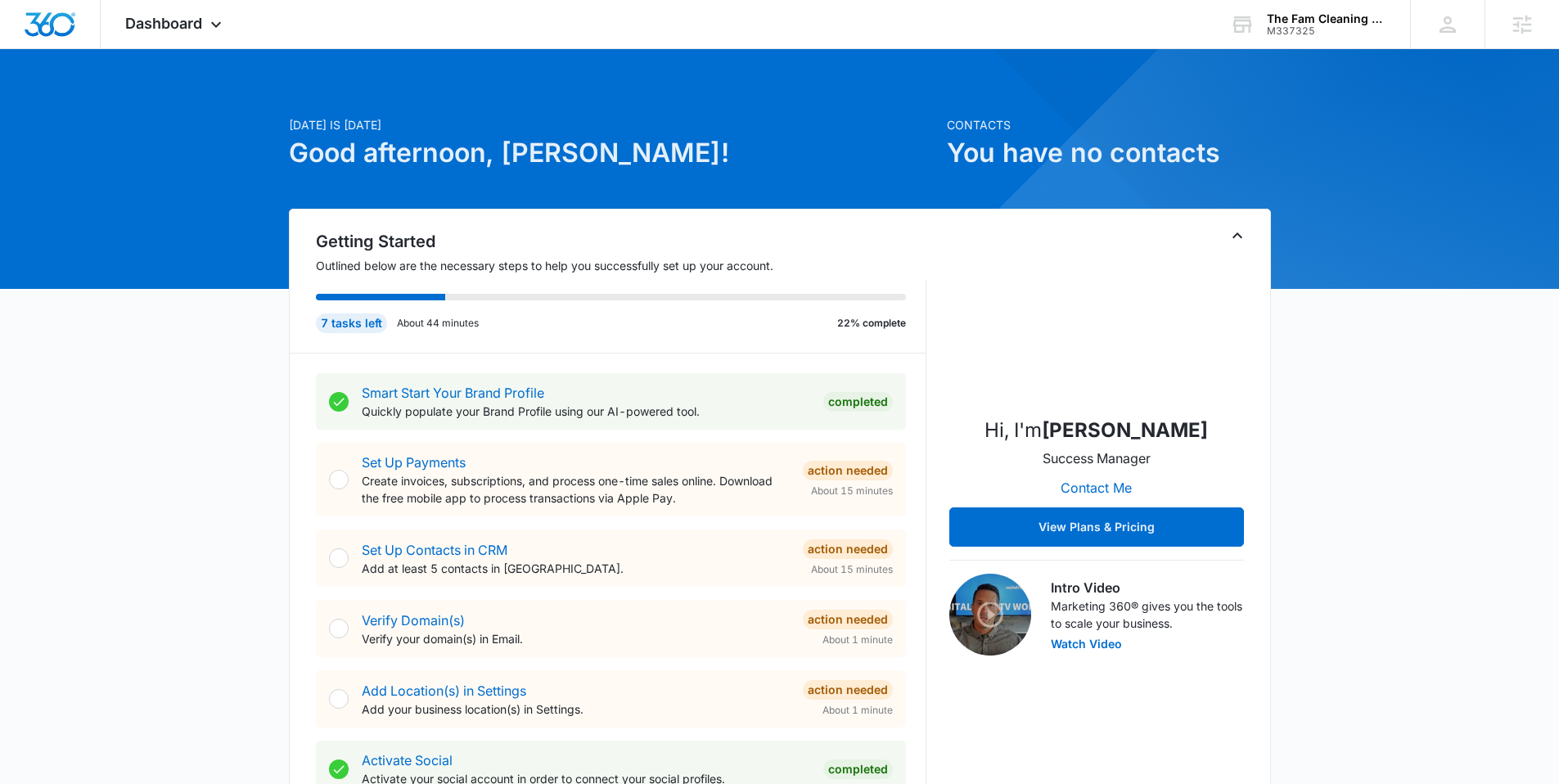
scroll to position [17, 0]
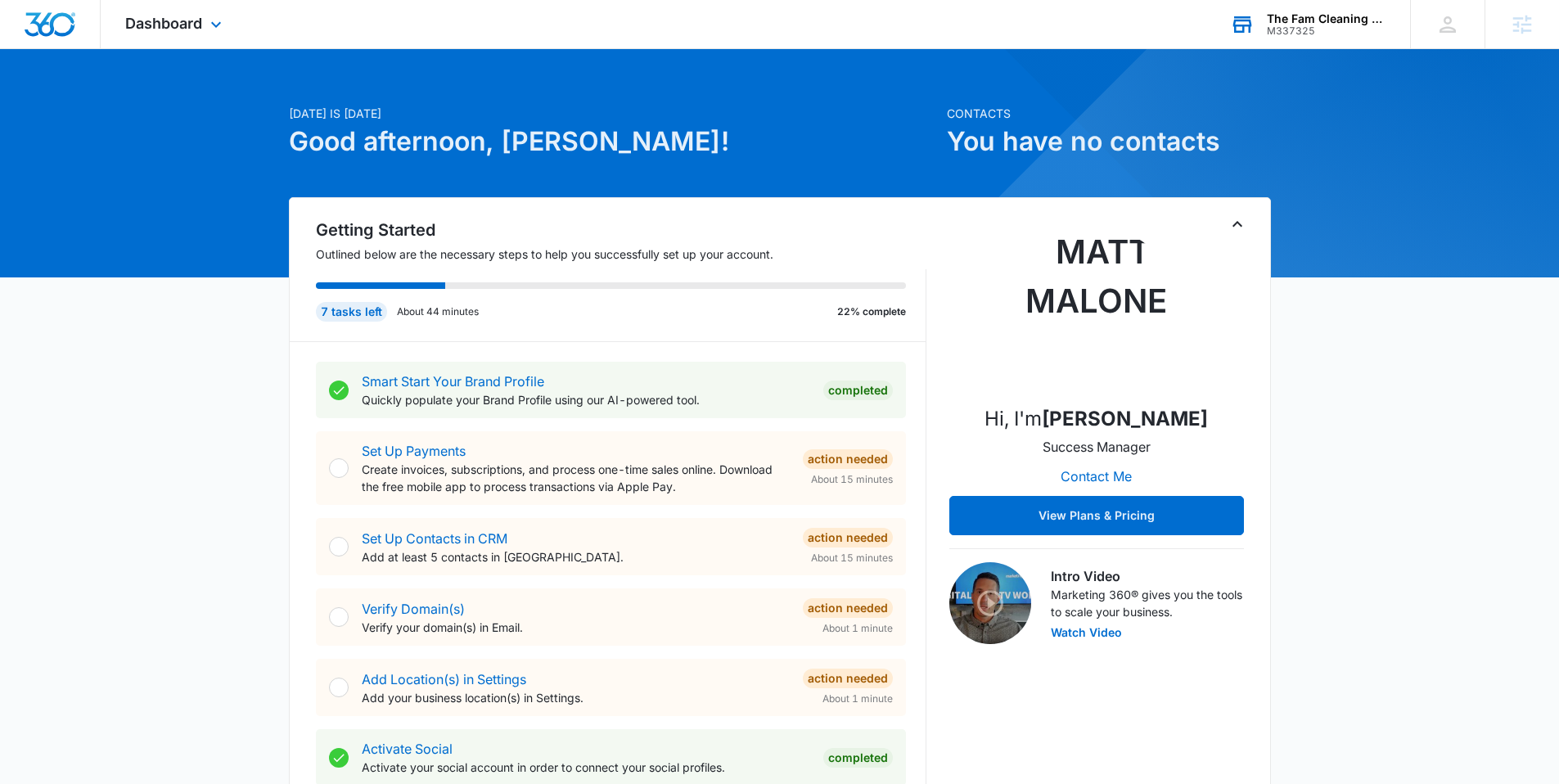
click at [1286, 17] on div "The Fam Cleaning Crew" at bounding box center [1326, 19] width 119 height 13
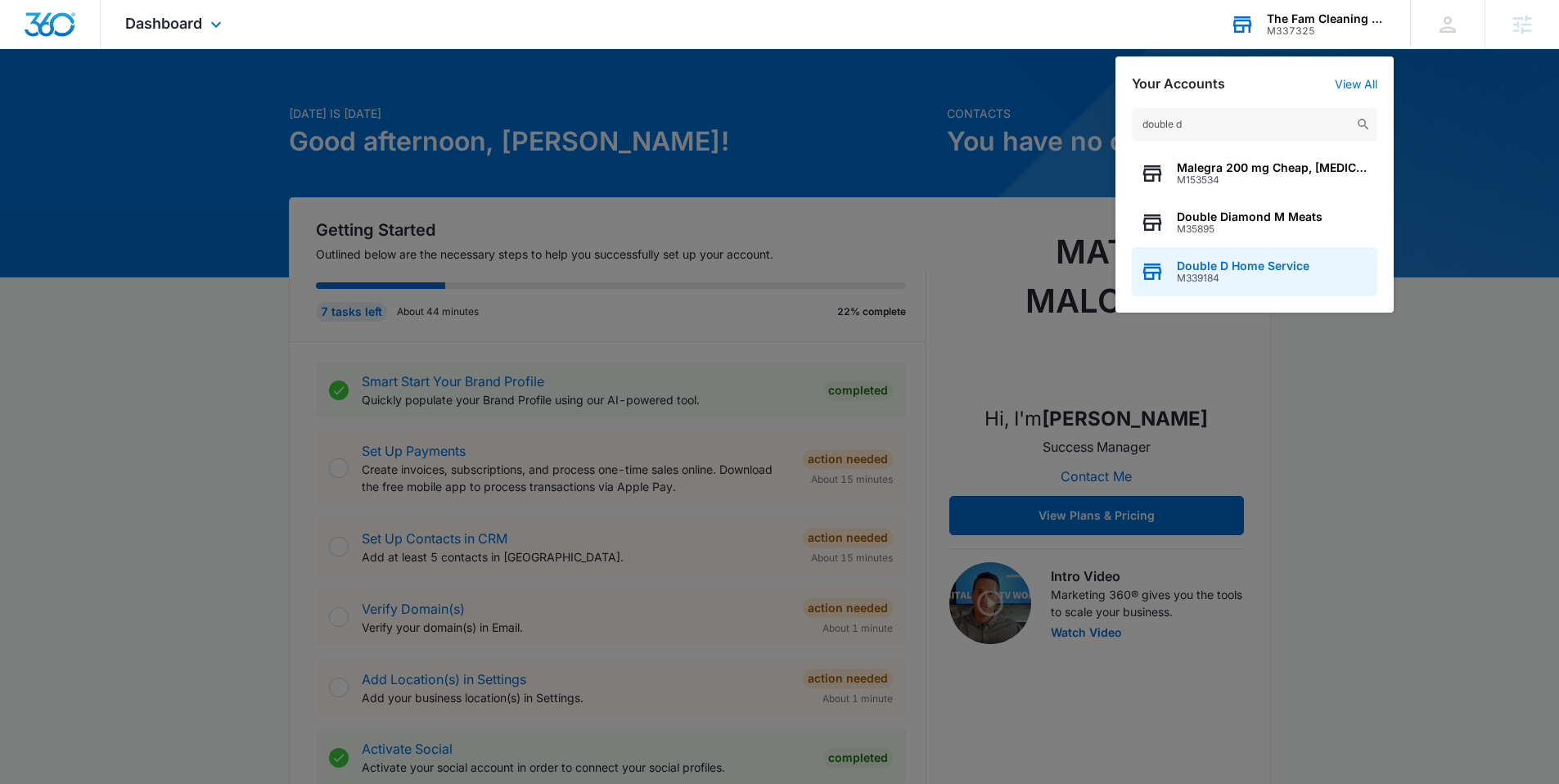
type input "double d"
click at [1270, 271] on span "Double D Home Service" at bounding box center [1243, 266] width 133 height 13
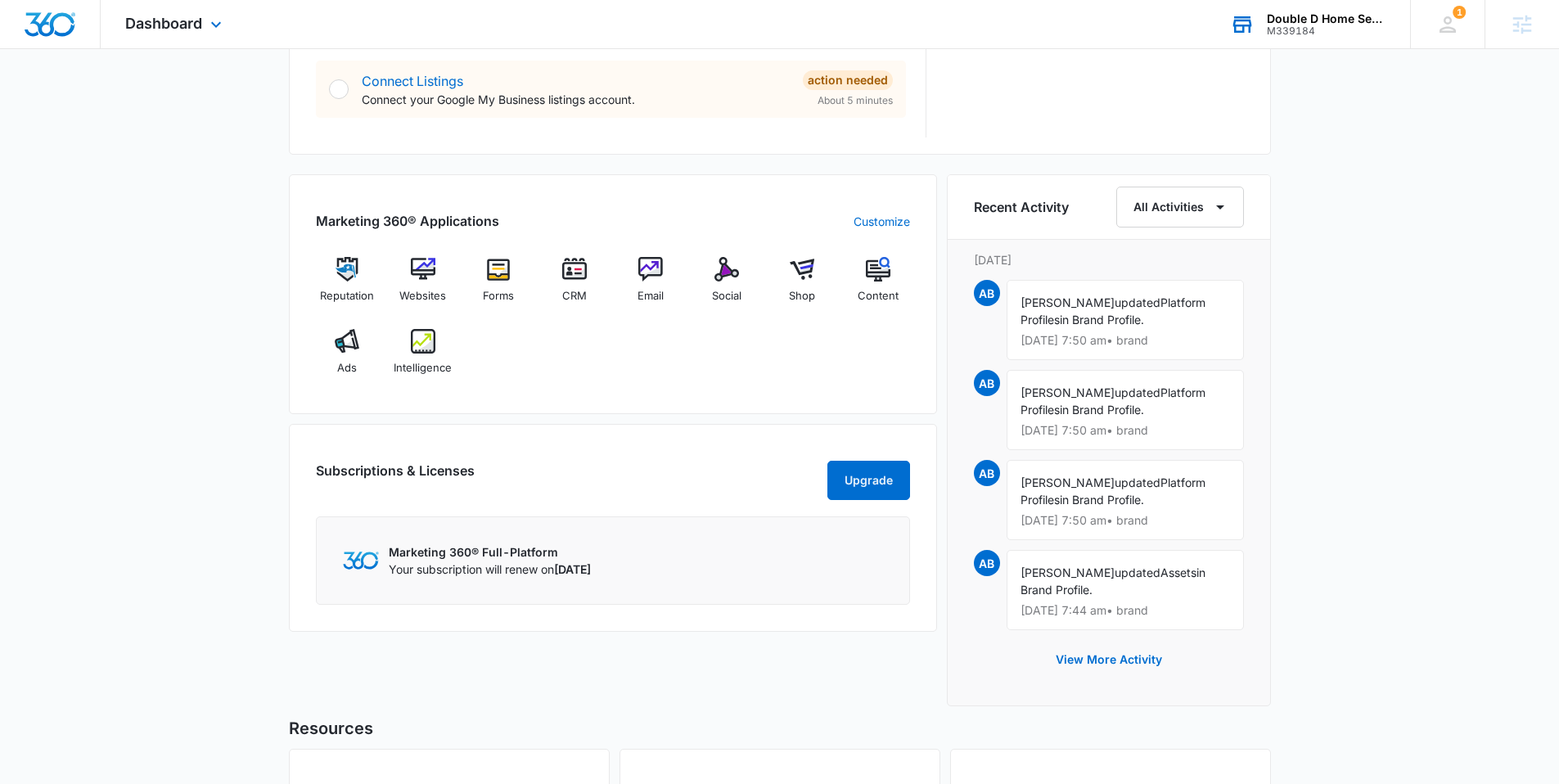
scroll to position [909, 0]
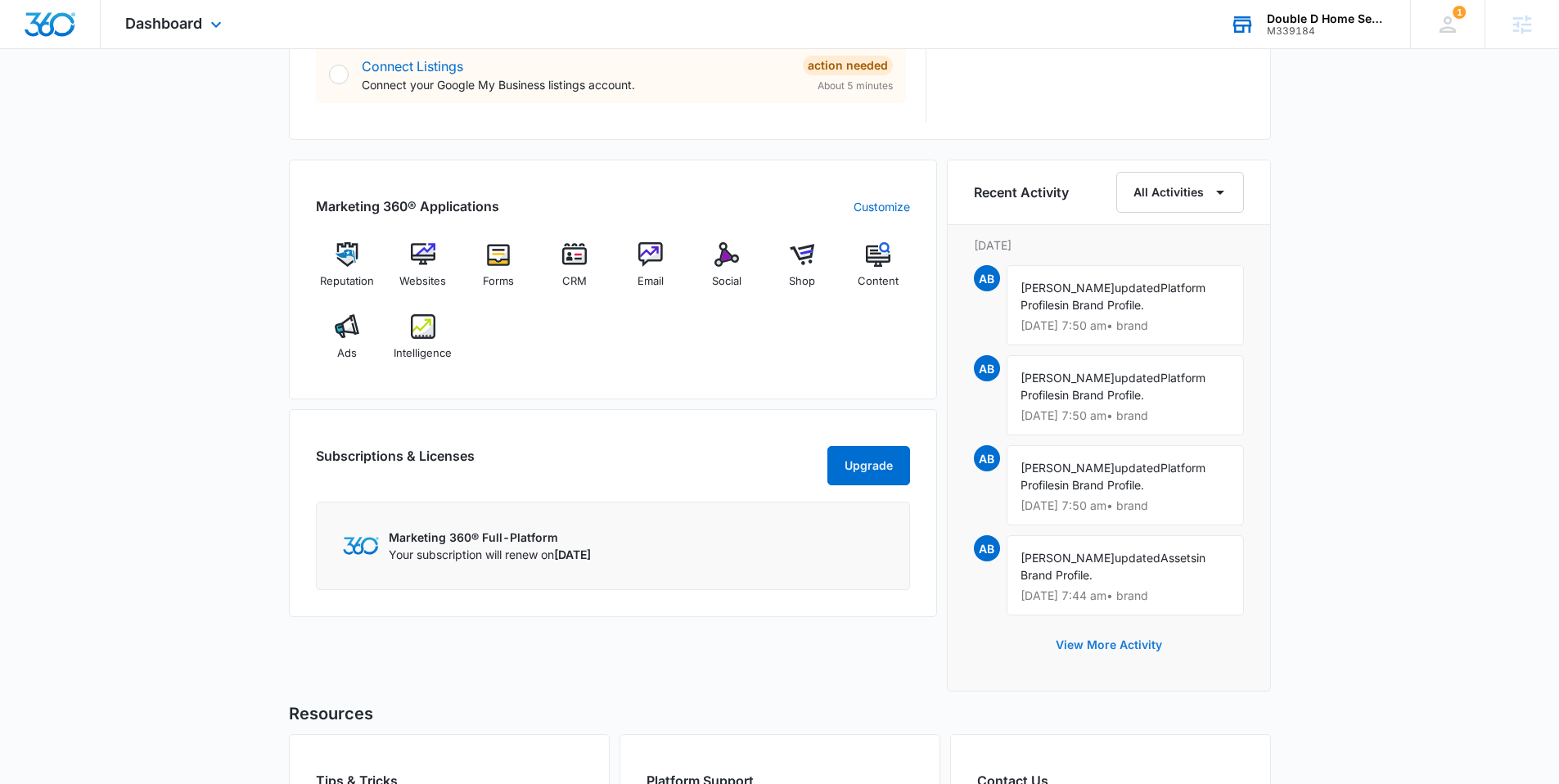
click at [1124, 650] on button "View More Activity" at bounding box center [1109, 644] width 139 height 39
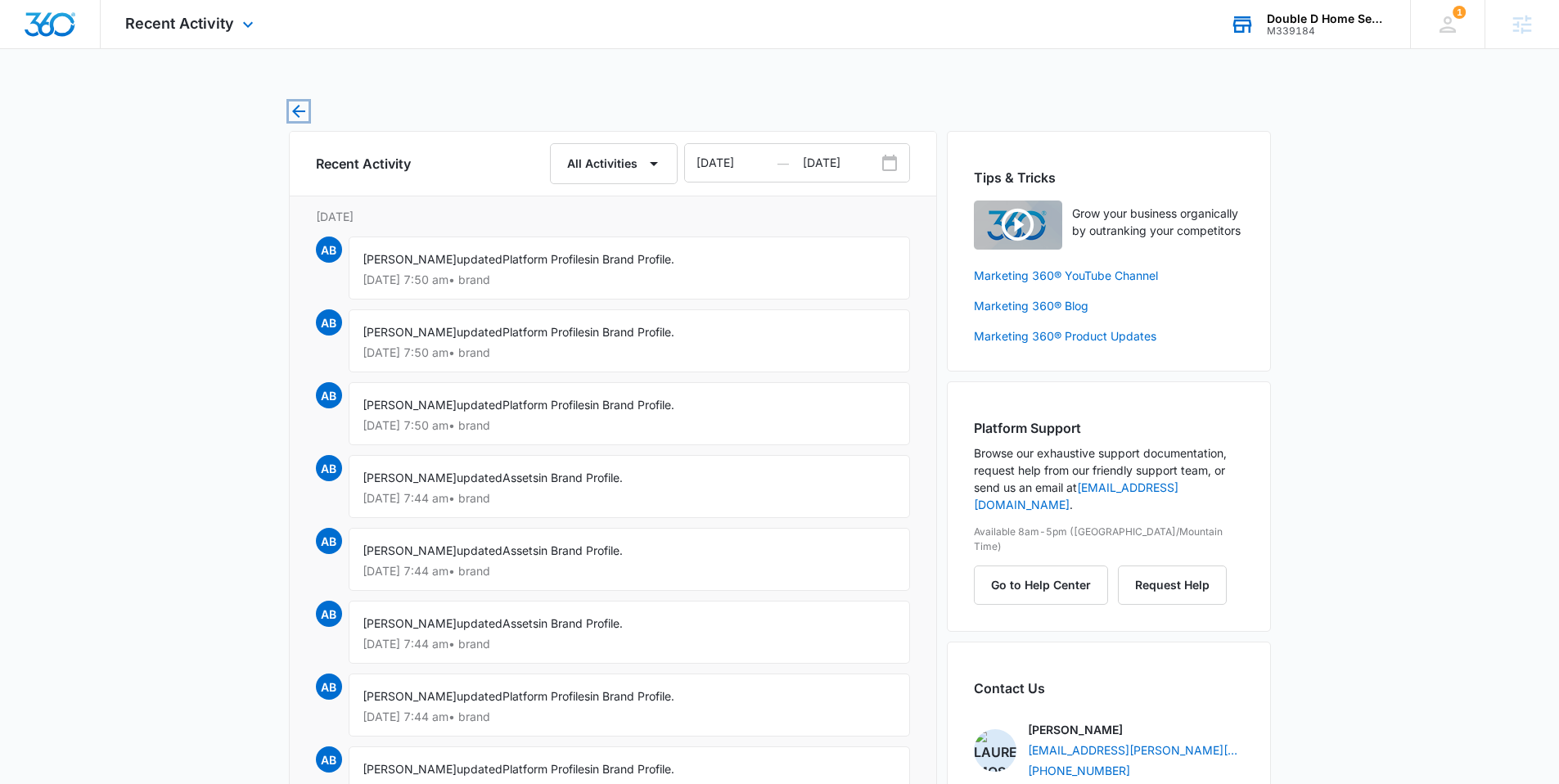
click at [300, 103] on icon "button" at bounding box center [298, 111] width 20 height 20
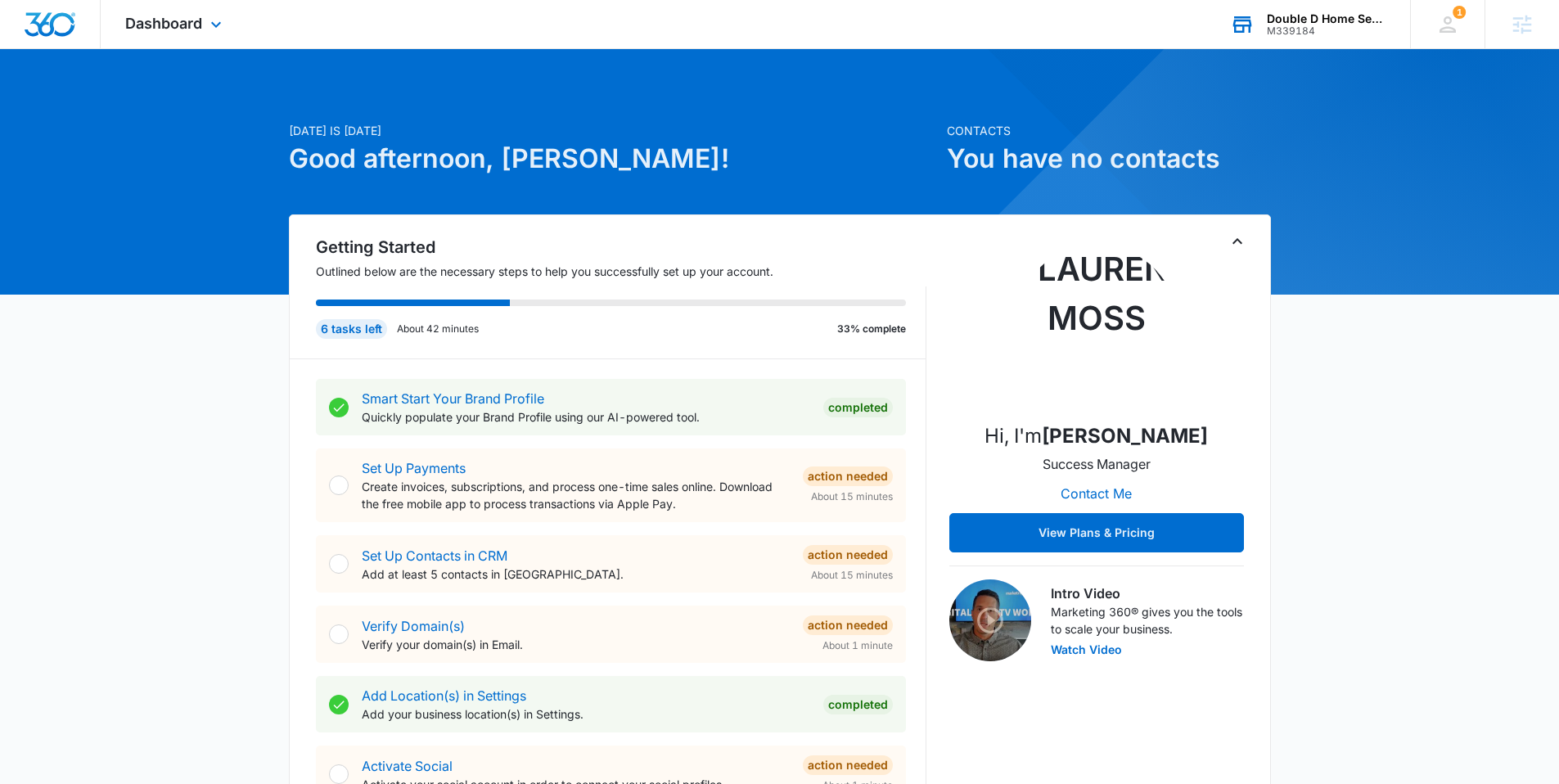
click at [1289, 31] on div "M339184" at bounding box center [1326, 31] width 119 height 12
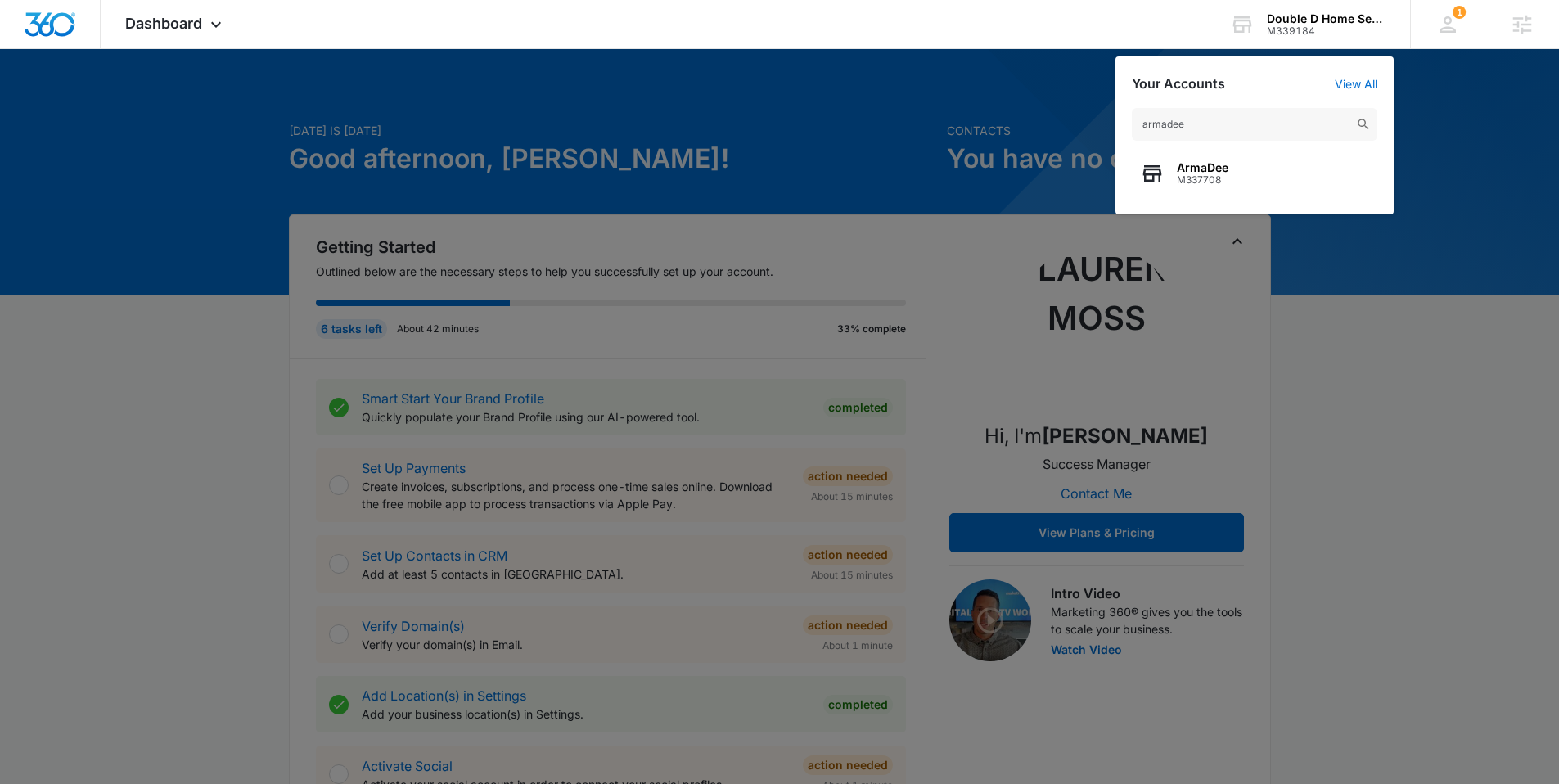
type input "armadee"
click at [1198, 174] on span "M337708" at bounding box center [1203, 180] width 51 height 12
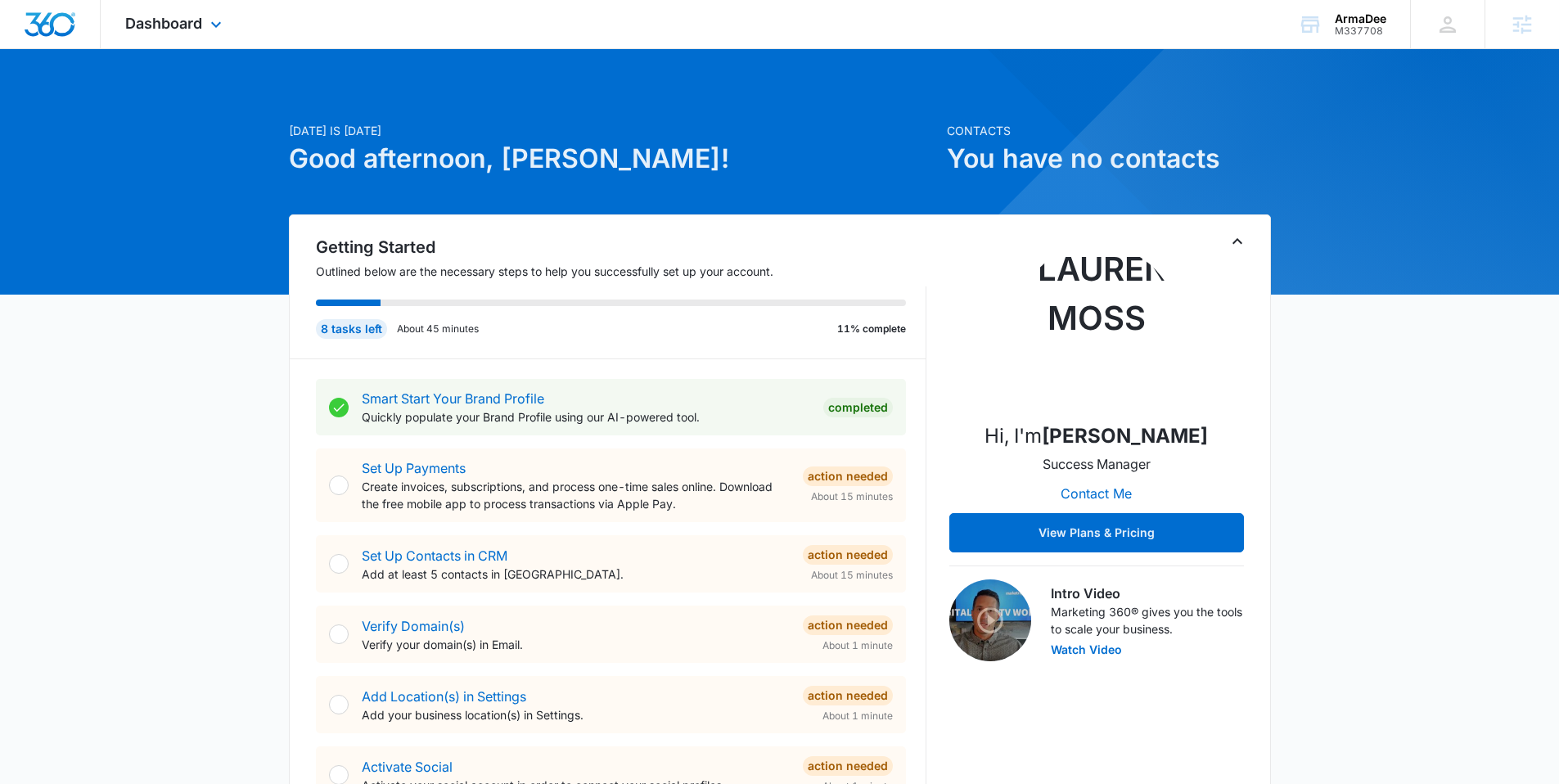
click at [38, 28] on img "Dashboard" at bounding box center [50, 25] width 52 height 25
click at [1329, 27] on div "ArmaDee M337708 Your Accounts View All" at bounding box center [1341, 24] width 137 height 48
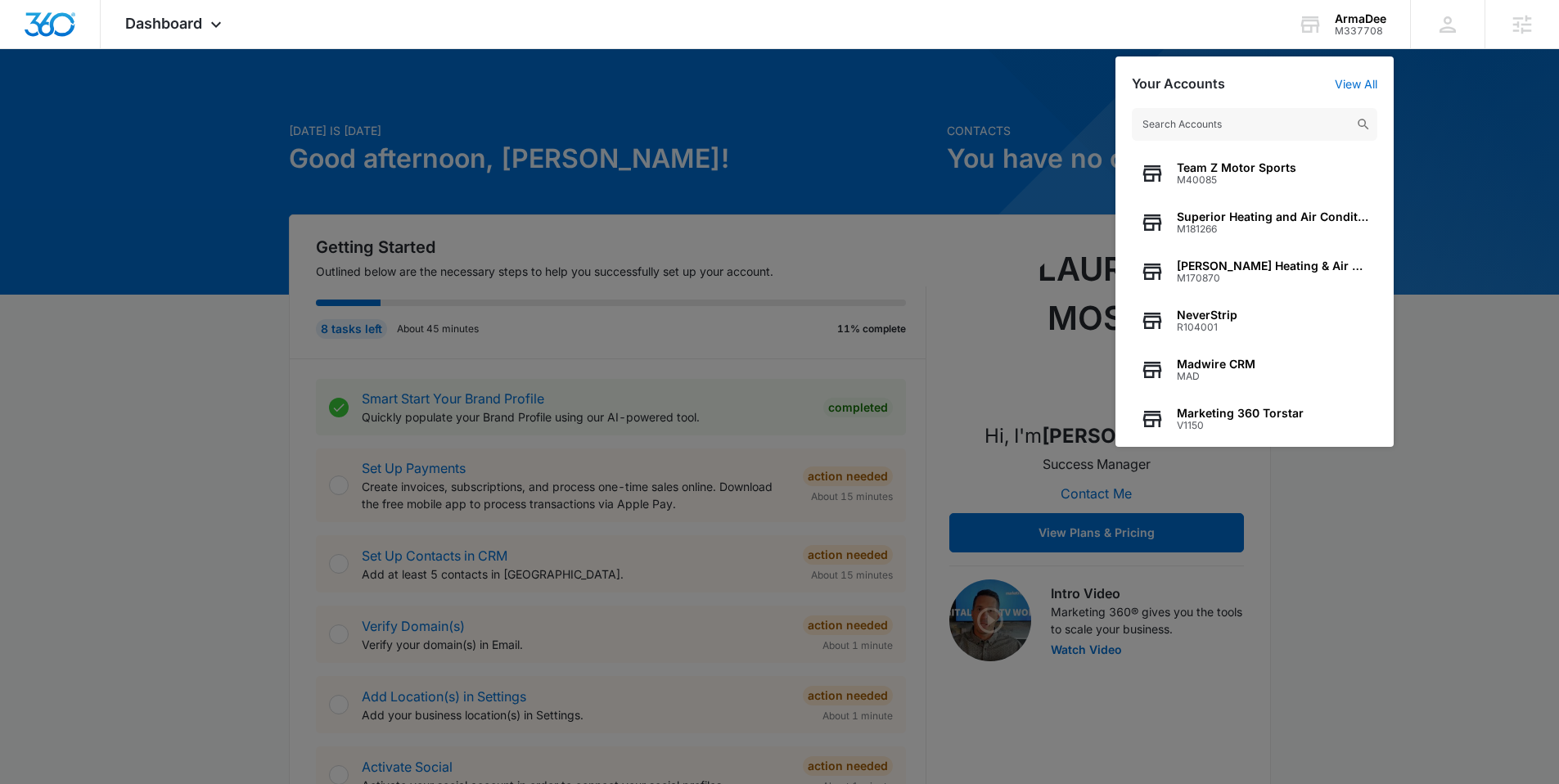
click at [1198, 114] on input "text" at bounding box center [1254, 123] width 245 height 32
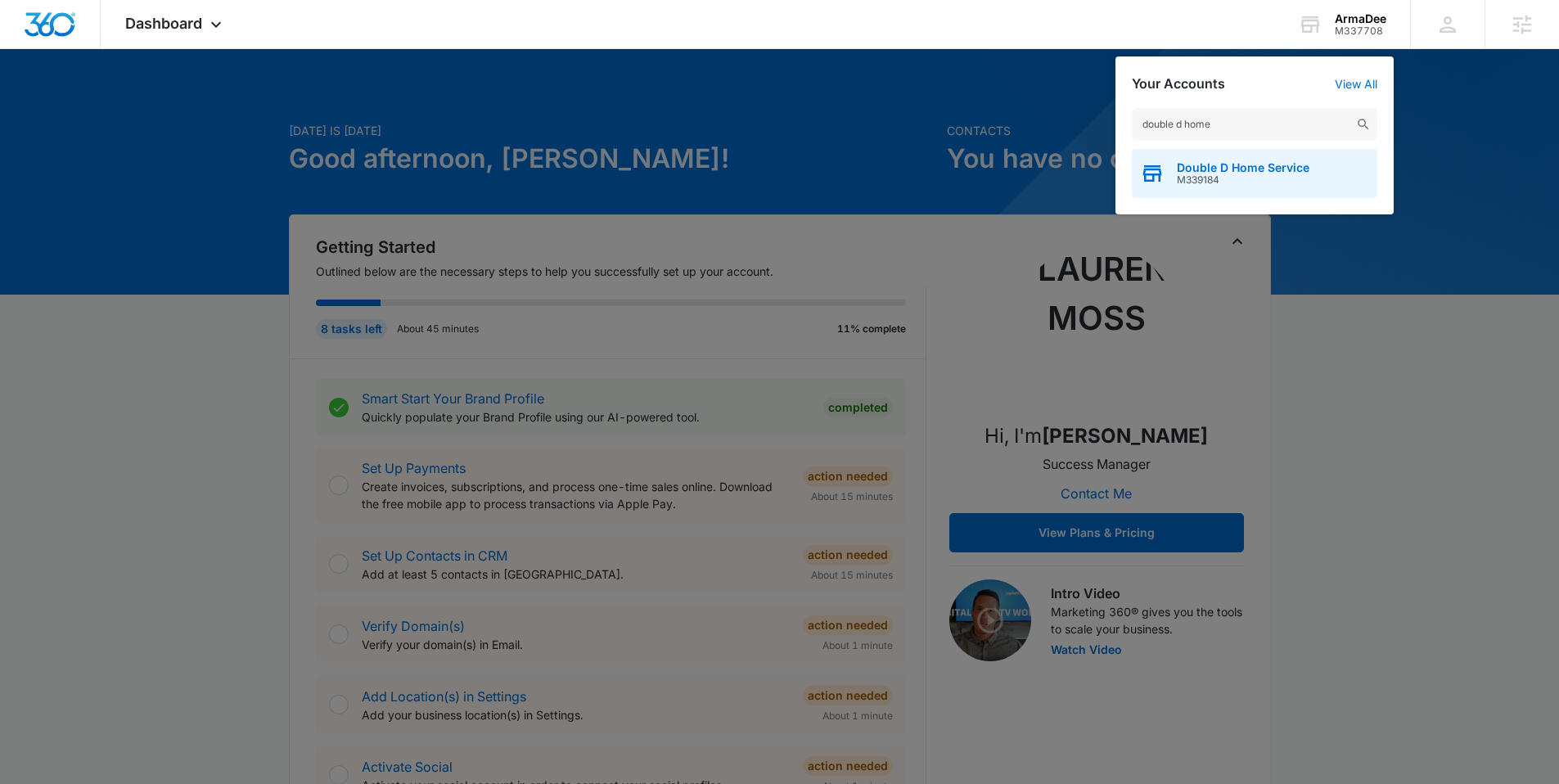
type input "double d home"
click at [1218, 174] on span "M339184" at bounding box center [1243, 180] width 133 height 12
